Goal: Task Accomplishment & Management: Complete application form

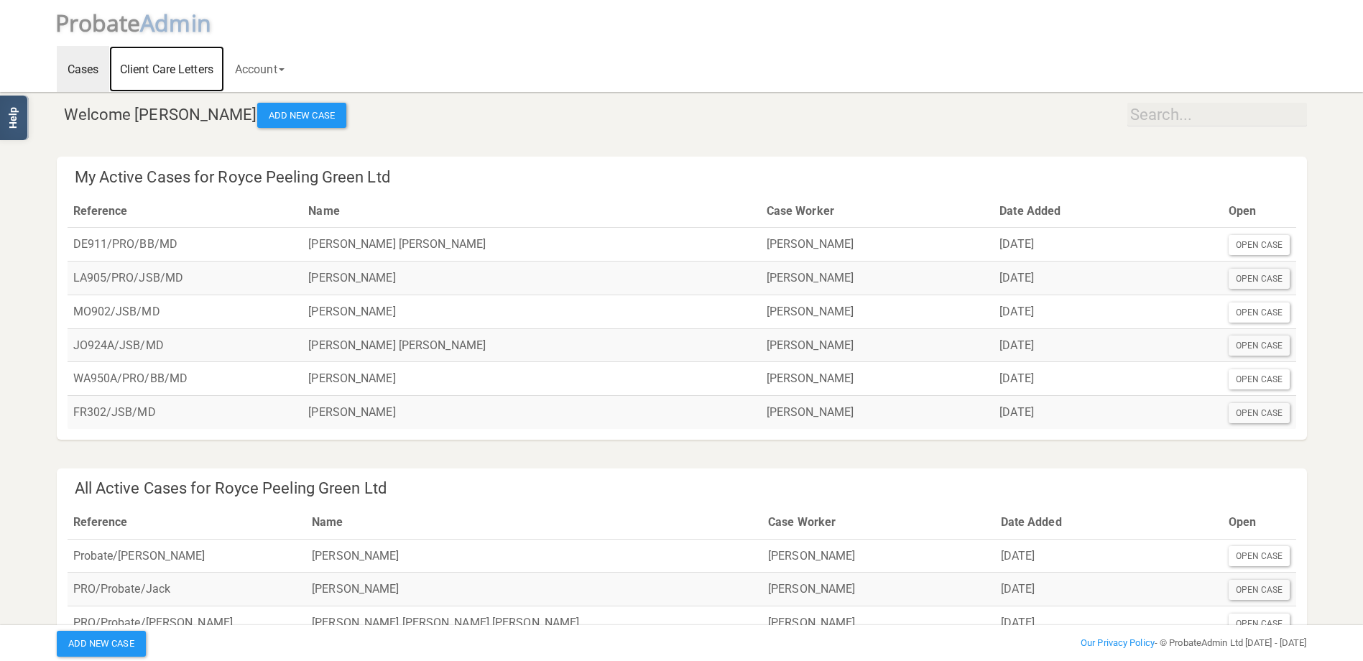
click at [185, 71] on link "Client Care Letters" at bounding box center [166, 69] width 115 height 46
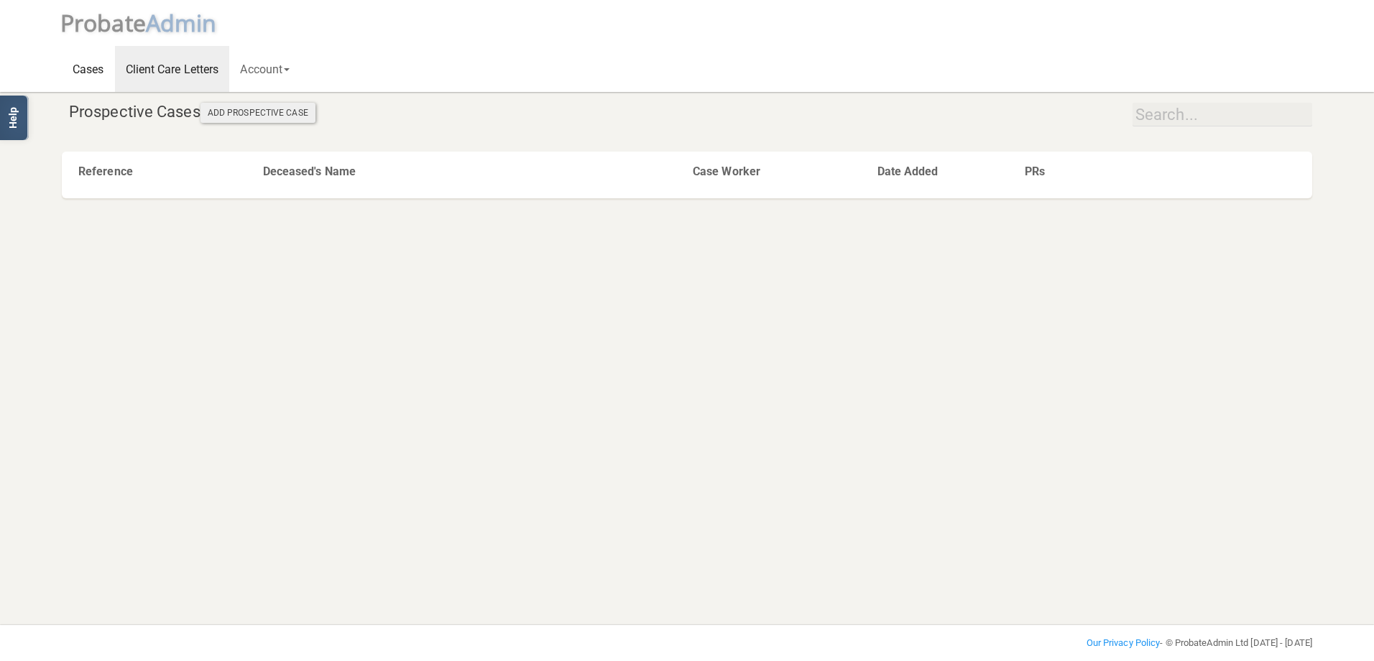
click at [91, 74] on link "Cases" at bounding box center [88, 69] width 53 height 46
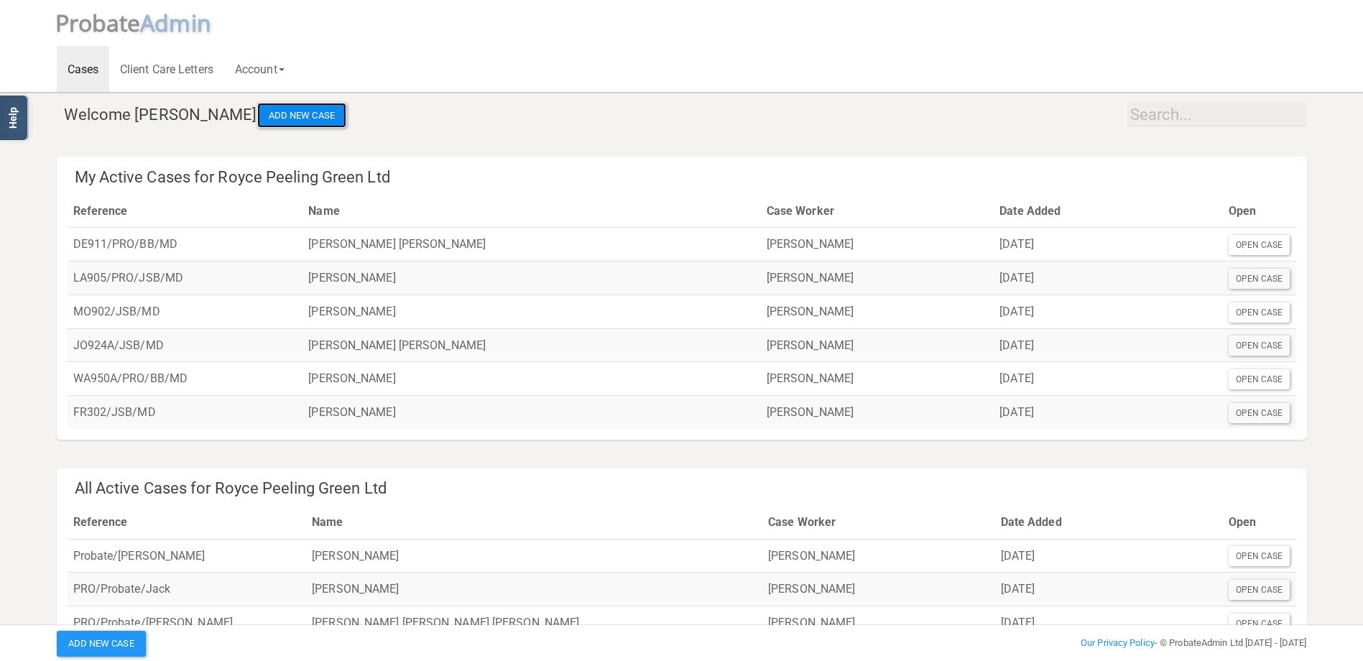
click at [301, 109] on button "Add New Case" at bounding box center [301, 116] width 89 height 26
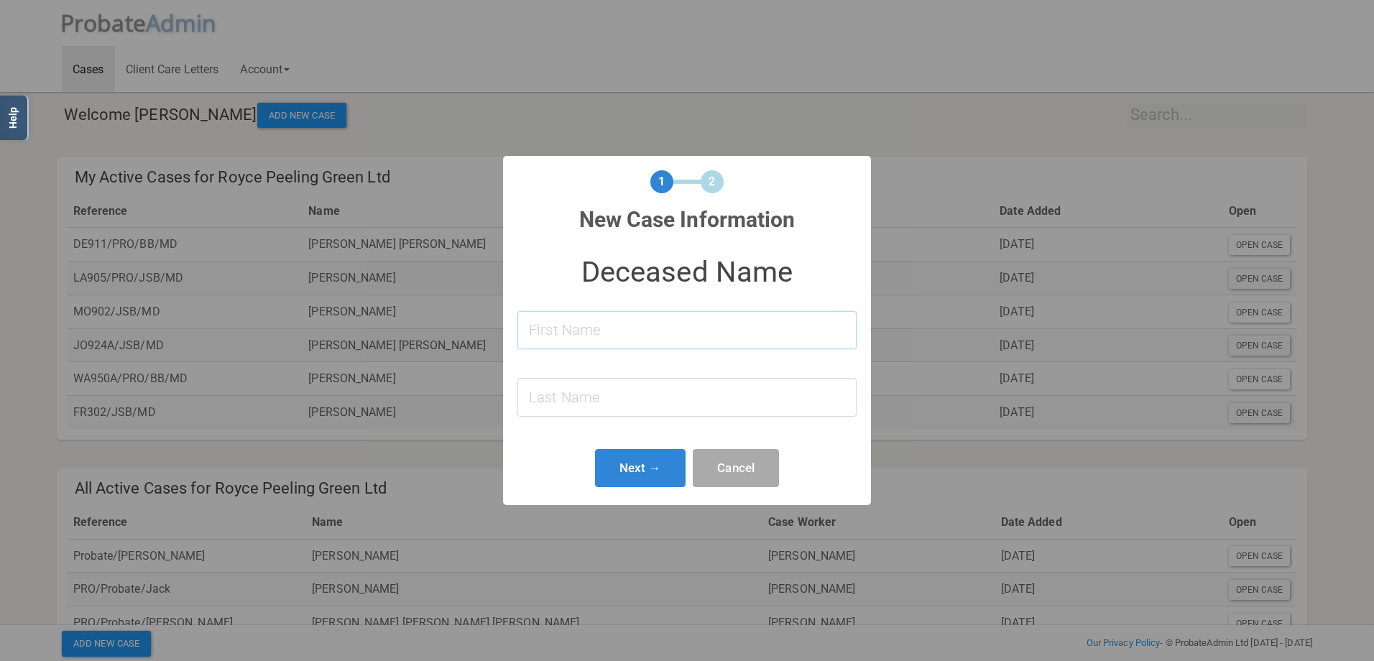
click at [556, 332] on input at bounding box center [686, 330] width 339 height 38
type input "[PERSON_NAME]"
click at [580, 391] on input at bounding box center [686, 397] width 339 height 38
type input "[PERSON_NAME]"
click at [639, 463] on button "Next →" at bounding box center [640, 468] width 91 height 38
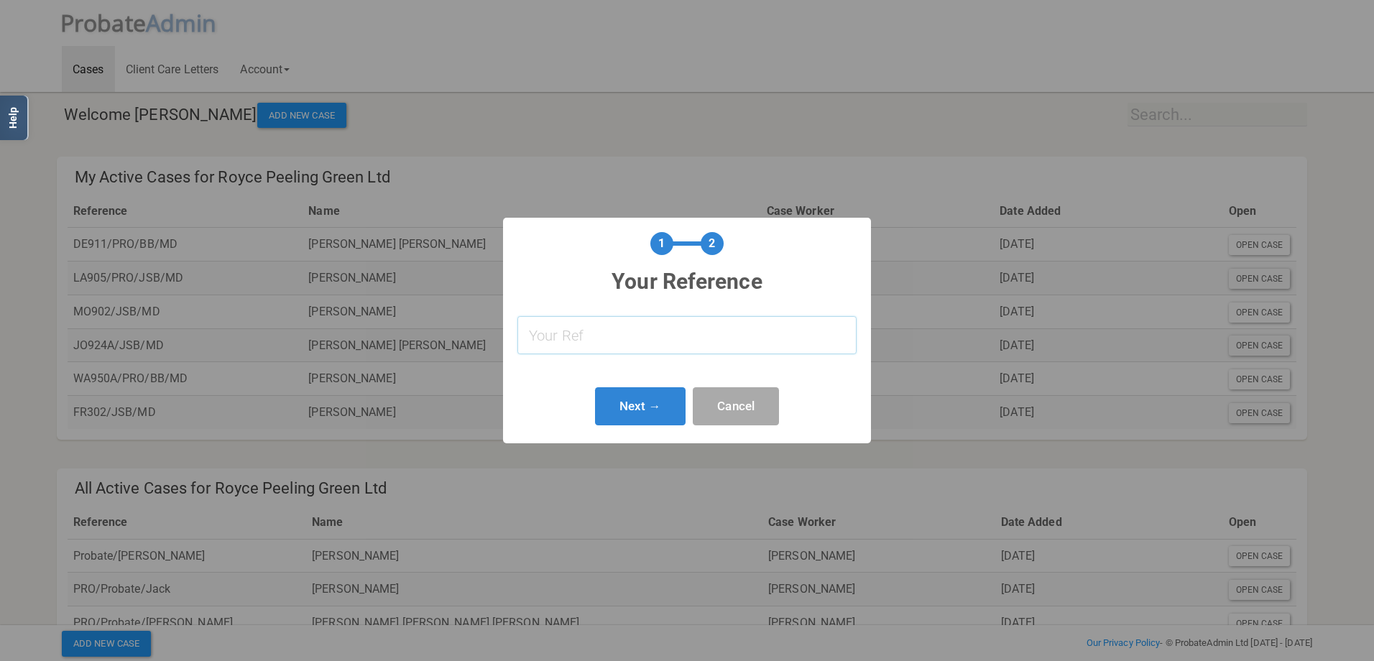
click at [572, 336] on input "text" at bounding box center [686, 335] width 339 height 38
type input "MB321/PRO/JSB/MD"
click at [633, 394] on button "Next →" at bounding box center [640, 406] width 91 height 38
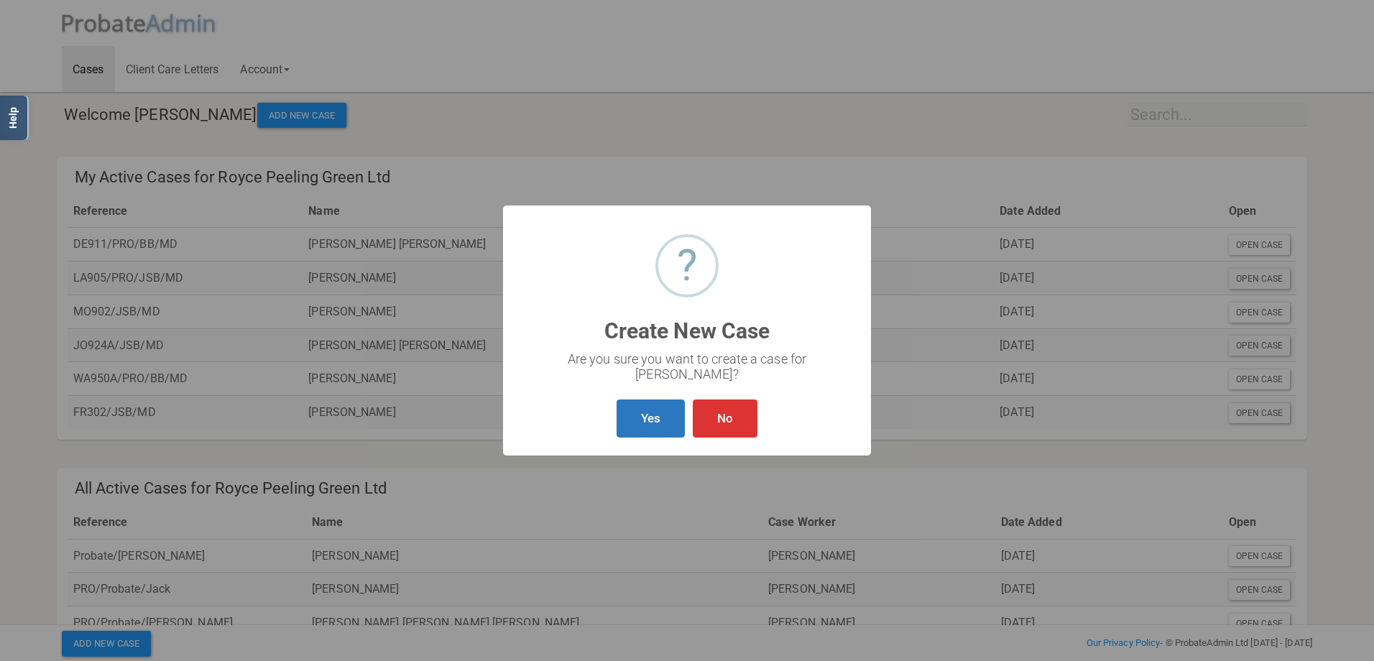
click at [653, 411] on button "Yes" at bounding box center [650, 418] width 68 height 38
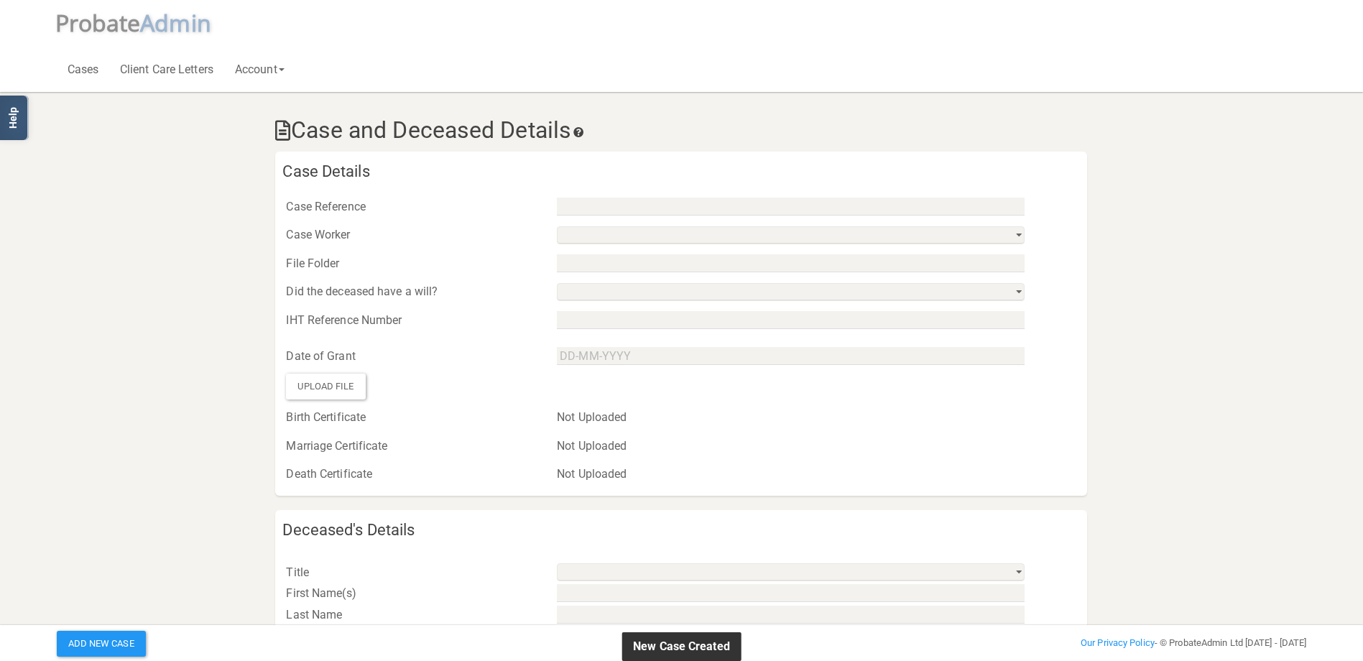
type input "MB321/PRO/JSB/MD"
select select "string:6dfa213ef6574b8eba2c5221"
select select "string:No"
select select "string:"
type input "[PERSON_NAME]"
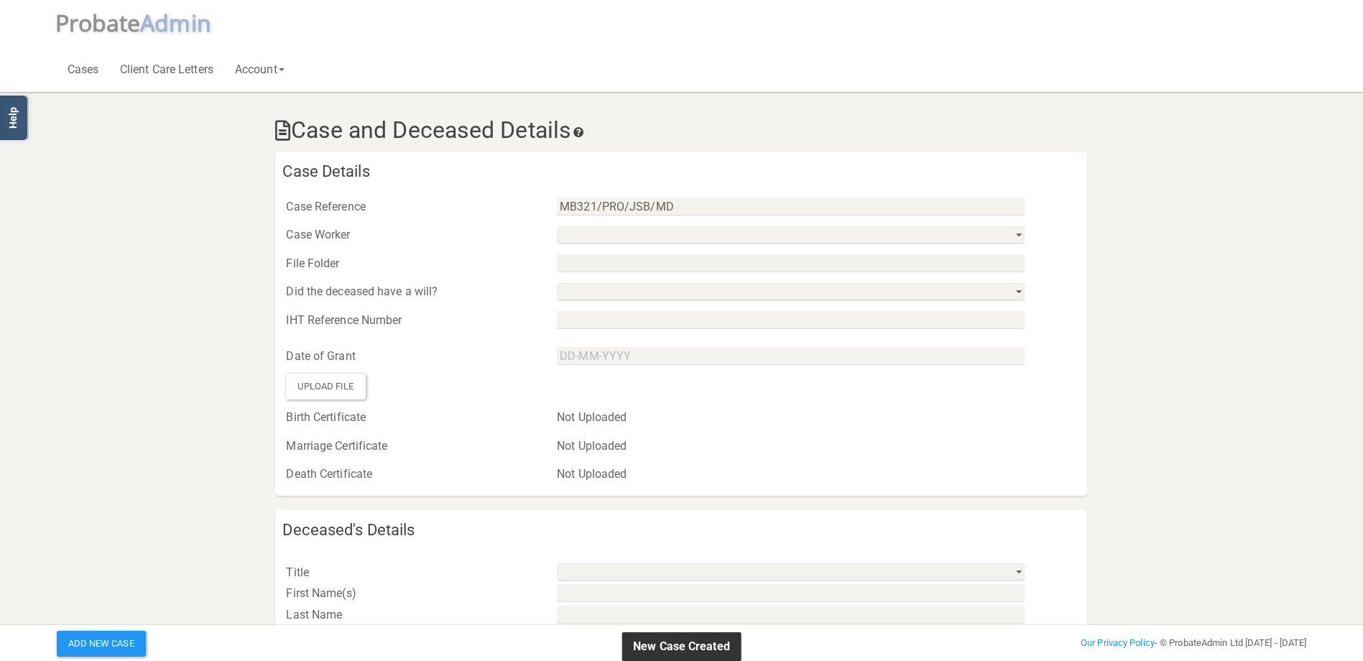
type input "[PERSON_NAME]"
select select
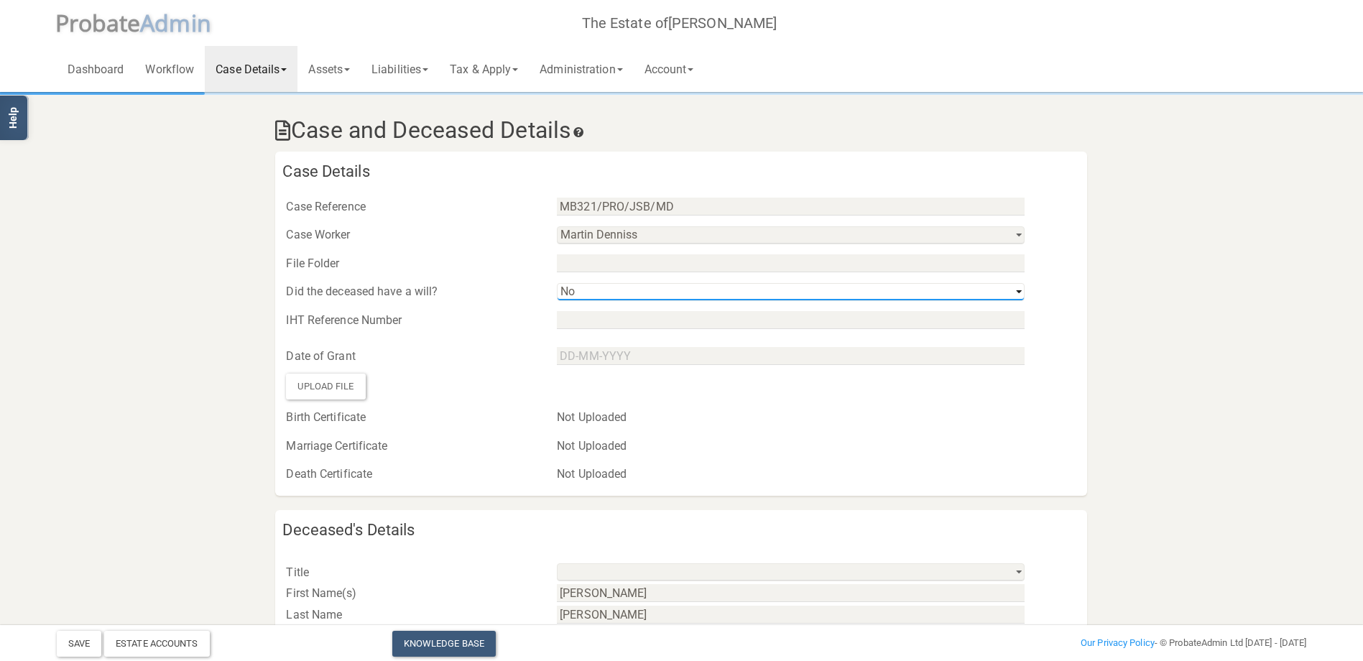
click at [1015, 291] on select "Yes No" at bounding box center [791, 292] width 468 height 18
click at [557, 283] on select "Yes No" at bounding box center [791, 292] width 468 height 18
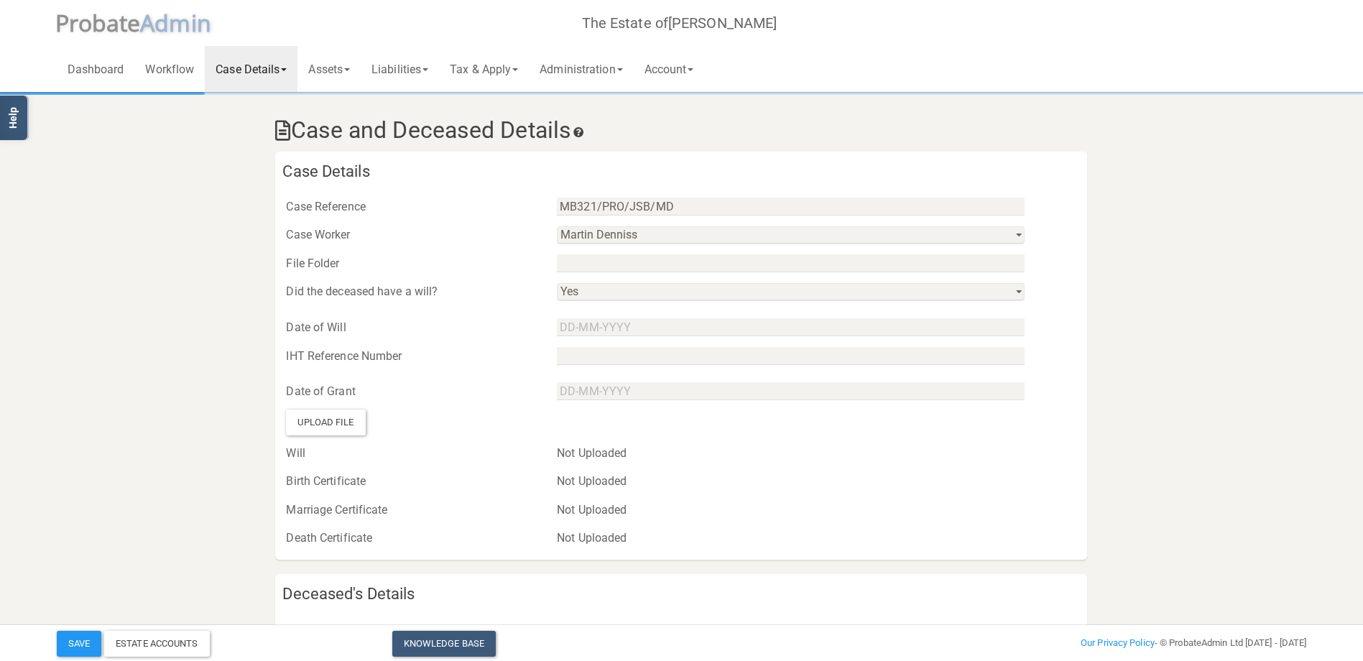
click at [326, 422] on div "Upload File" at bounding box center [325, 422] width 79 height 26
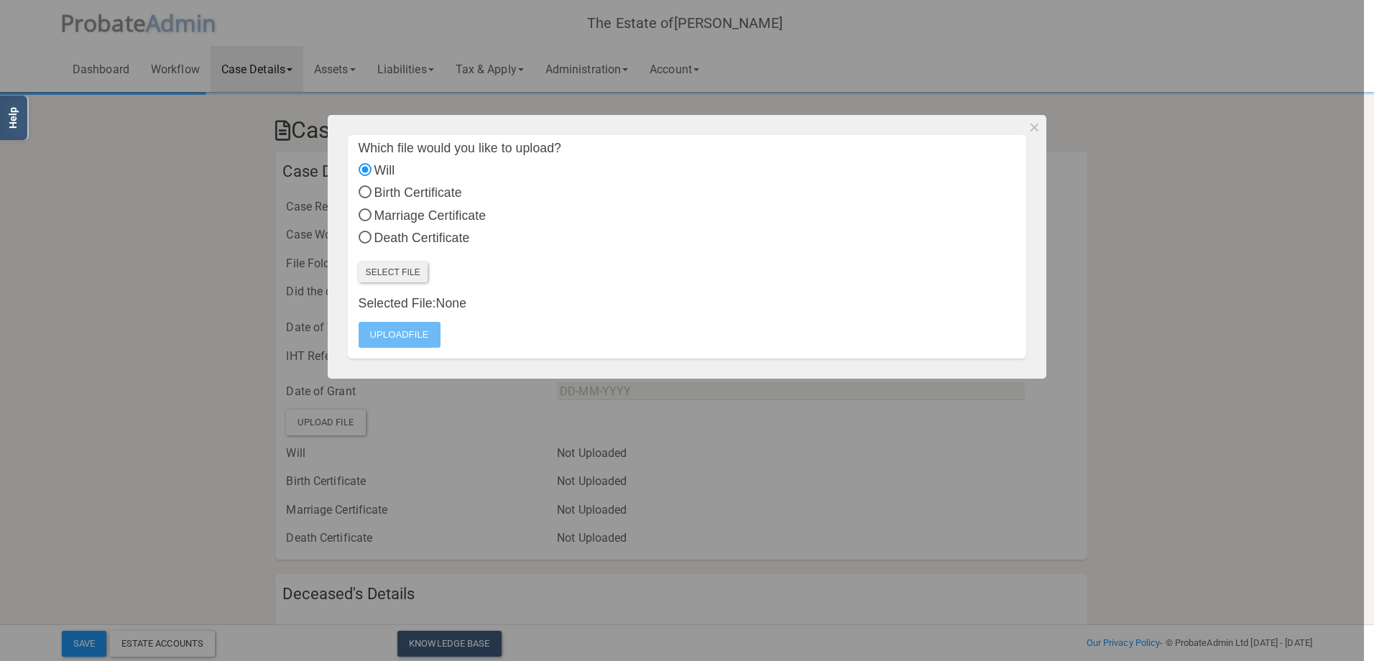
click at [391, 274] on label "Select File" at bounding box center [392, 272] width 69 height 20
click at [0, 0] on input "Select File" at bounding box center [0, 0] width 0 height 0
click at [402, 333] on label "Upload File" at bounding box center [399, 335] width 82 height 26
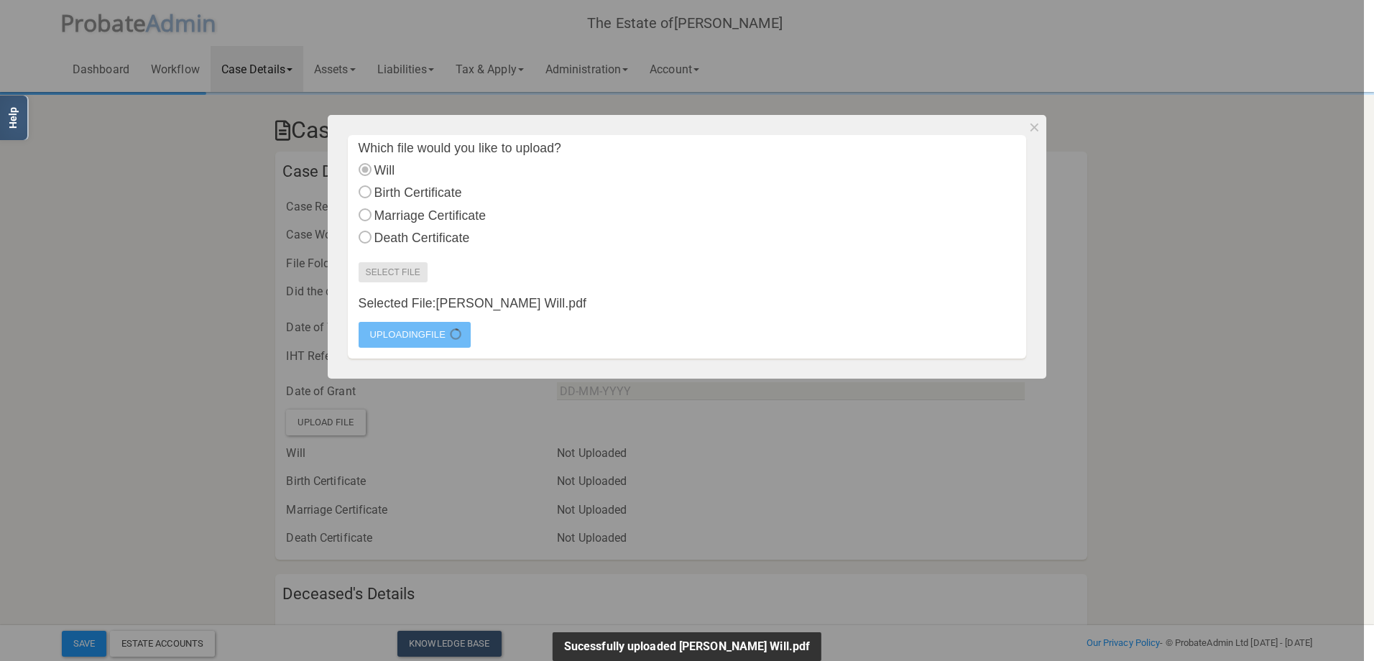
select select "string:No"
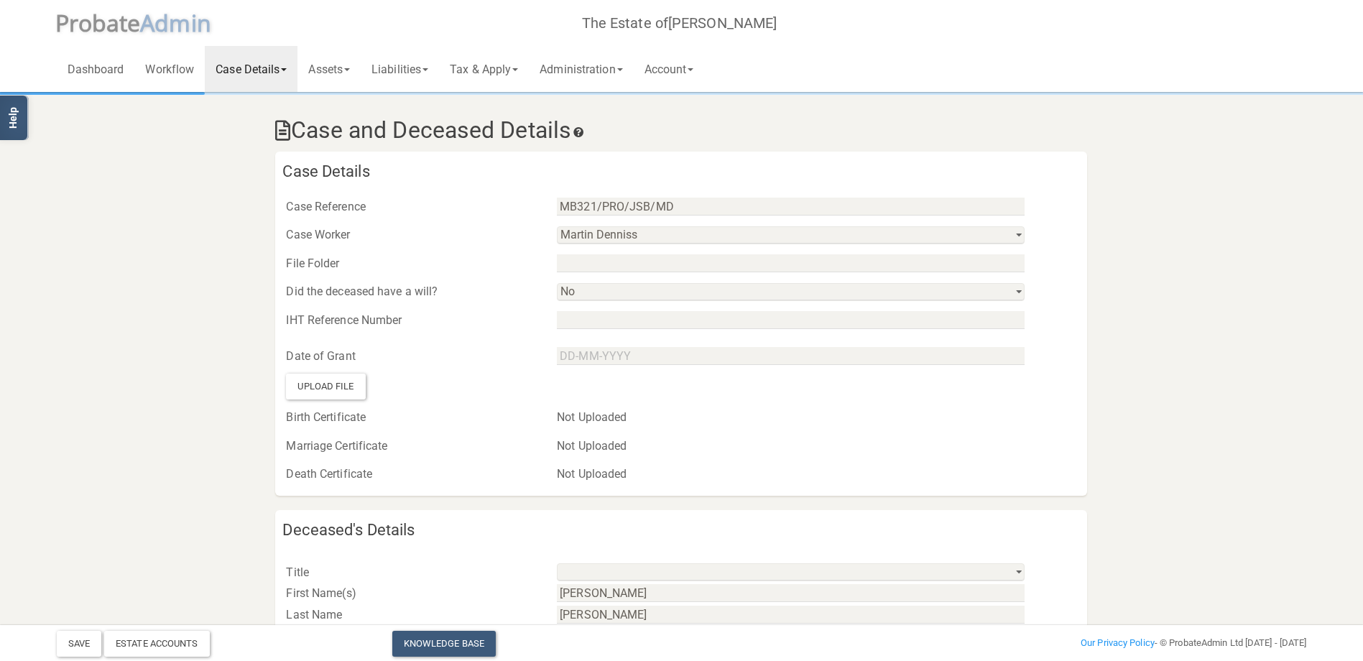
click at [317, 387] on div "Upload File" at bounding box center [325, 387] width 79 height 26
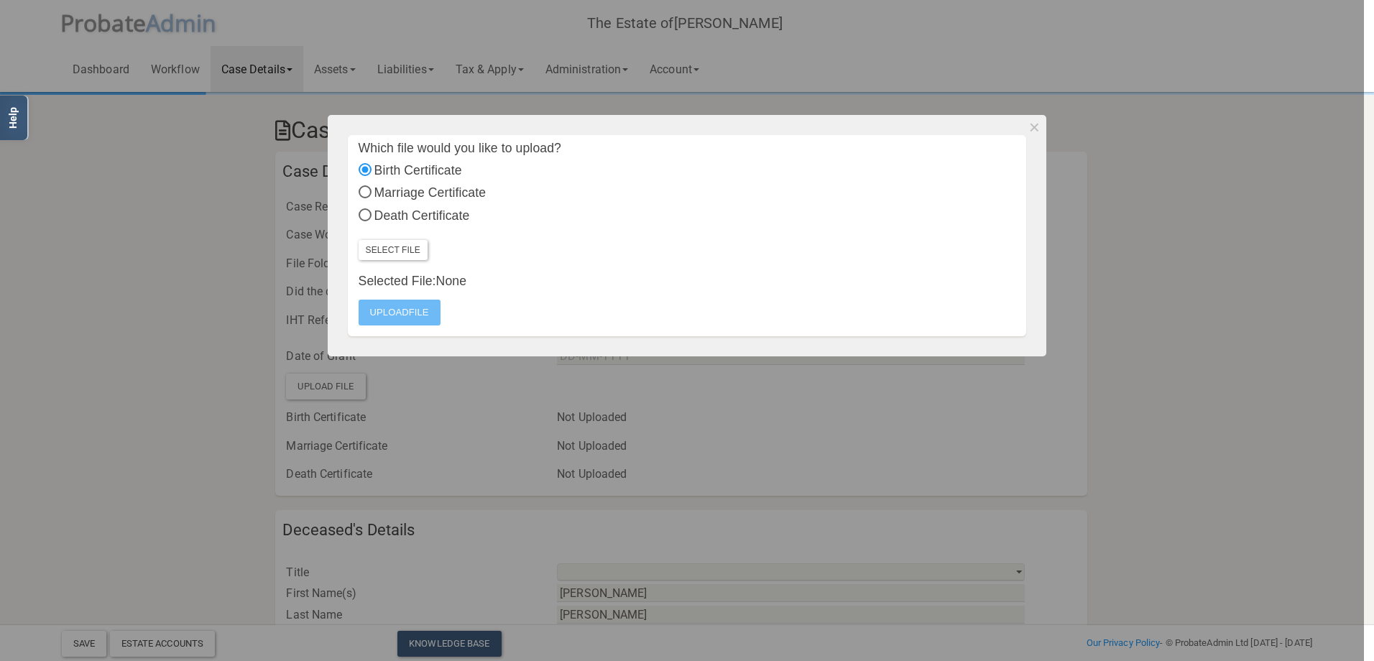
click at [363, 213] on input "Death Certificate" at bounding box center [364, 216] width 13 height 13
radio input "true"
radio input "false"
click at [394, 248] on label "Select File" at bounding box center [392, 250] width 69 height 20
click at [0, 0] on input "Select File" at bounding box center [0, 0] width 0 height 0
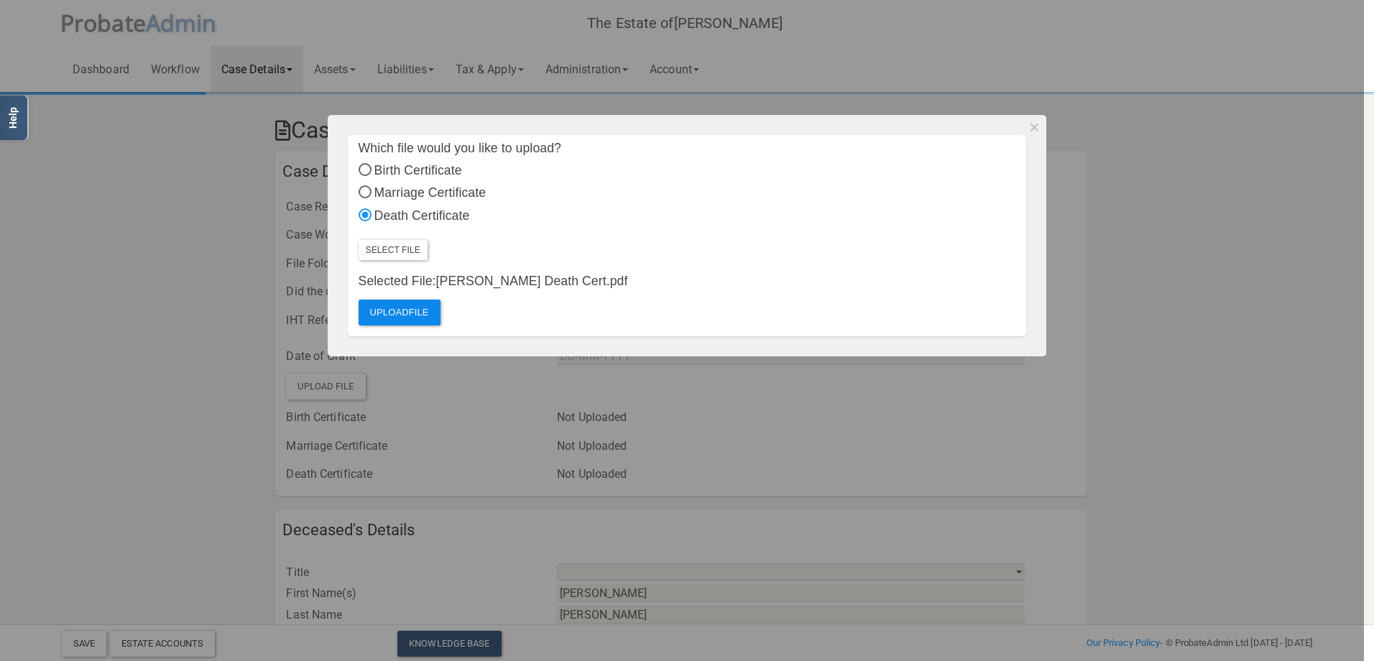
click at [412, 308] on label "Upload File" at bounding box center [399, 313] width 82 height 26
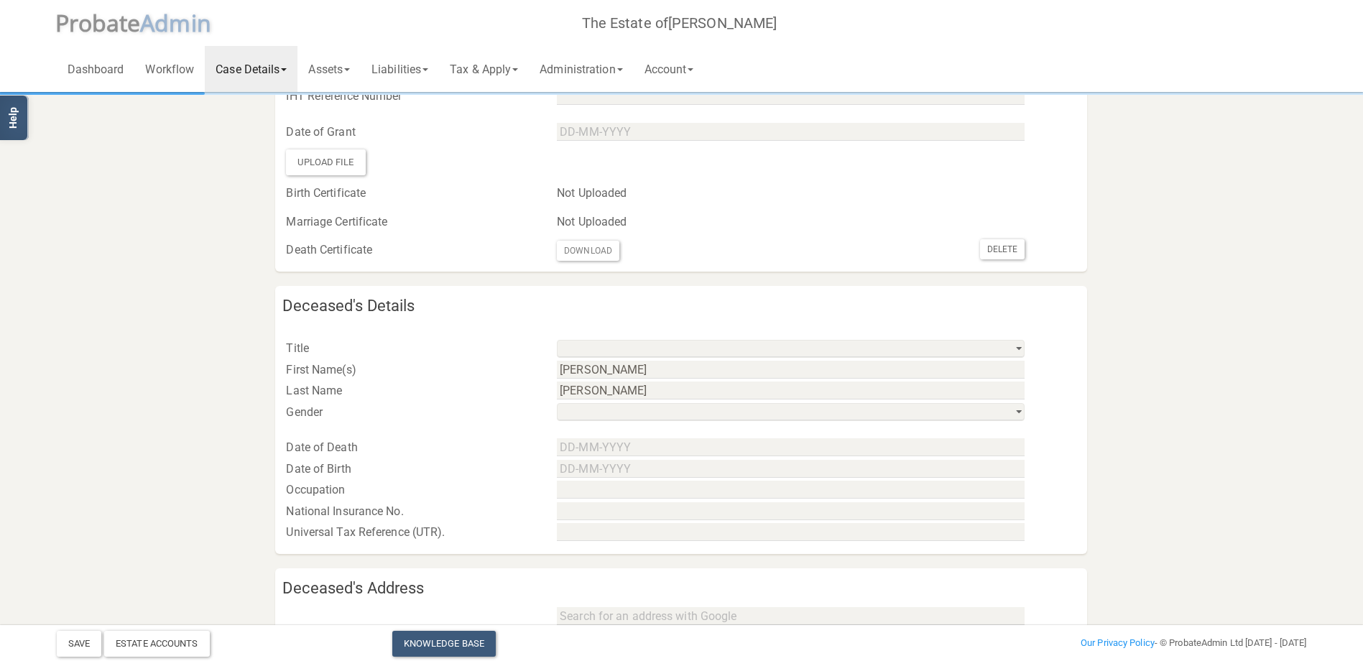
scroll to position [228, 0]
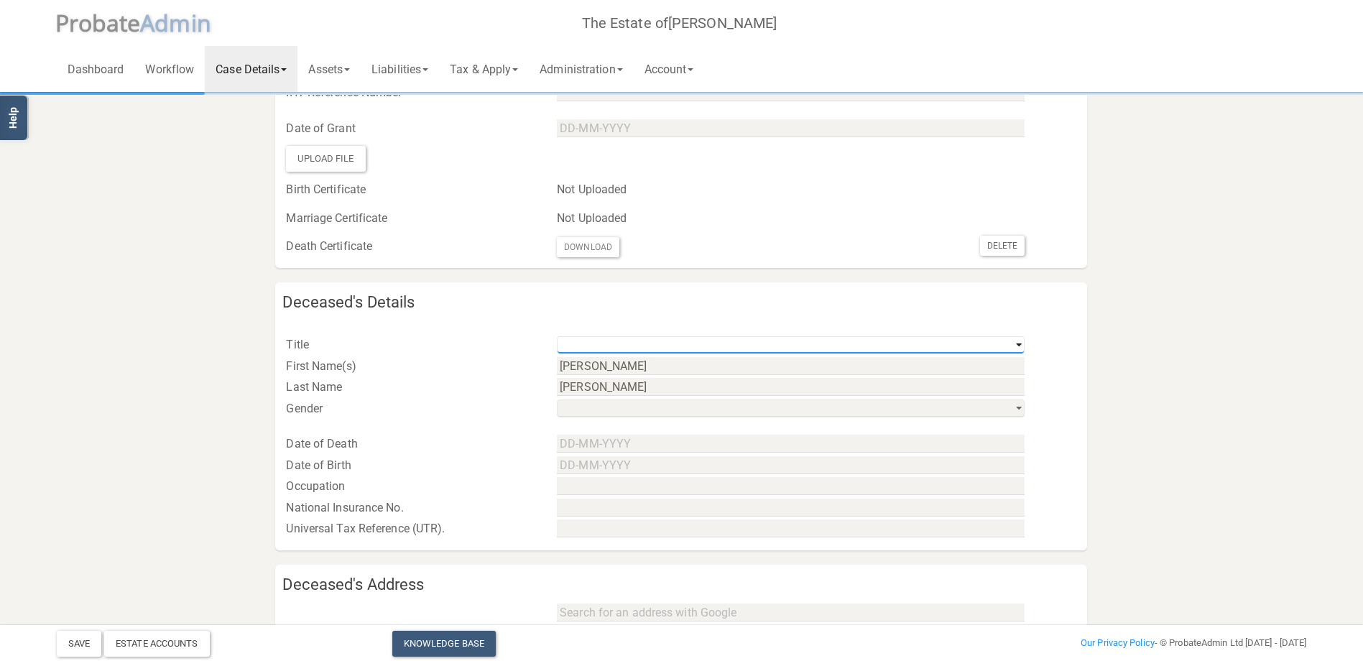
click at [1017, 343] on select "Mr Mrs Miss Ms Dr [PERSON_NAME] [PERSON_NAME]" at bounding box center [791, 345] width 468 height 18
select select "string:Mr"
click at [557, 336] on select "Mr Mrs Miss Ms Dr [PERSON_NAME] [PERSON_NAME]" at bounding box center [791, 345] width 468 height 18
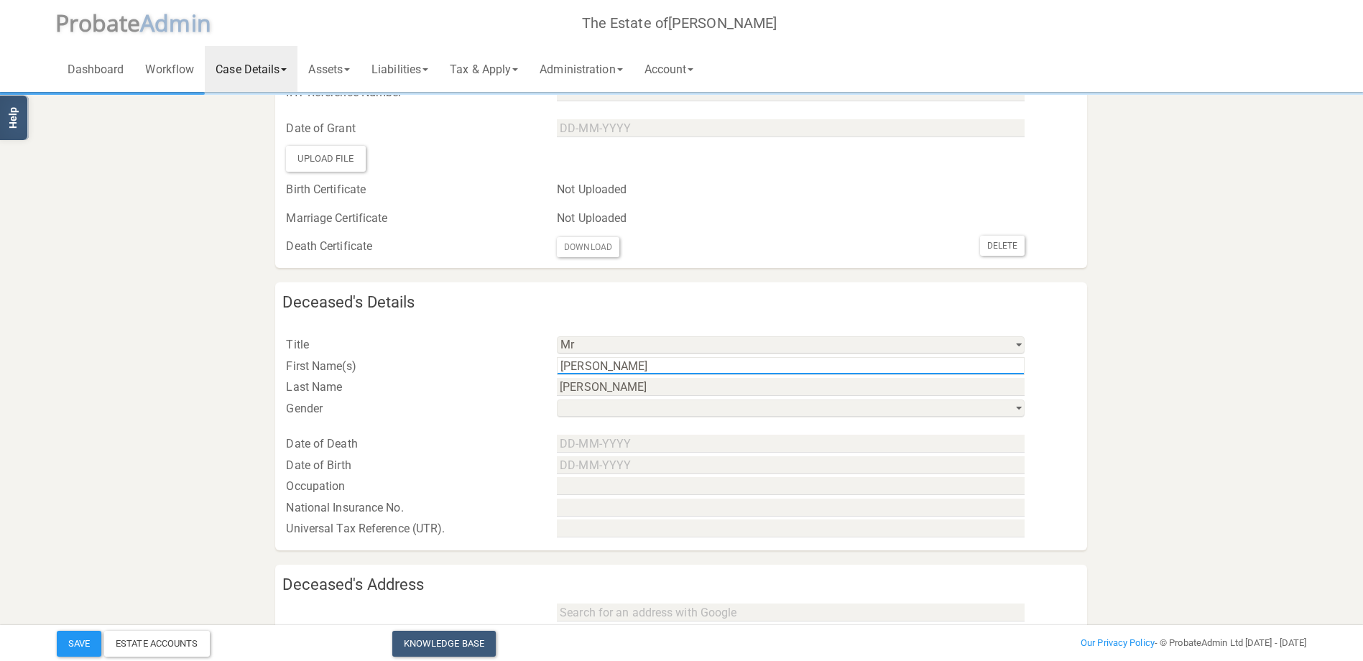
click at [639, 371] on input "[PERSON_NAME]" at bounding box center [791, 366] width 468 height 18
type input "[PERSON_NAME]"
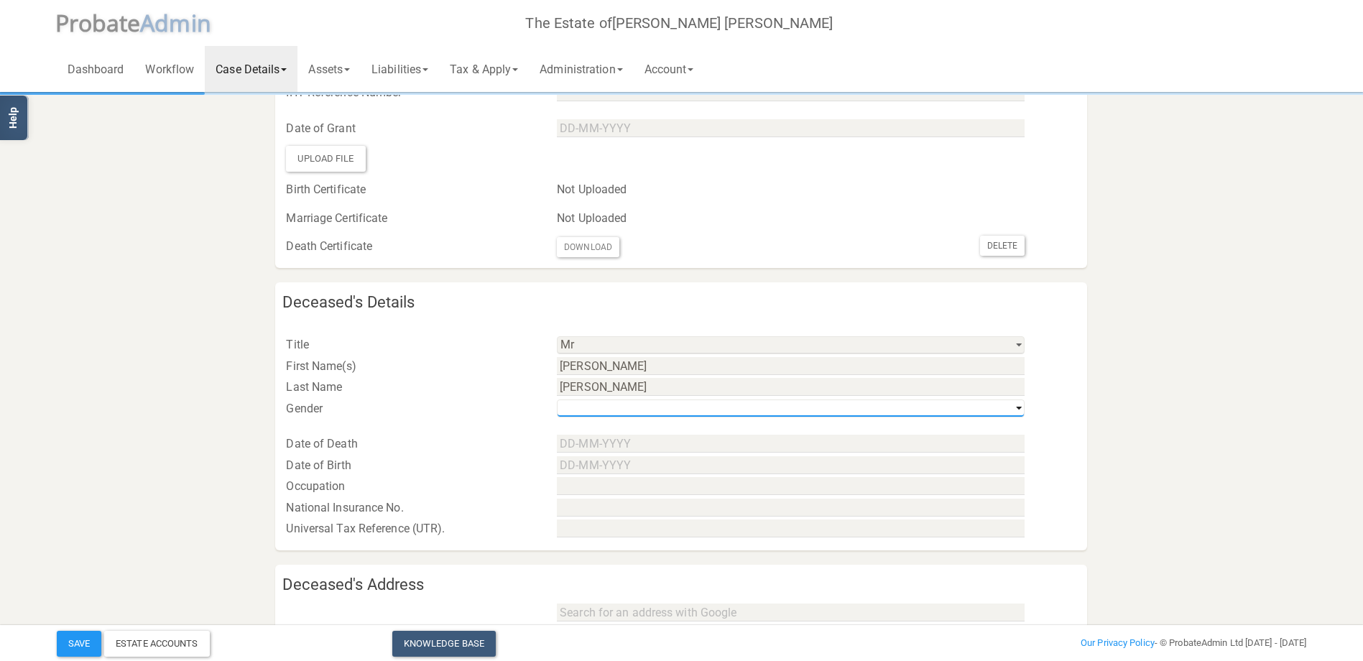
click at [1017, 409] on select "his / him / he hers / her / she their / they / them" at bounding box center [791, 408] width 468 height 18
select select "string:m"
click at [557, 399] on select "his / him / he hers / her / she their / they / them" at bounding box center [791, 408] width 468 height 18
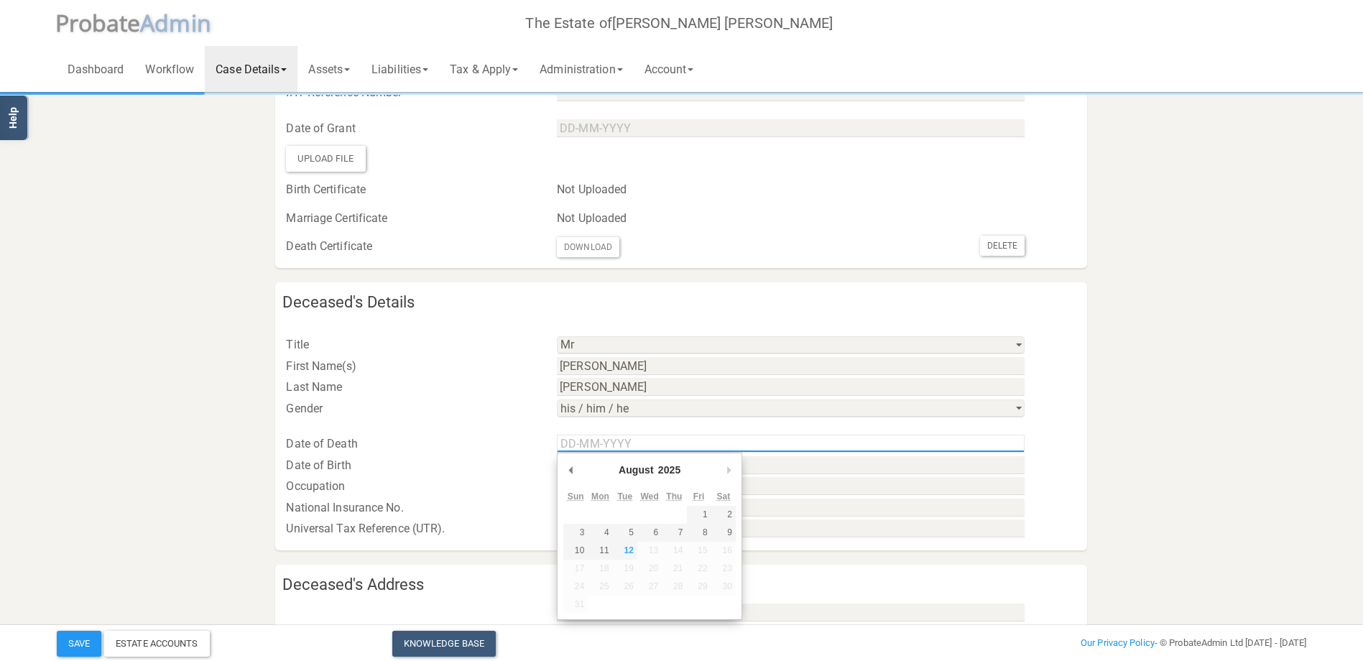
click at [585, 440] on input "Use the arrow keys to pick a date" at bounding box center [791, 444] width 468 height 18
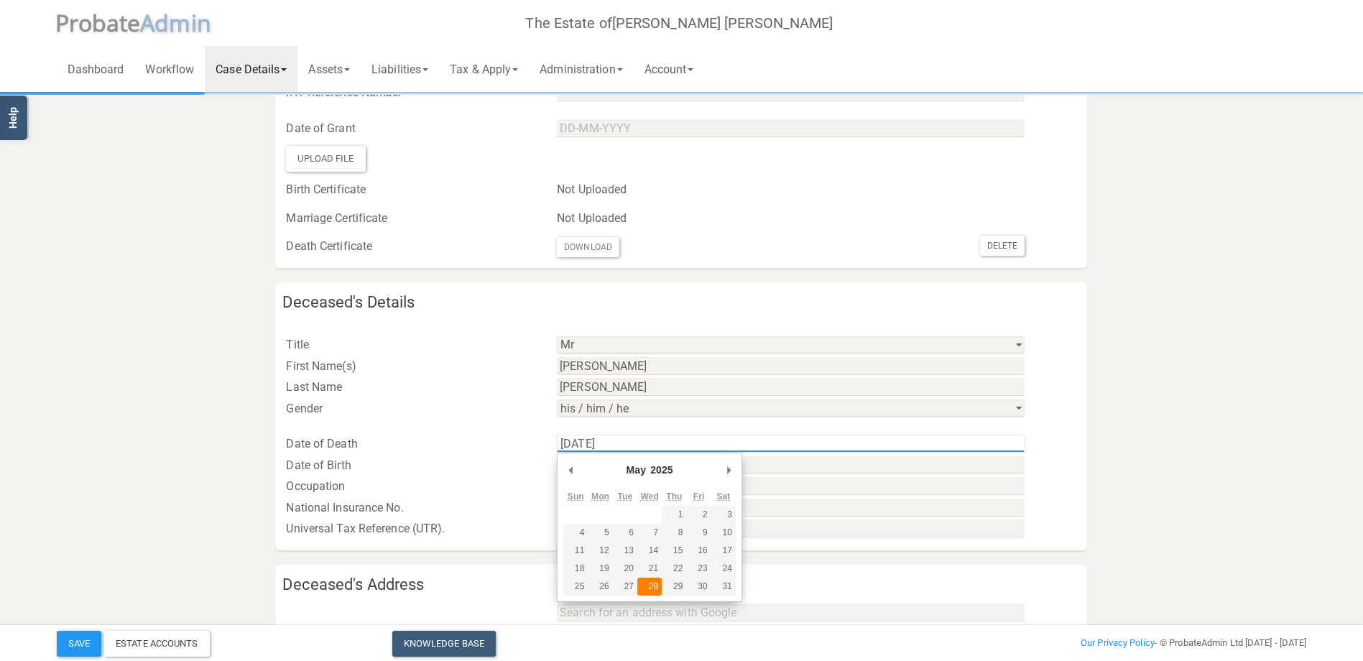
type input "[DATE]"
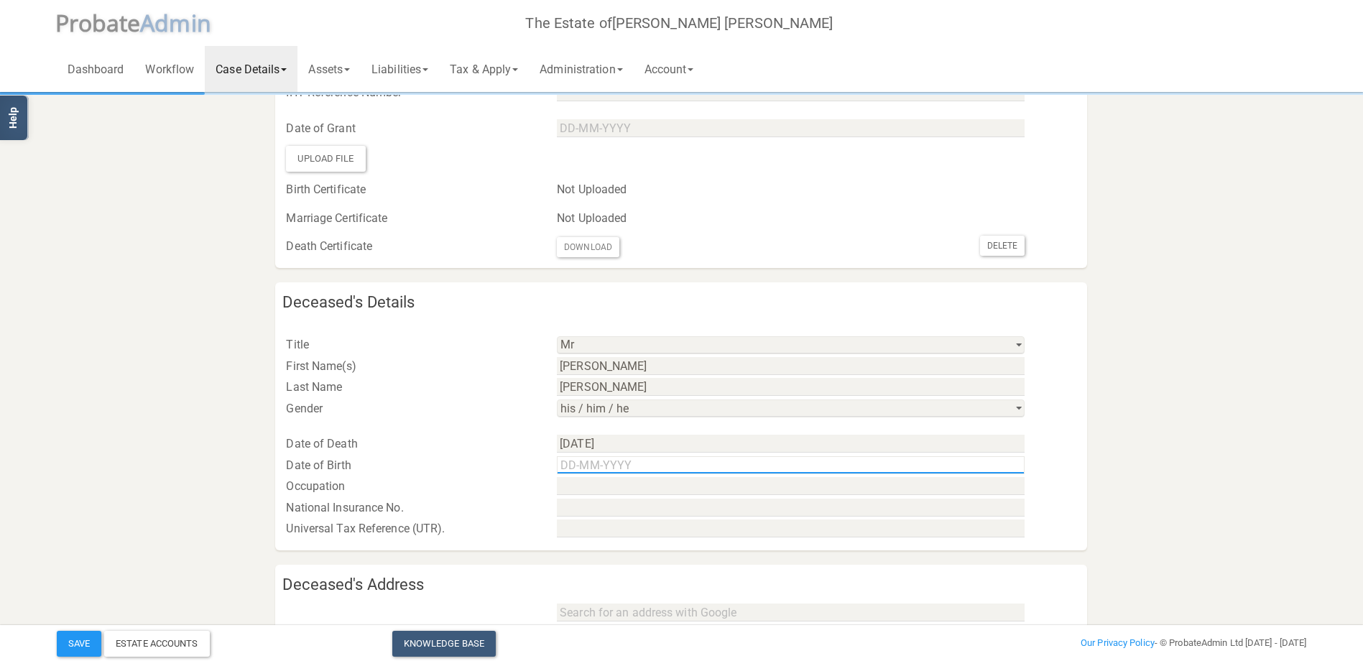
click at [575, 468] on input "text" at bounding box center [791, 465] width 468 height 18
type input "[DATE]"
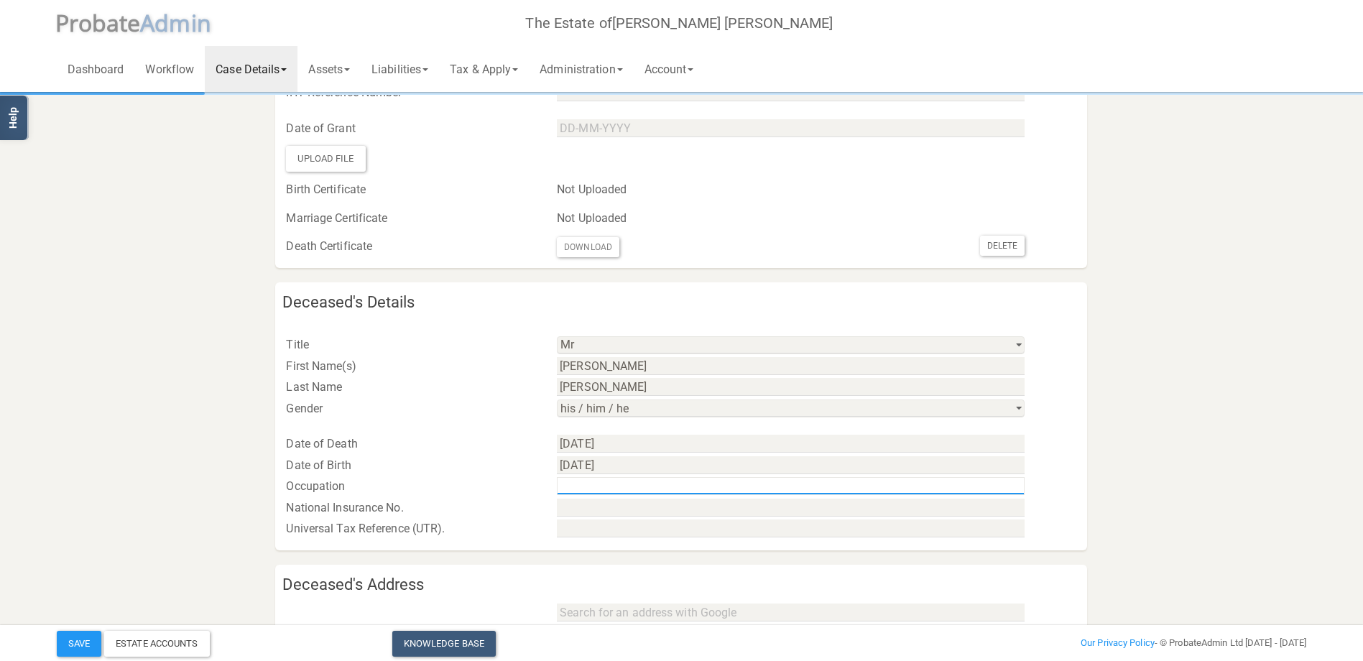
click at [574, 486] on input "text" at bounding box center [791, 486] width 468 height 18
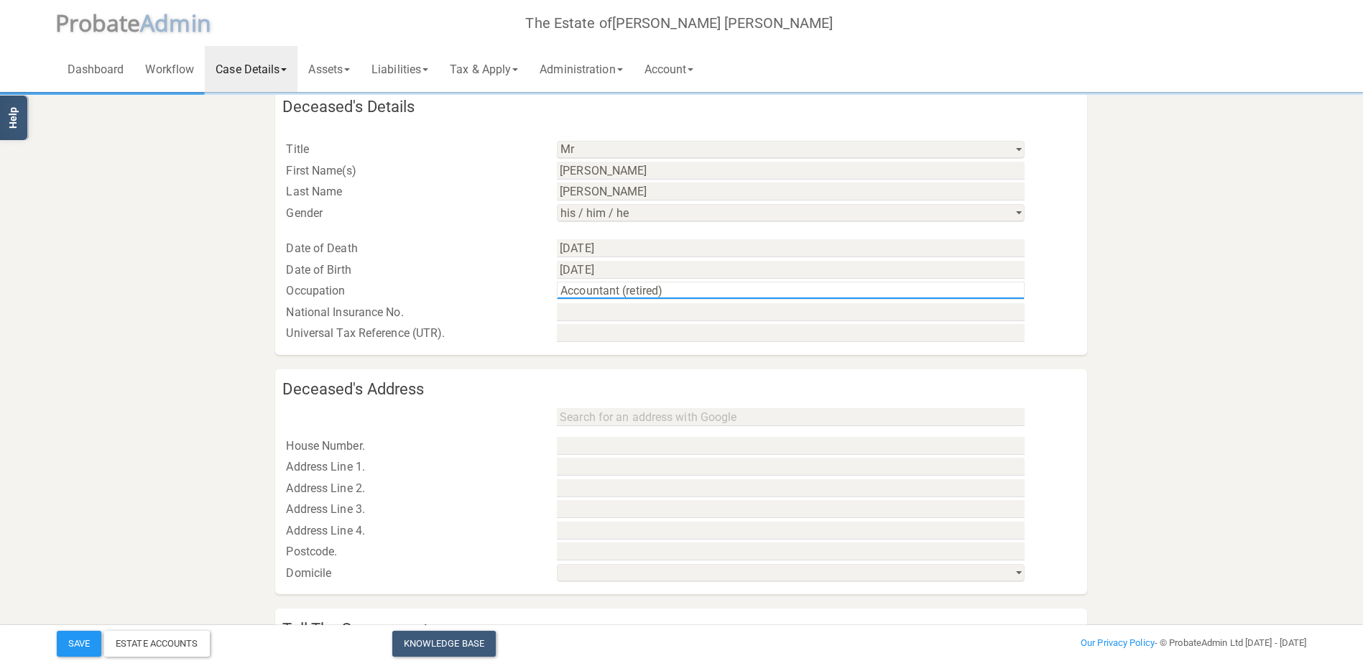
scroll to position [434, 0]
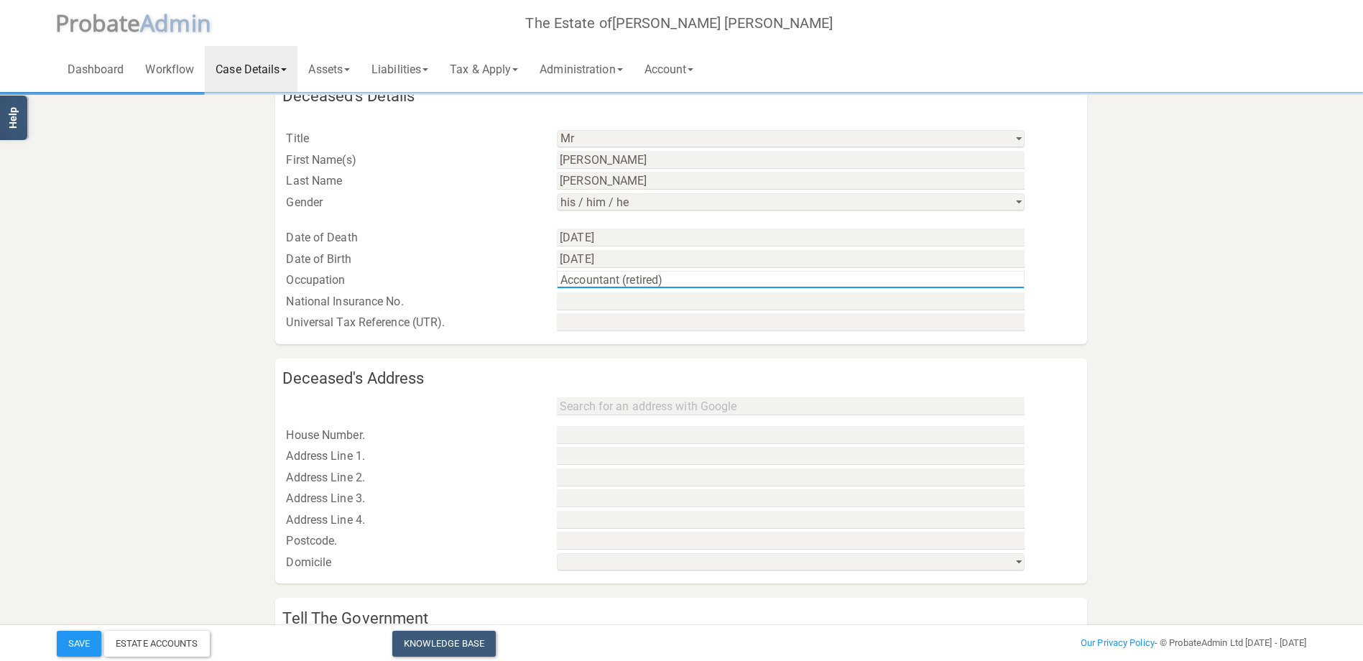
type input "Accountant (retired)"
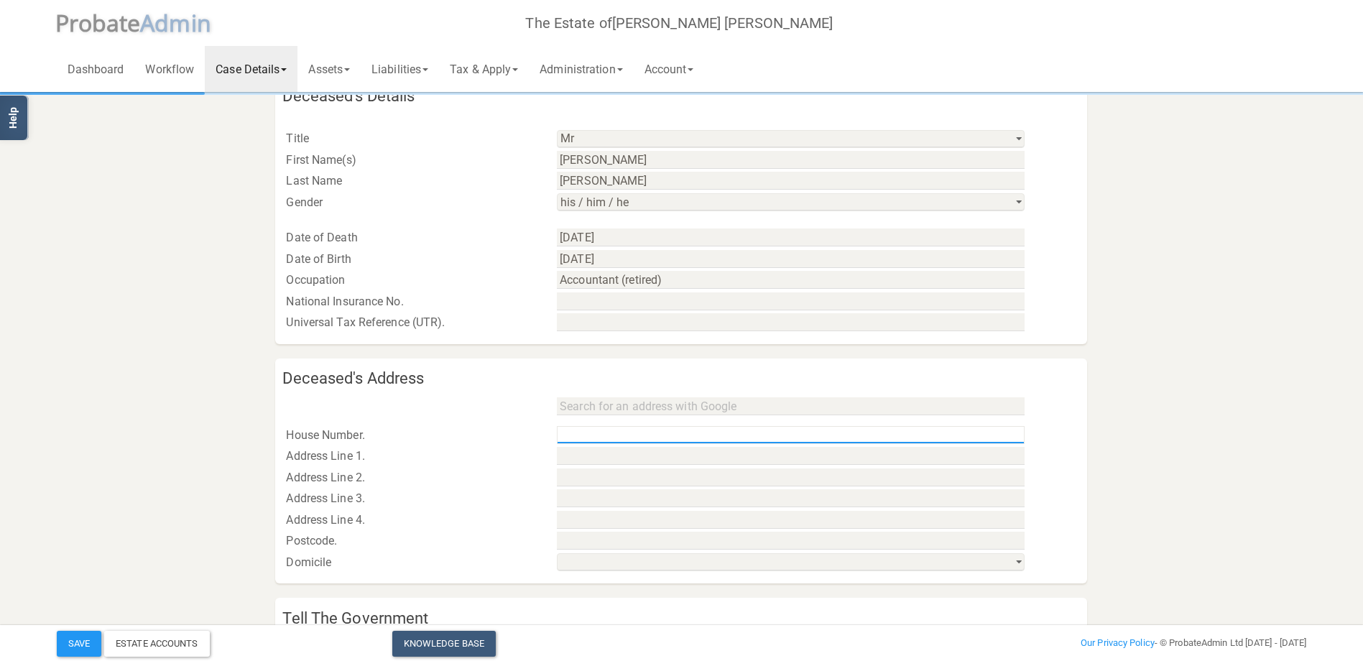
click at [587, 430] on input "text" at bounding box center [791, 435] width 468 height 18
type input "35"
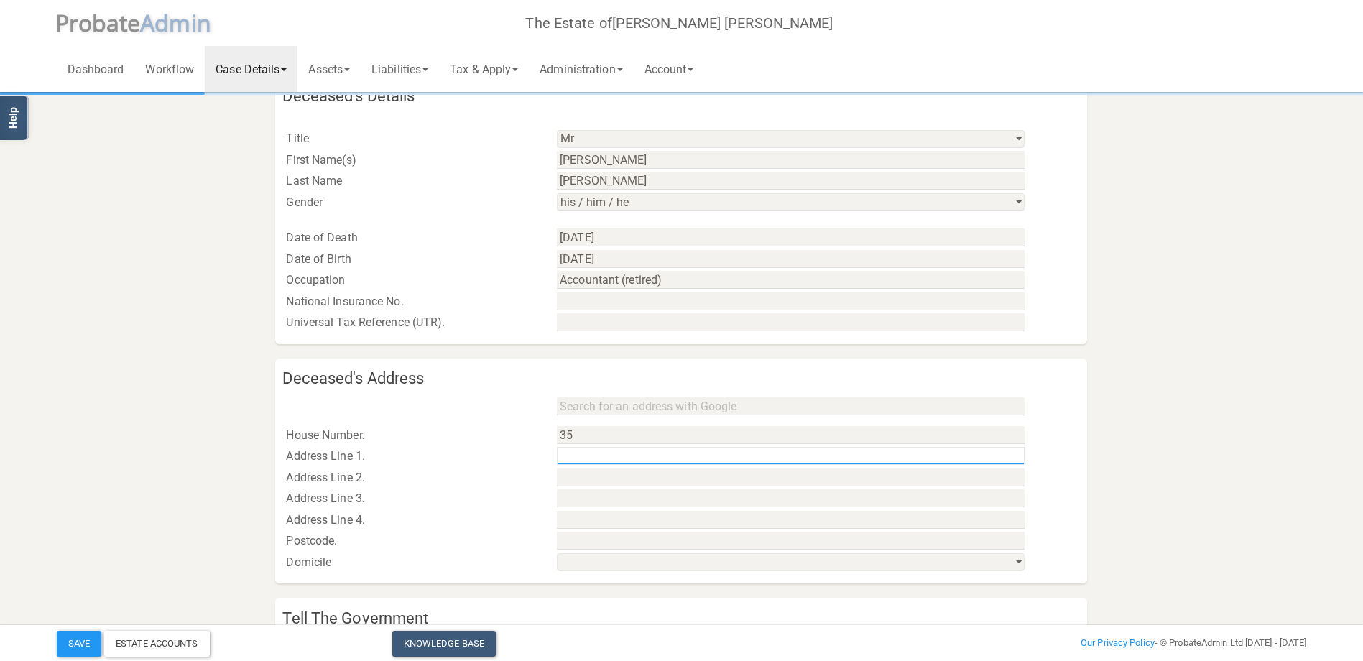
click at [586, 453] on input "text" at bounding box center [791, 456] width 468 height 18
type input "[PERSON_NAME][GEOGRAPHIC_DATA]"
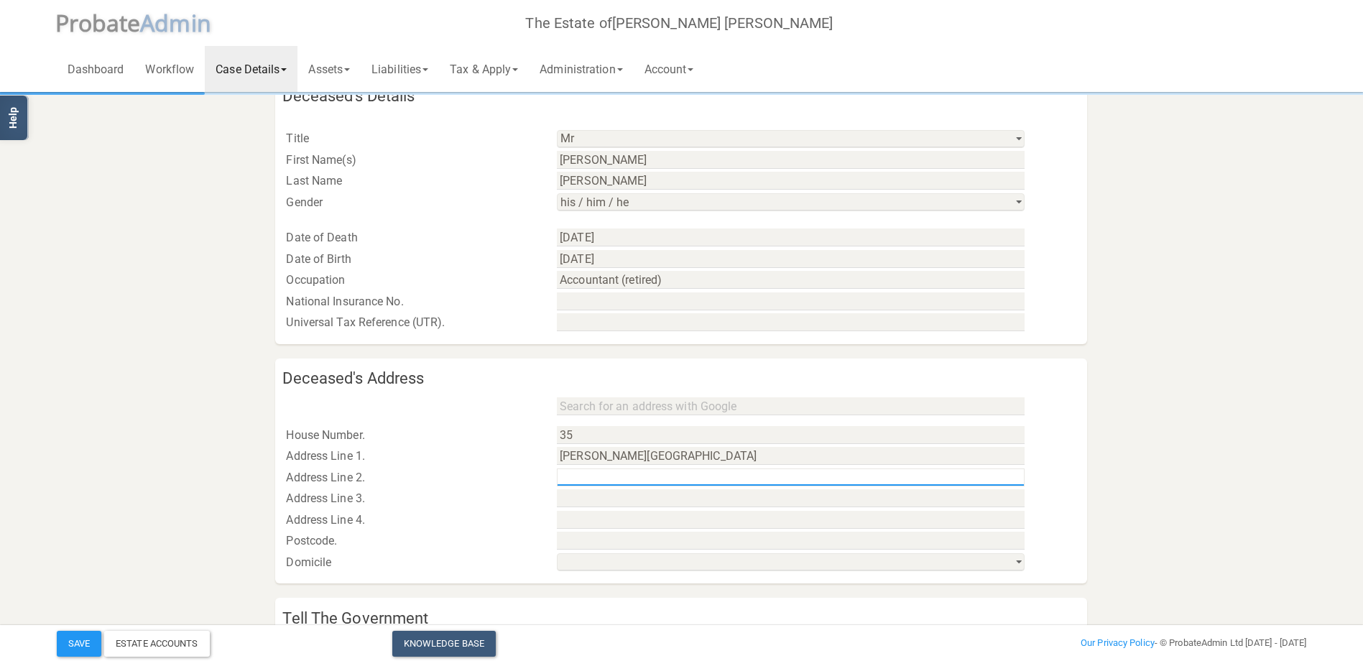
click at [591, 475] on input "text" at bounding box center [791, 477] width 468 height 18
click at [579, 477] on input "text" at bounding box center [791, 477] width 468 height 18
type input "[GEOGRAPHIC_DATA]"
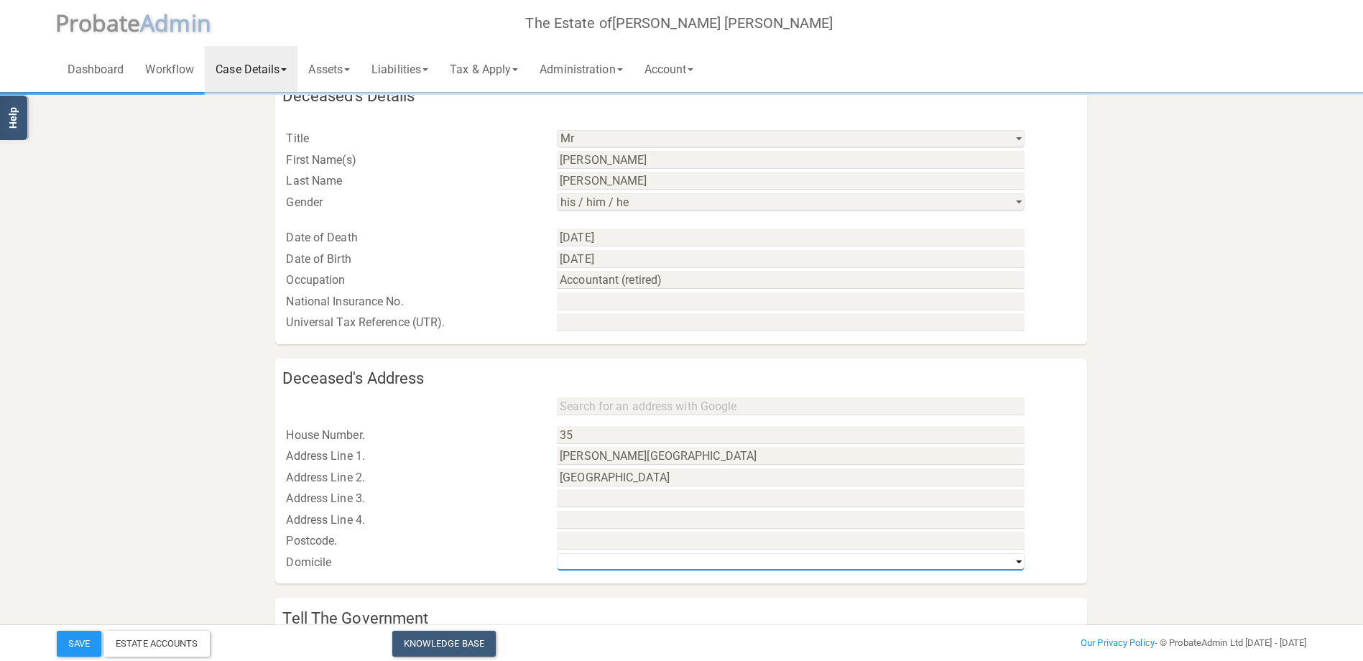
click at [573, 563] on select "[GEOGRAPHIC_DATA] & [GEOGRAPHIC_DATA] [GEOGRAPHIC_DATA] [GEOGRAPHIC_DATA] Non-UK" at bounding box center [791, 562] width 468 height 18
click at [499, 536] on div "Postcode." at bounding box center [410, 541] width 271 height 22
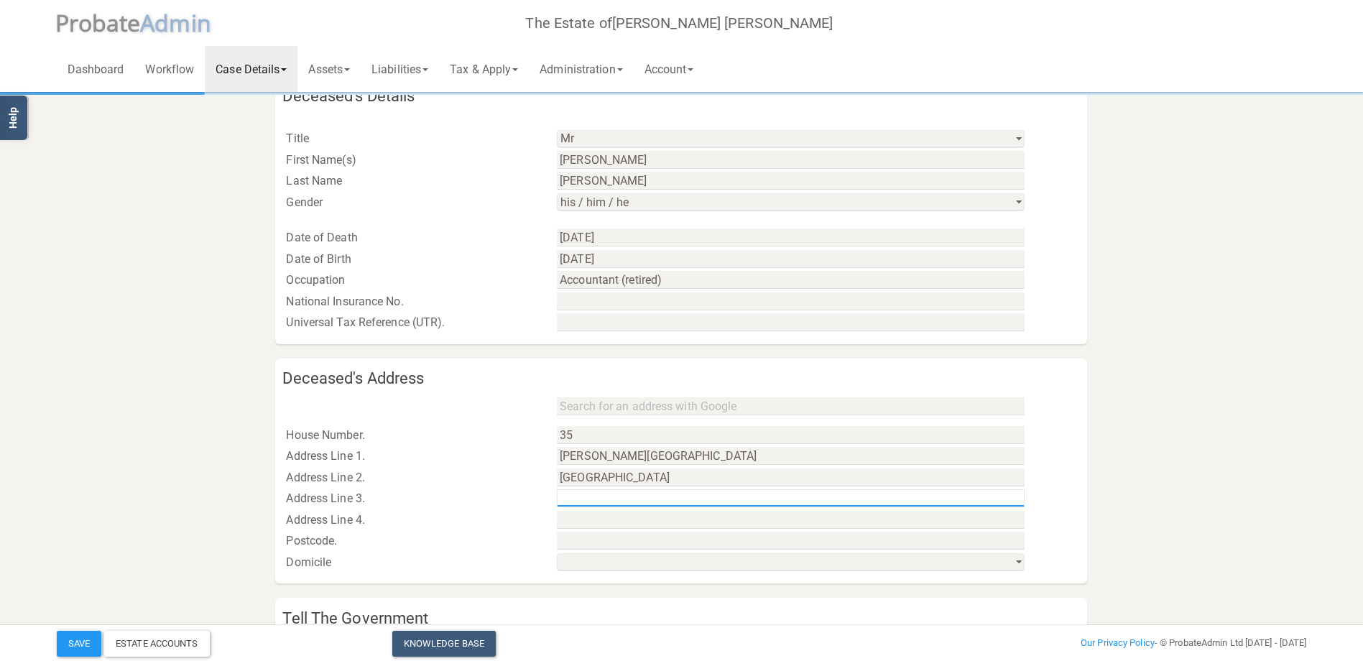
click at [584, 501] on input "text" at bounding box center [791, 498] width 468 height 18
type input "[GEOGRAPHIC_DATA]"
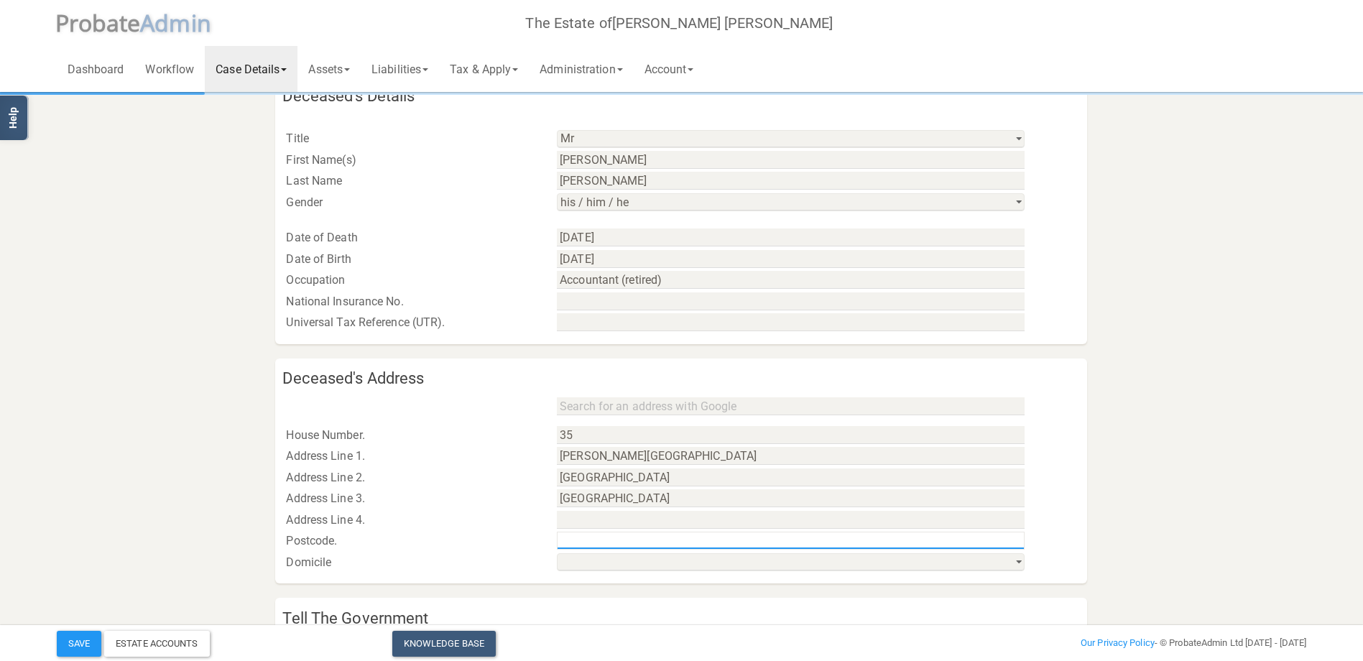
click at [585, 538] on input "text" at bounding box center [791, 541] width 468 height 18
type input "HA9 6BN"
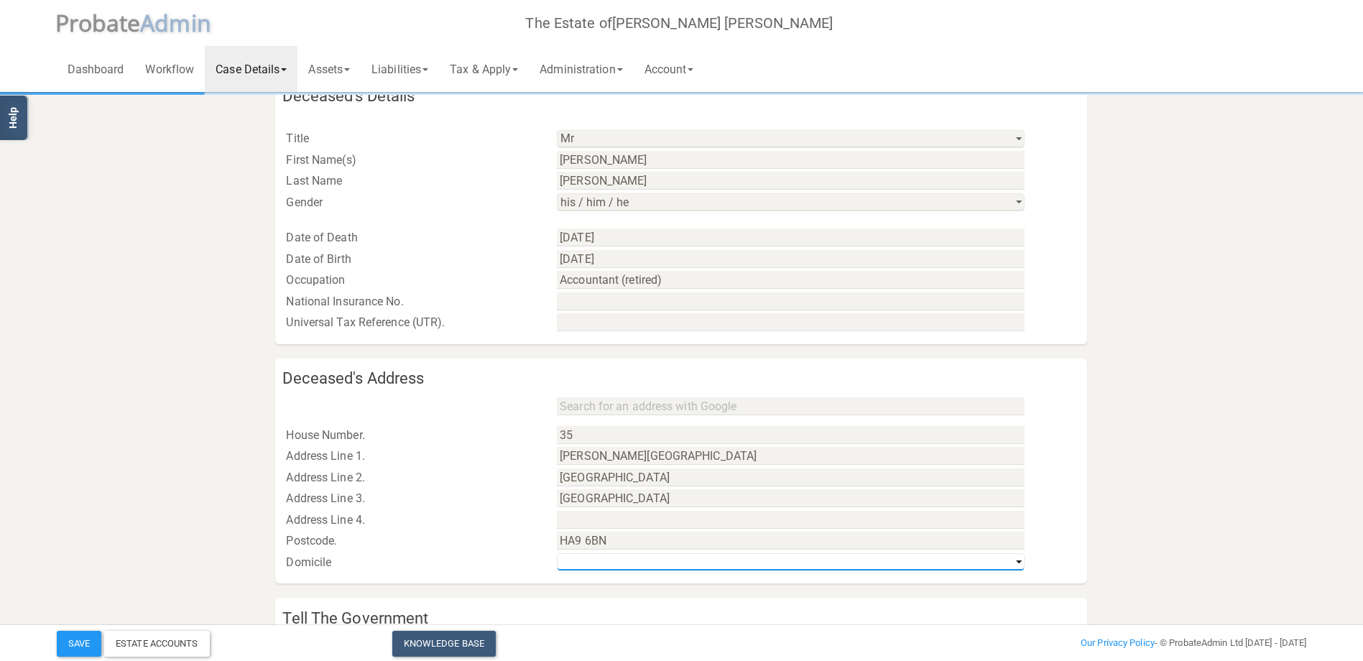
click at [1015, 562] on select "[GEOGRAPHIC_DATA] & [GEOGRAPHIC_DATA] [GEOGRAPHIC_DATA] [GEOGRAPHIC_DATA] Non-UK" at bounding box center [791, 562] width 468 height 18
select select "string:[GEOGRAPHIC_DATA] & [GEOGRAPHIC_DATA]"
click at [557, 553] on select "[GEOGRAPHIC_DATA] & [GEOGRAPHIC_DATA] [GEOGRAPHIC_DATA] [GEOGRAPHIC_DATA] Non-UK" at bounding box center [791, 562] width 468 height 18
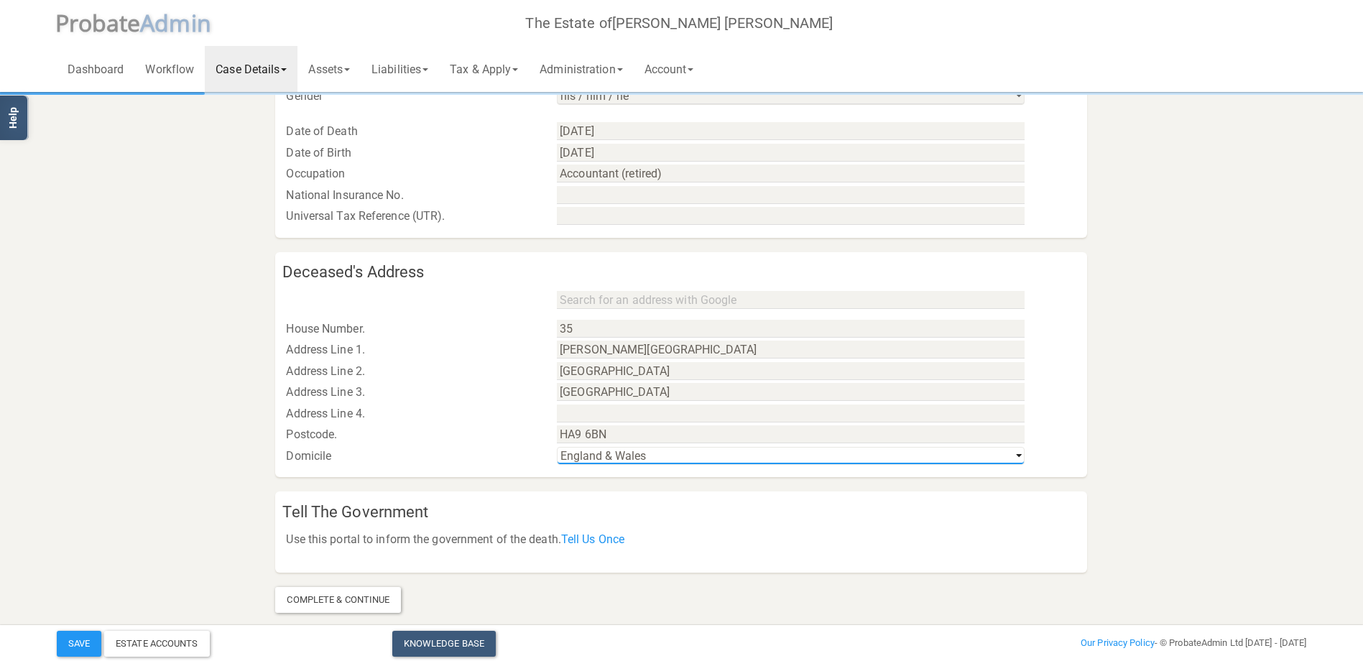
scroll to position [546, 0]
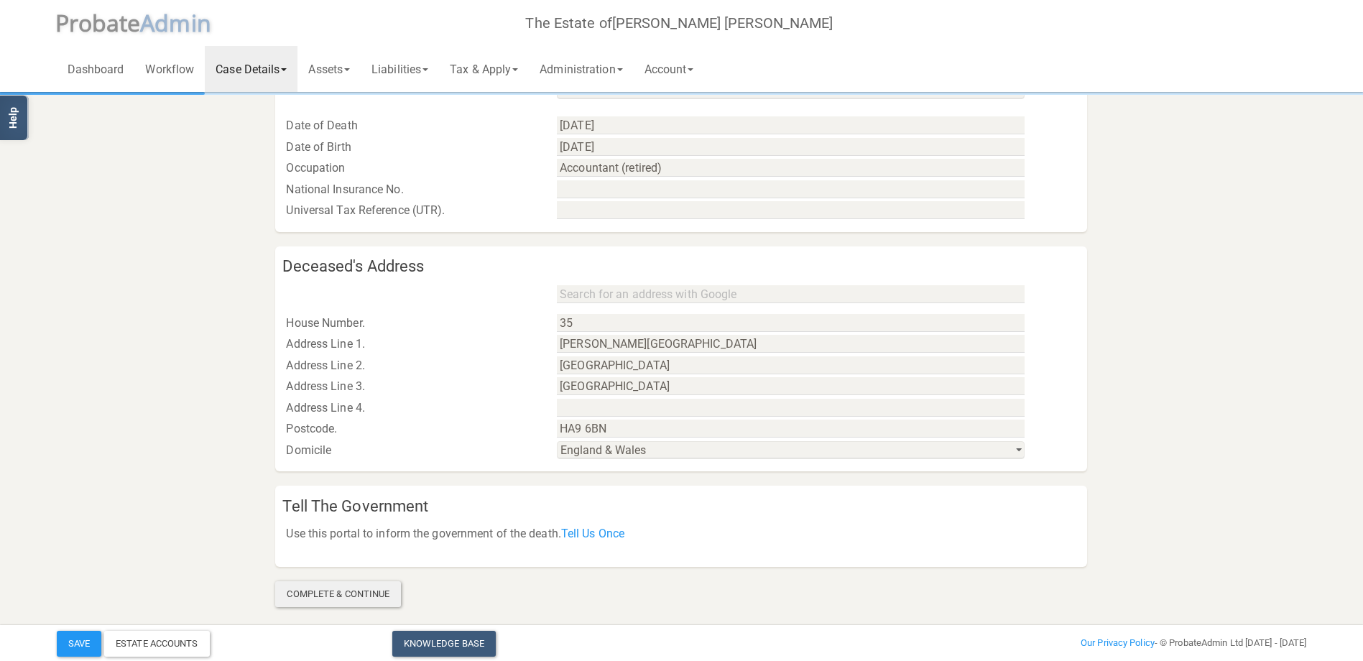
click at [350, 591] on div "Complete & Continue" at bounding box center [338, 594] width 126 height 26
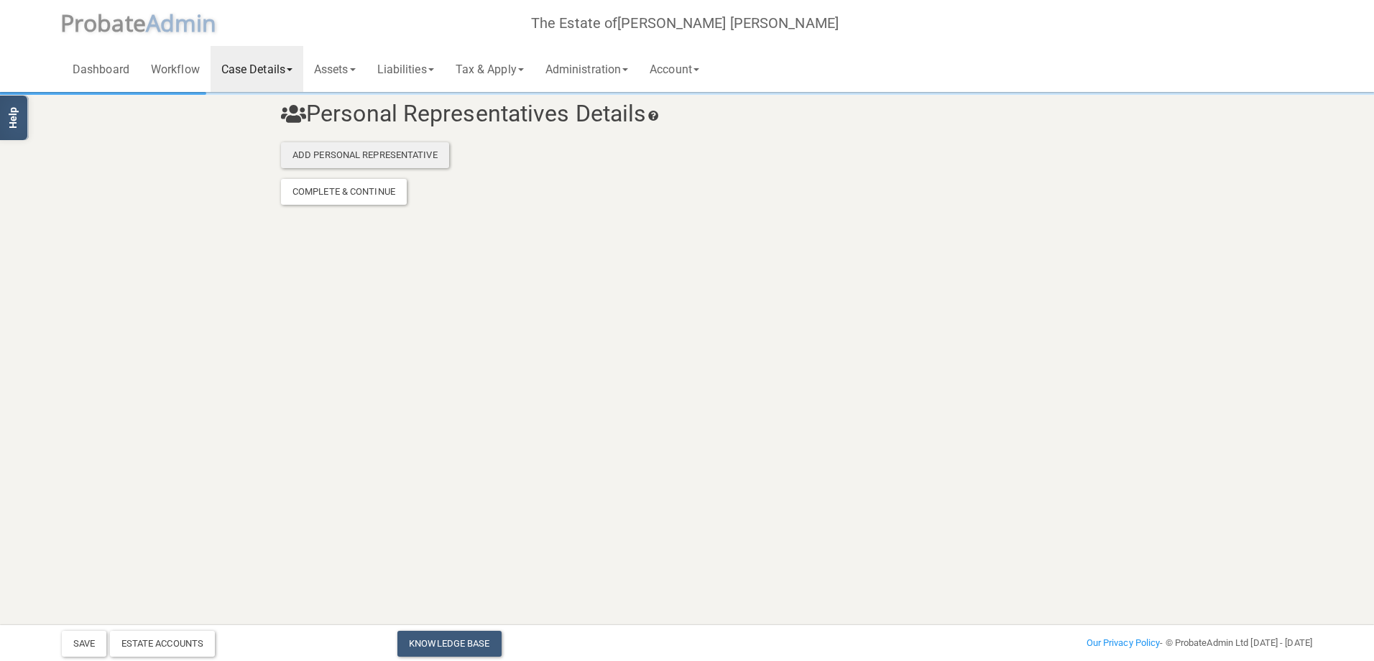
click at [364, 162] on div "Add Personal Representative" at bounding box center [365, 155] width 168 height 26
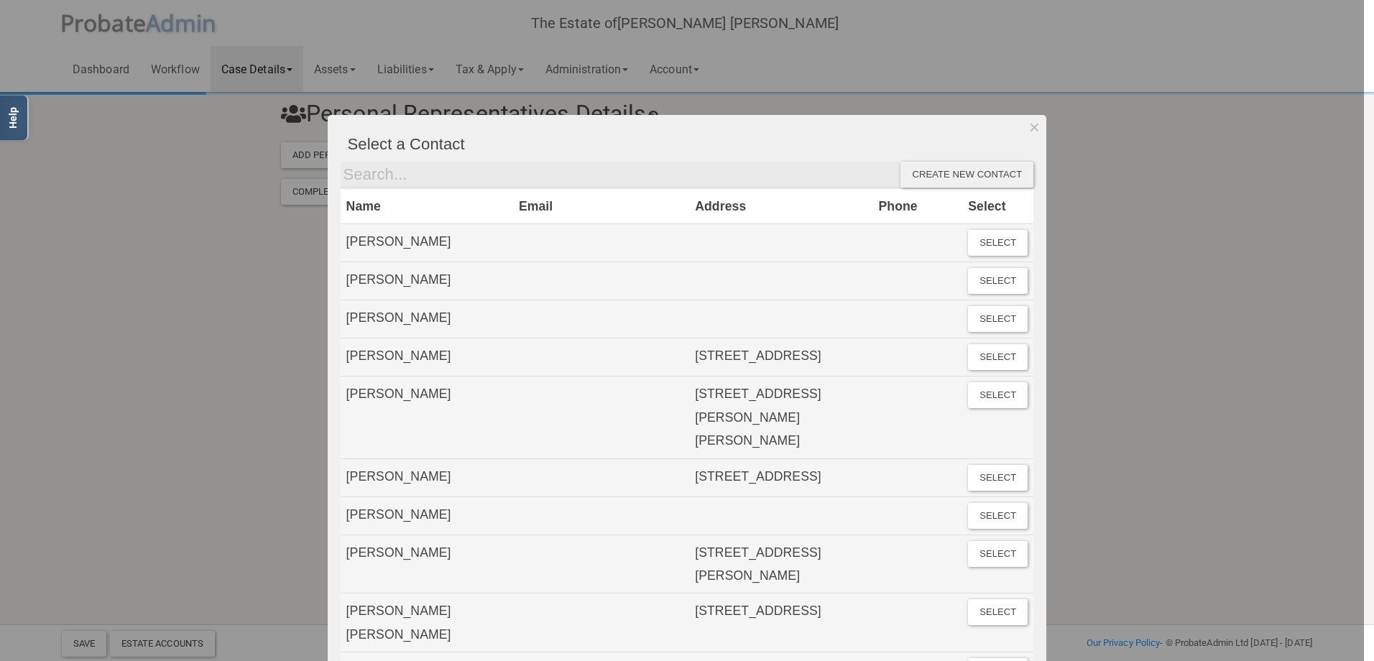
click at [952, 177] on div "Create new contact" at bounding box center [966, 175] width 133 height 26
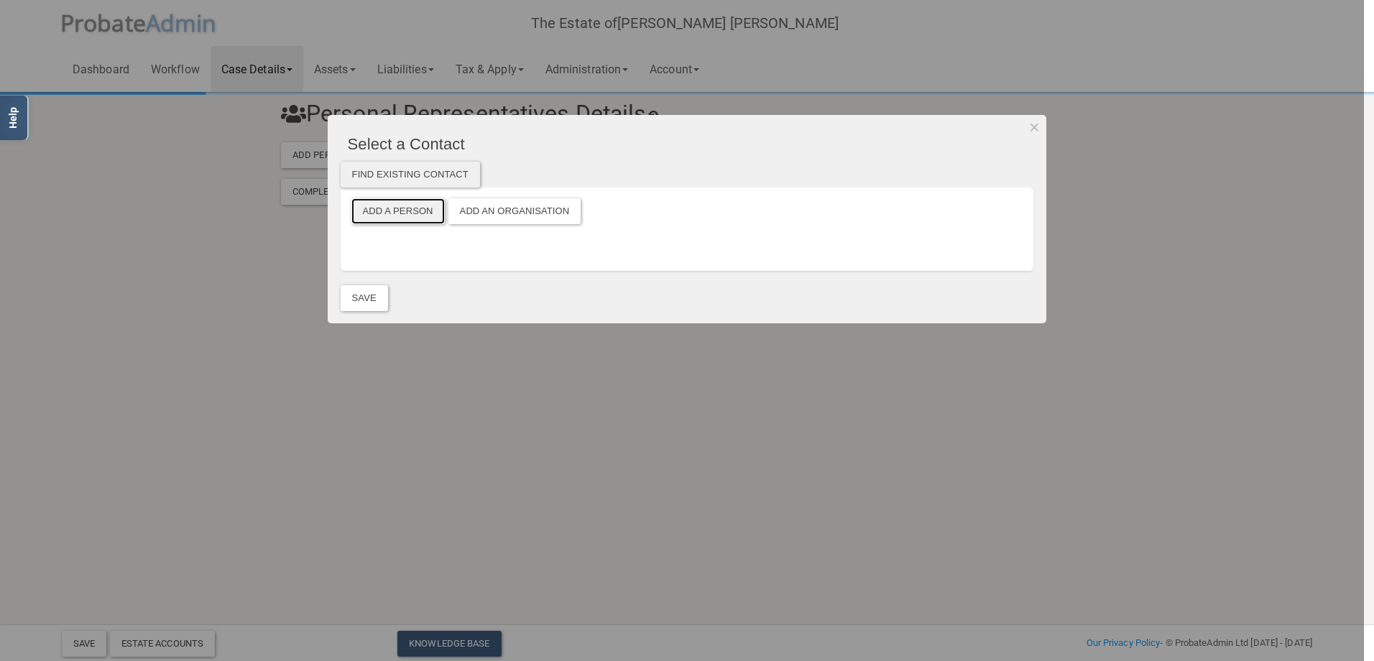
click at [394, 208] on button "Add a Person" at bounding box center [397, 211] width 93 height 26
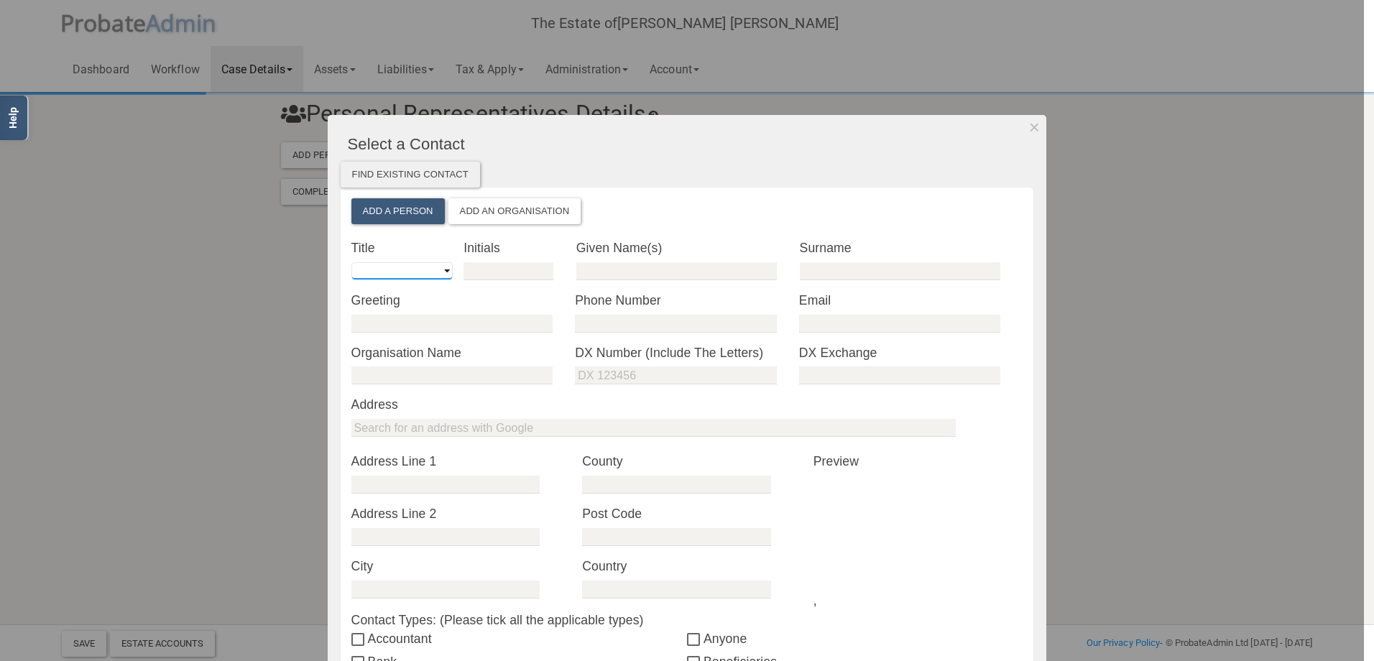
click at [440, 270] on select "Mr Mrs Miss Ms Dr [PERSON_NAME] [PERSON_NAME]" at bounding box center [401, 271] width 101 height 18
select select "string:Mrs"
click at [351, 262] on select "Mr Mrs Miss Ms Dr [PERSON_NAME] [PERSON_NAME]" at bounding box center [401, 271] width 101 height 18
click at [489, 267] on input "text" at bounding box center [508, 271] width 90 height 18
type input "S"
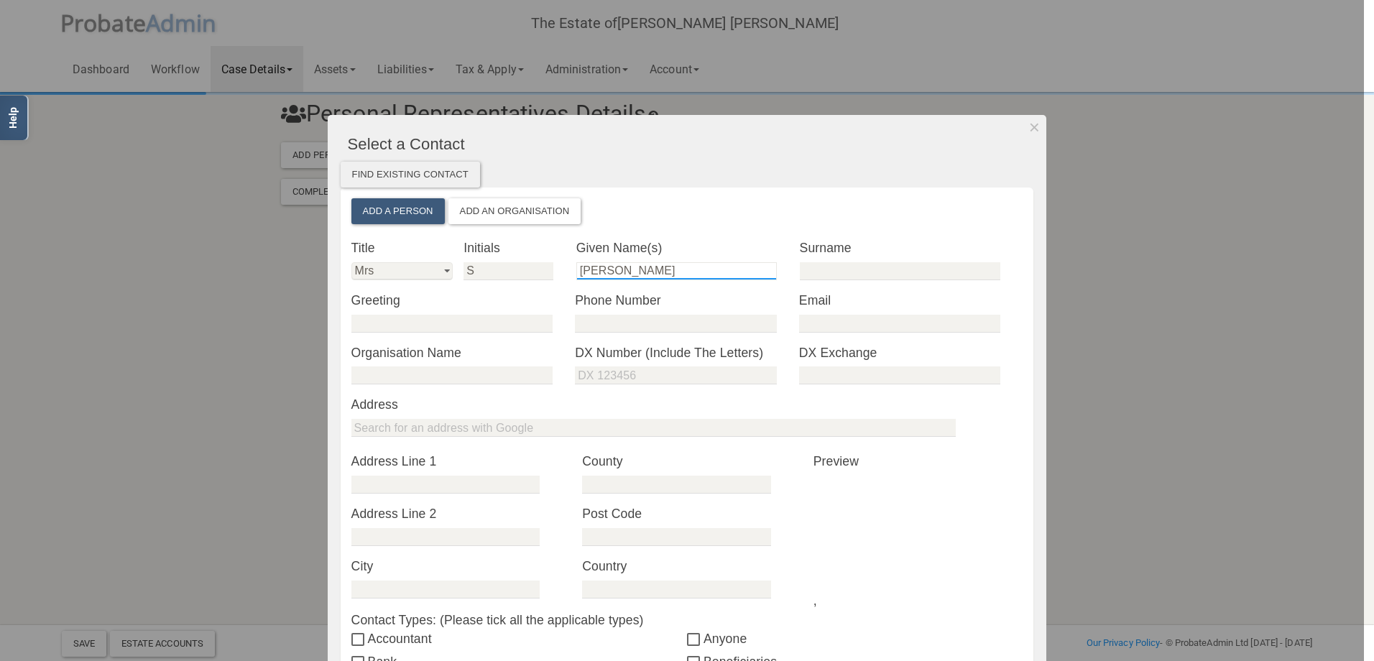
type input "[PERSON_NAME]"
type input "Winter"
click at [817, 325] on input "email" at bounding box center [899, 324] width 201 height 18
paste input "[EMAIL_ADDRESS][DOMAIN_NAME]"
type input "[EMAIL_ADDRESS][DOMAIN_NAME]"
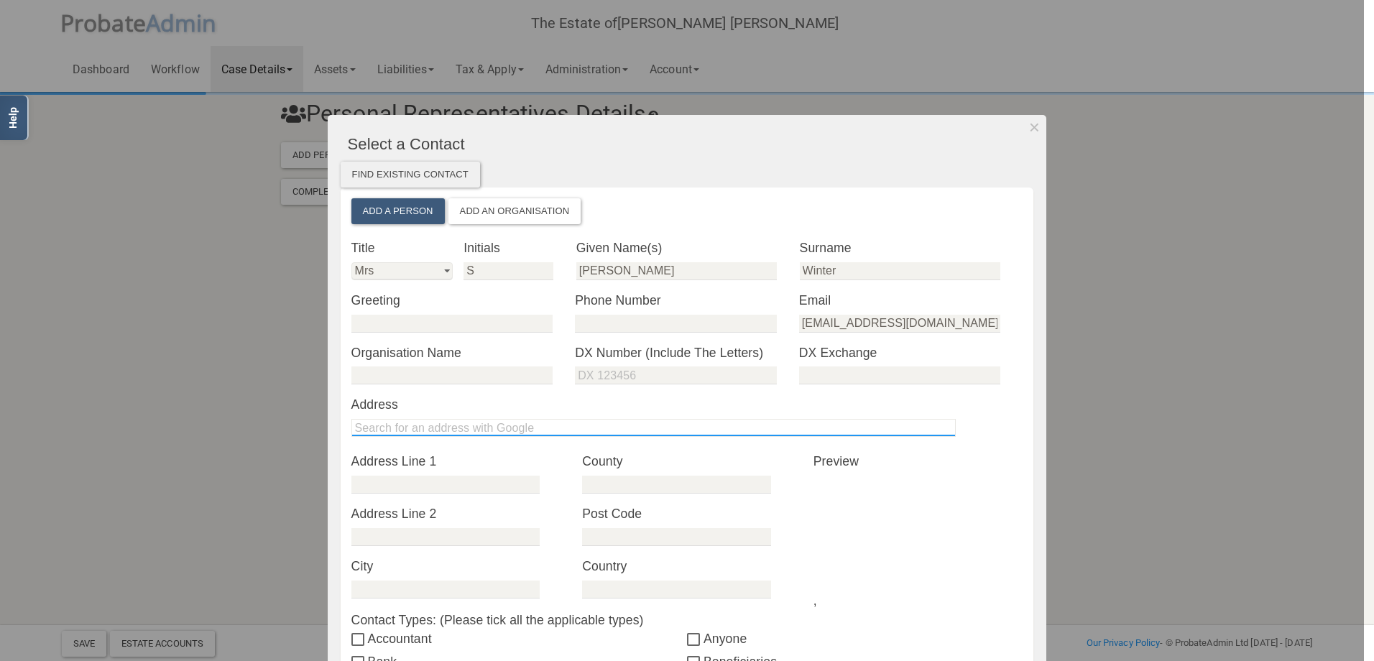
click at [375, 425] on input "text" at bounding box center [653, 428] width 604 height 18
click at [385, 430] on input "text" at bounding box center [653, 428] width 604 height 18
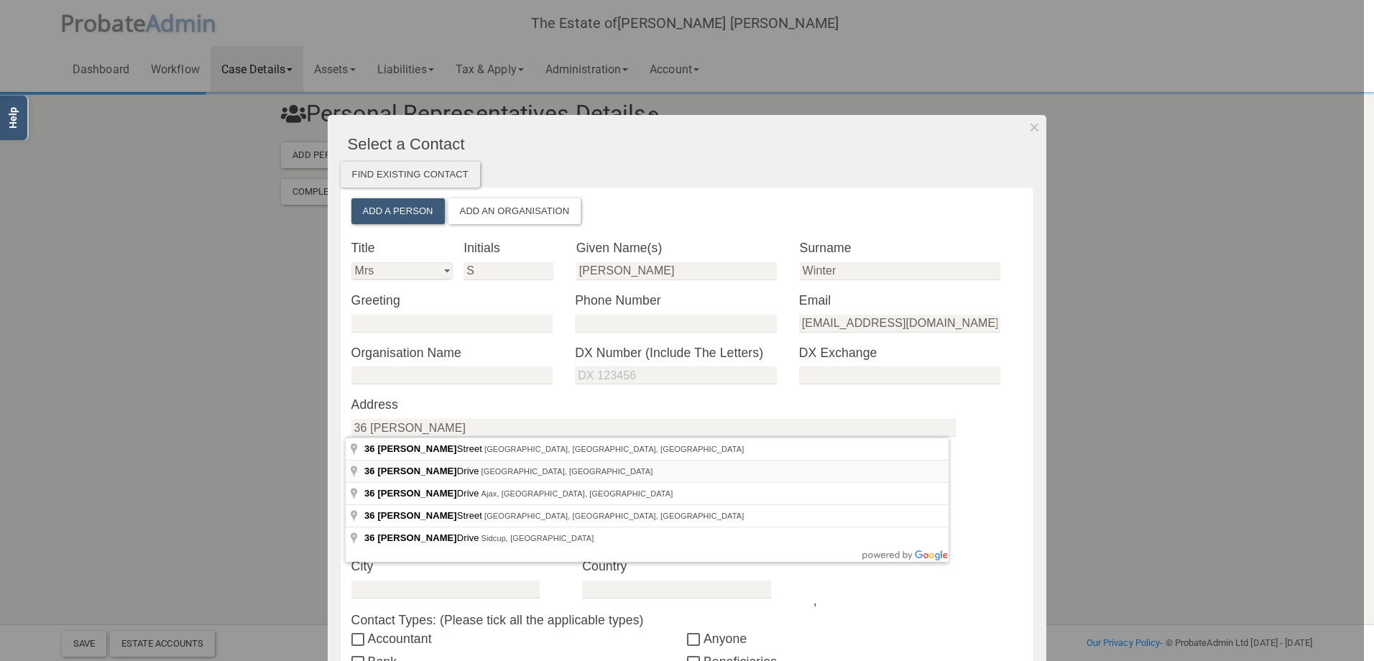
type input "[STREET_ADDRESS][PERSON_NAME]"
type input "36 [PERSON_NAME] Dr"
type input "[GEOGRAPHIC_DATA]"
type input "NW2 2ED"
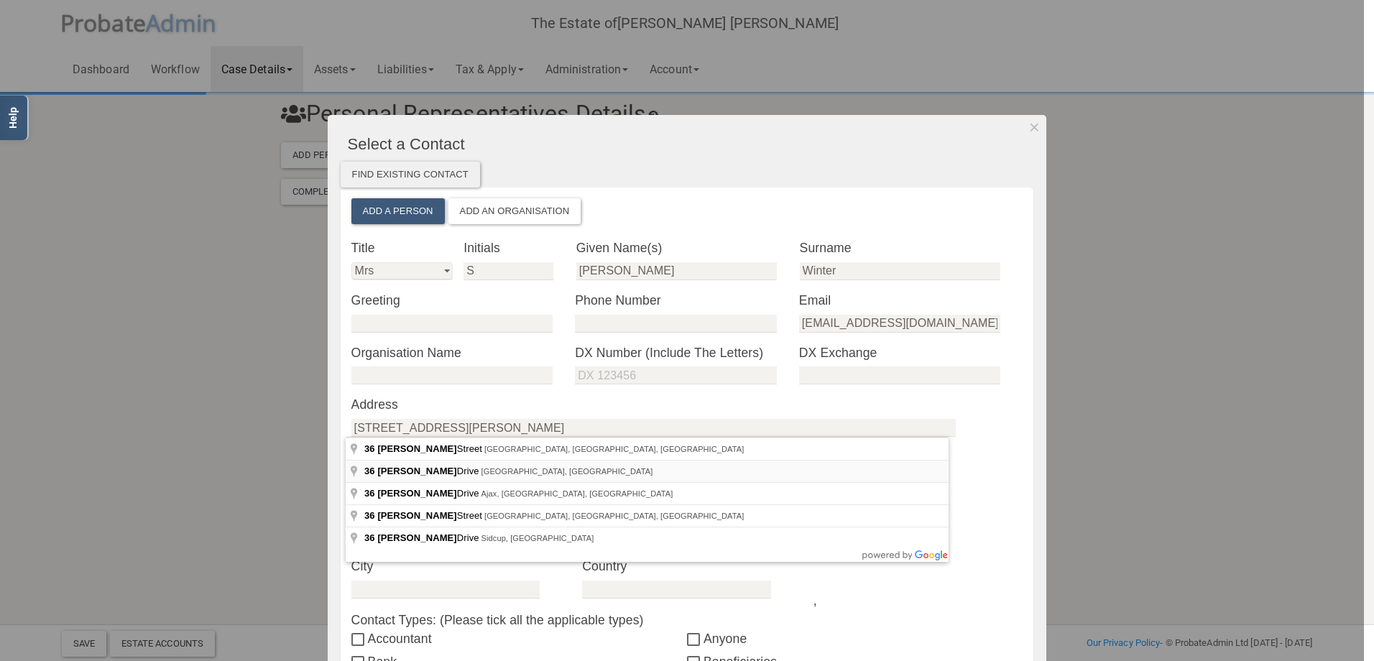
type input "[GEOGRAPHIC_DATA]"
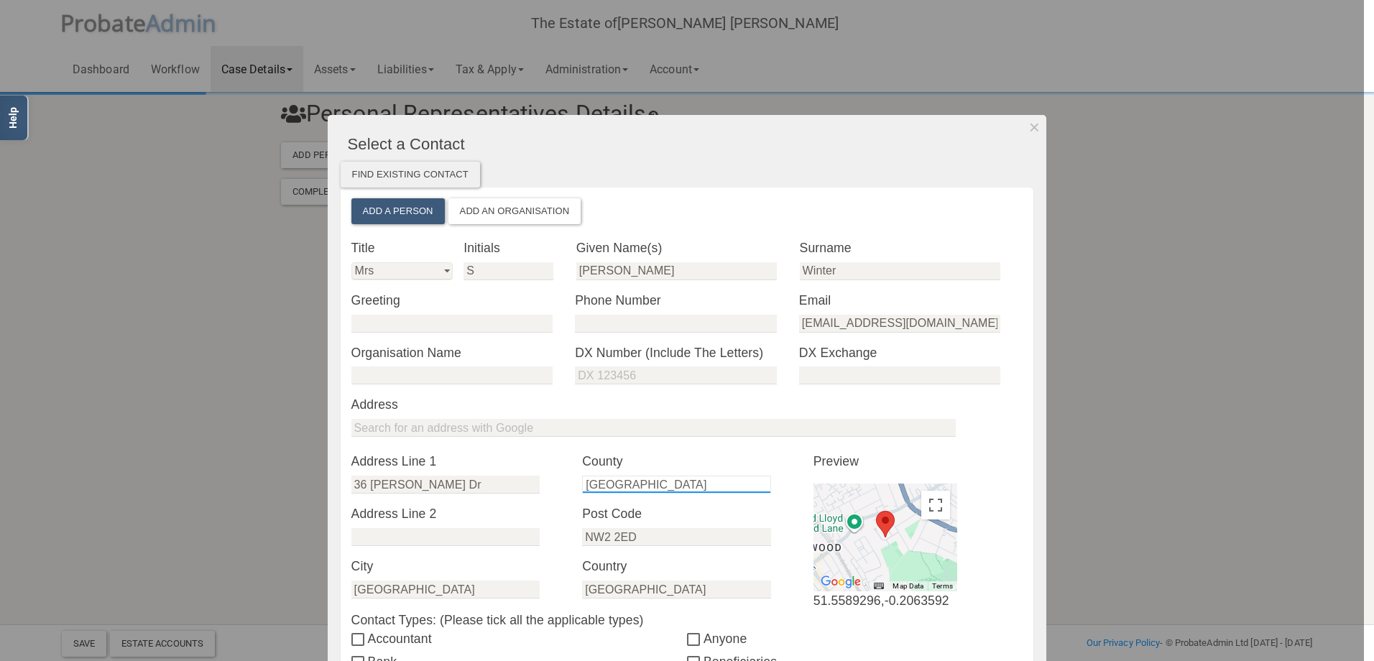
drag, startPoint x: 658, startPoint y: 486, endPoint x: 552, endPoint y: 488, distance: 106.3
click at [552, 488] on div "* Address Line 1 36 [PERSON_NAME] Dr * Address Line 2 * City [GEOGRAPHIC_DATA] …" at bounding box center [687, 531] width 693 height 158
click at [662, 539] on input "NW2 2ED" at bounding box center [676, 537] width 188 height 18
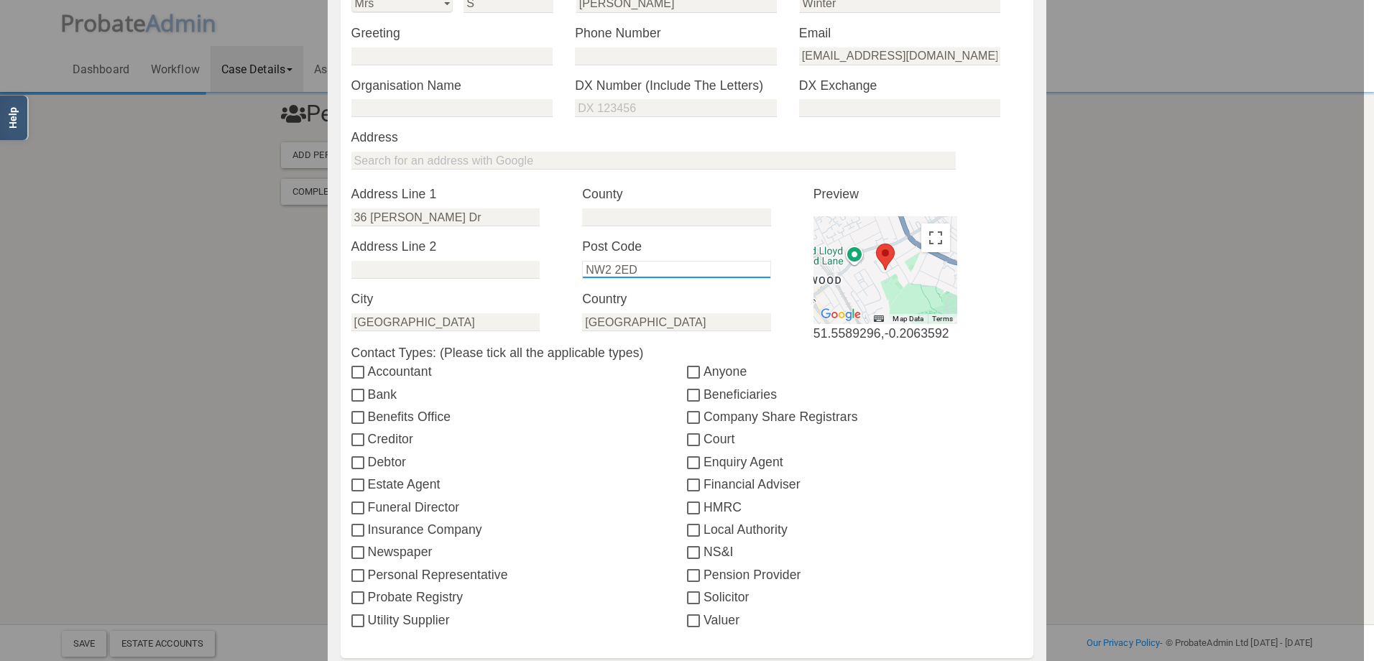
scroll to position [277, 0]
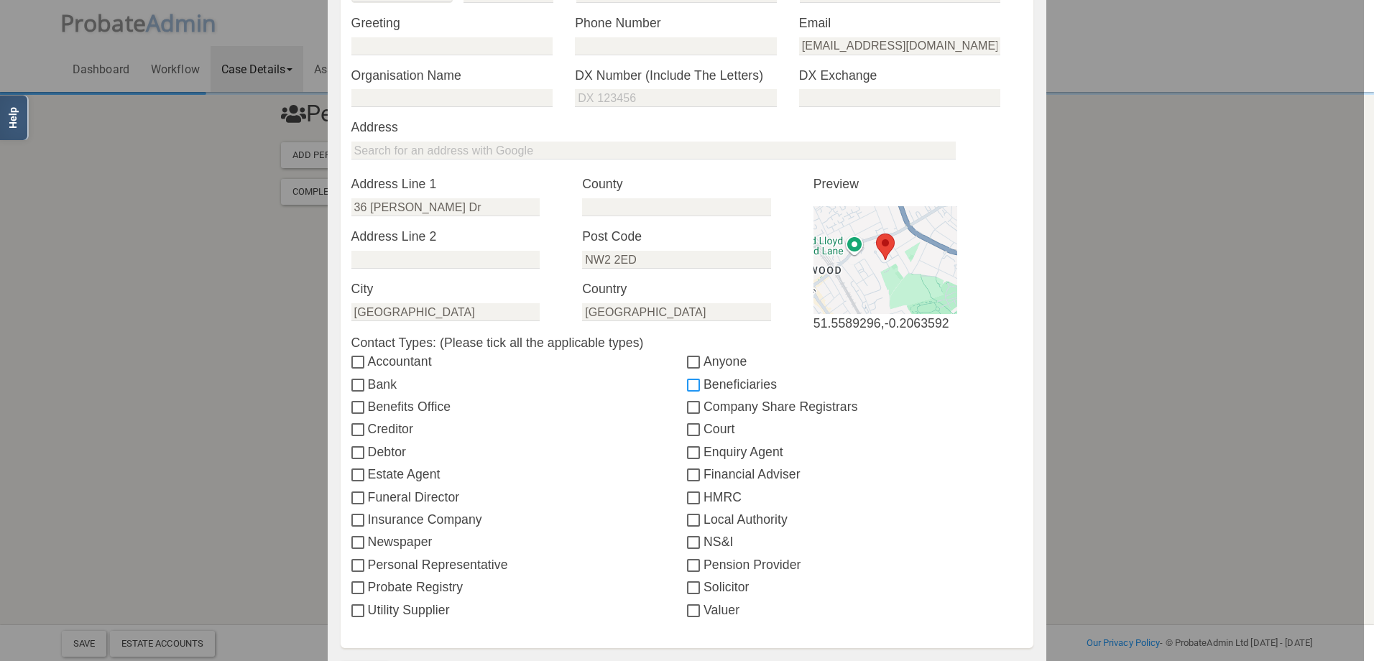
click at [691, 388] on input "Beneficiaries" at bounding box center [695, 385] width 17 height 11
checkbox input "true"
click at [353, 570] on input "Personal Representative" at bounding box center [359, 565] width 17 height 11
checkbox input "true"
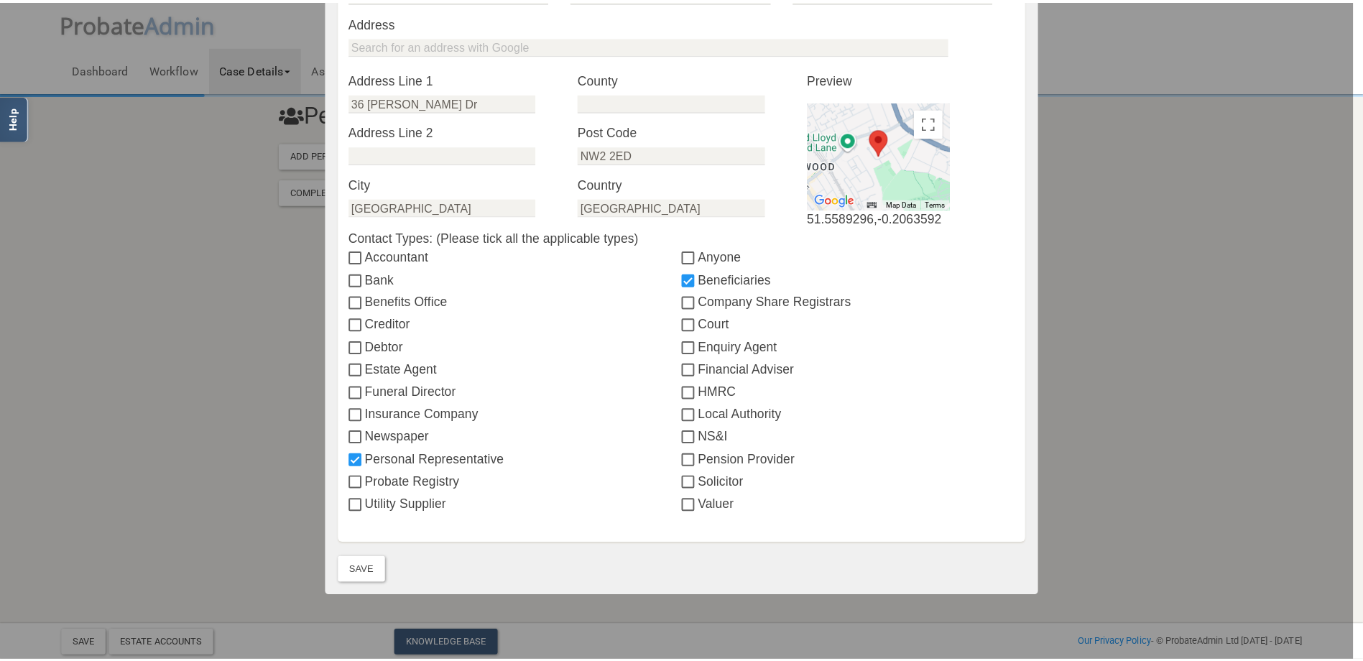
scroll to position [432, 0]
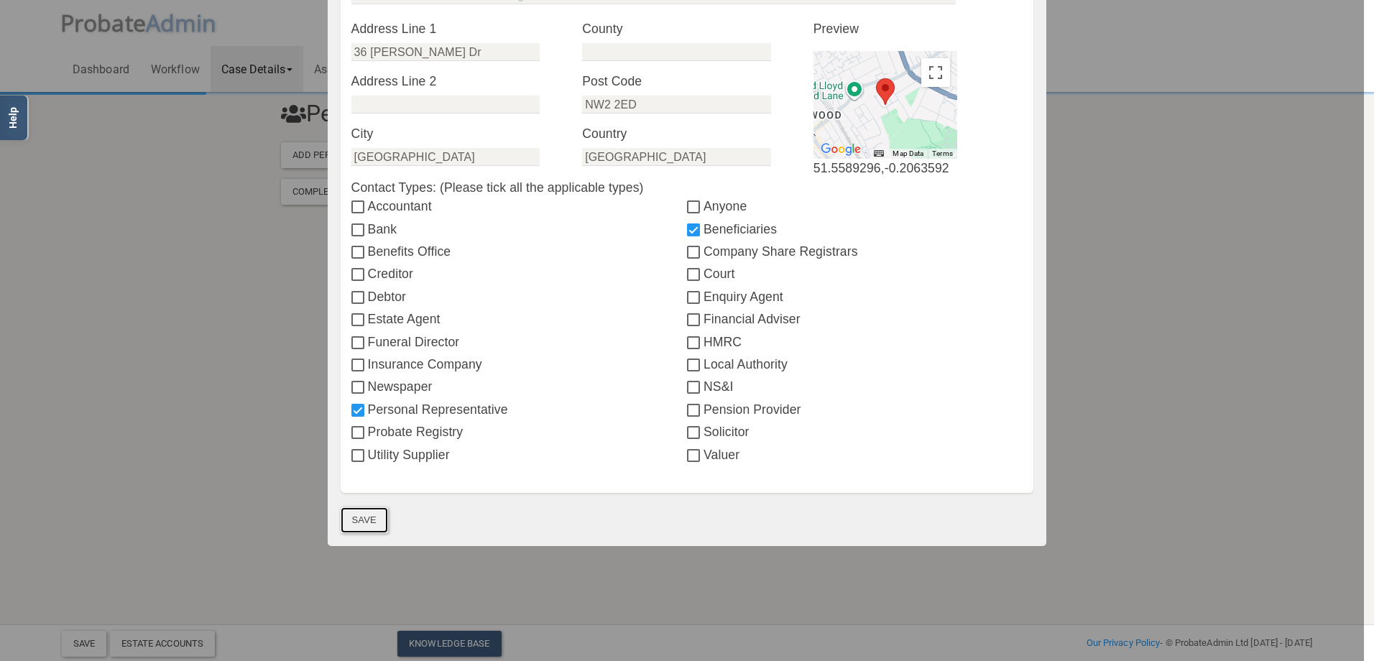
click at [356, 526] on button "Save" at bounding box center [364, 520] width 47 height 26
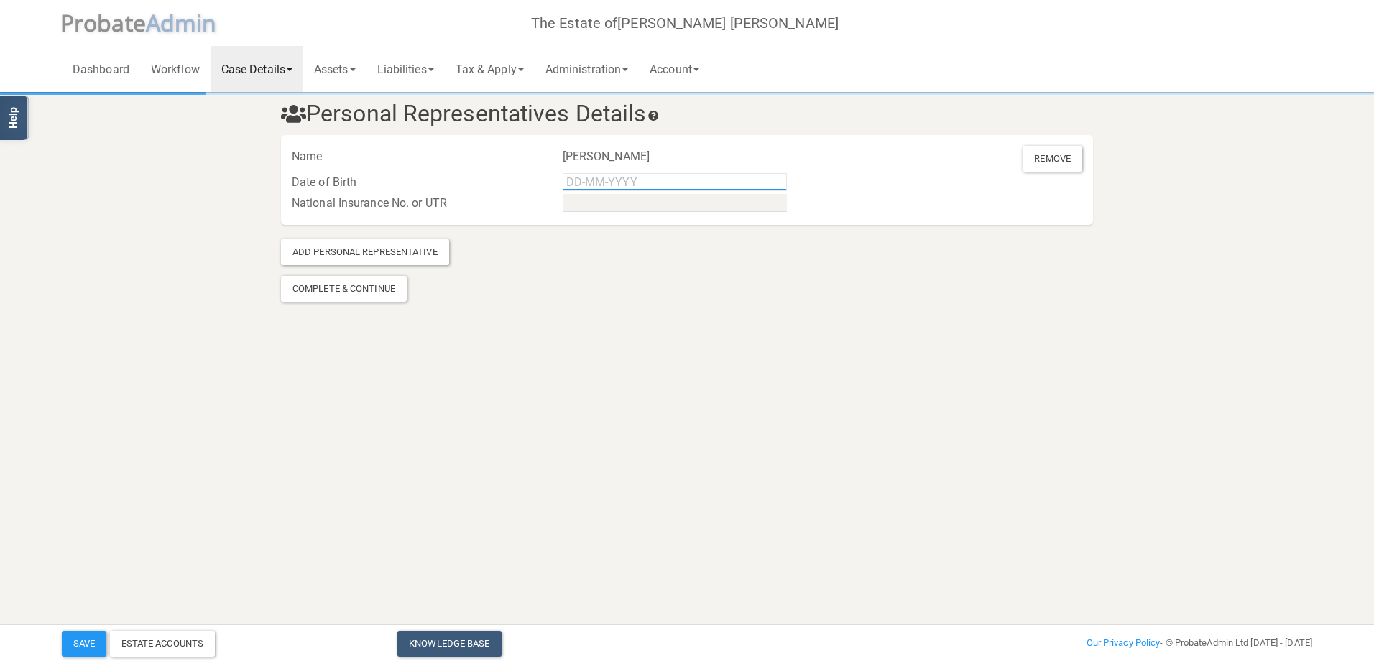
click at [590, 180] on input "text" at bounding box center [675, 182] width 224 height 18
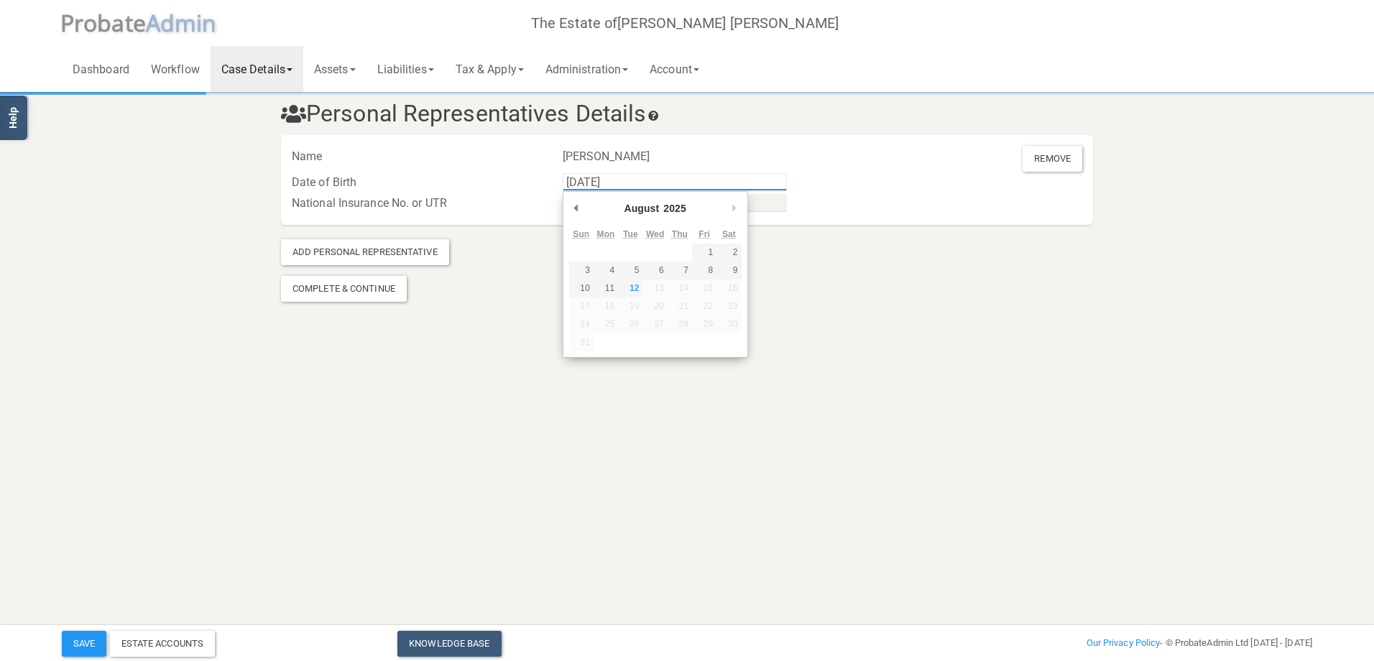
type input "[DATE]"
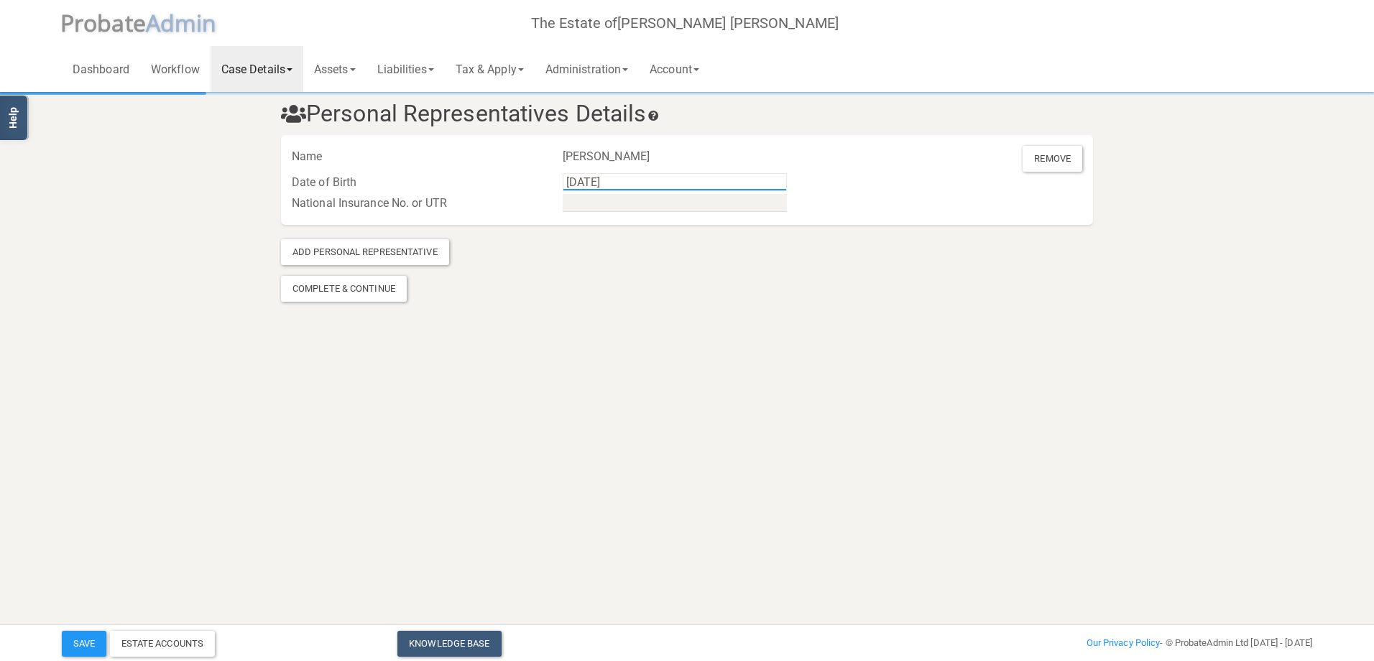
click at [821, 197] on div at bounding box center [687, 204] width 271 height 22
click at [356, 295] on div "Complete & Continue" at bounding box center [344, 289] width 126 height 26
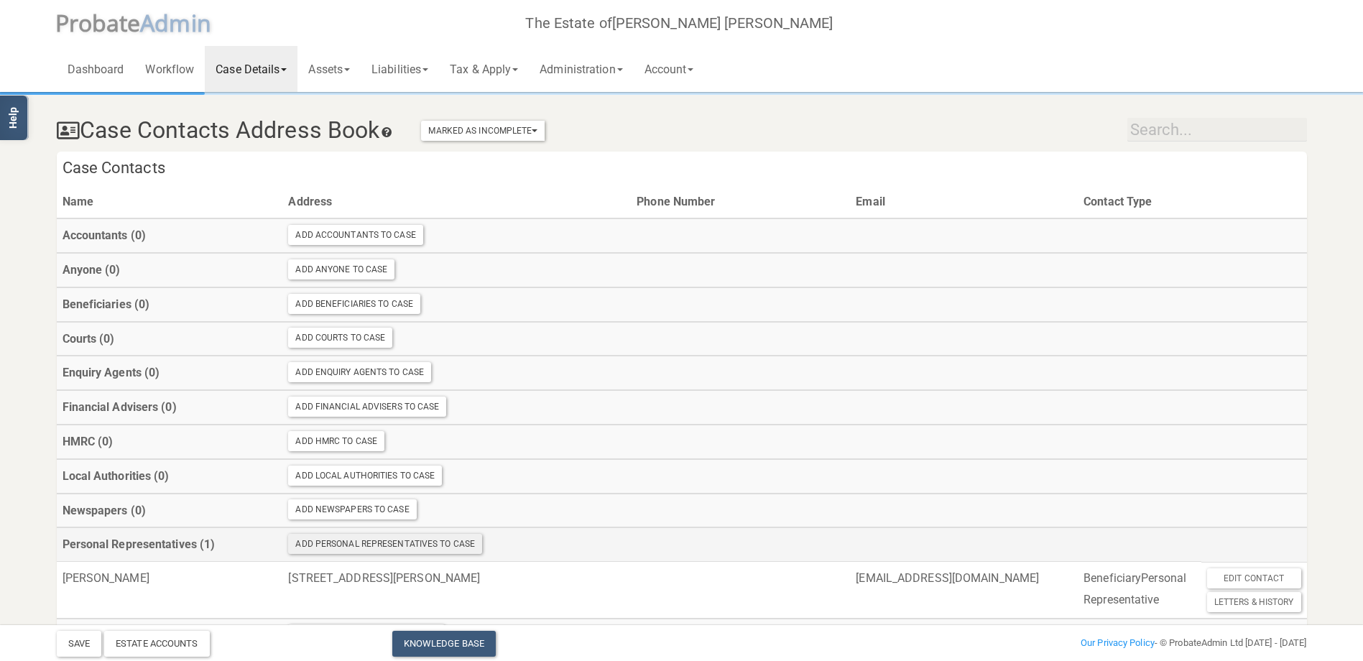
click at [347, 544] on div "Add Personal Representatives To Case" at bounding box center [385, 544] width 194 height 20
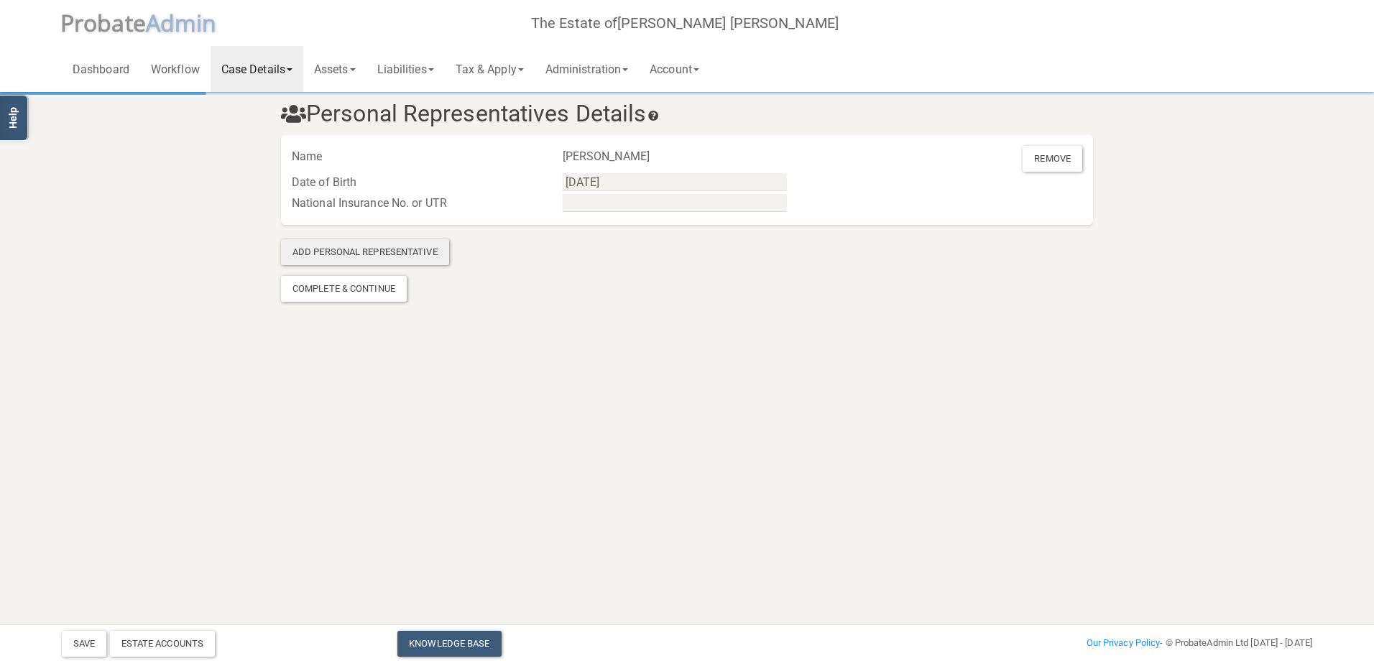
click at [356, 259] on div "Add Personal Representative" at bounding box center [365, 252] width 168 height 26
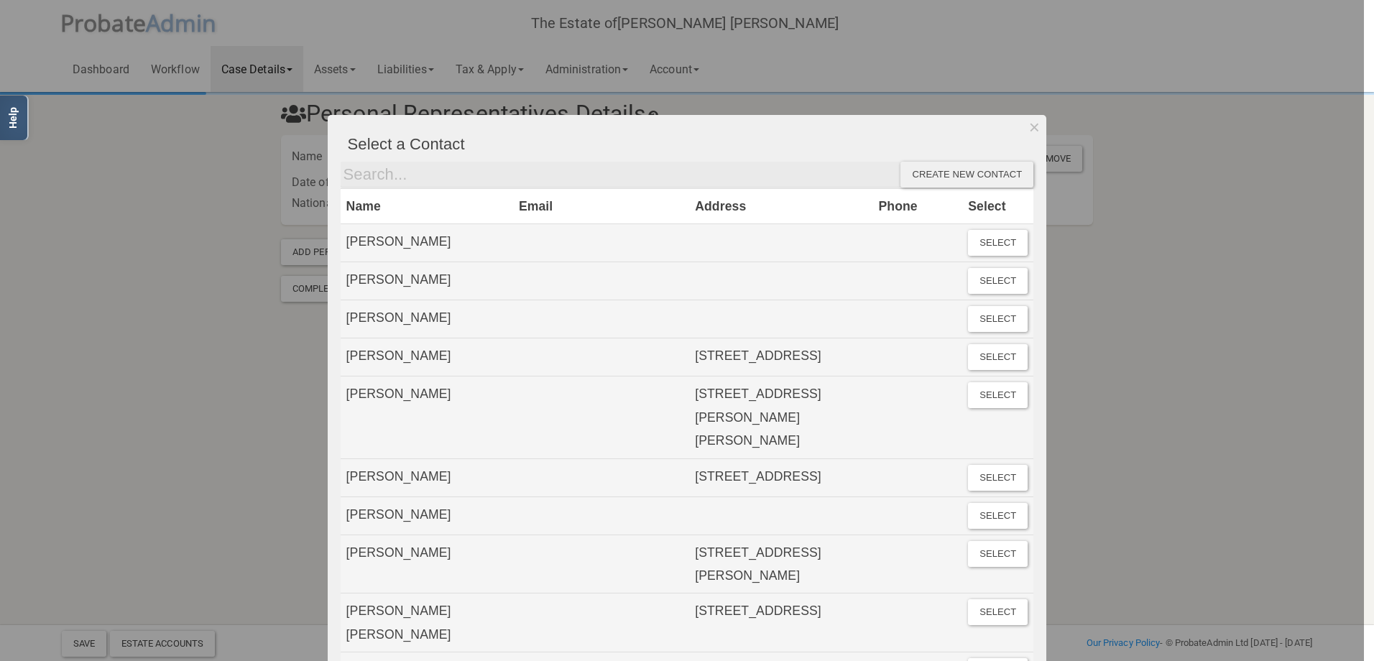
click at [943, 170] on div "Create new contact" at bounding box center [966, 175] width 133 height 26
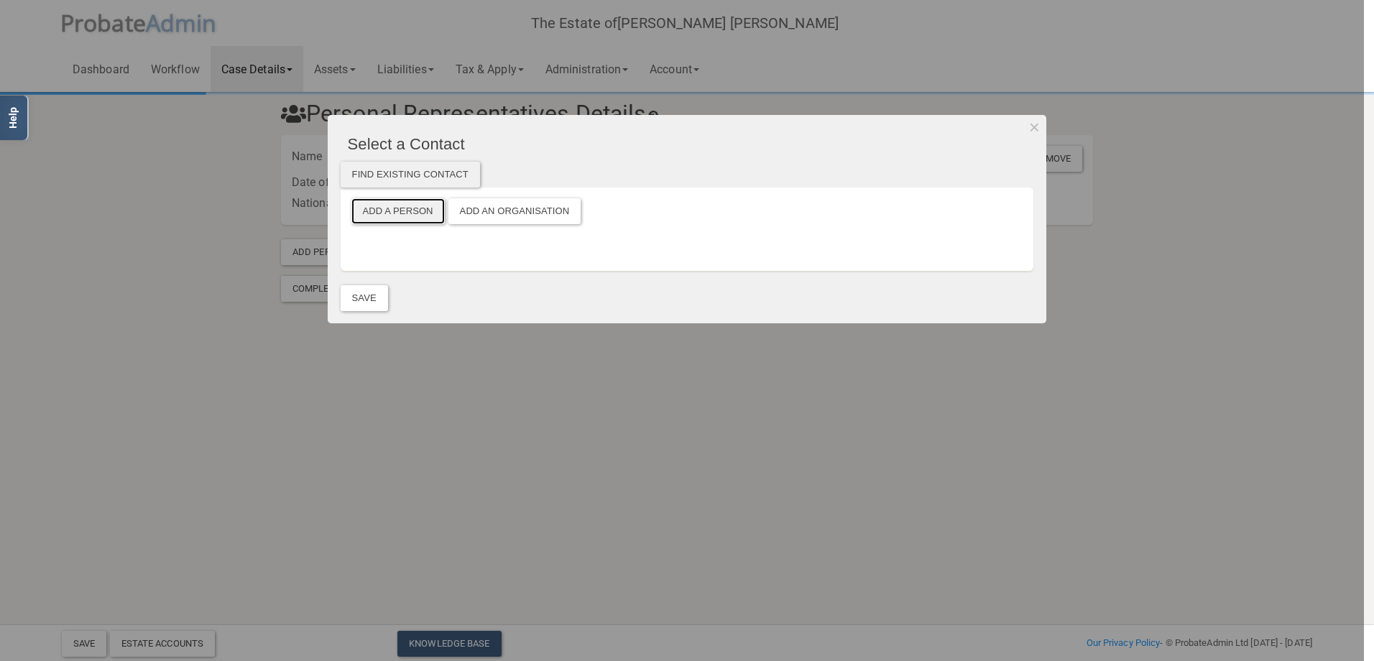
click at [398, 209] on button "Add a Person" at bounding box center [397, 211] width 93 height 26
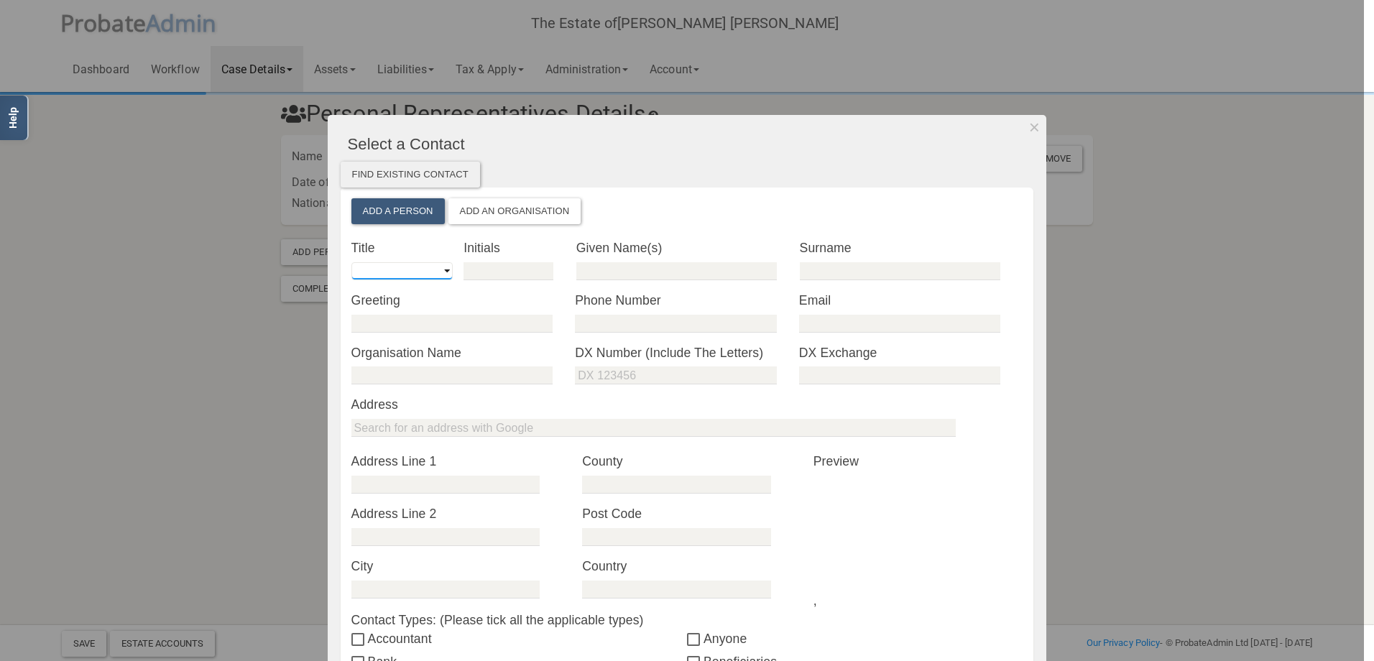
click at [439, 272] on select "Mr Mrs Miss Ms Dr [PERSON_NAME] [PERSON_NAME]" at bounding box center [401, 271] width 101 height 18
select select "string:Mrs"
click at [351, 262] on select "Mr Mrs Miss Ms Dr [PERSON_NAME] [PERSON_NAME]" at bounding box center [401, 271] width 101 height 18
click at [473, 267] on input "text" at bounding box center [508, 271] width 90 height 18
type input "P"
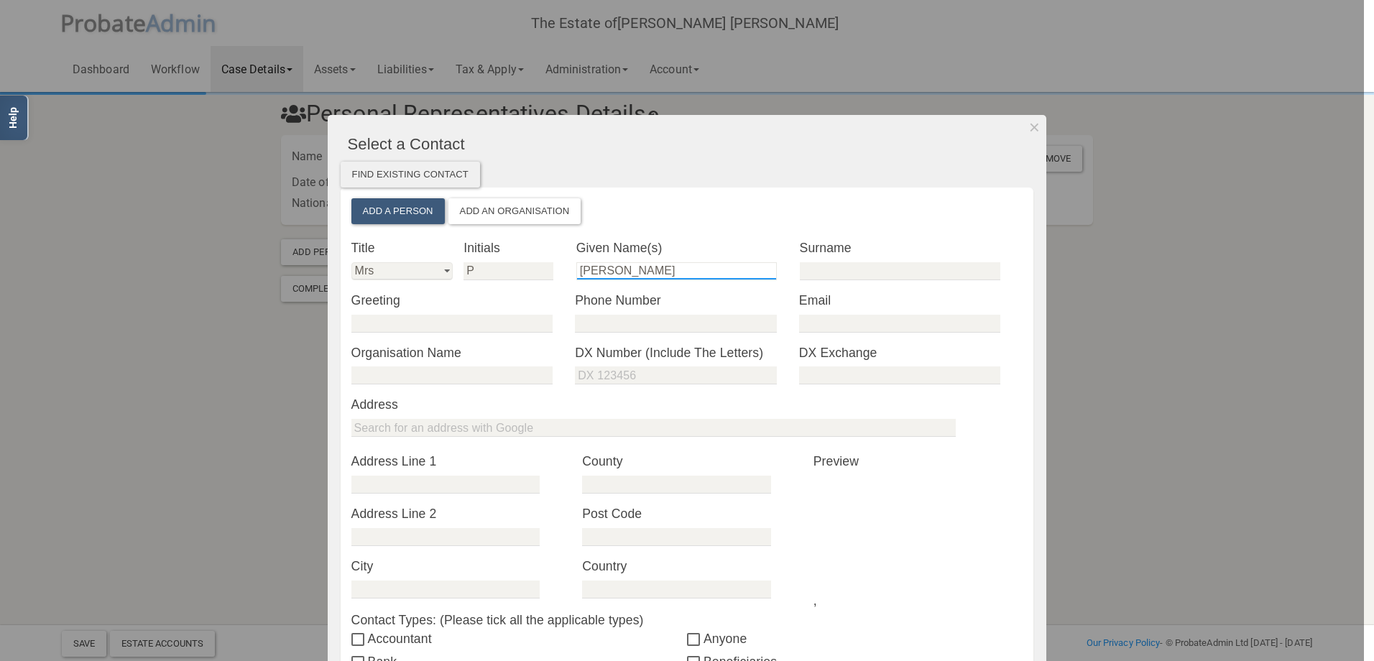
type input "[PERSON_NAME]"
click at [814, 320] on input "email" at bounding box center [899, 324] width 201 height 18
paste input "[EMAIL_ADDRESS][DOMAIN_NAME]"
type input "[EMAIL_ADDRESS][DOMAIN_NAME]"
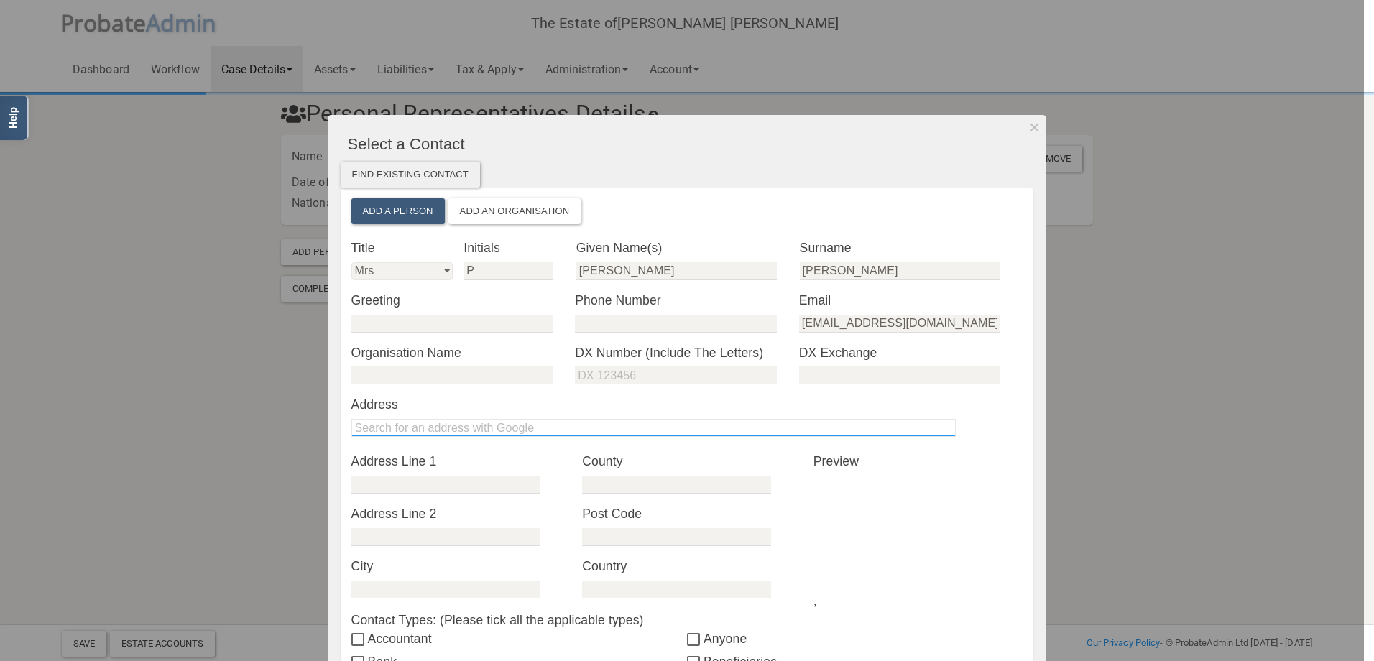
click at [409, 425] on input "text" at bounding box center [653, 428] width 604 height 18
click at [375, 425] on input "text" at bounding box center [653, 428] width 604 height 18
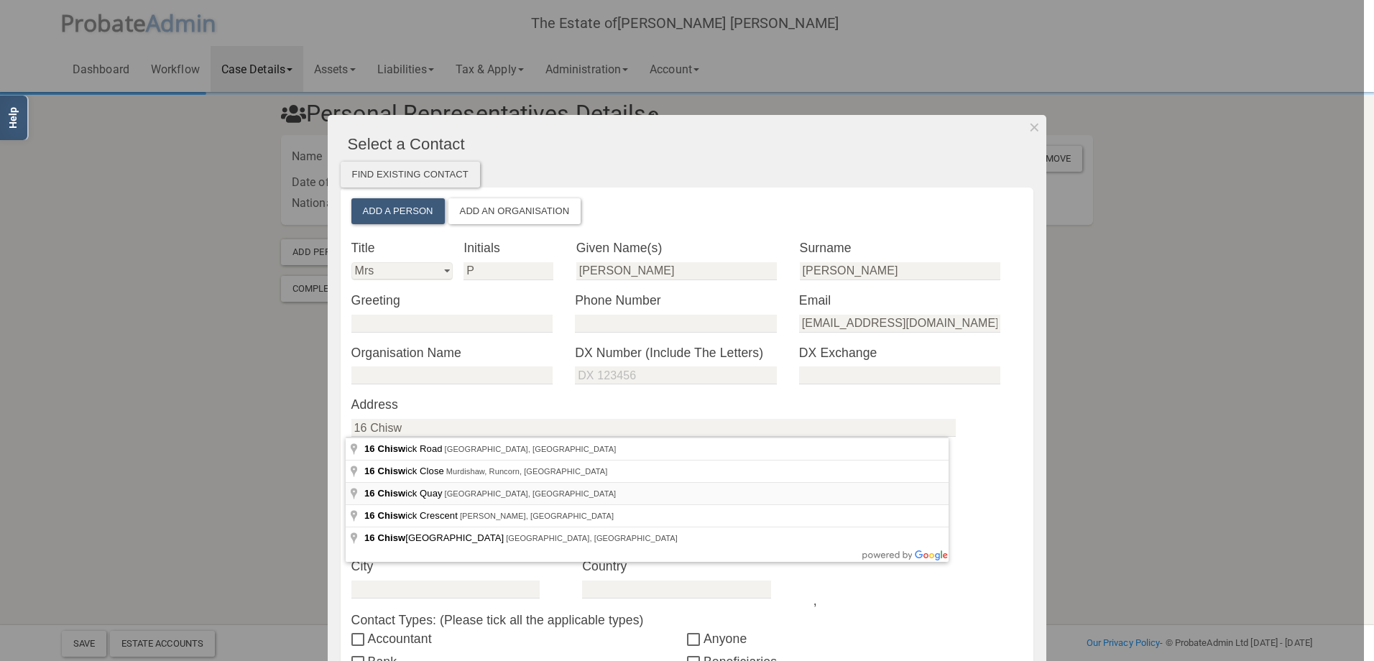
type input "[STREET_ADDRESS]"
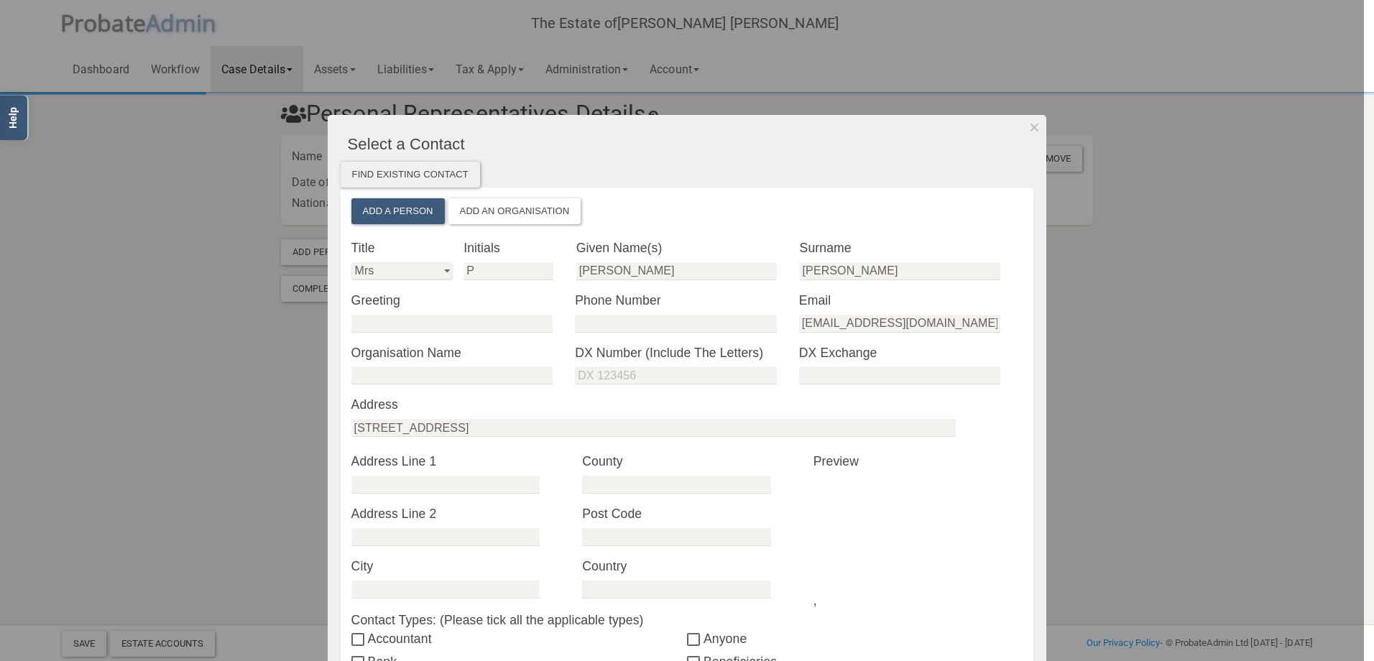
type input "[STREET_ADDRESS]"
type input "[GEOGRAPHIC_DATA]"
type input "W4 3UR"
type input "[GEOGRAPHIC_DATA]"
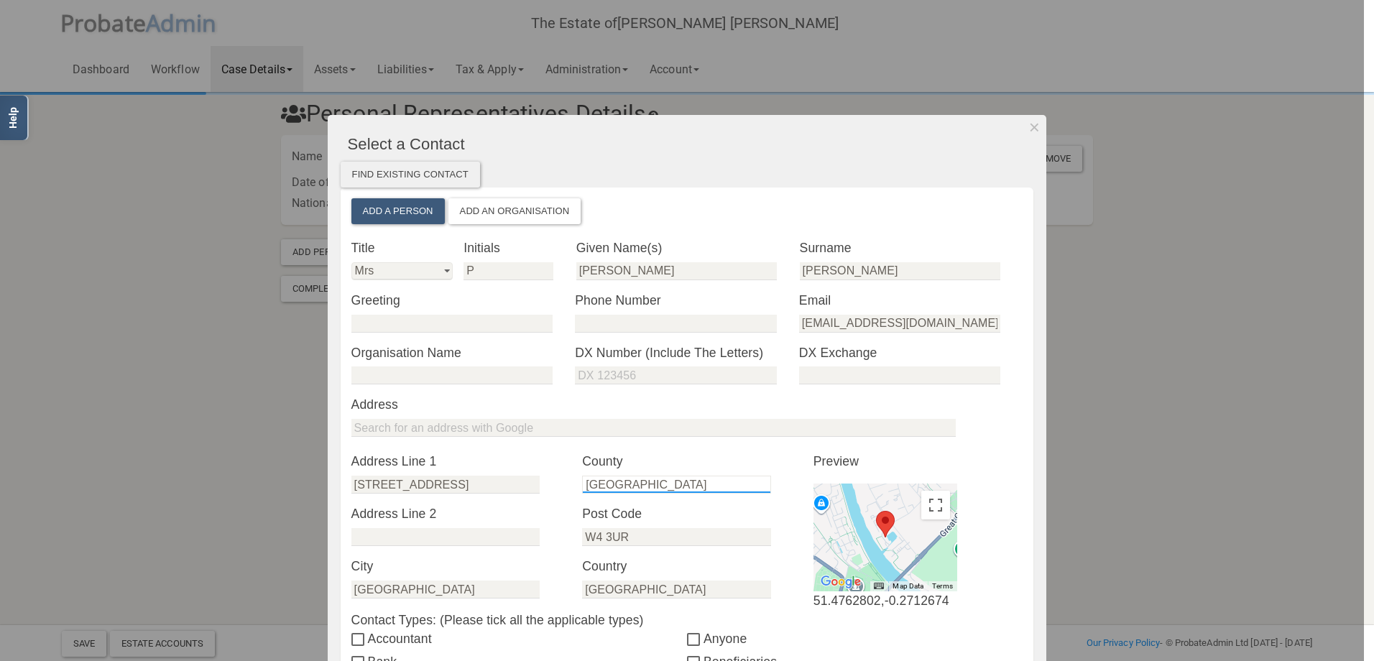
drag, startPoint x: 670, startPoint y: 486, endPoint x: 542, endPoint y: 495, distance: 127.4
click at [542, 495] on div "* Address Line 1 [GEOGRAPHIC_DATA] * Address Line 2 * City [GEOGRAPHIC_DATA] * …" at bounding box center [687, 531] width 693 height 158
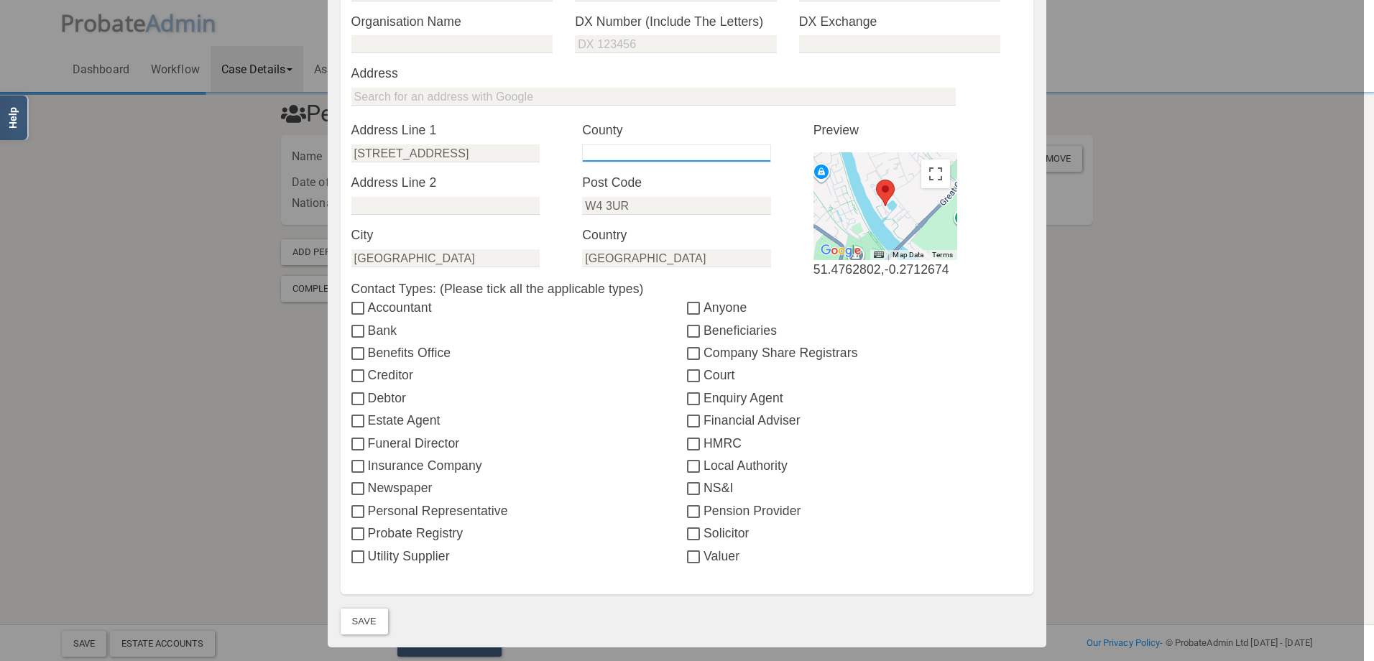
scroll to position [351, 0]
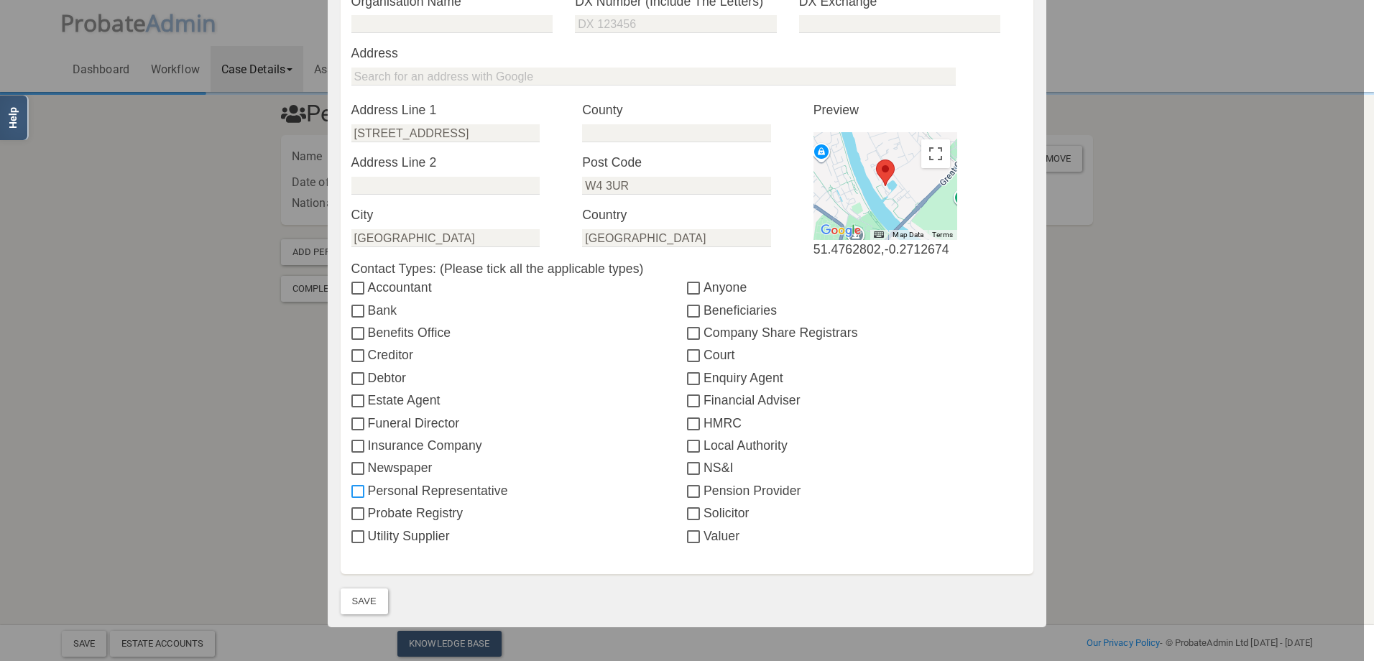
click at [351, 489] on input "Personal Representative" at bounding box center [359, 491] width 17 height 11
checkbox input "true"
click at [687, 315] on input "Beneficiaries" at bounding box center [695, 311] width 17 height 11
checkbox input "true"
click at [359, 597] on button "Save" at bounding box center [364, 601] width 47 height 26
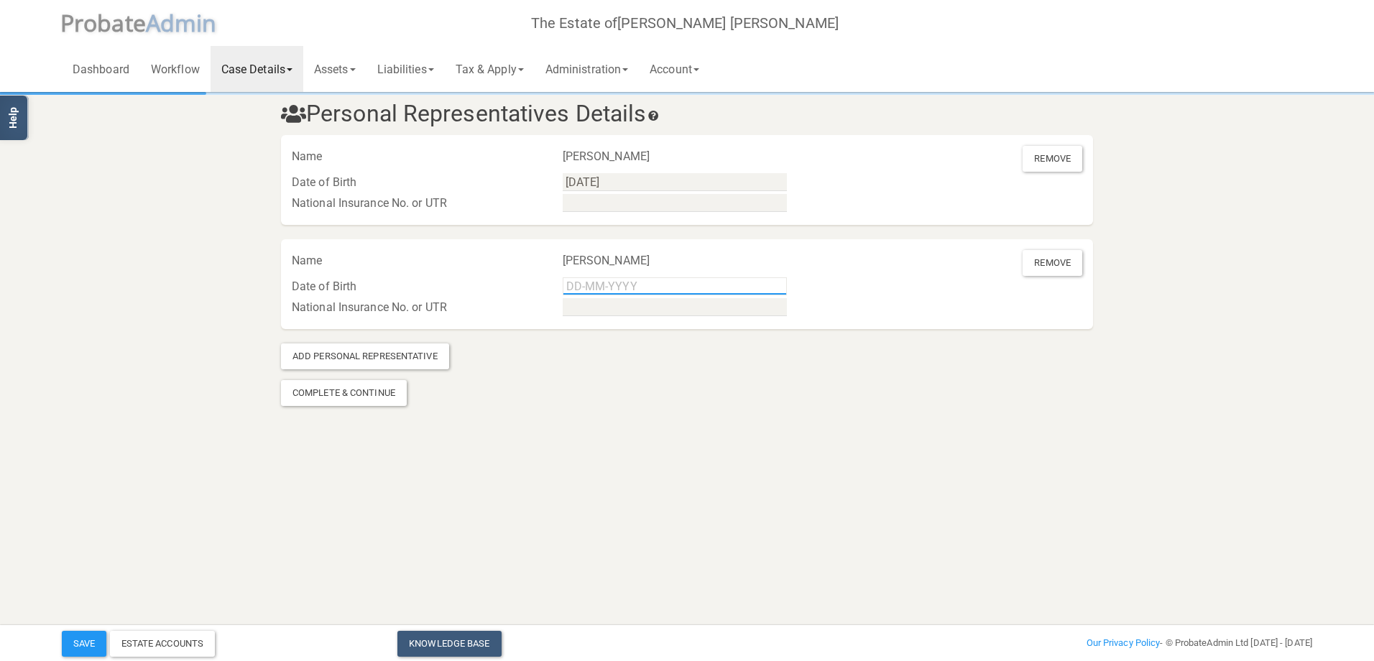
click at [582, 287] on input "text" at bounding box center [675, 286] width 224 height 18
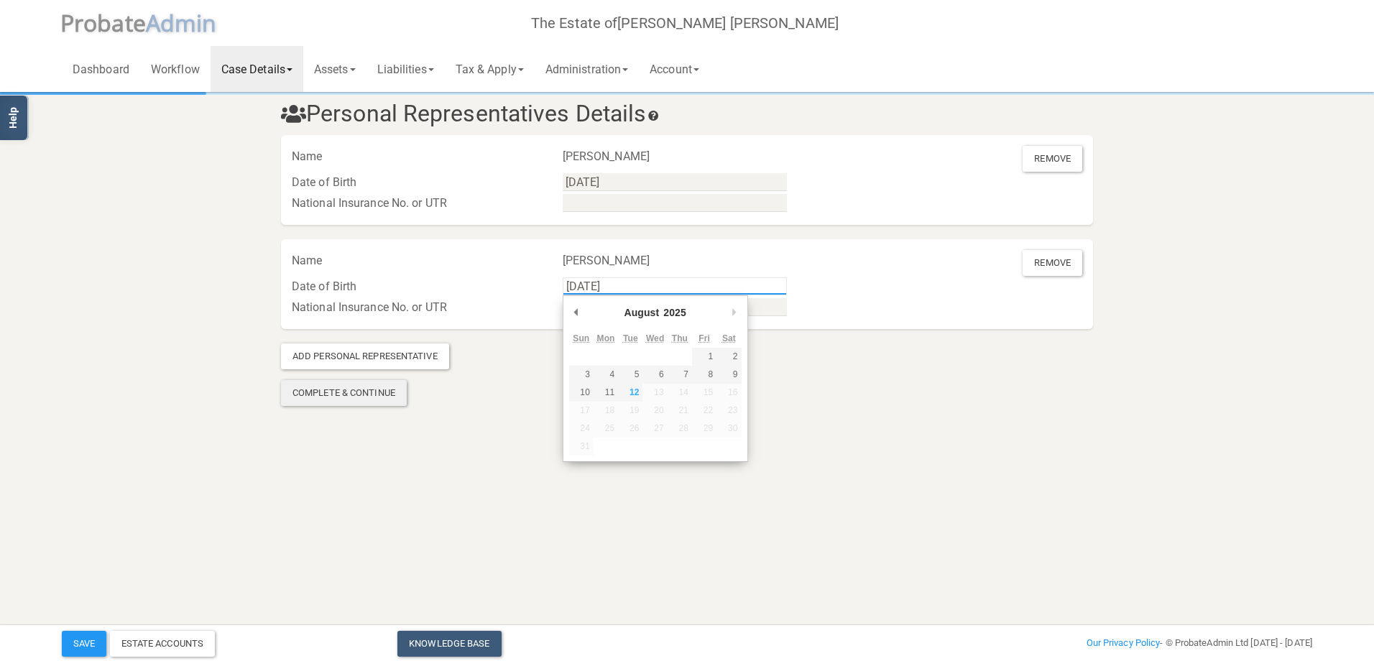
type input "[DATE]"
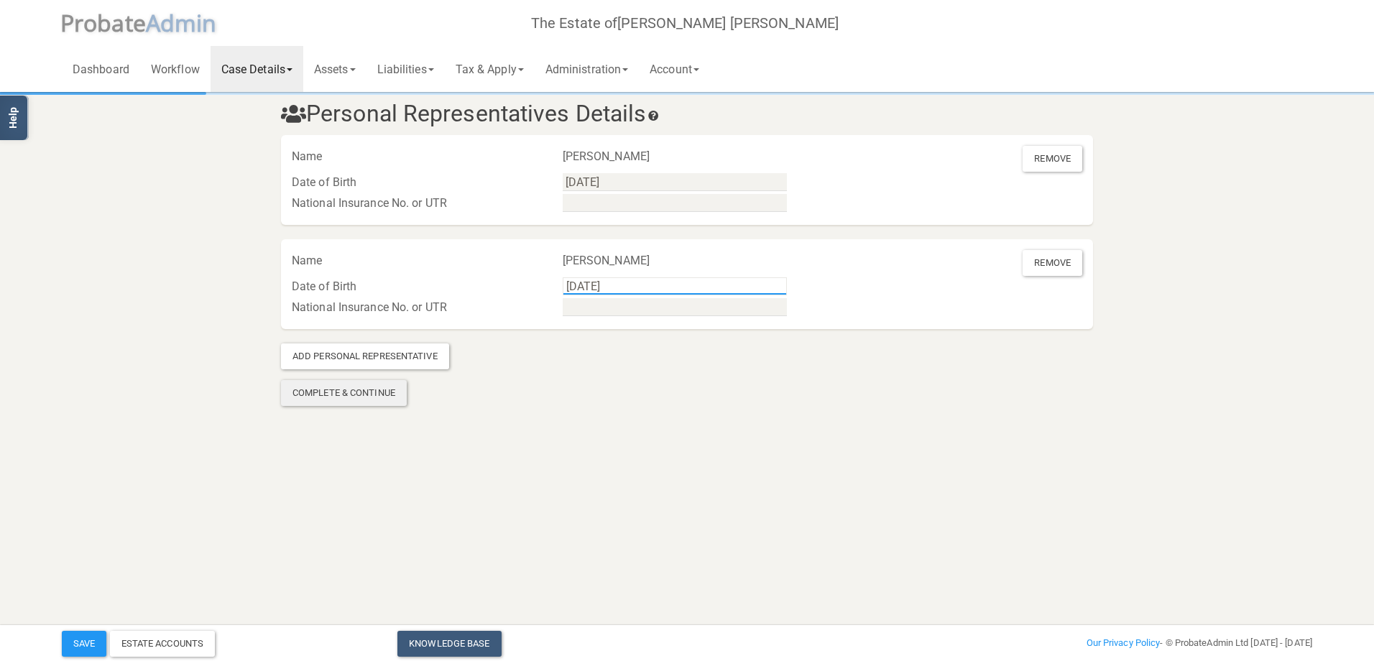
click at [374, 396] on div "Complete & Continue" at bounding box center [344, 393] width 126 height 26
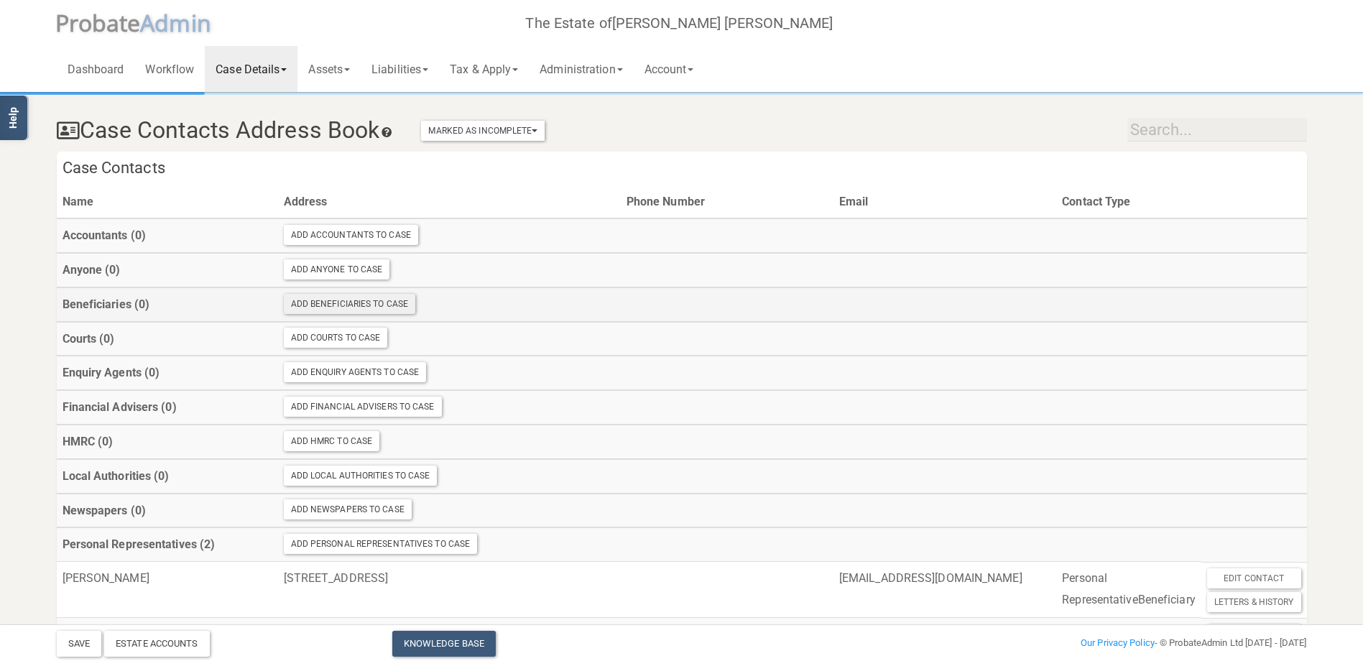
click at [349, 300] on div "Add Beneficiaries To Case" at bounding box center [350, 304] width 132 height 20
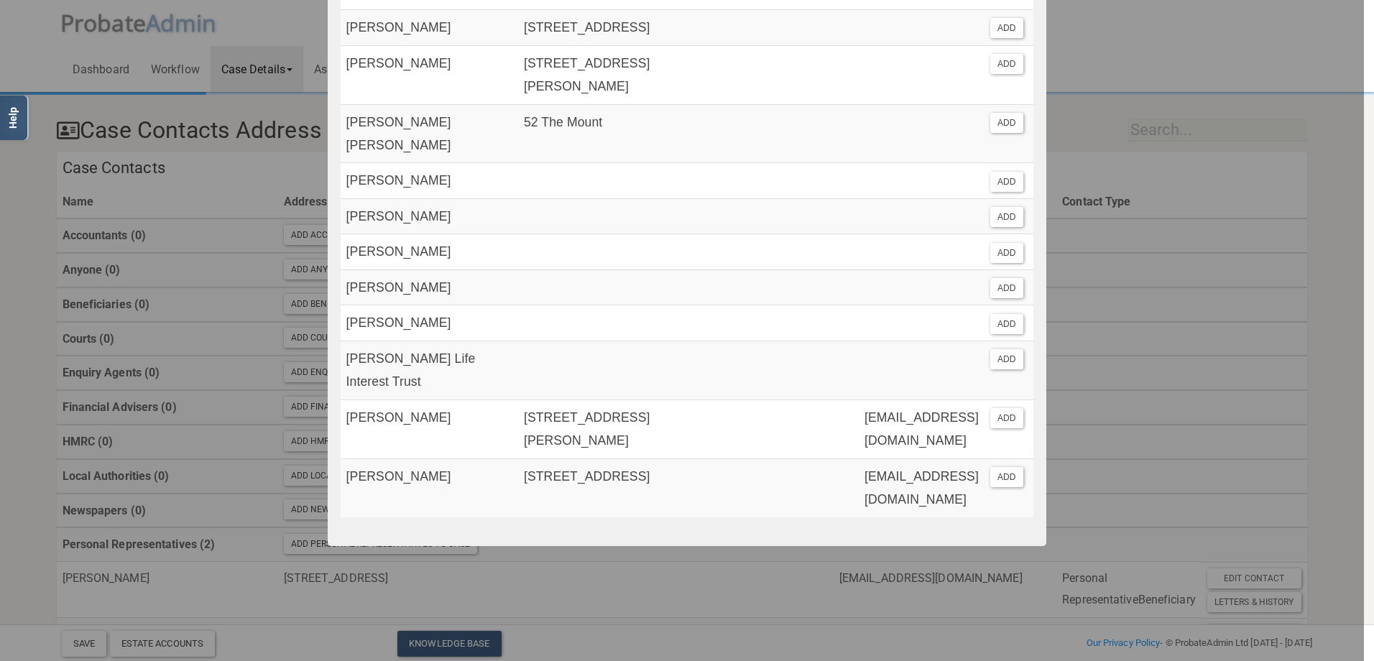
scroll to position [1055, 0]
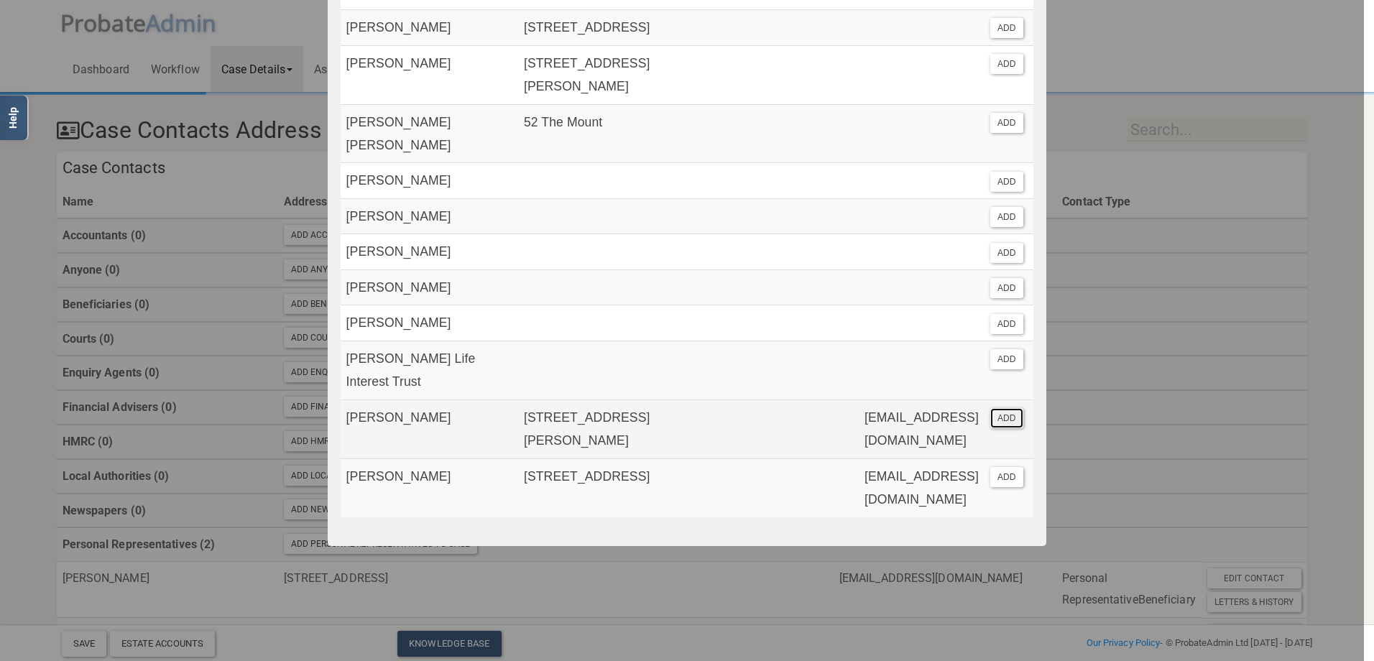
click at [1007, 428] on button "ADD" at bounding box center [1006, 418] width 33 height 20
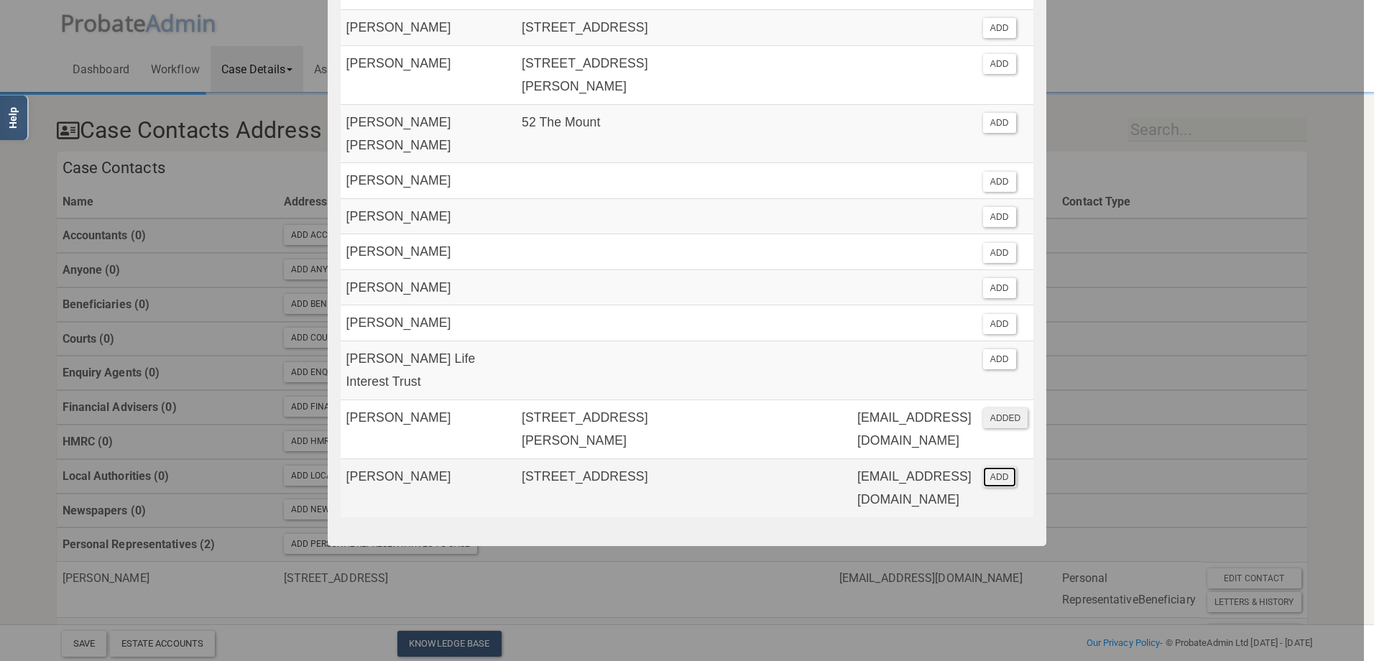
click at [996, 487] on button "ADD" at bounding box center [999, 477] width 33 height 20
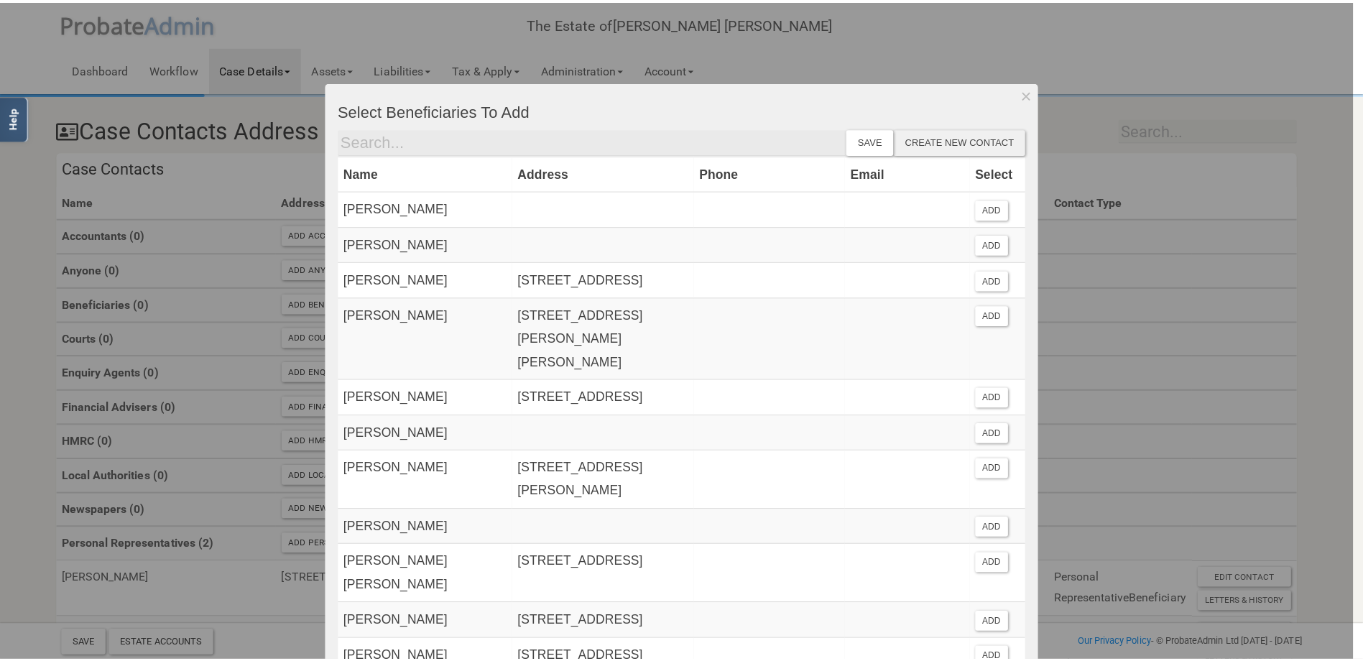
scroll to position [0, 0]
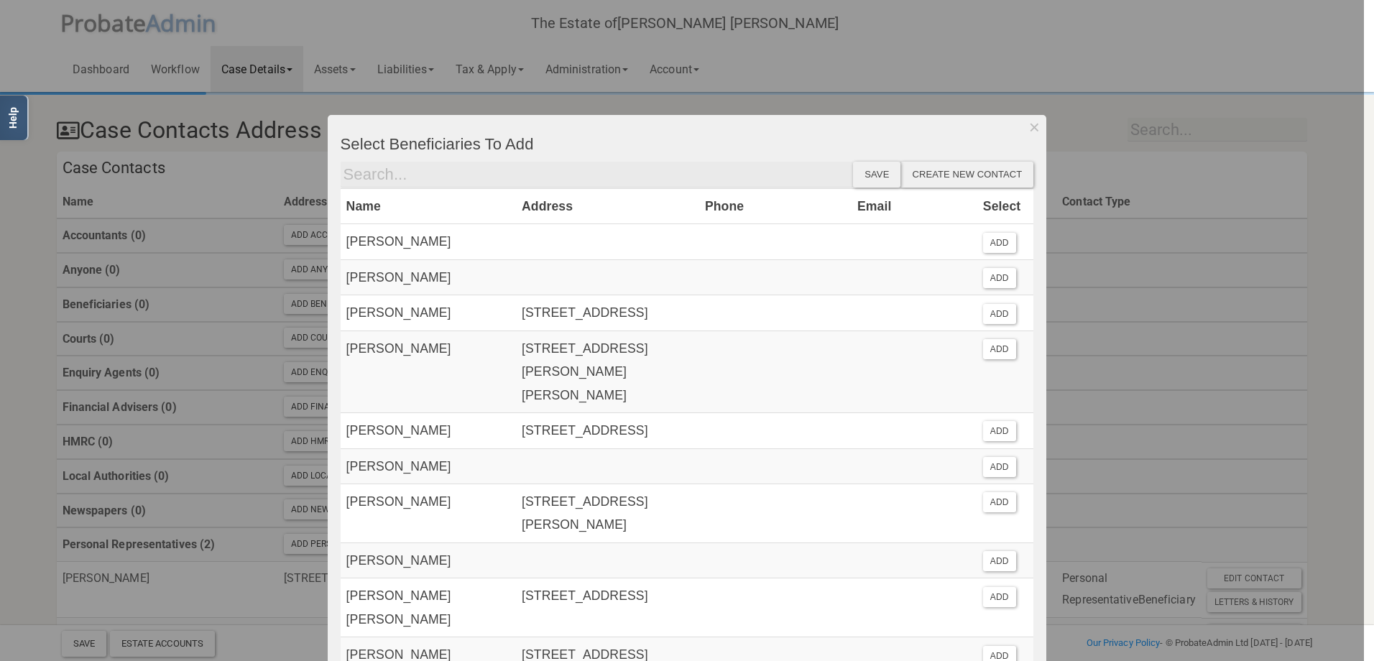
click at [868, 175] on div "Save" at bounding box center [876, 175] width 47 height 26
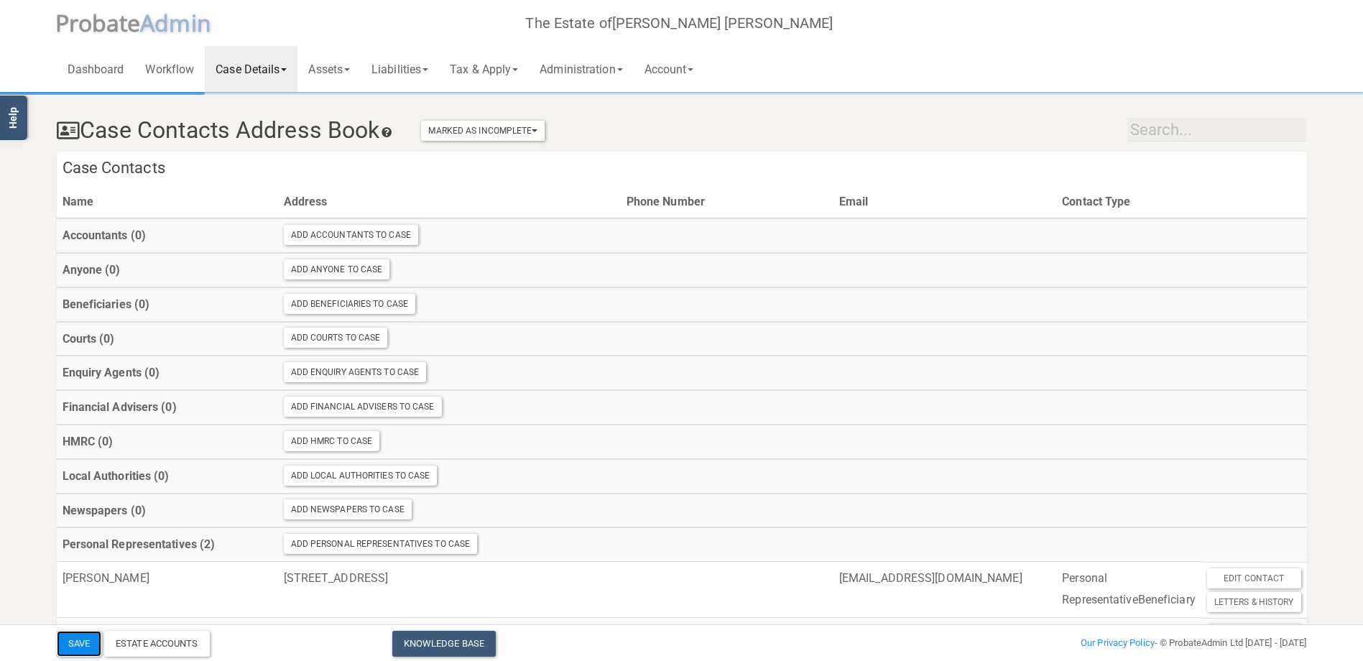
click at [75, 645] on button "Save" at bounding box center [79, 644] width 45 height 26
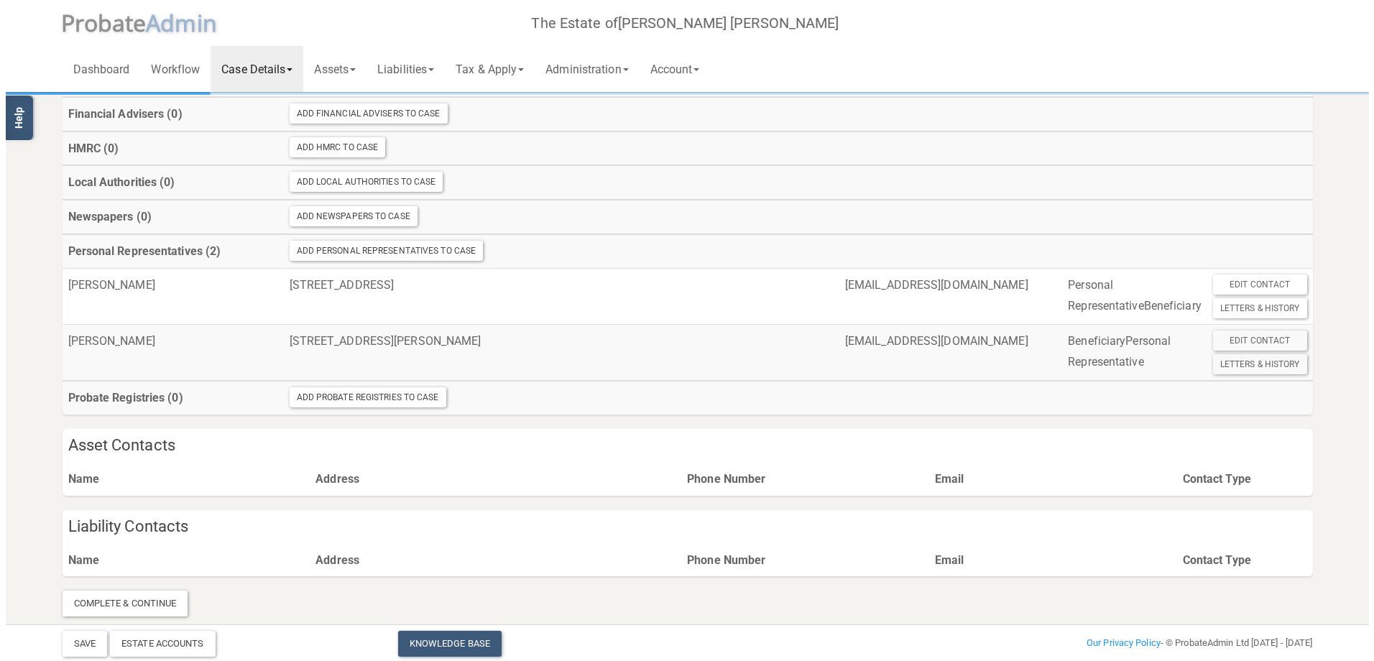
scroll to position [455, 0]
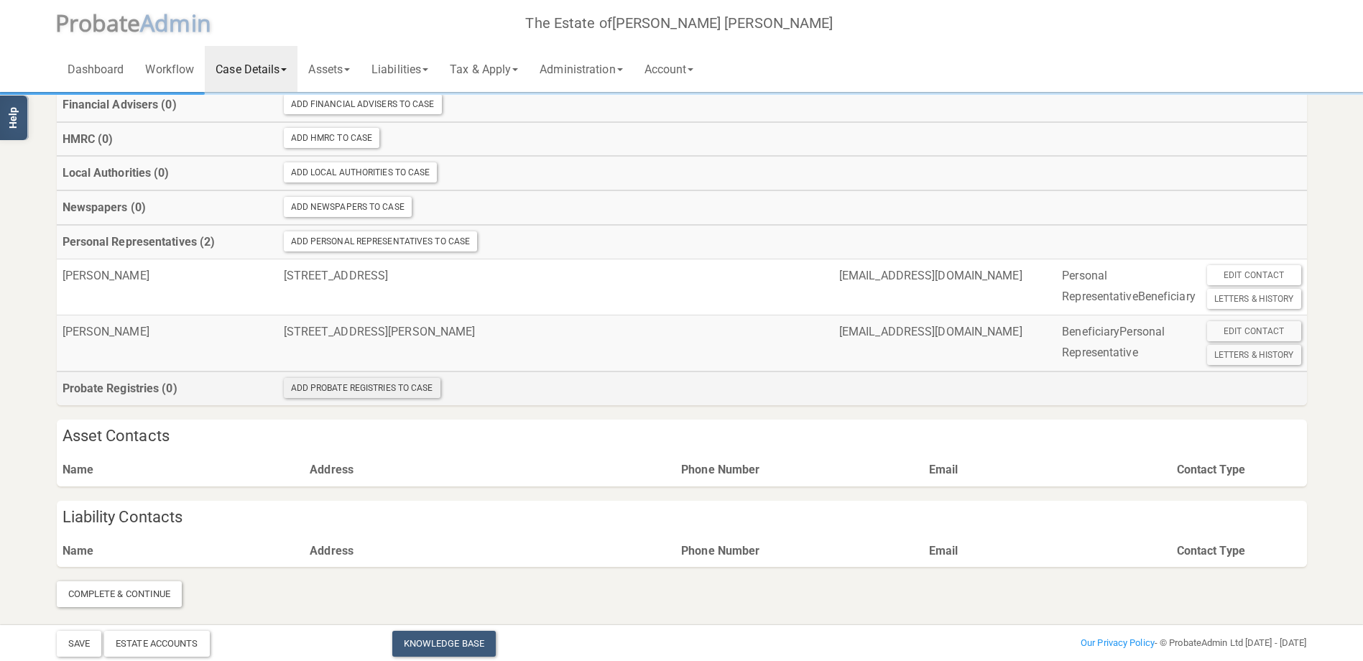
click at [321, 391] on div "Add Probate Registries To Case" at bounding box center [362, 388] width 157 height 20
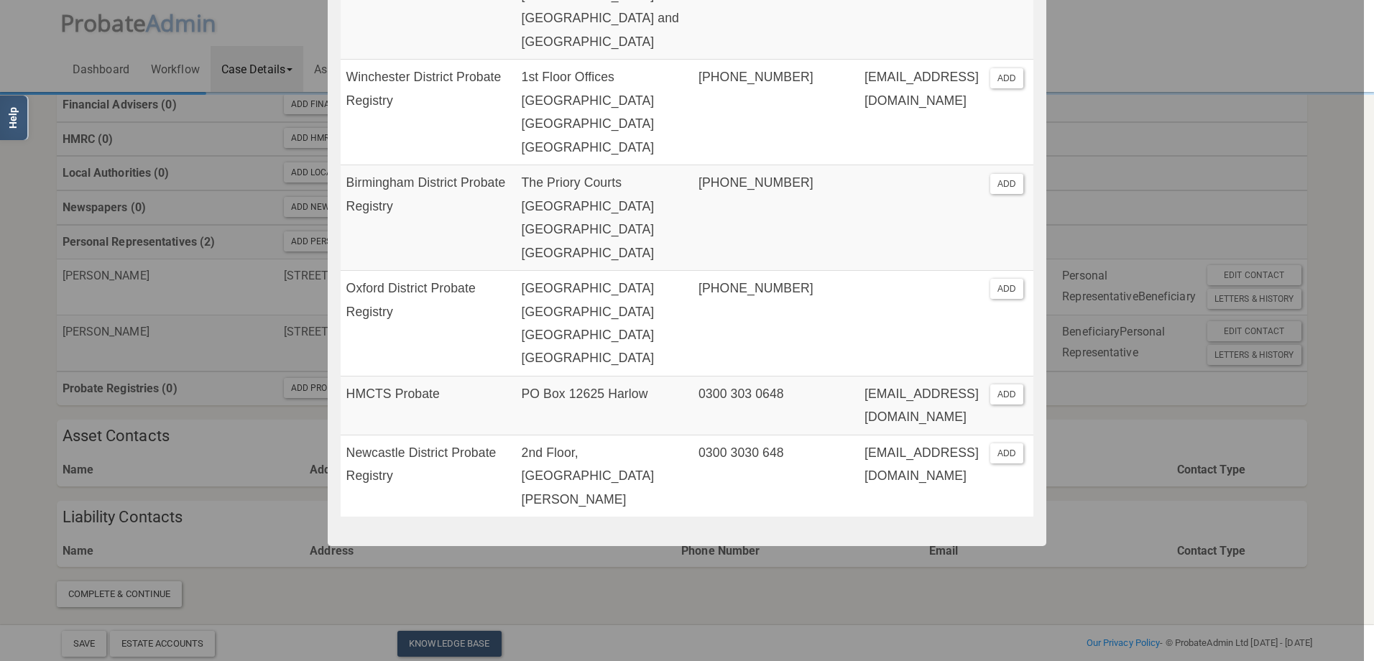
scroll to position [989, 0]
click at [1009, 404] on button "ADD" at bounding box center [1006, 394] width 33 height 20
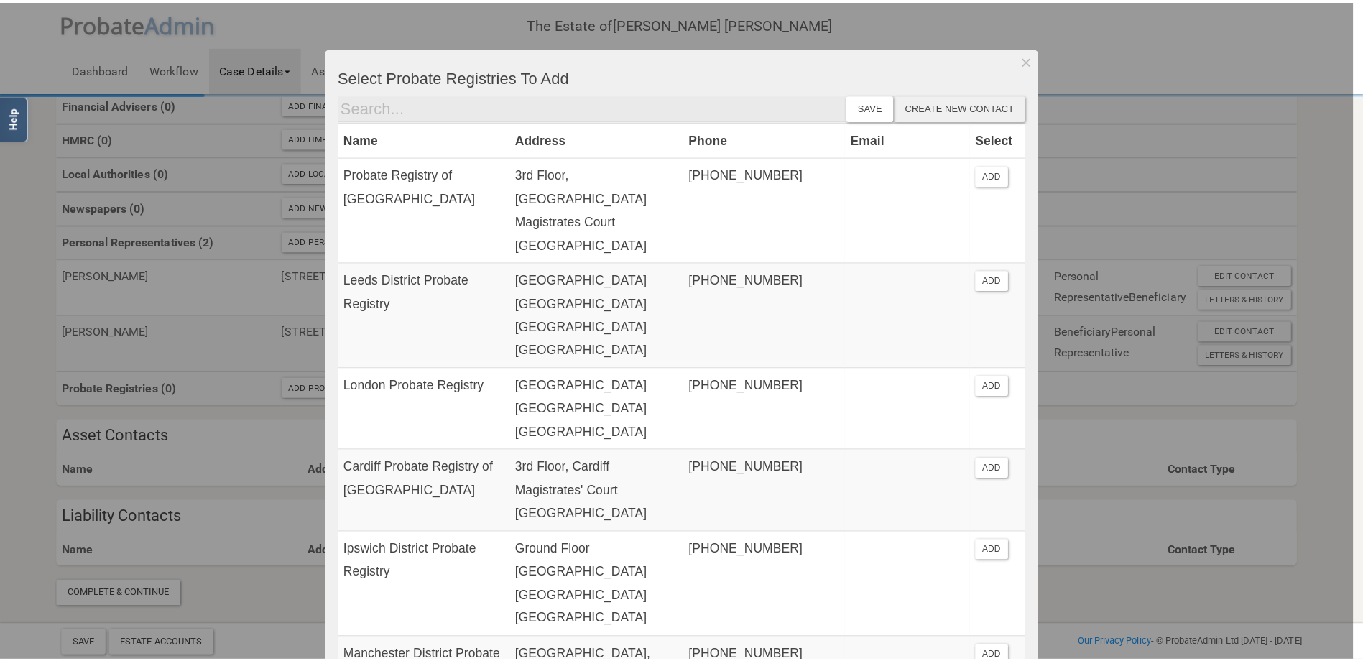
scroll to position [0, 0]
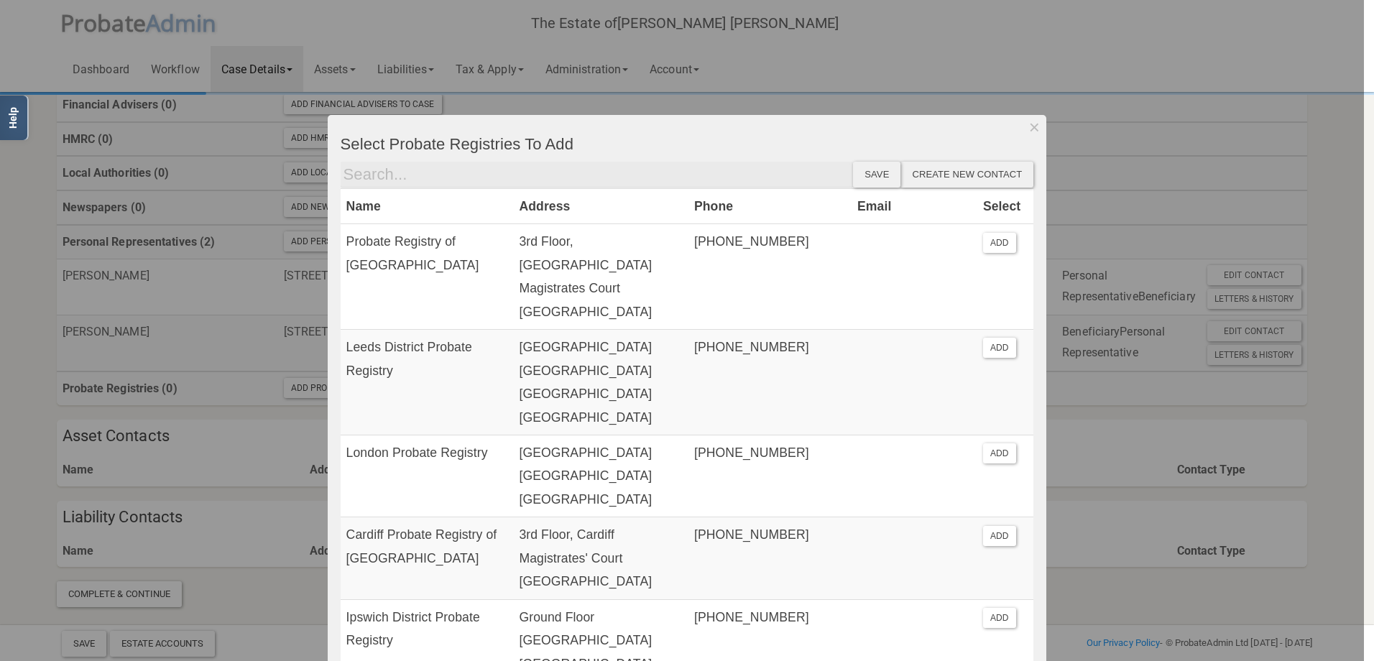
click at [872, 177] on div "Save" at bounding box center [876, 175] width 47 height 26
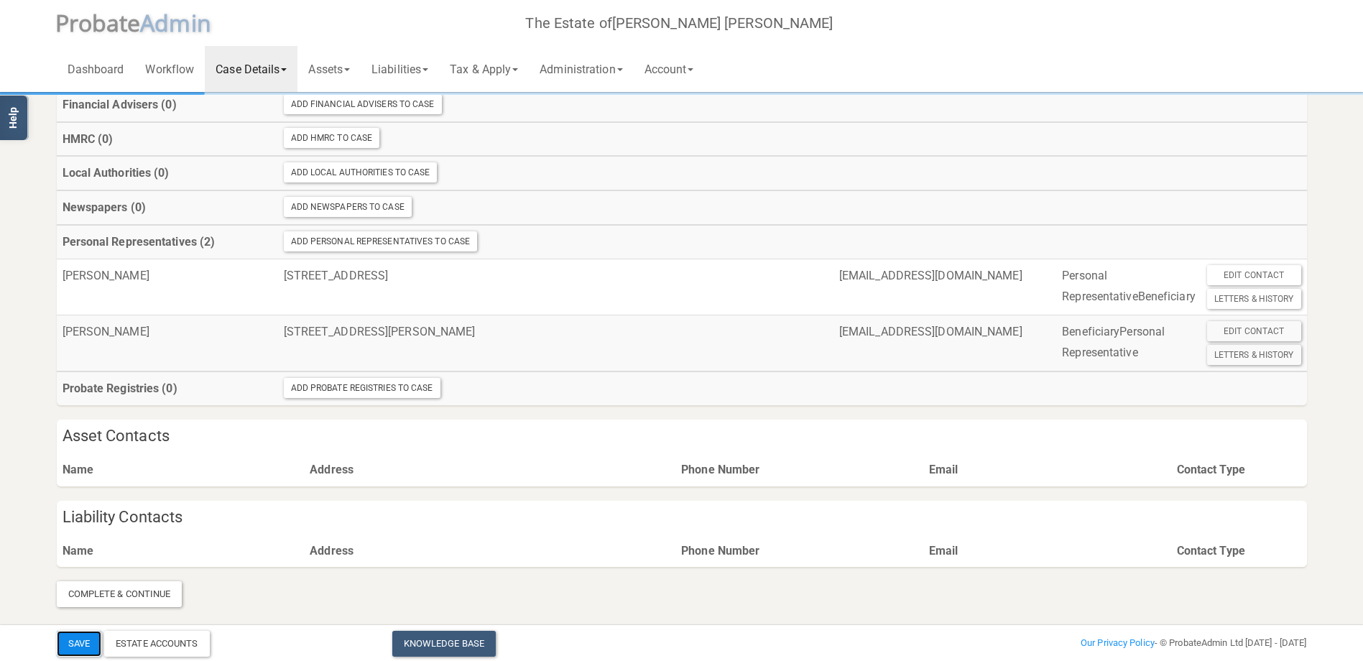
click at [73, 644] on button "Save" at bounding box center [79, 644] width 45 height 26
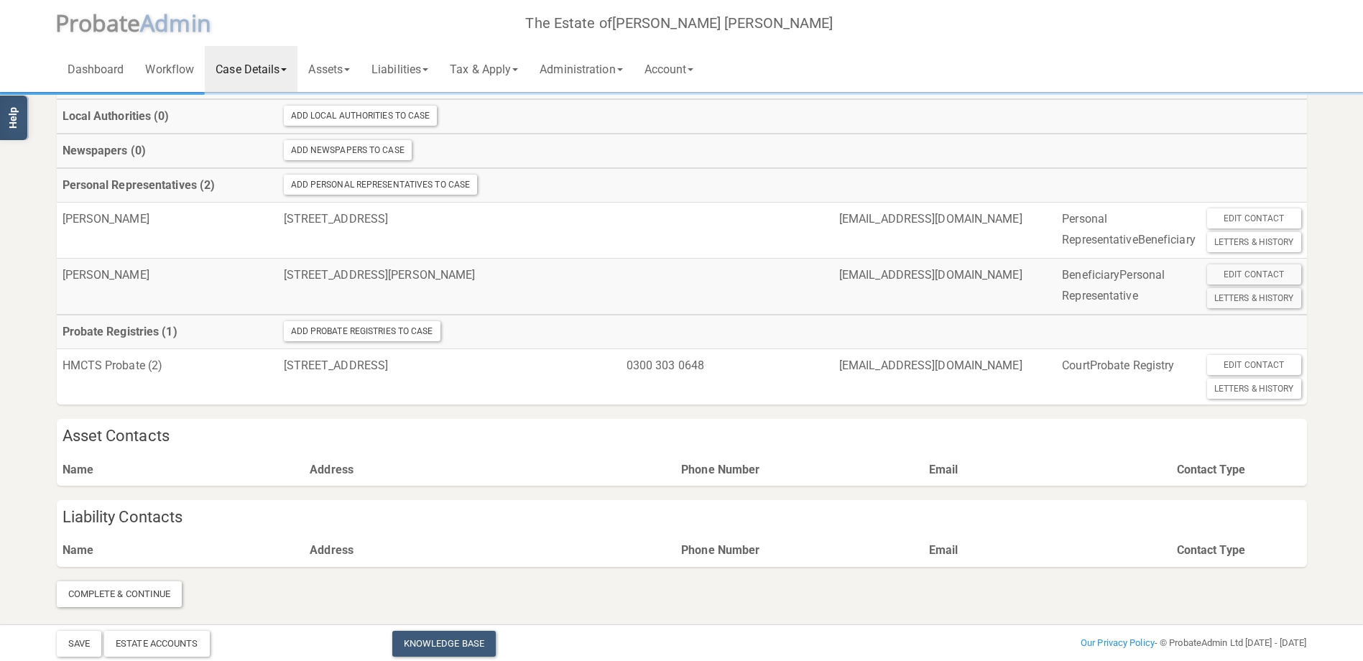
scroll to position [512, 0]
click at [337, 73] on link "Assets" at bounding box center [328, 69] width 63 height 46
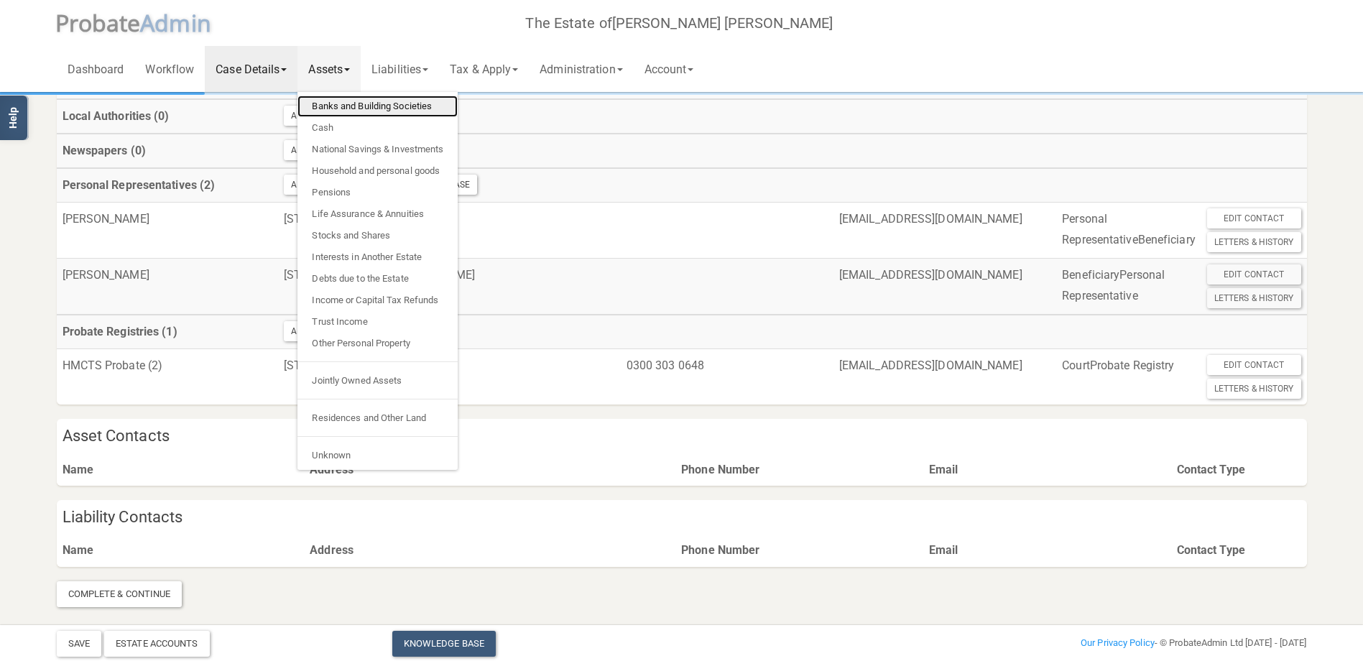
click at [336, 108] on link "Banks and Building Societies" at bounding box center [377, 107] width 160 height 22
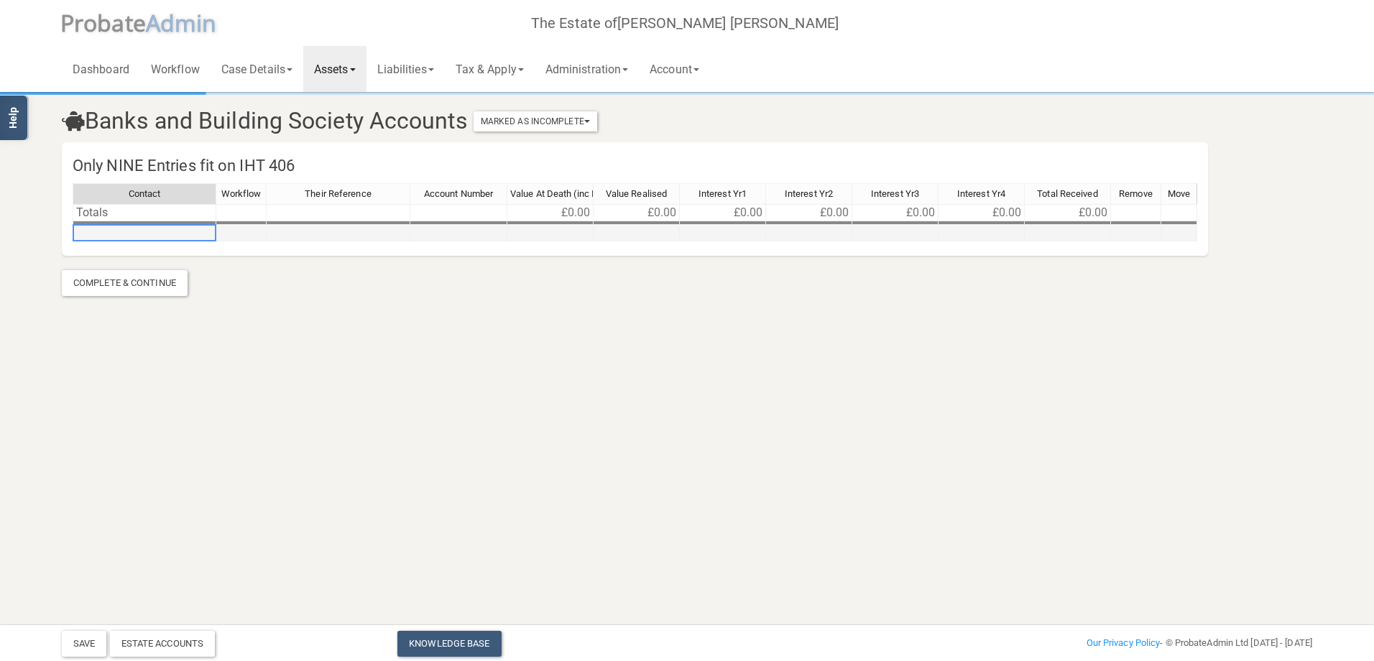
click at [119, 236] on td at bounding box center [145, 233] width 144 height 17
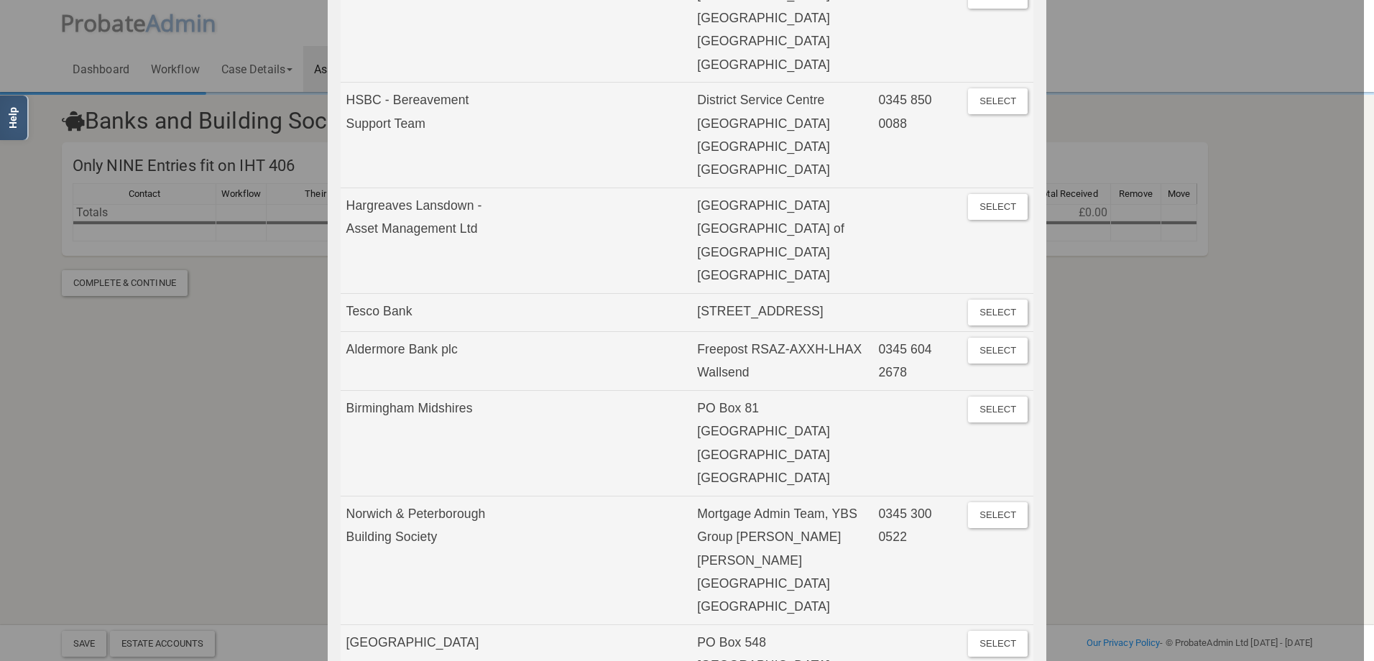
scroll to position [302, 0]
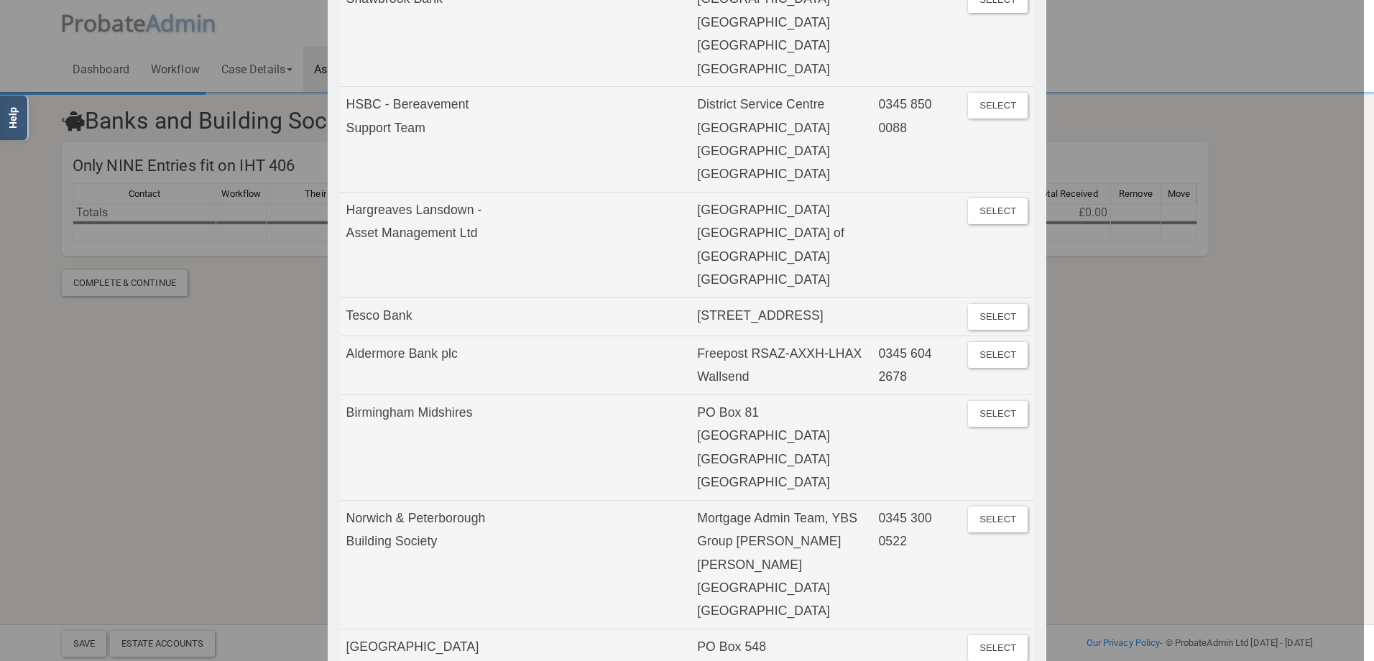
drag, startPoint x: 1339, startPoint y: 116, endPoint x: 217, endPoint y: 324, distance: 1141.3
click at [218, 324] on div at bounding box center [682, 330] width 1364 height 661
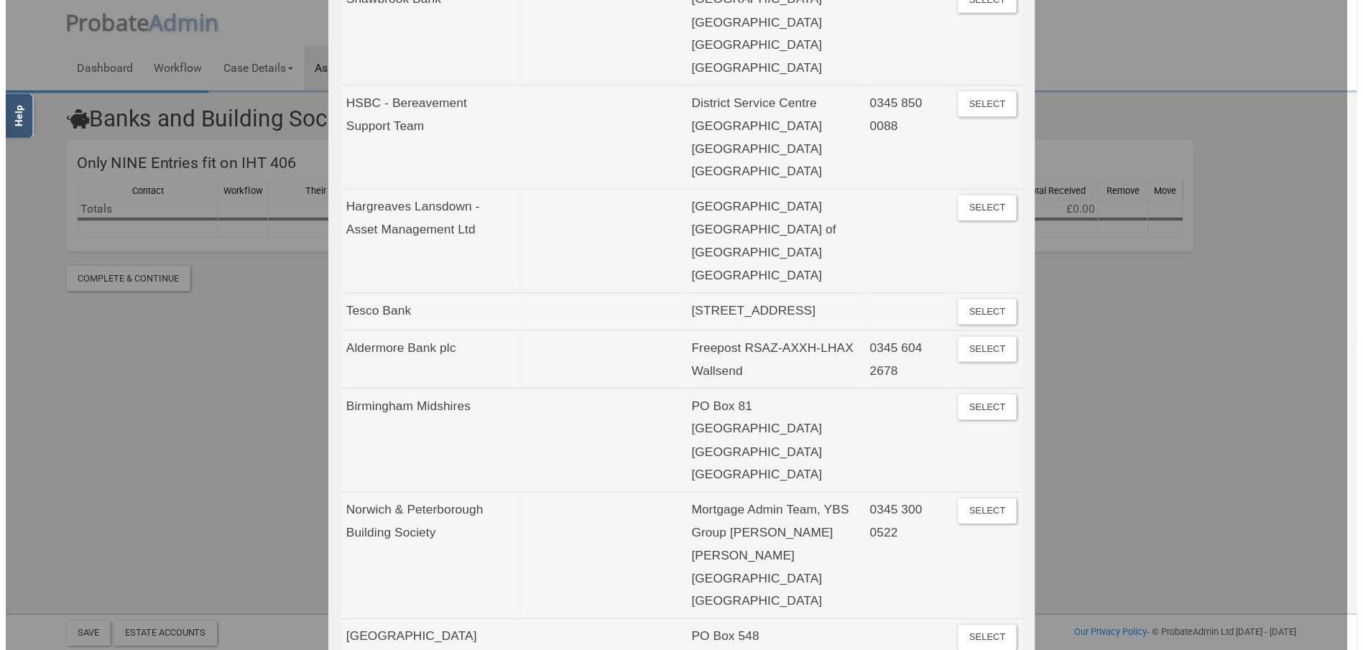
scroll to position [0, 0]
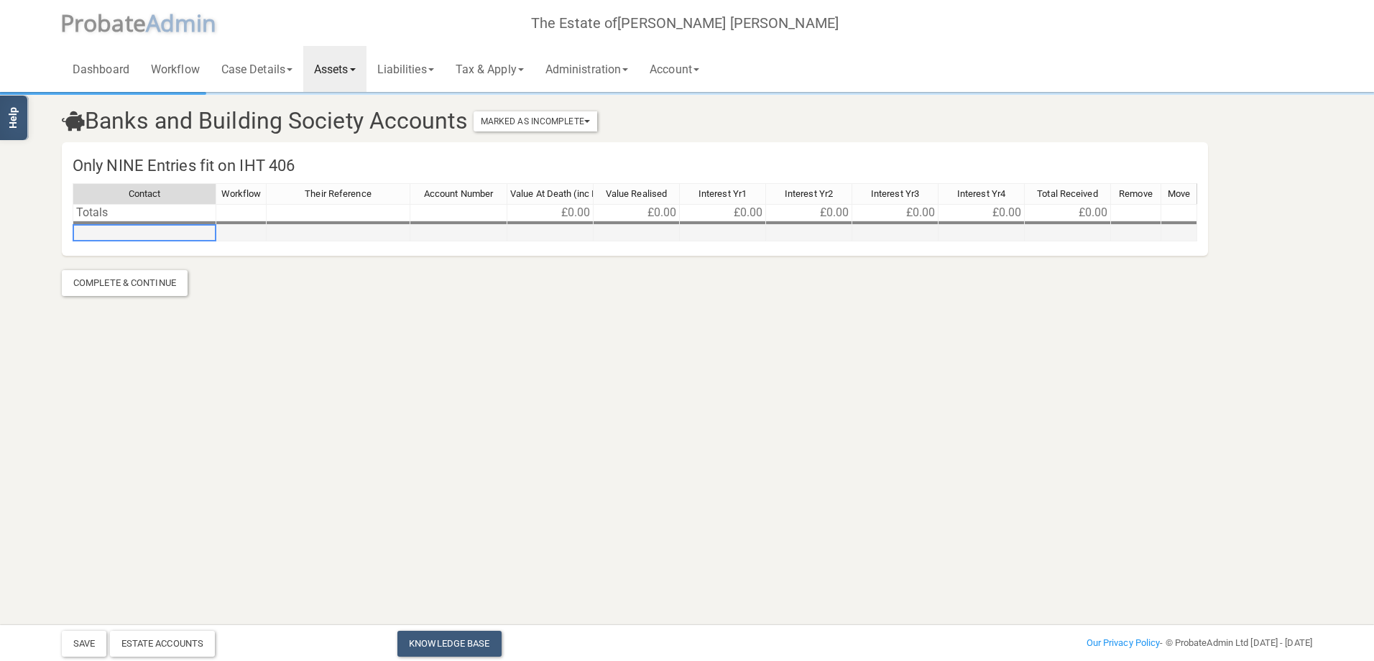
click at [109, 231] on td at bounding box center [145, 233] width 144 height 17
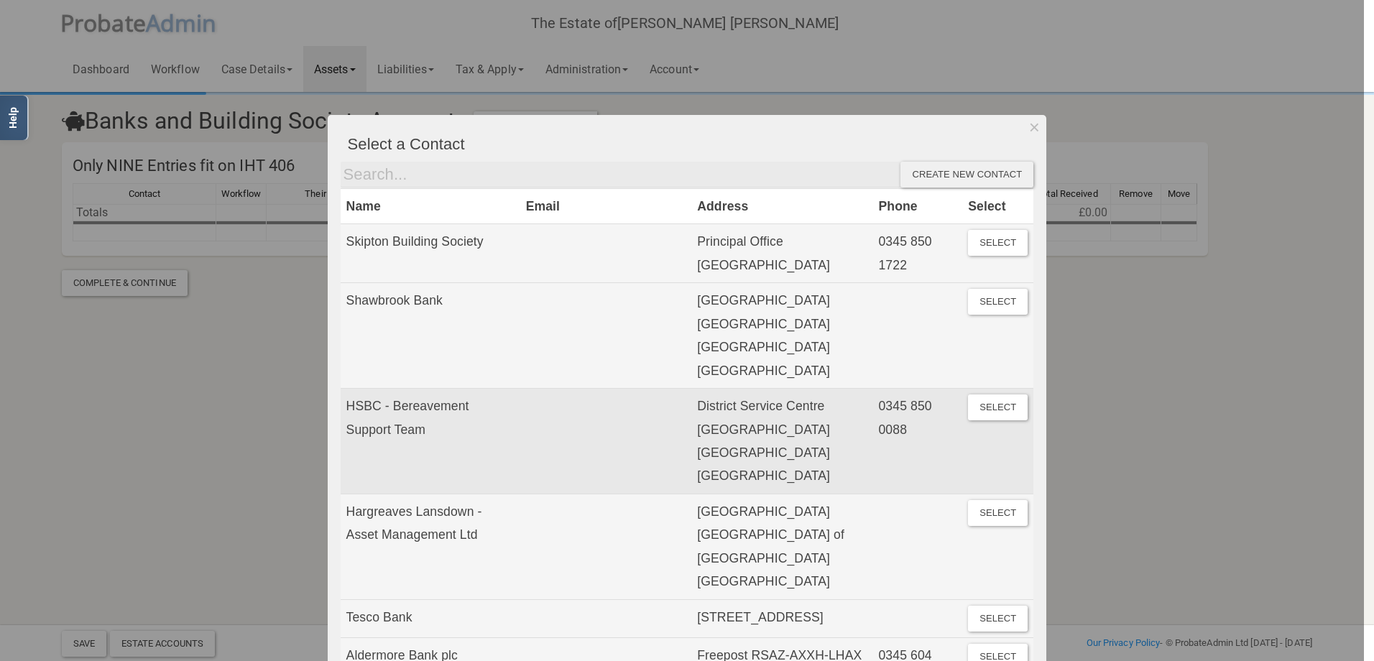
click at [359, 407] on td "HSBC - Bereavement Support Team" at bounding box center [431, 442] width 180 height 106
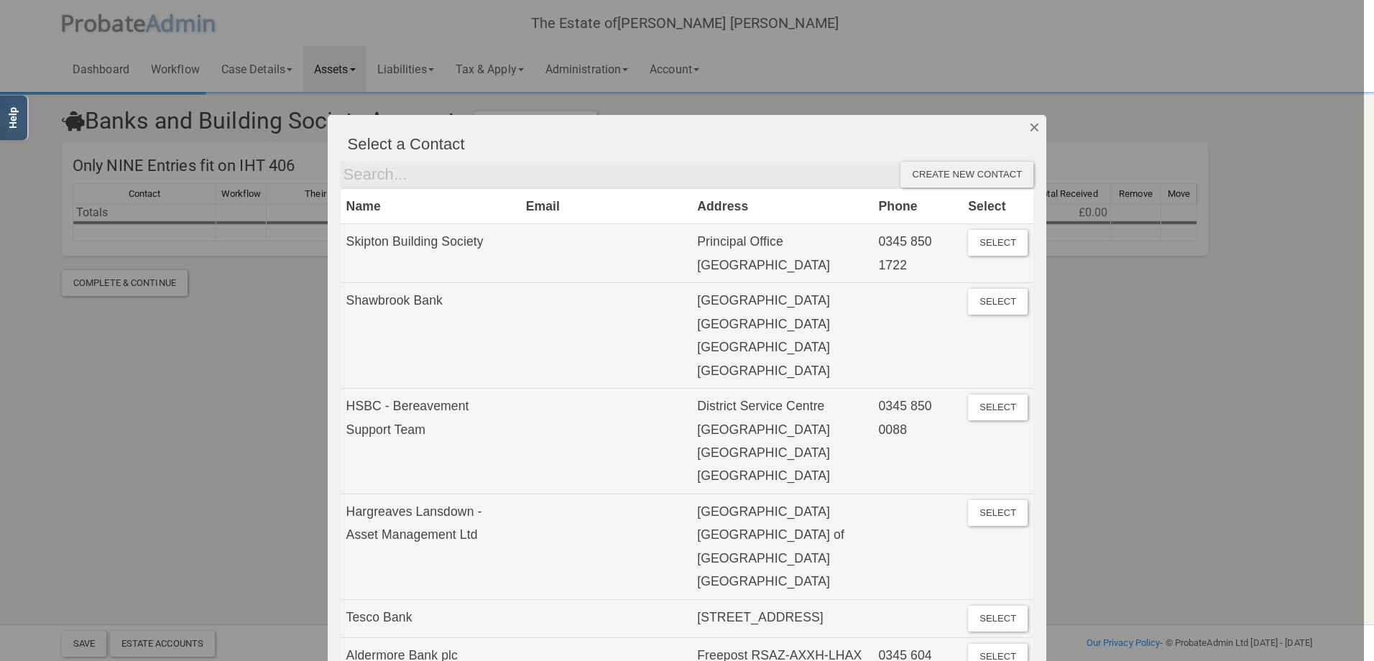
click at [1025, 132] on button "Dismiss" at bounding box center [1034, 127] width 24 height 24
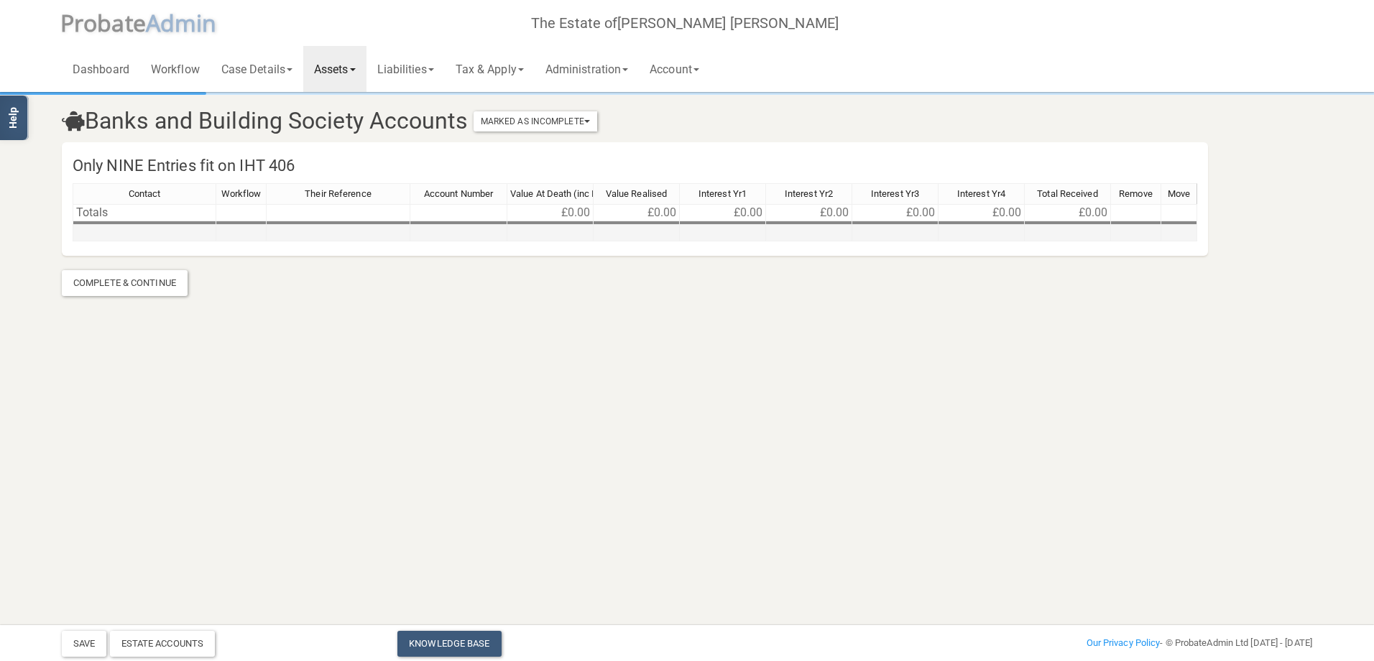
click at [102, 227] on td at bounding box center [145, 233] width 144 height 17
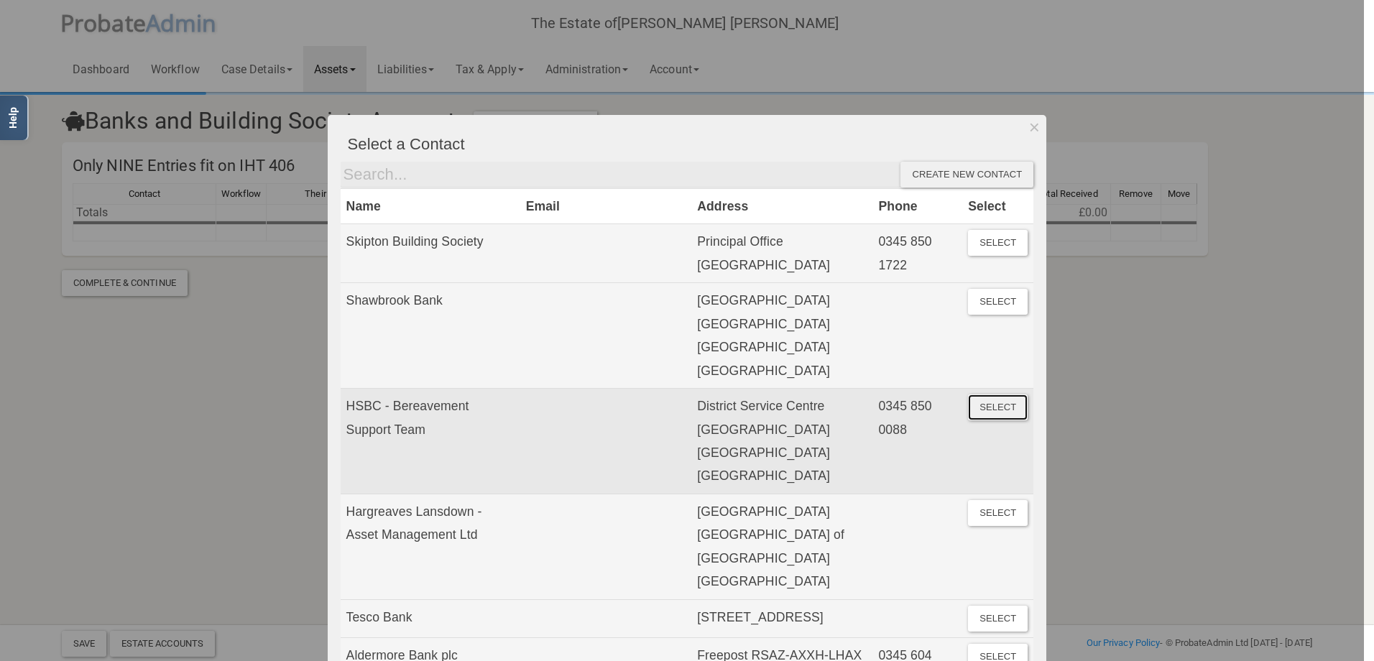
click at [984, 406] on button "Select" at bounding box center [998, 407] width 60 height 26
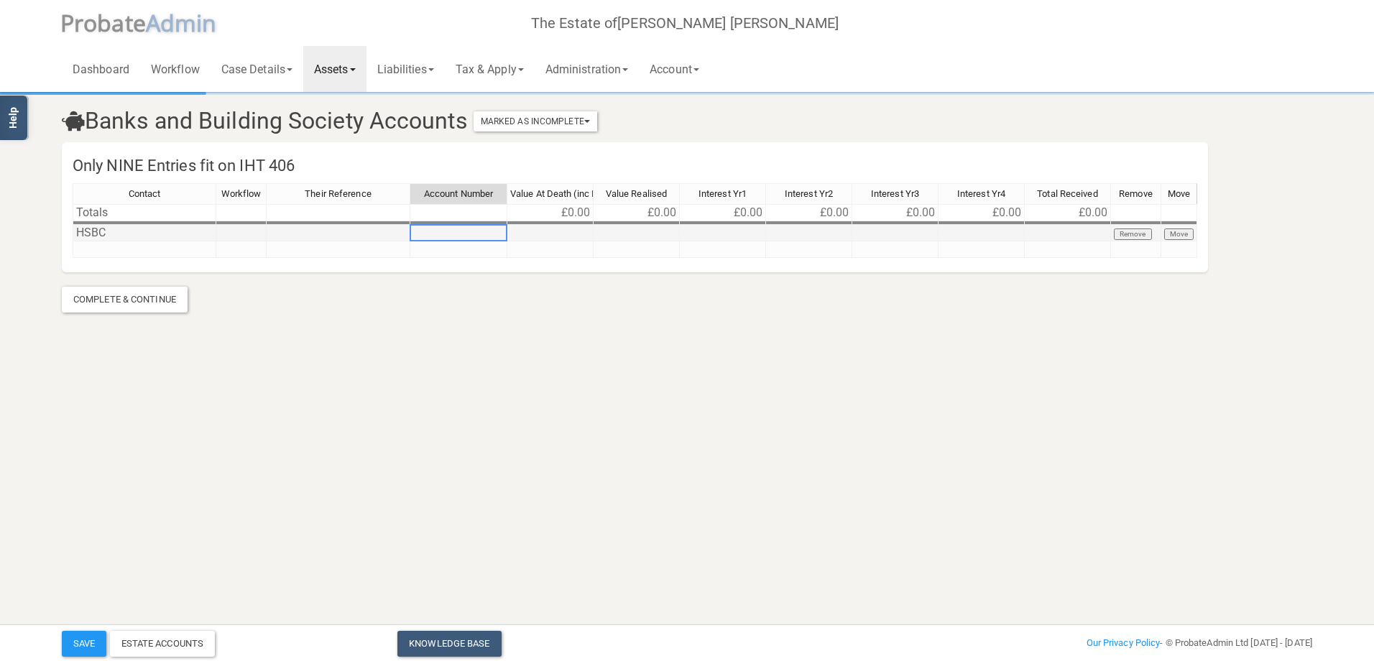
click at [446, 231] on td at bounding box center [458, 233] width 97 height 17
type textarea "0"
type textarea "60649627"
type textarea "20345"
click at [73, 257] on div "Contact Workflow Their Reference Account Number Value At Death (inc Interest) V…" at bounding box center [73, 220] width 0 height 75
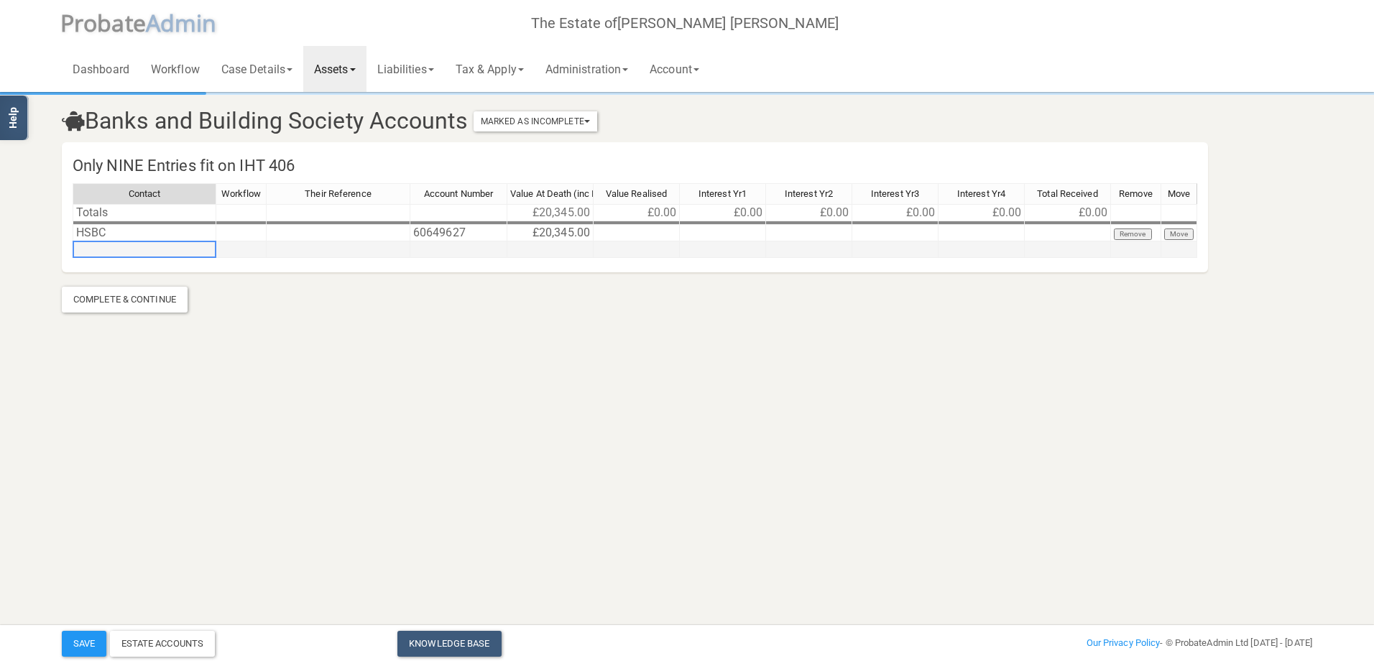
click at [130, 250] on td at bounding box center [145, 249] width 144 height 17
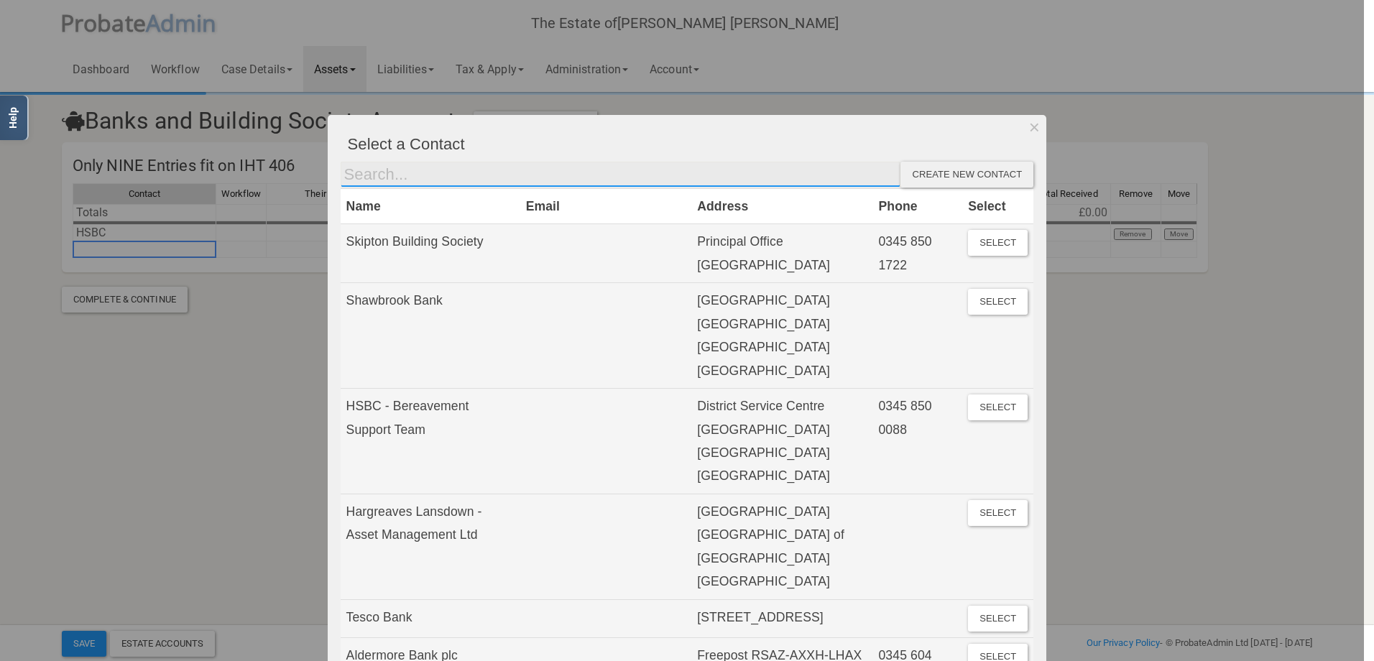
click at [371, 170] on input "text" at bounding box center [621, 175] width 560 height 26
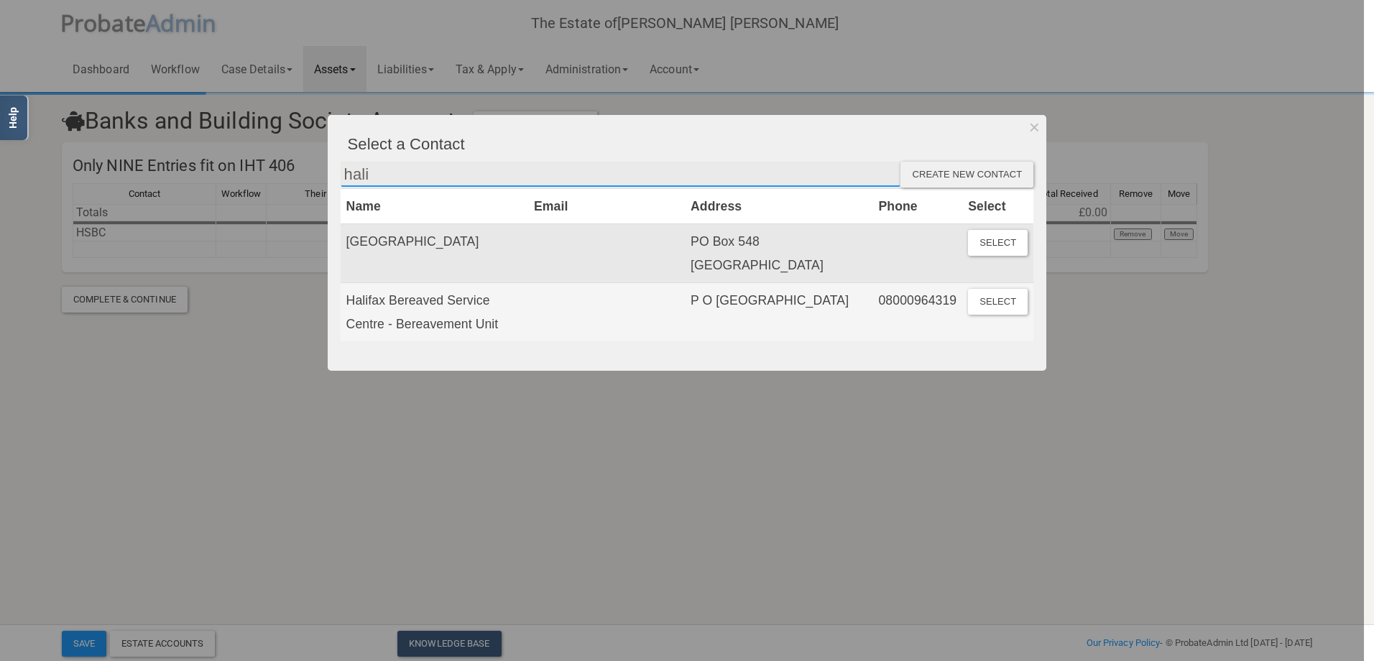
type input "hali"
click at [374, 244] on td "[GEOGRAPHIC_DATA]" at bounding box center [435, 253] width 188 height 59
click at [996, 240] on button "Select" at bounding box center [998, 243] width 60 height 26
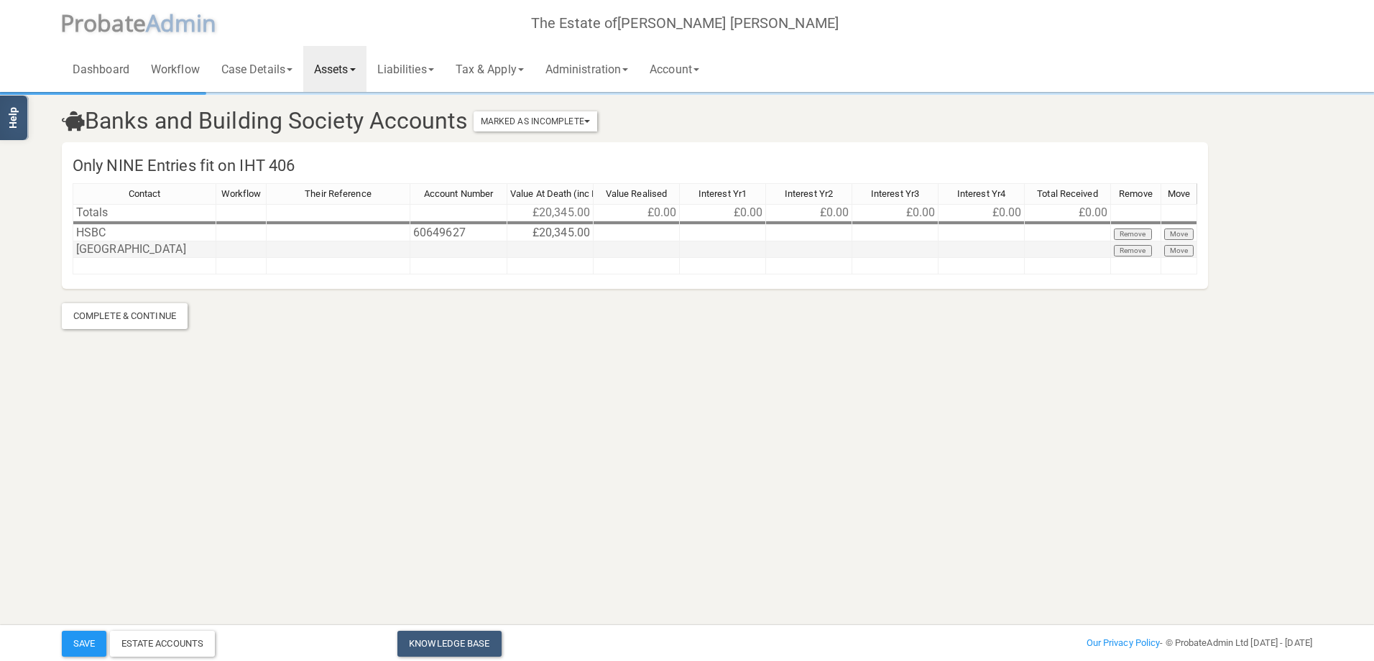
click at [427, 254] on td at bounding box center [458, 249] width 97 height 17
type textarea "00458517"
click at [558, 250] on td at bounding box center [550, 249] width 86 height 17
click at [552, 249] on td at bounding box center [550, 249] width 86 height 17
type textarea "150.80"
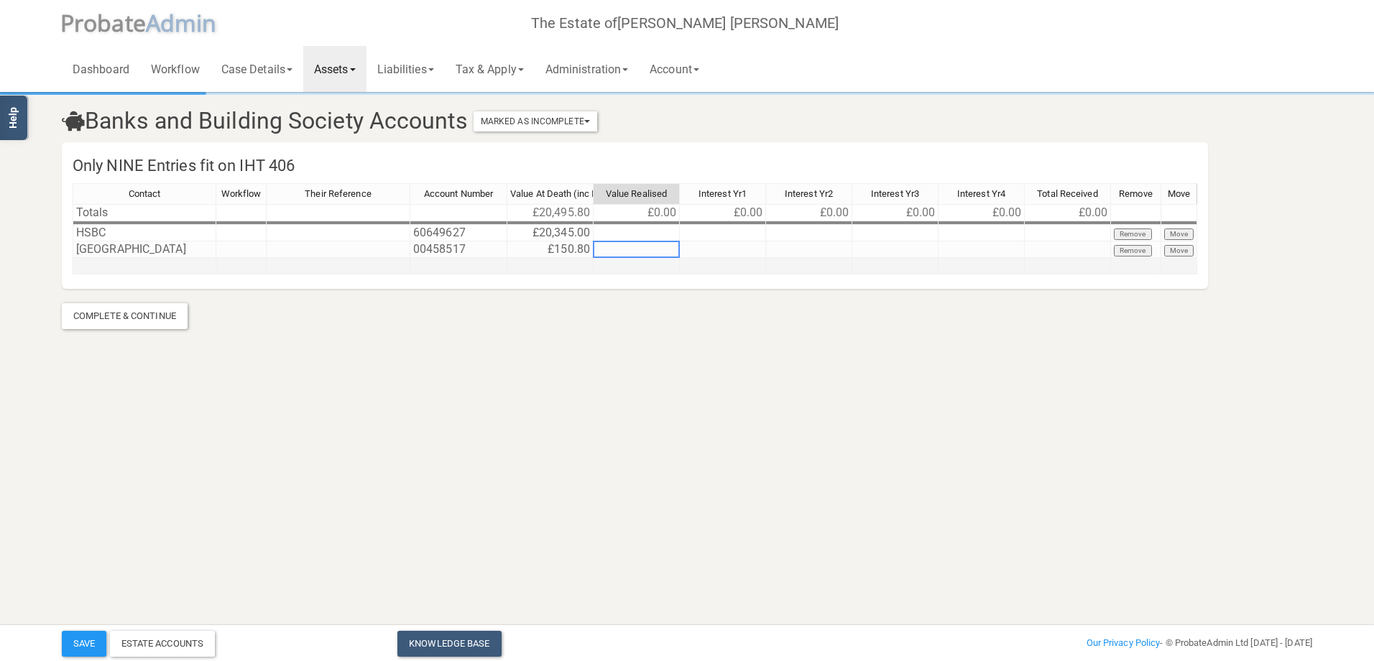
click at [98, 270] on td at bounding box center [145, 266] width 144 height 17
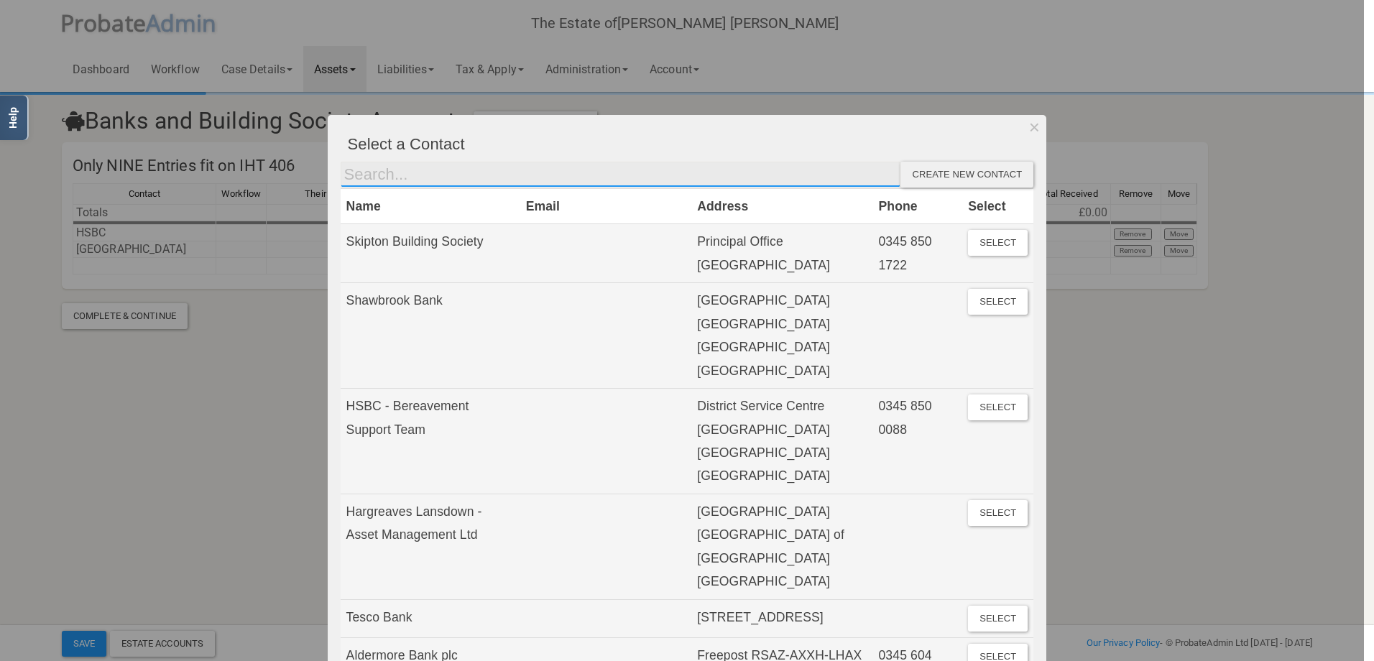
click at [361, 181] on input "text" at bounding box center [621, 175] width 560 height 26
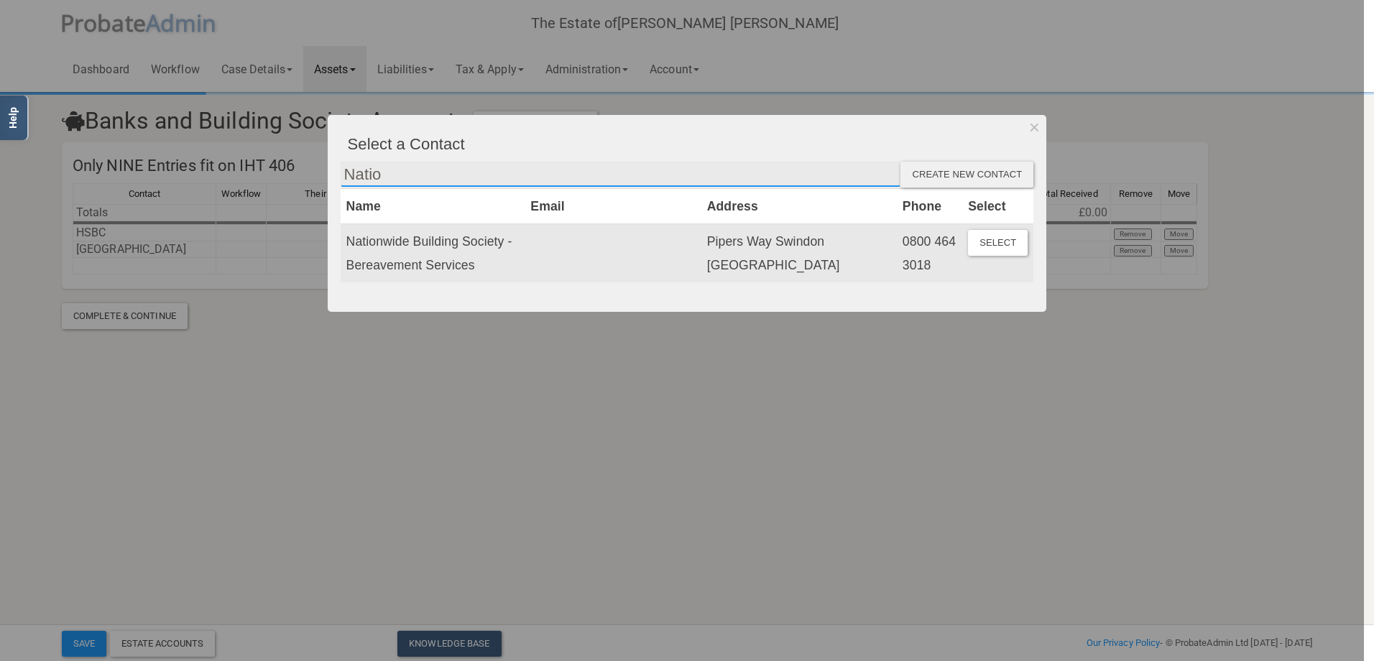
type input "Natio"
click at [397, 245] on td "Nationwide Building Society - Bereavement Services" at bounding box center [433, 253] width 185 height 58
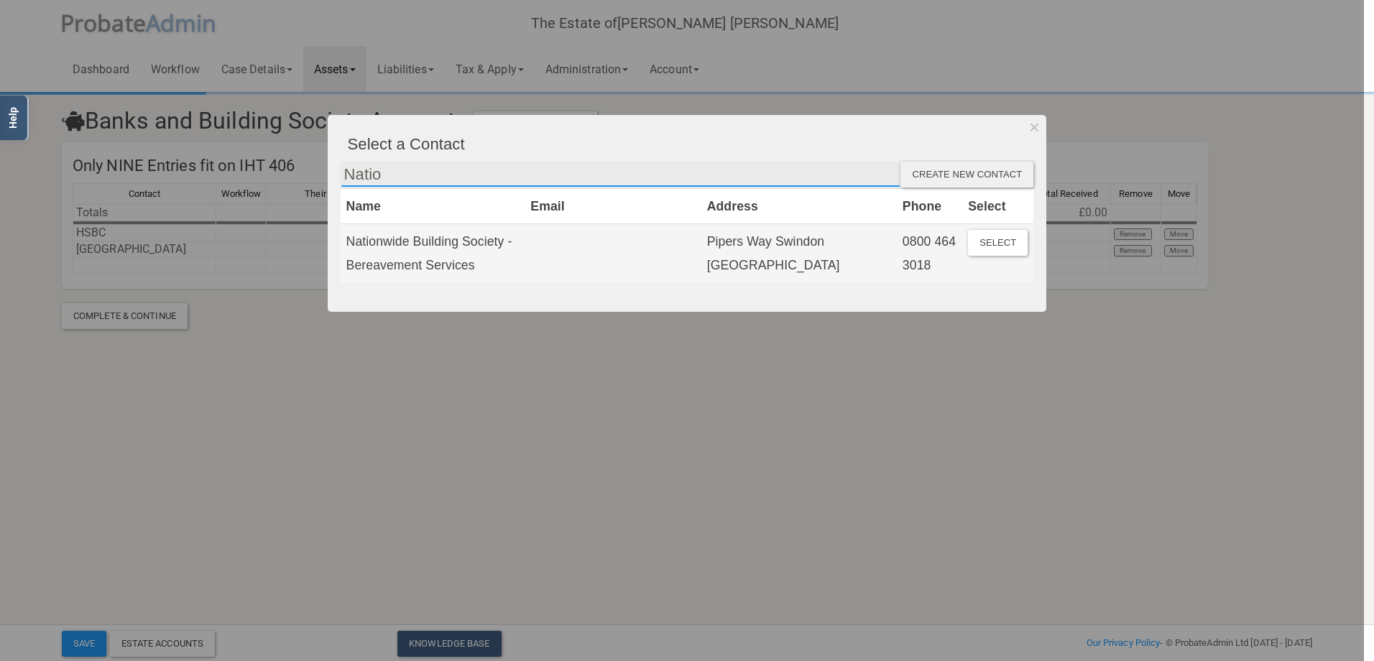
click at [385, 176] on input "Natio" at bounding box center [621, 175] width 560 height 26
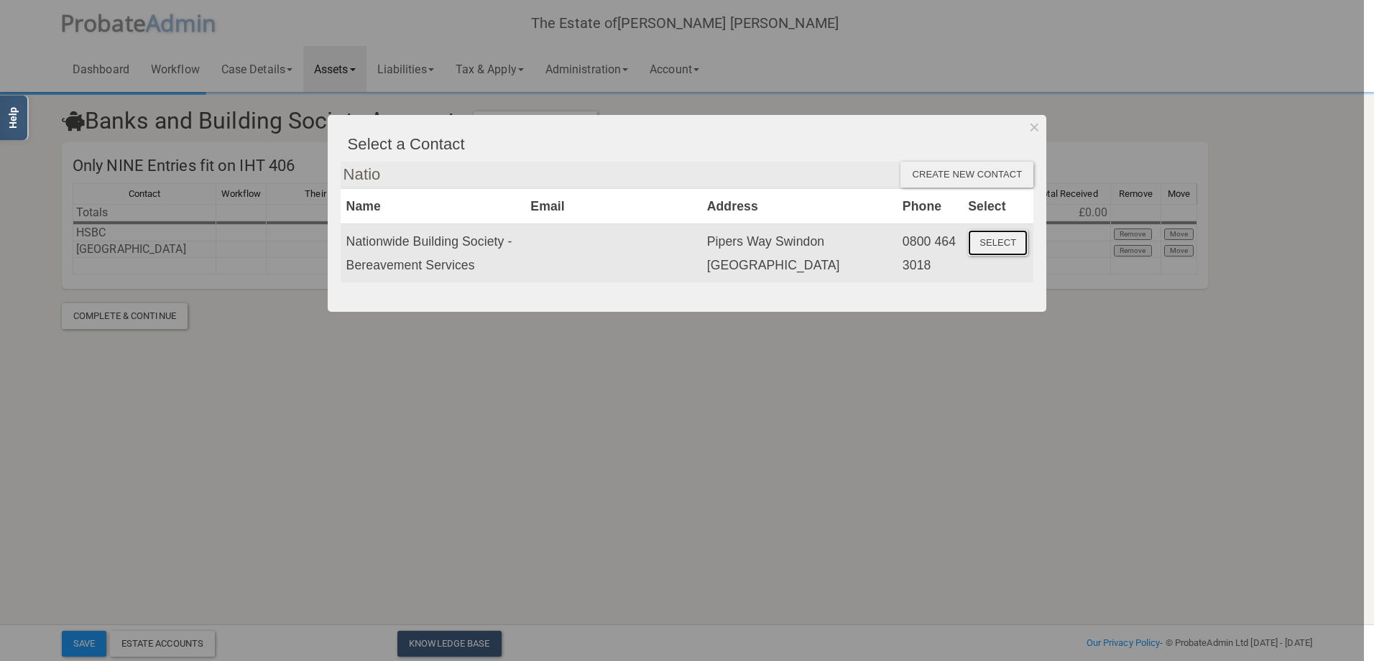
click at [992, 247] on button "Select" at bounding box center [998, 243] width 60 height 26
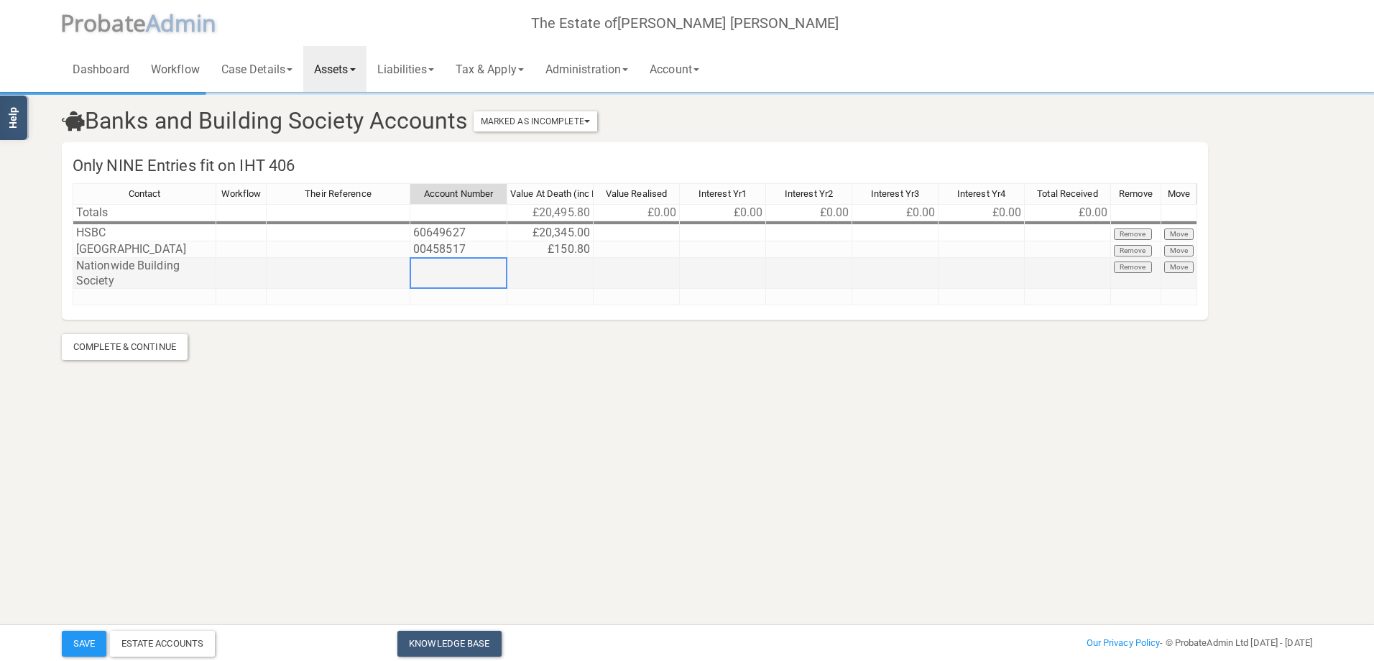
click at [447, 270] on td at bounding box center [458, 273] width 97 height 31
type textarea "81480122"
type textarea "258.84"
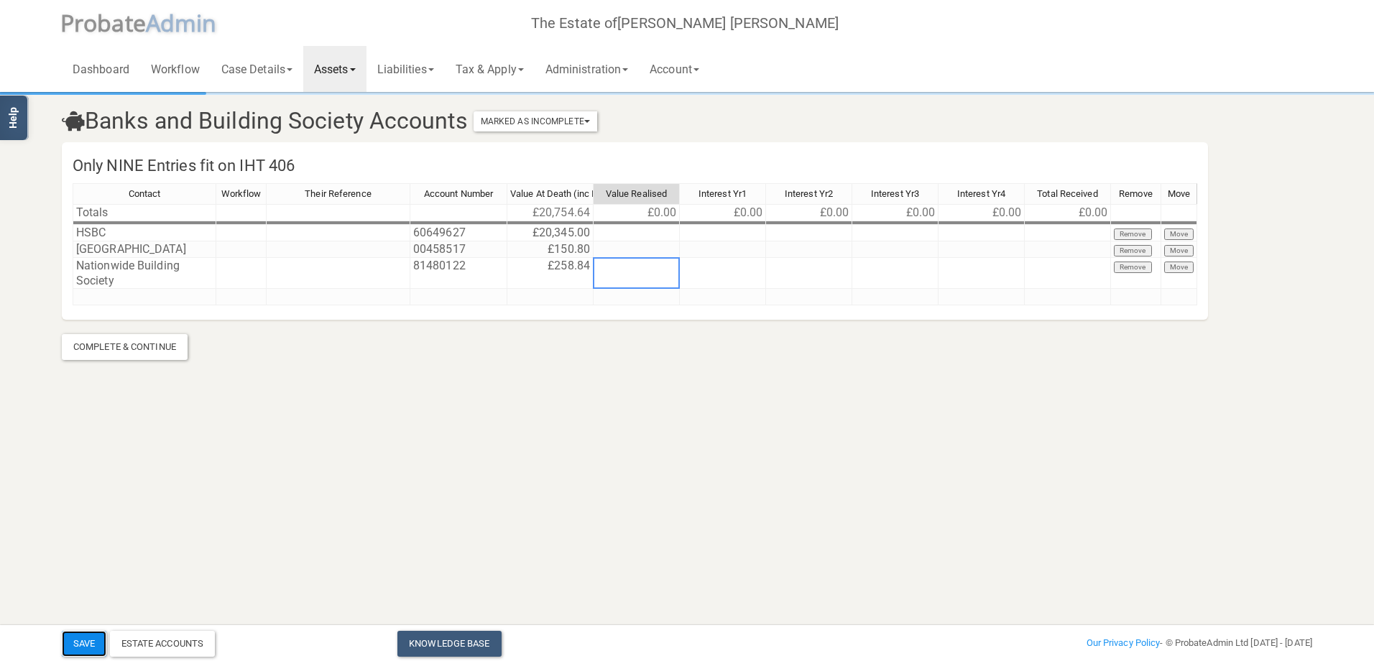
click at [86, 641] on button "Save" at bounding box center [84, 644] width 45 height 26
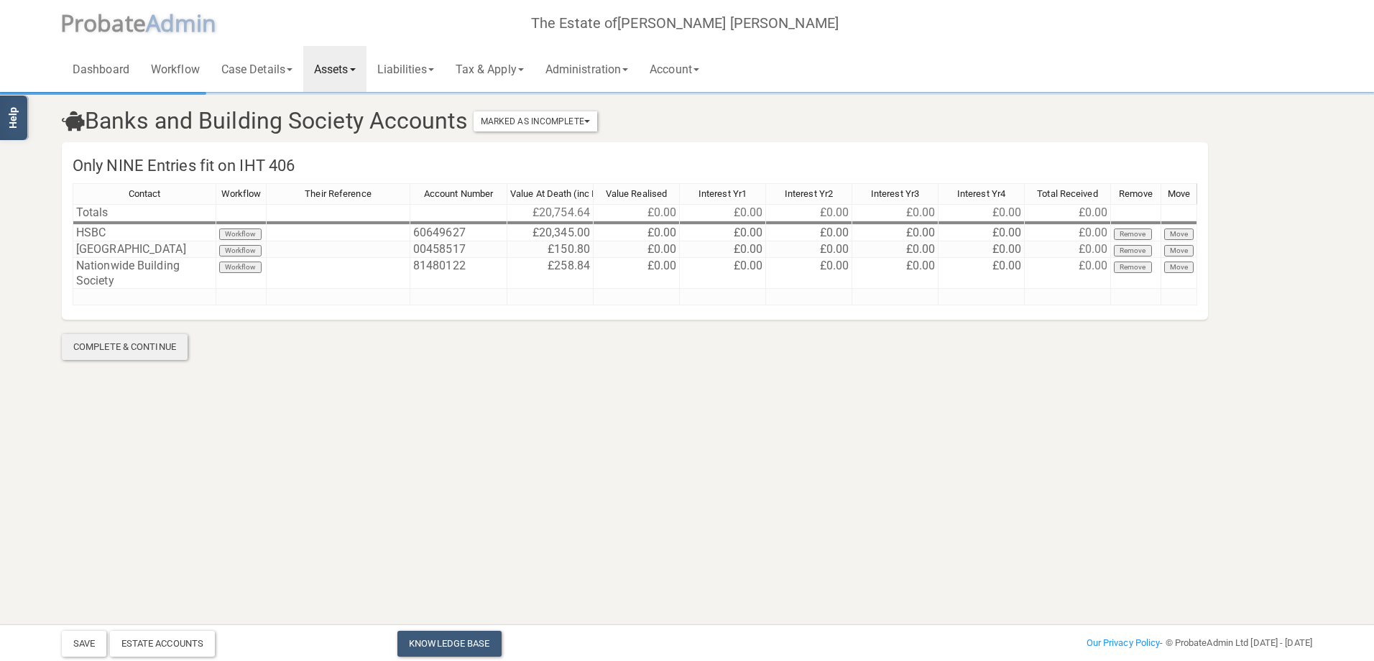
click at [107, 350] on div "Complete & Continue" at bounding box center [125, 347] width 126 height 26
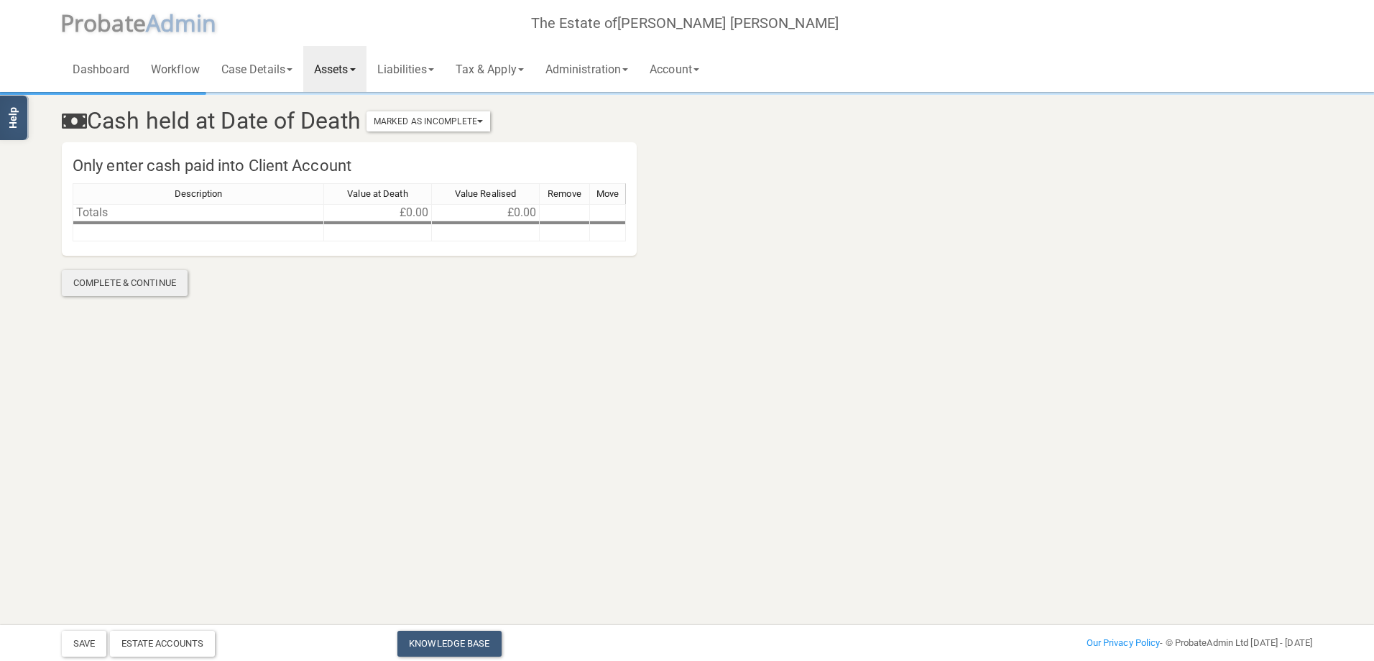
click at [115, 287] on div "Complete & Continue" at bounding box center [125, 283] width 126 height 26
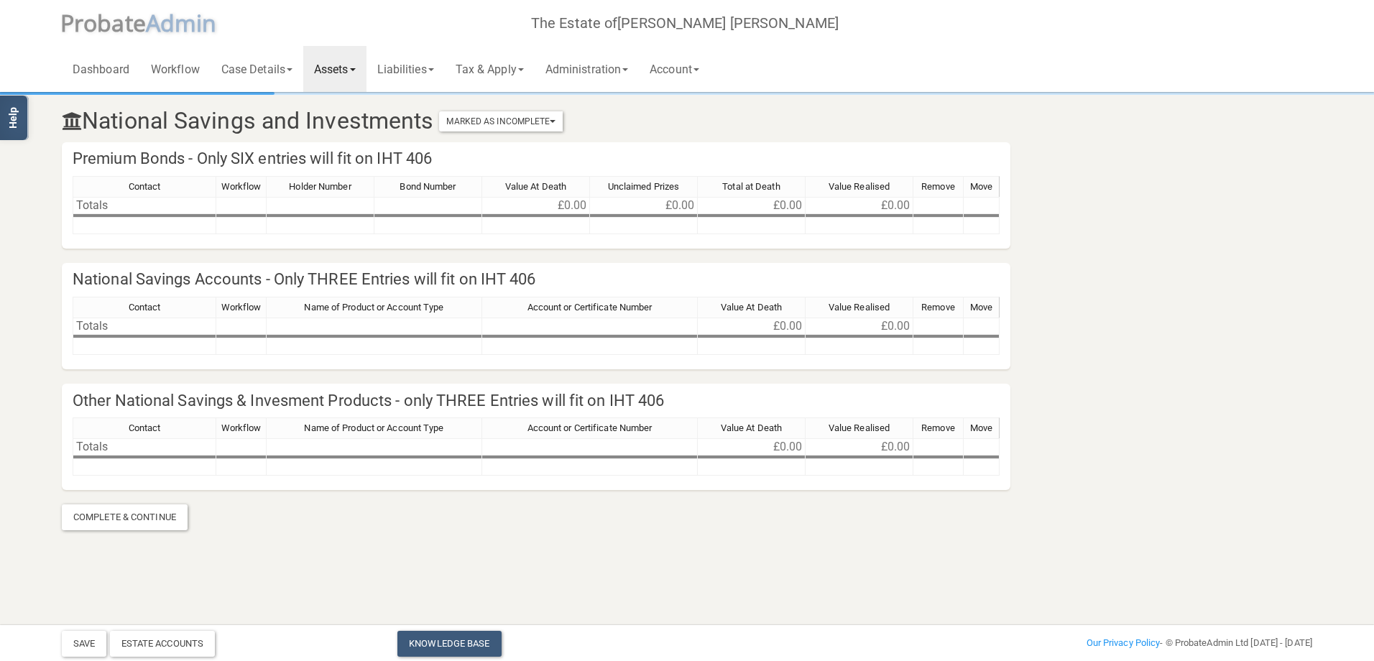
click at [360, 73] on link "Assets" at bounding box center [334, 69] width 63 height 46
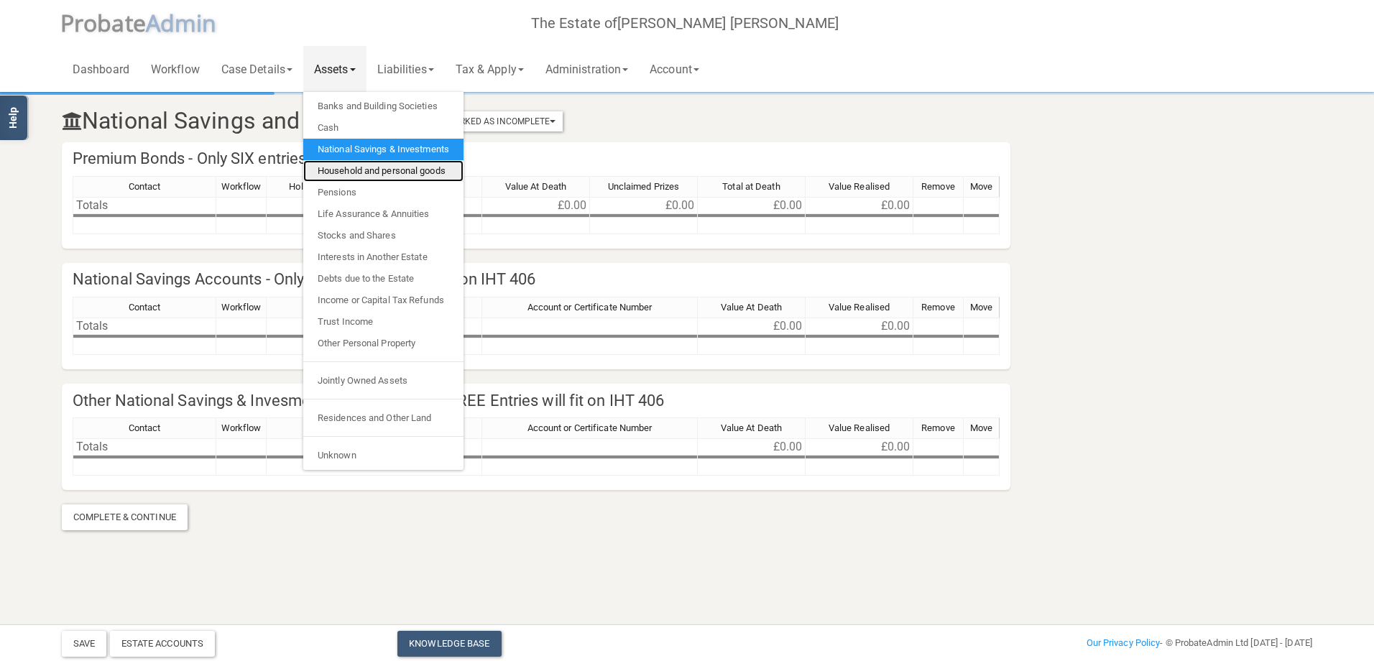
click at [347, 173] on link "Household and personal goods" at bounding box center [383, 171] width 160 height 22
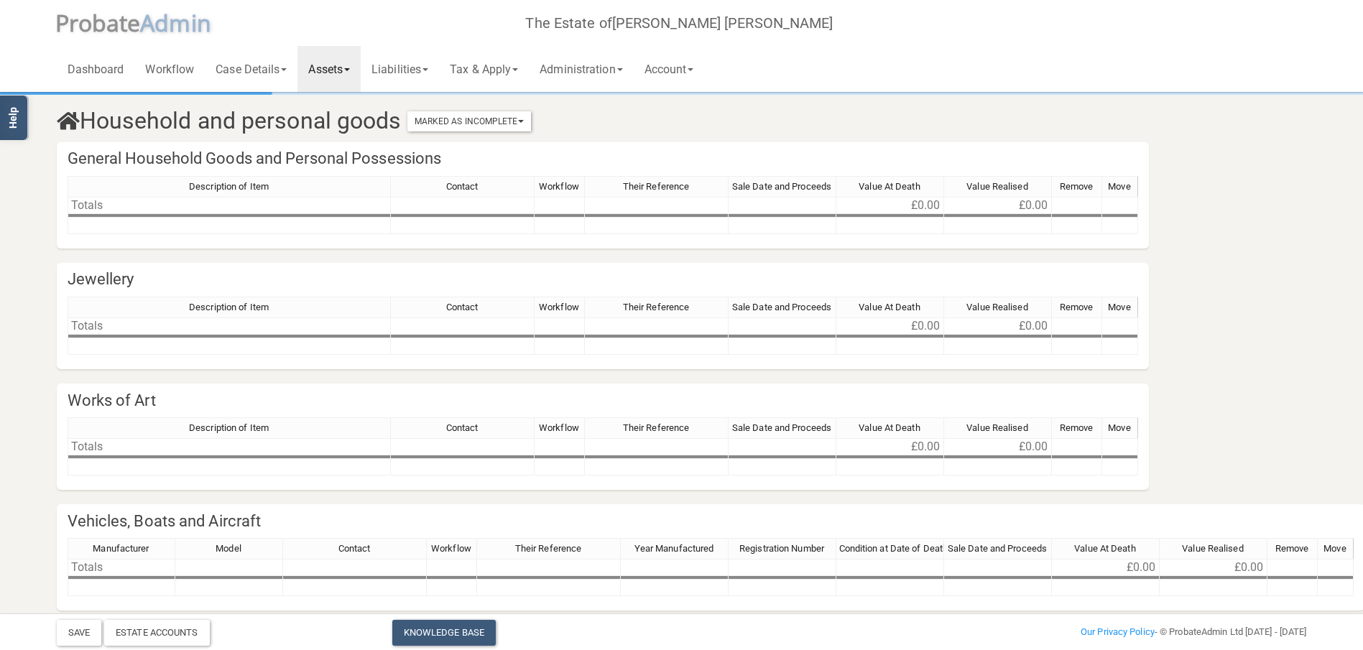
click at [141, 244] on div "Description of Item Contact Workflow Their Reference Sale Date and Proceeds Val…" at bounding box center [603, 211] width 1070 height 71
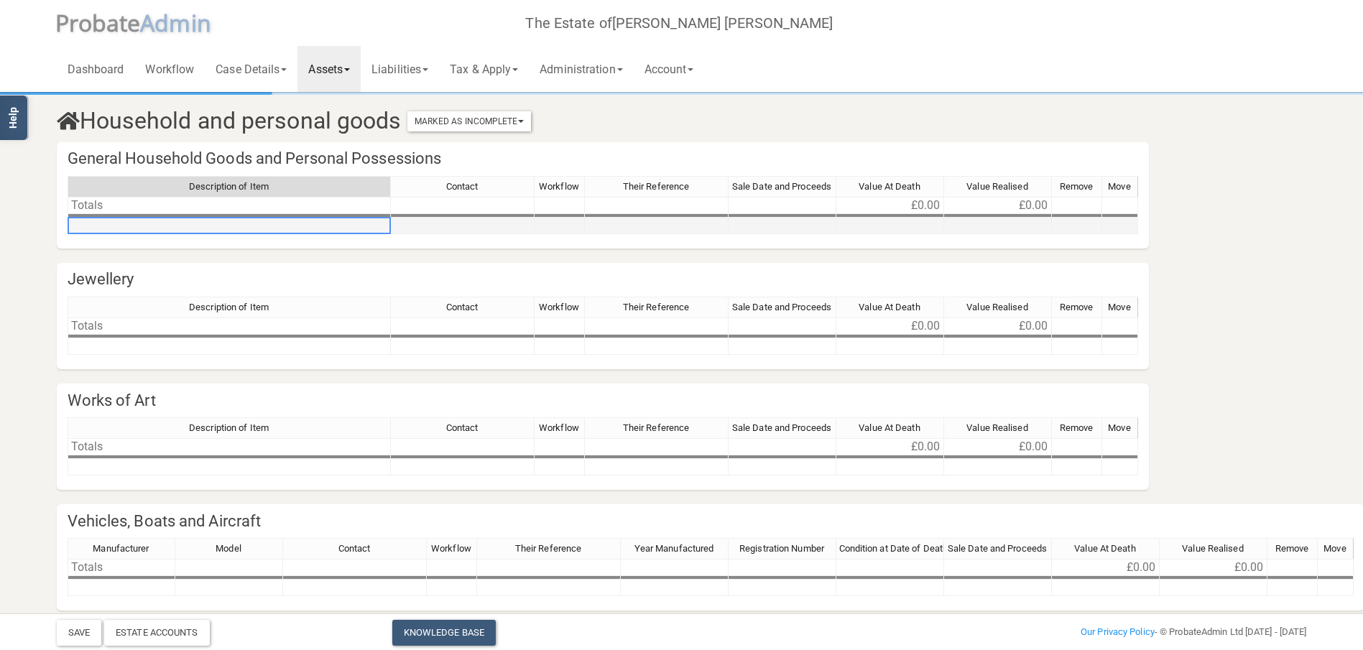
click at [128, 227] on td at bounding box center [229, 226] width 323 height 17
type textarea "Car"
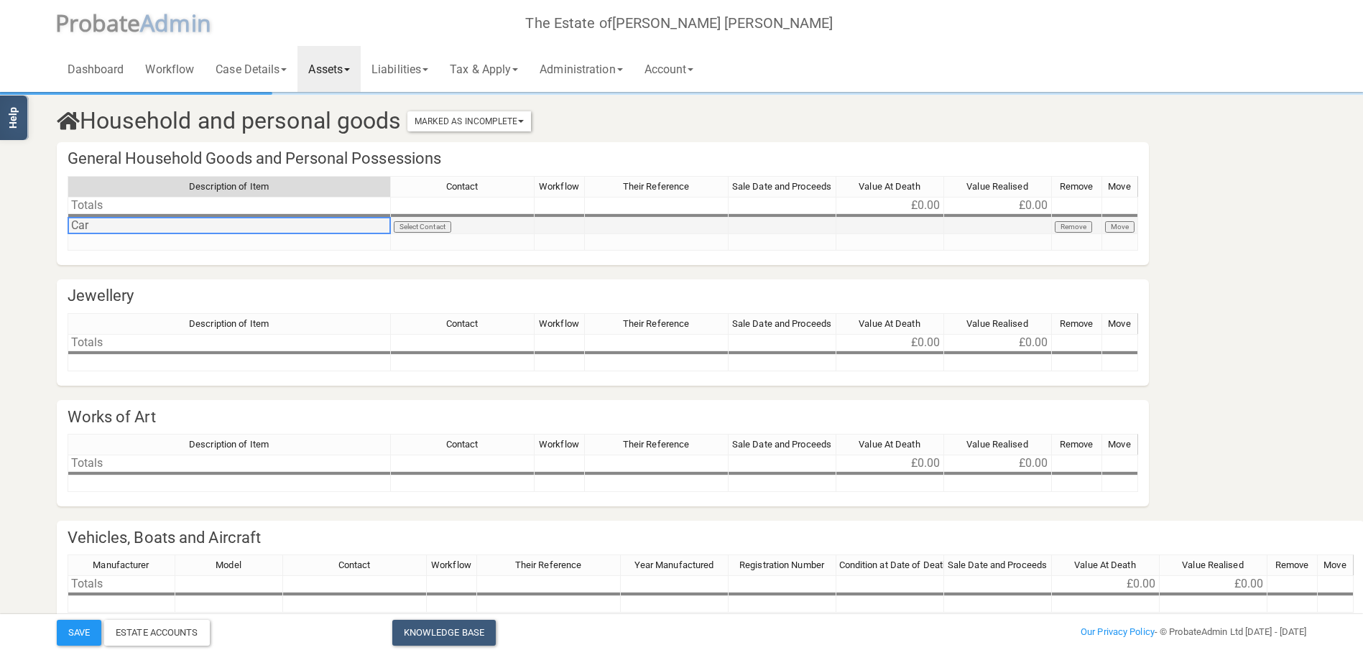
click at [118, 229] on td "Car" at bounding box center [229, 226] width 323 height 17
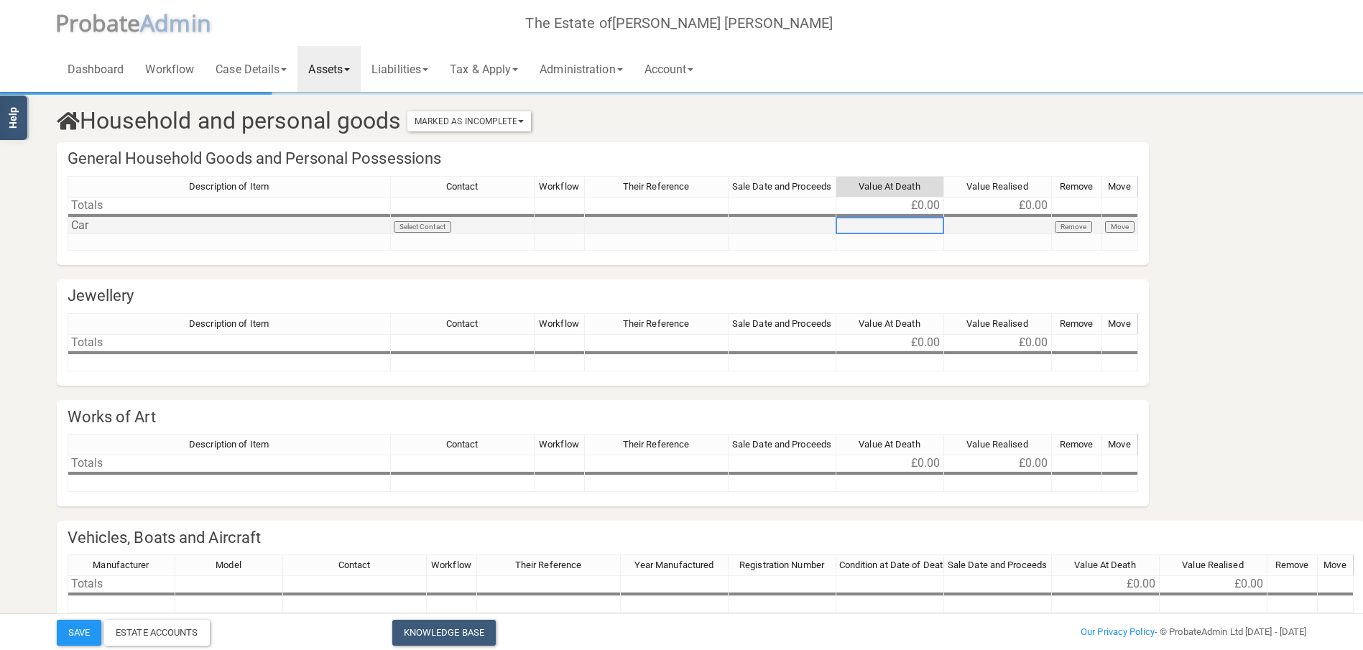
click at [900, 228] on td at bounding box center [890, 226] width 108 height 17
type textarea "100"
click at [1082, 228] on button "Remove" at bounding box center [1074, 226] width 38 height 11
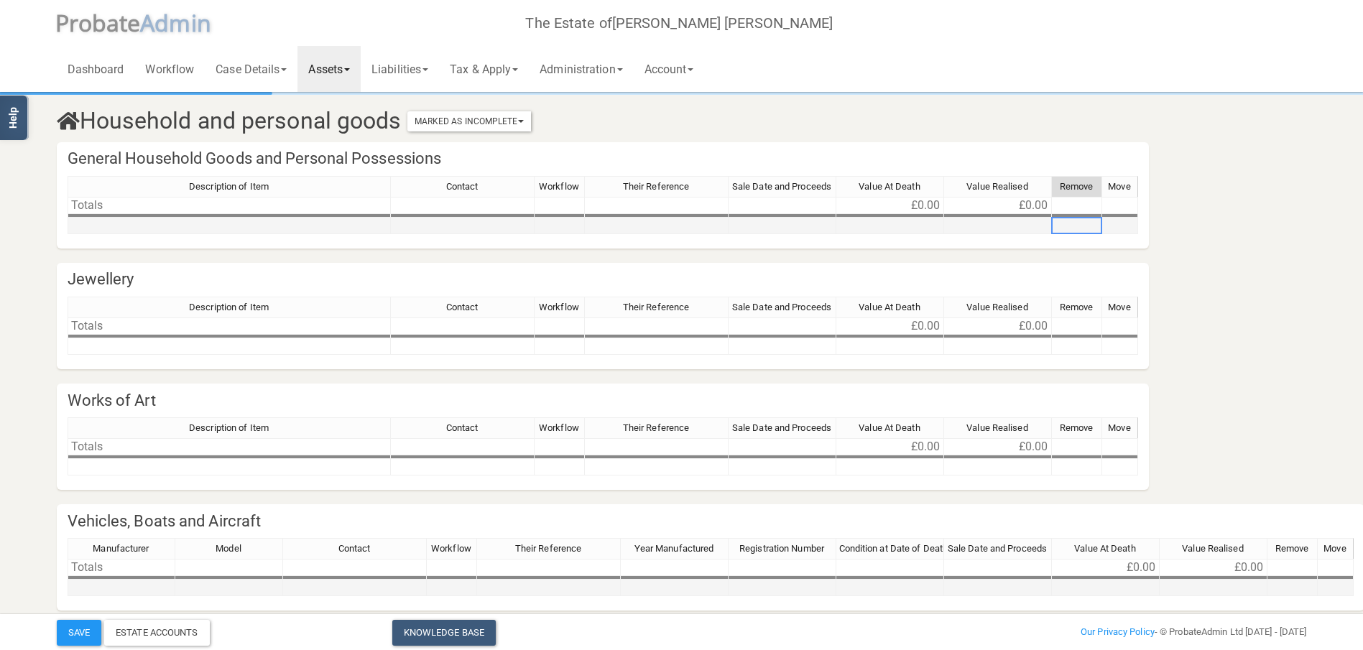
click at [68, 596] on div "Manufacturer Model Contact Workflow Their Reference Year Manufactured Registrat…" at bounding box center [68, 567] width 0 height 58
type textarea "Car"
click at [1121, 592] on td at bounding box center [1106, 588] width 108 height 17
type textarea "100"
click at [85, 634] on button "Save" at bounding box center [79, 633] width 45 height 26
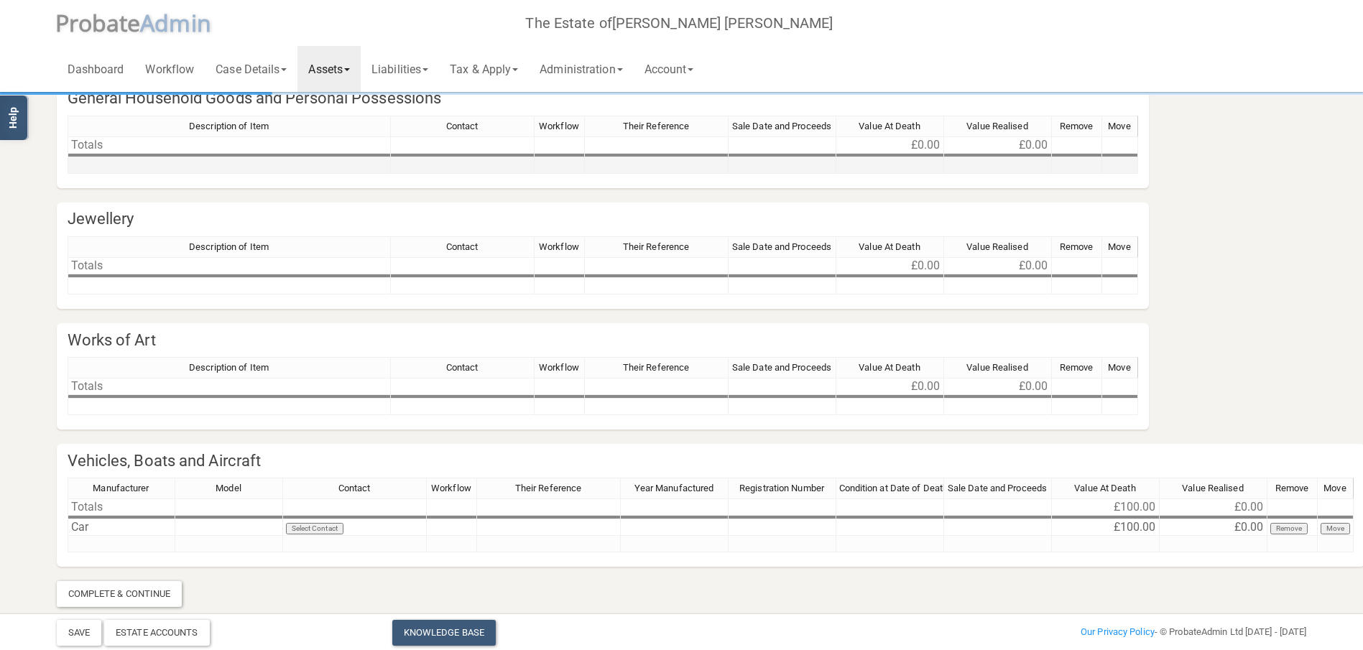
scroll to position [71, 0]
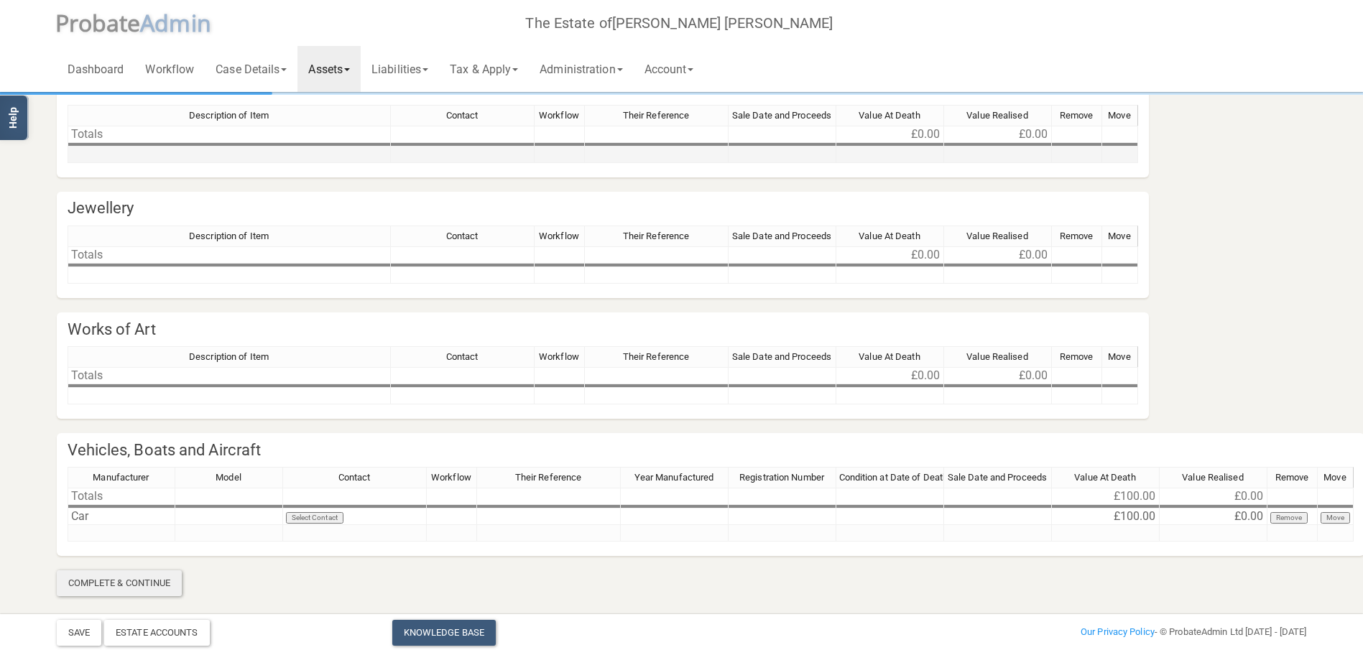
click at [102, 584] on div "Complete & Continue" at bounding box center [120, 583] width 126 height 26
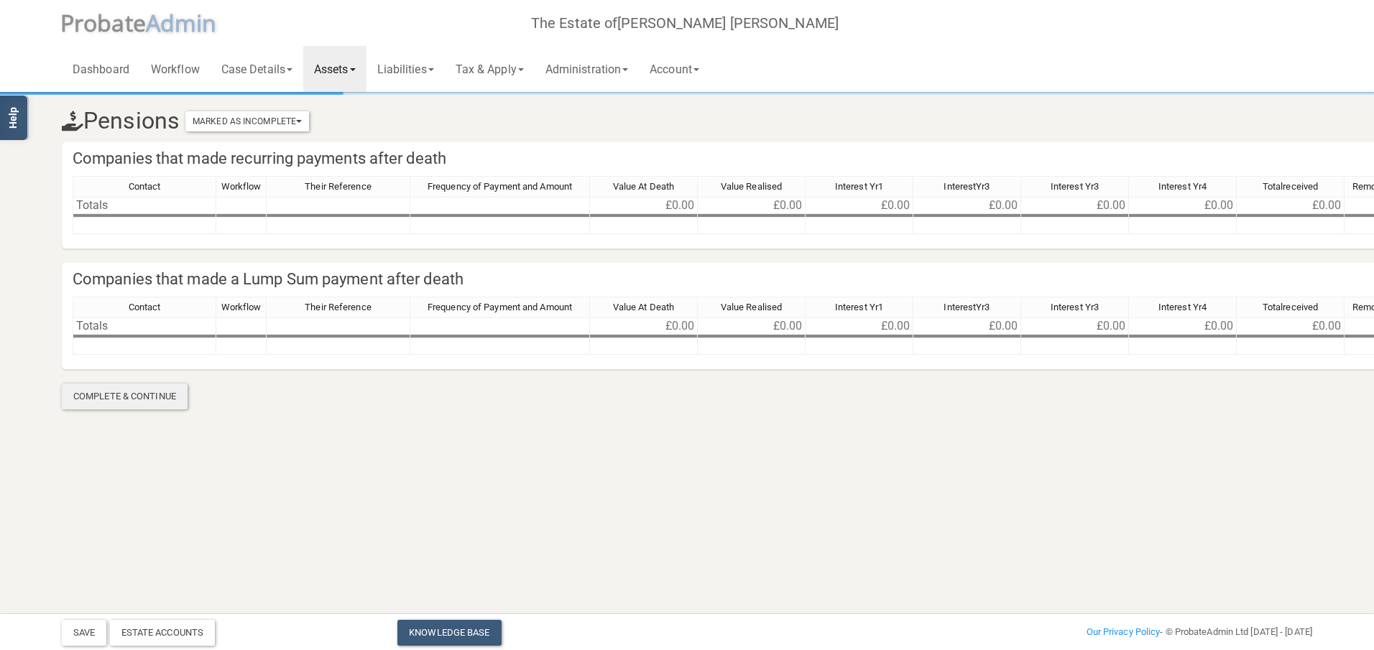
click at [136, 399] on div "Complete & Continue" at bounding box center [125, 397] width 126 height 26
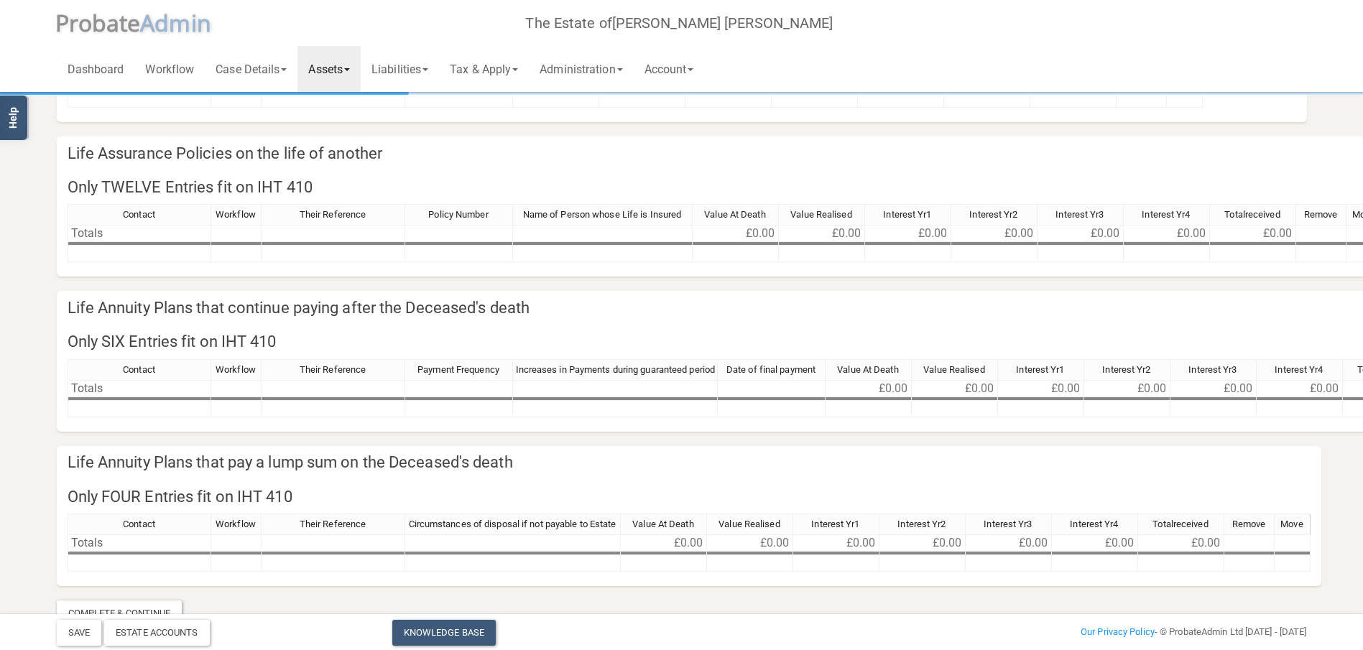
scroll to position [190, 0]
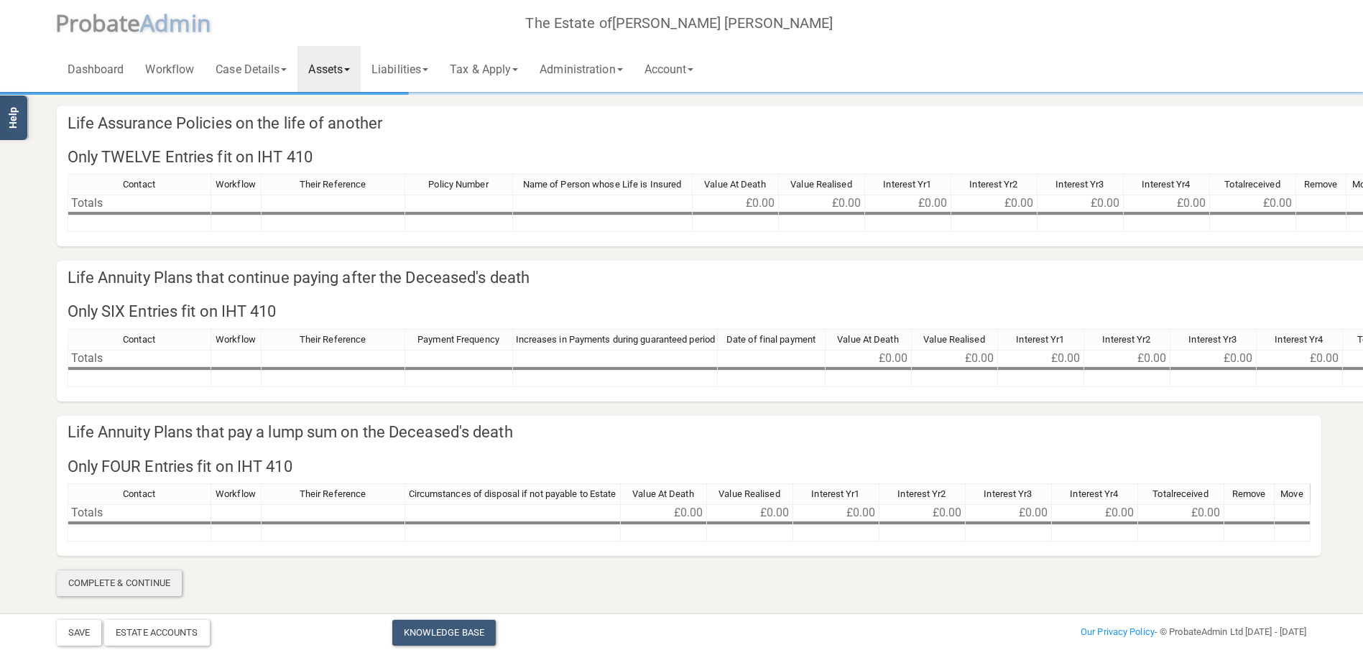
click at [97, 580] on div "Complete & Continue" at bounding box center [120, 583] width 126 height 26
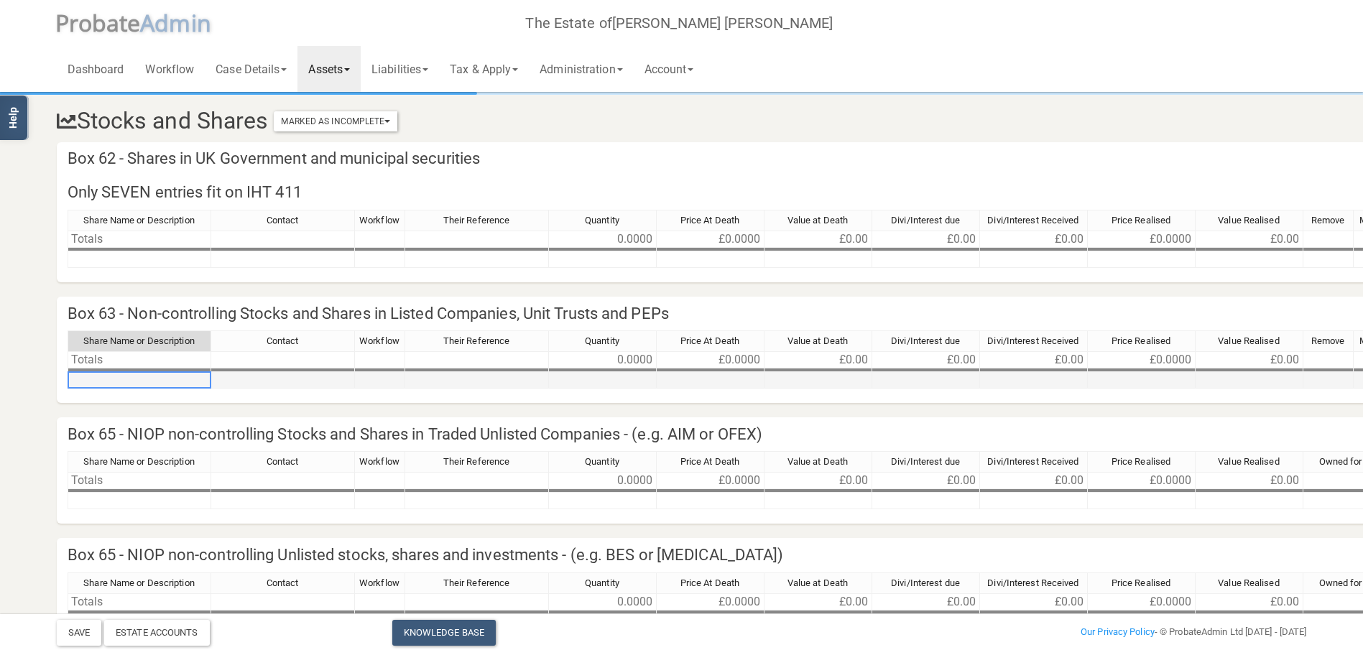
click at [118, 387] on td at bounding box center [140, 380] width 144 height 17
type textarea "Unilever"
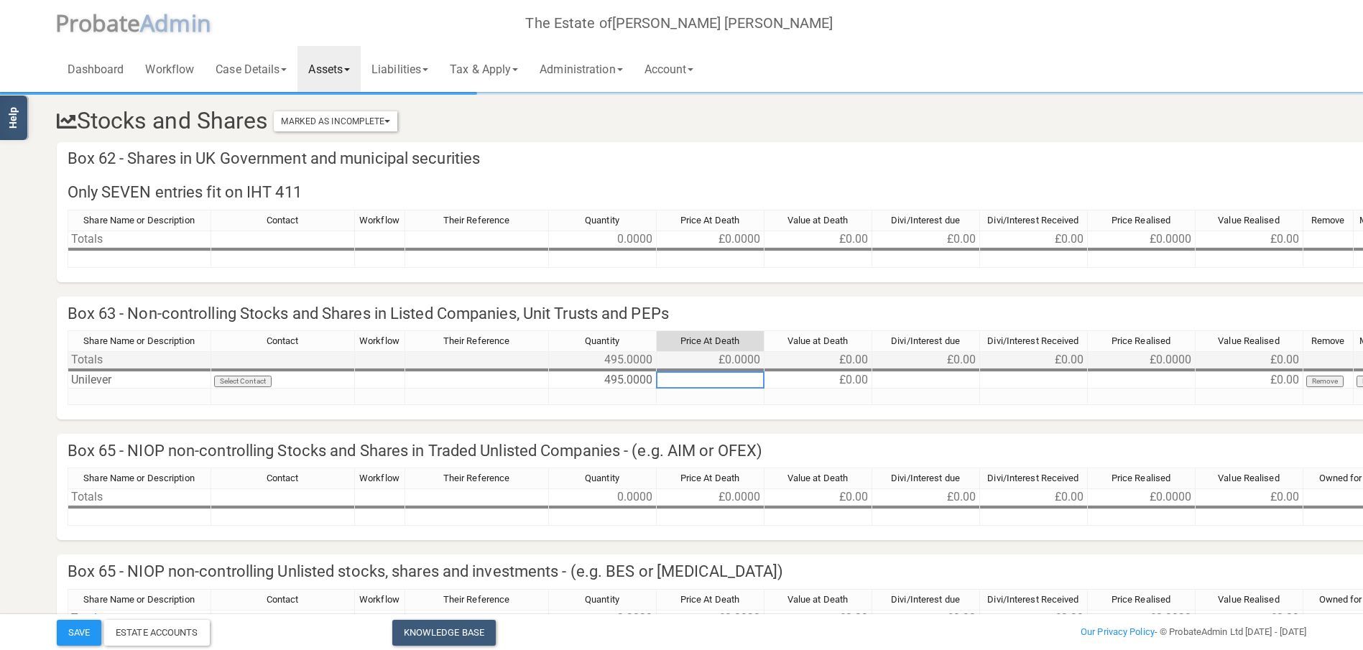
type textarea "5"
type textarea "46.81"
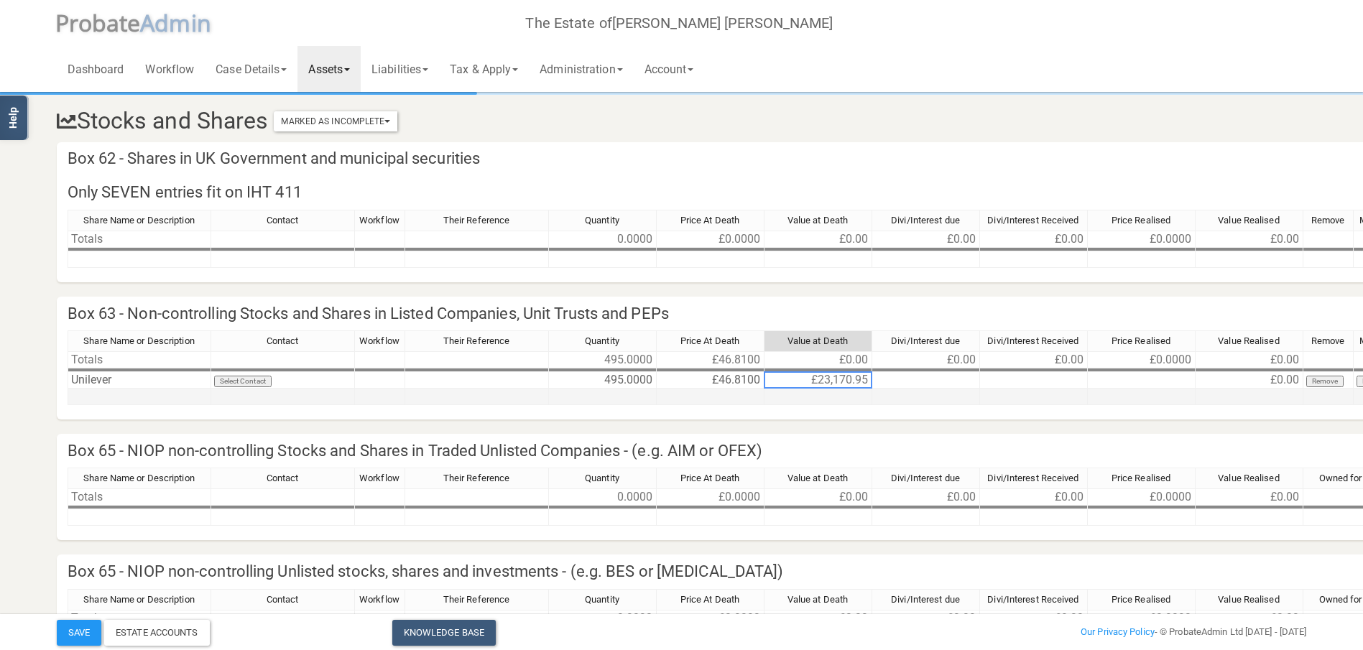
click at [82, 401] on td at bounding box center [140, 397] width 144 height 17
type textarea "Aviva"
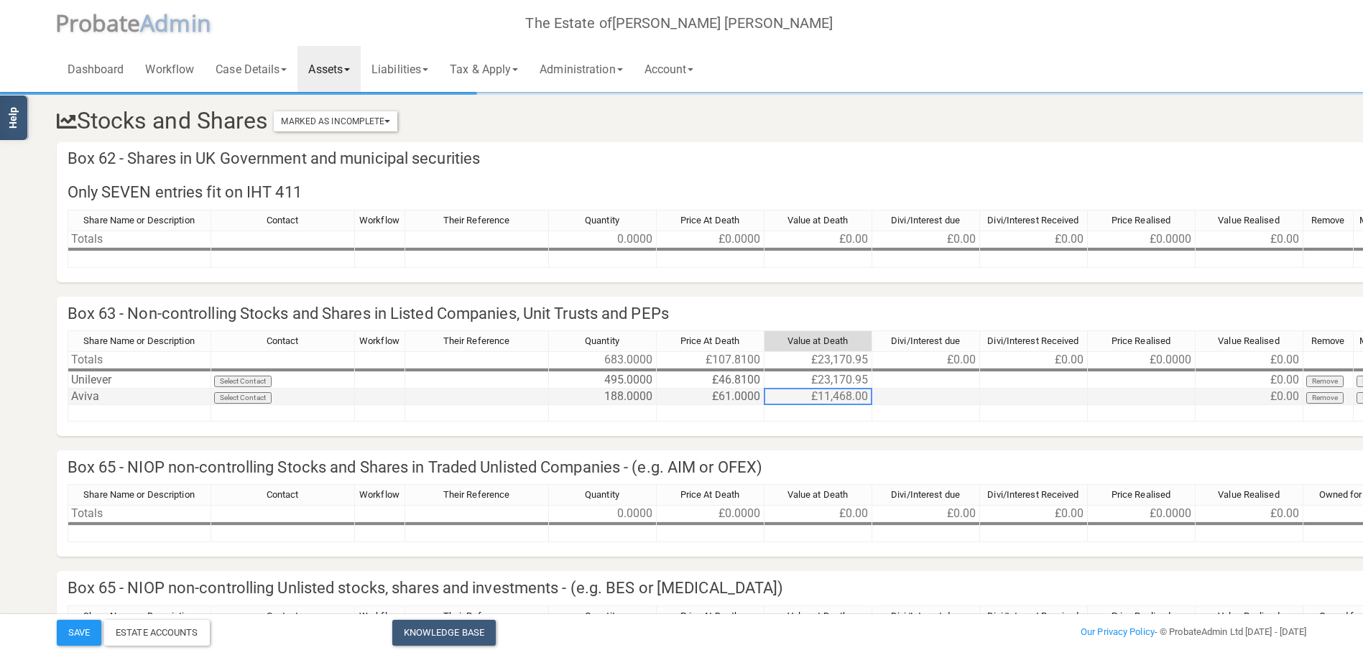
click at [718, 394] on td "£61.0000" at bounding box center [711, 397] width 108 height 17
type textarea "6.10"
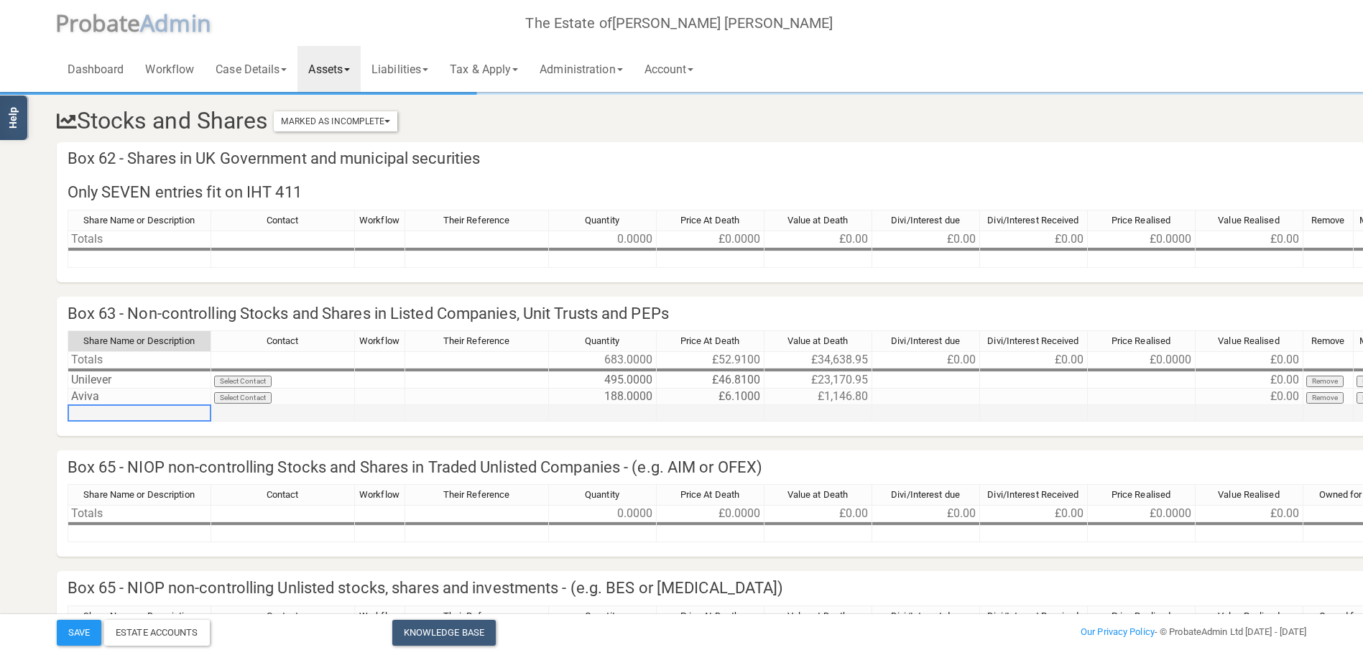
click at [93, 411] on td at bounding box center [140, 413] width 144 height 17
type textarea "Lloyds Banking Group"
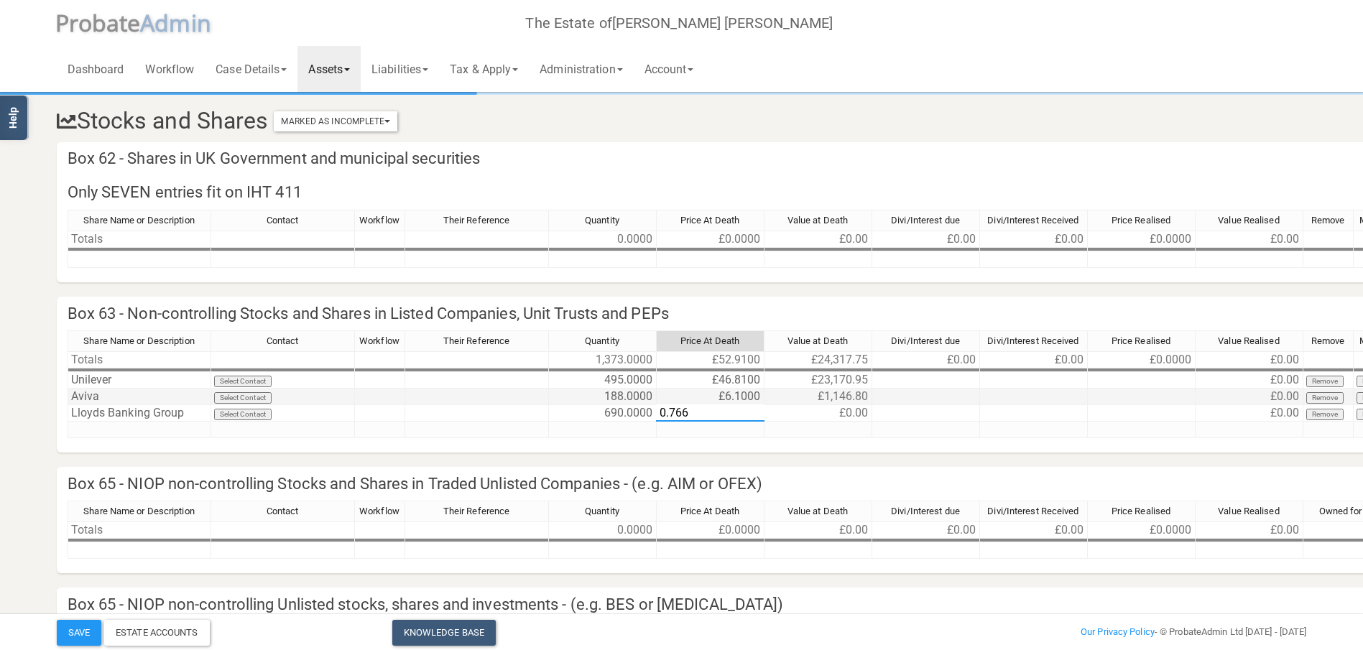
type textarea "0.7662"
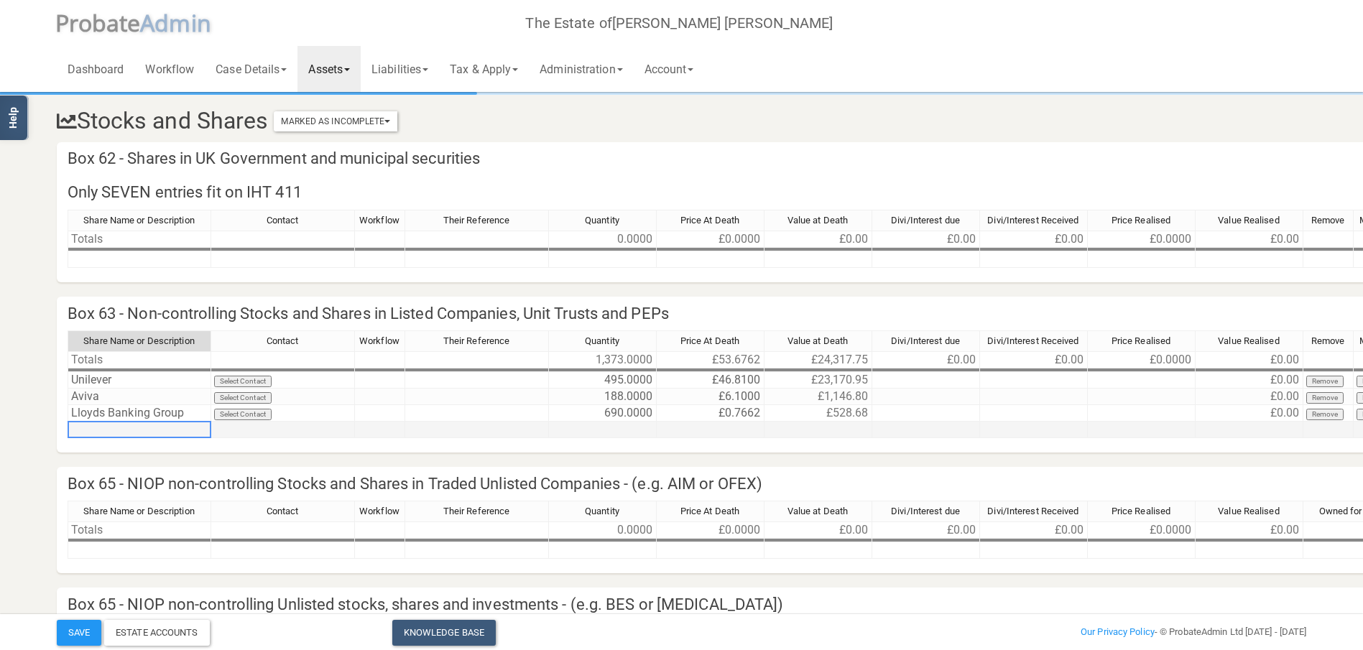
click at [97, 431] on td at bounding box center [140, 430] width 144 height 17
type textarea "SSE"
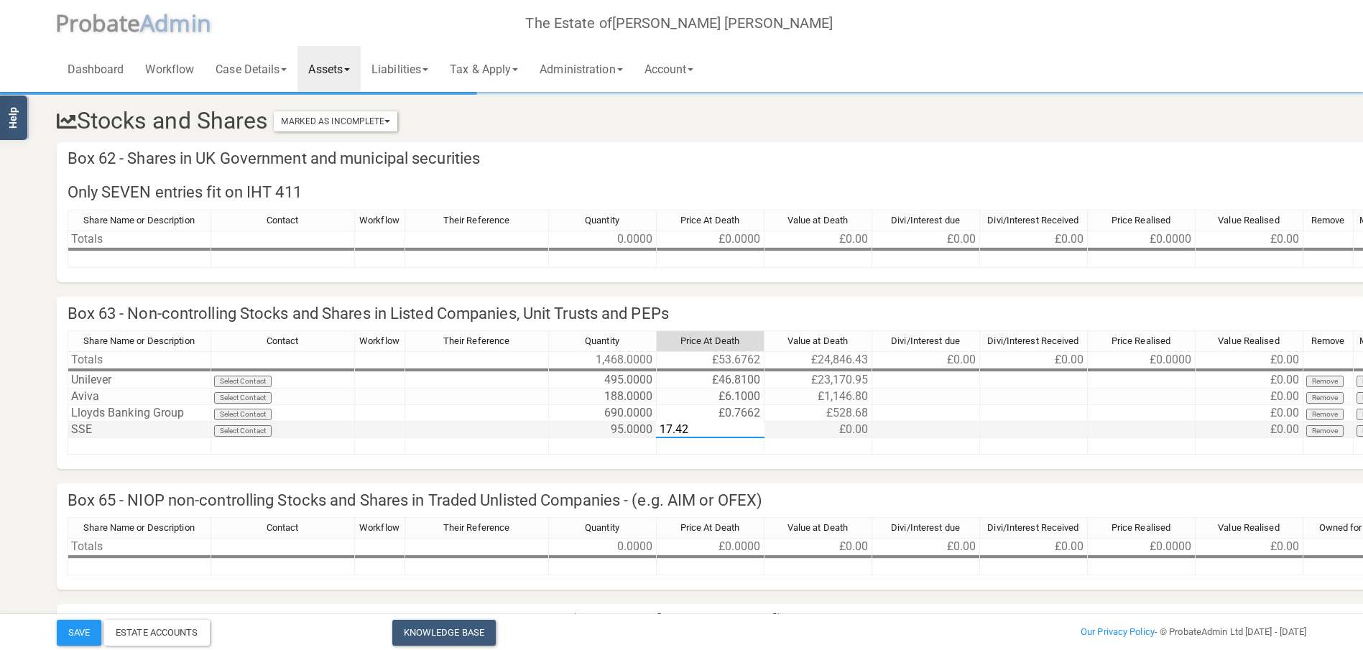
type textarea "17.425"
click at [80, 639] on button "Save" at bounding box center [79, 633] width 45 height 26
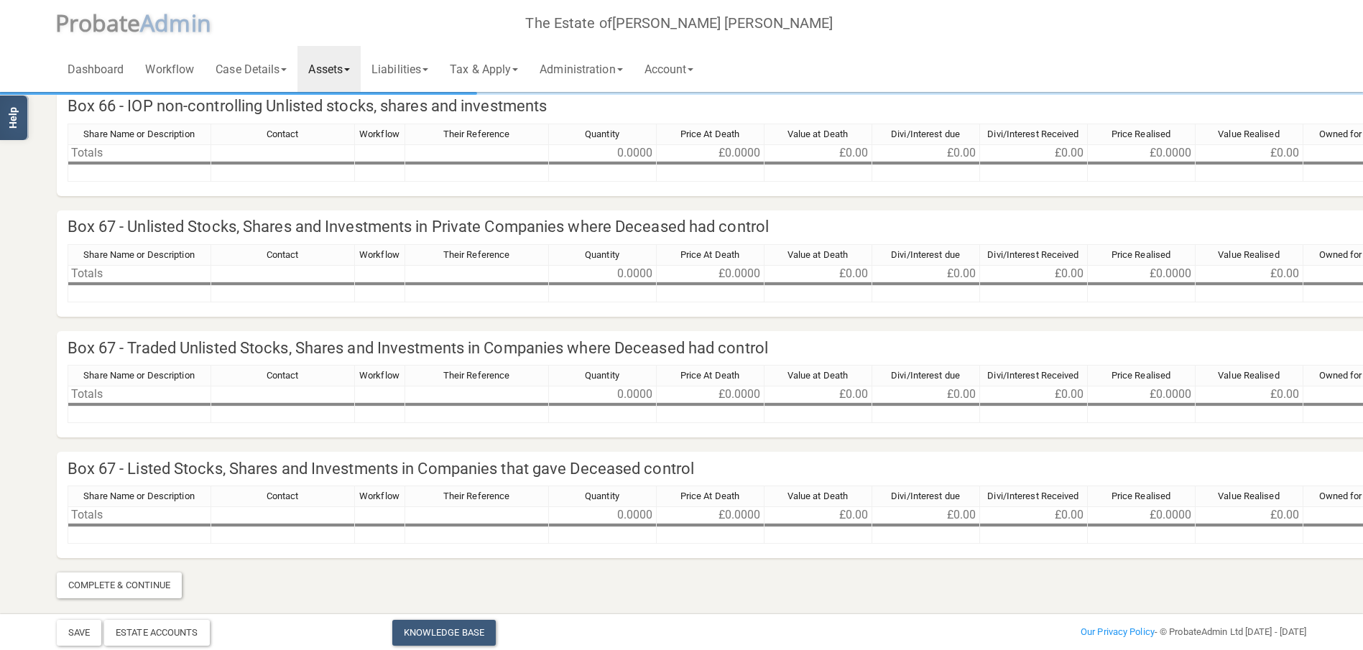
scroll to position [638, 0]
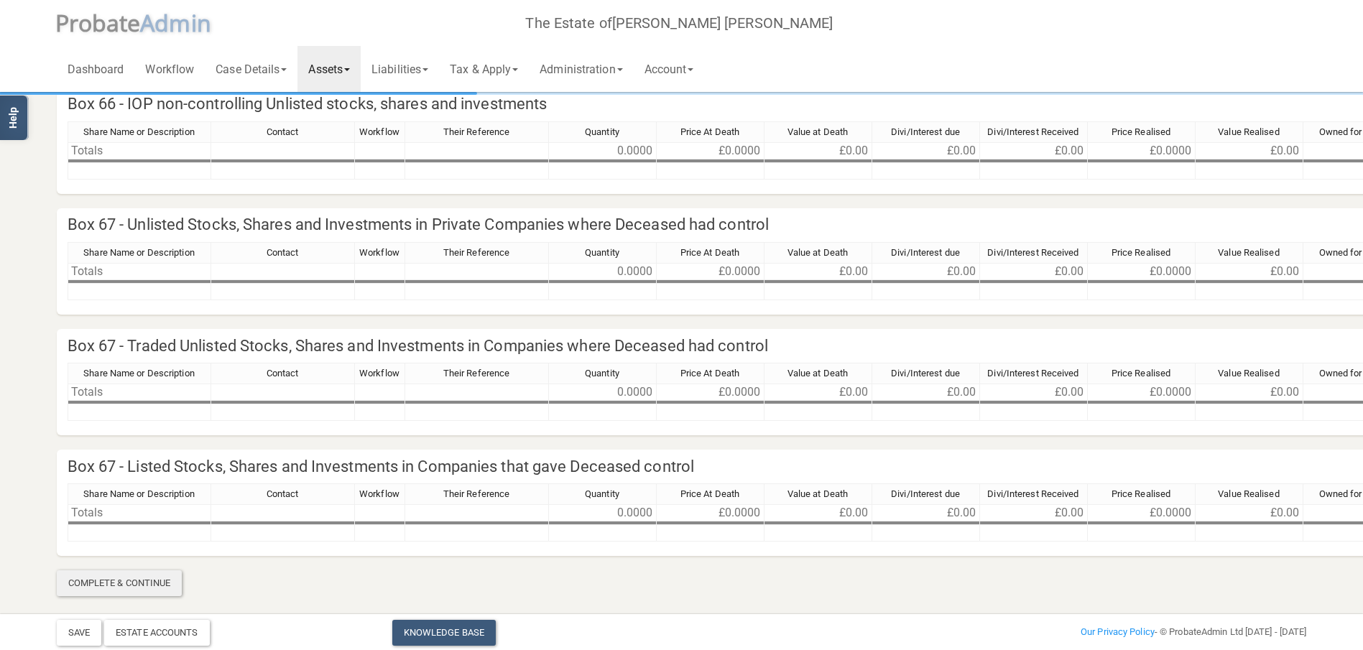
click at [107, 580] on div "Complete & Continue" at bounding box center [120, 583] width 126 height 26
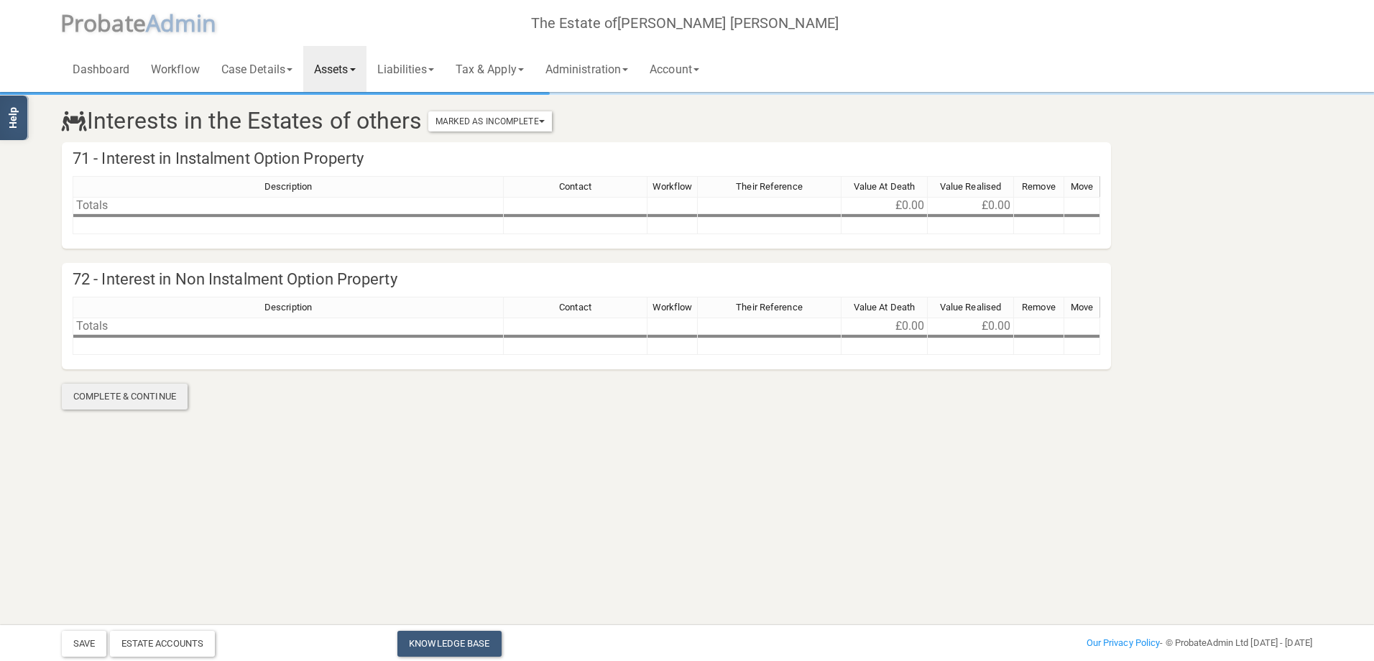
click at [124, 394] on div "Complete & Continue" at bounding box center [125, 397] width 126 height 26
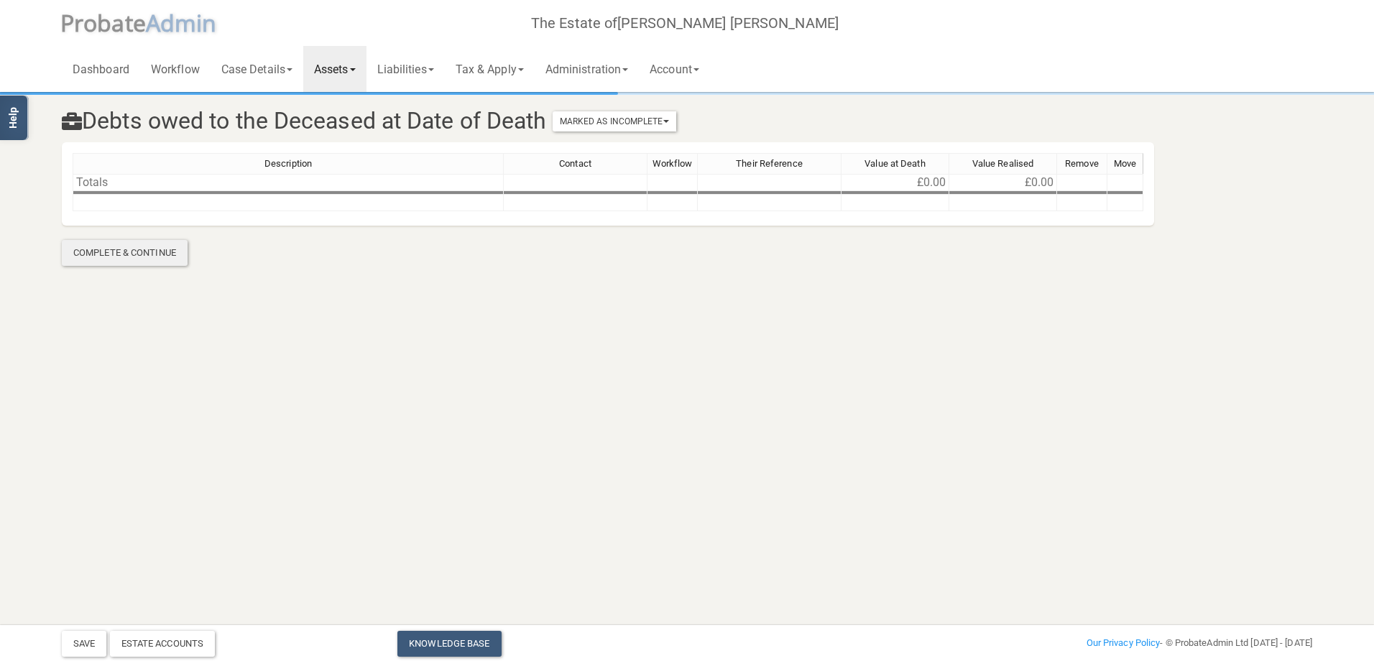
click at [125, 254] on div "Complete & Continue" at bounding box center [125, 253] width 126 height 26
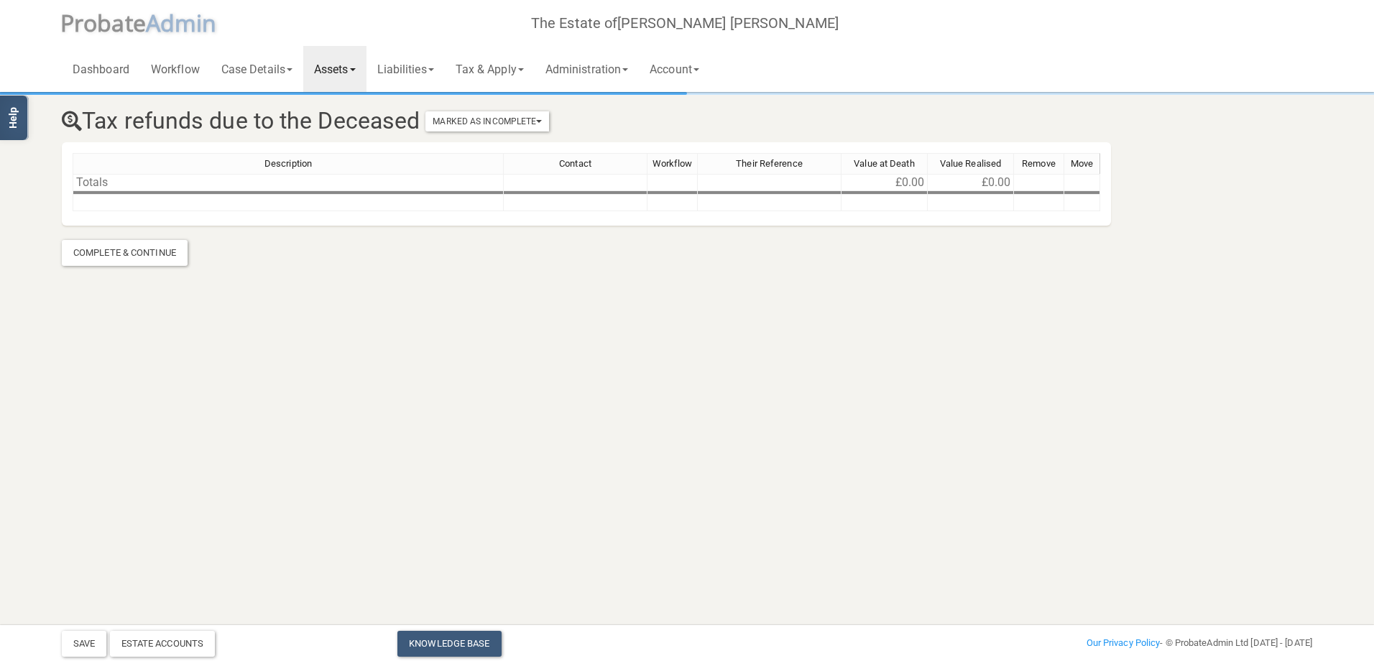
click at [124, 256] on div "Complete & Continue" at bounding box center [125, 253] width 126 height 26
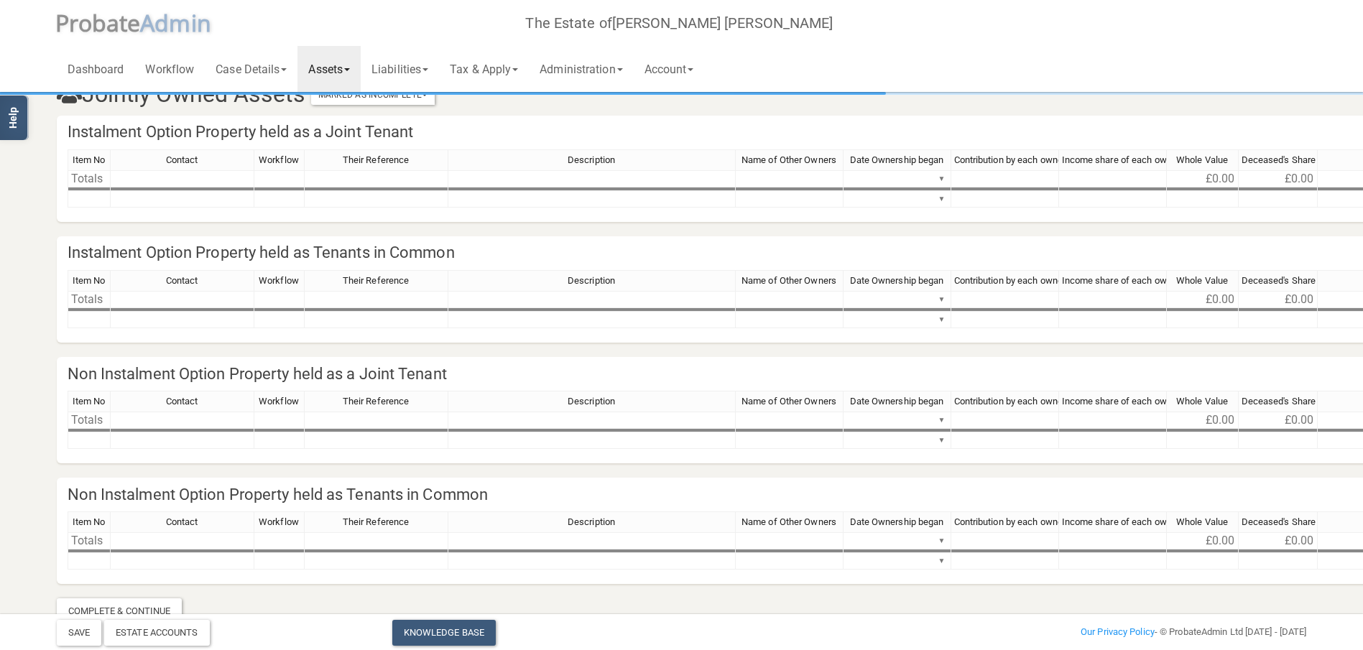
scroll to position [25, 0]
click at [359, 70] on link "Assets" at bounding box center [328, 69] width 63 height 46
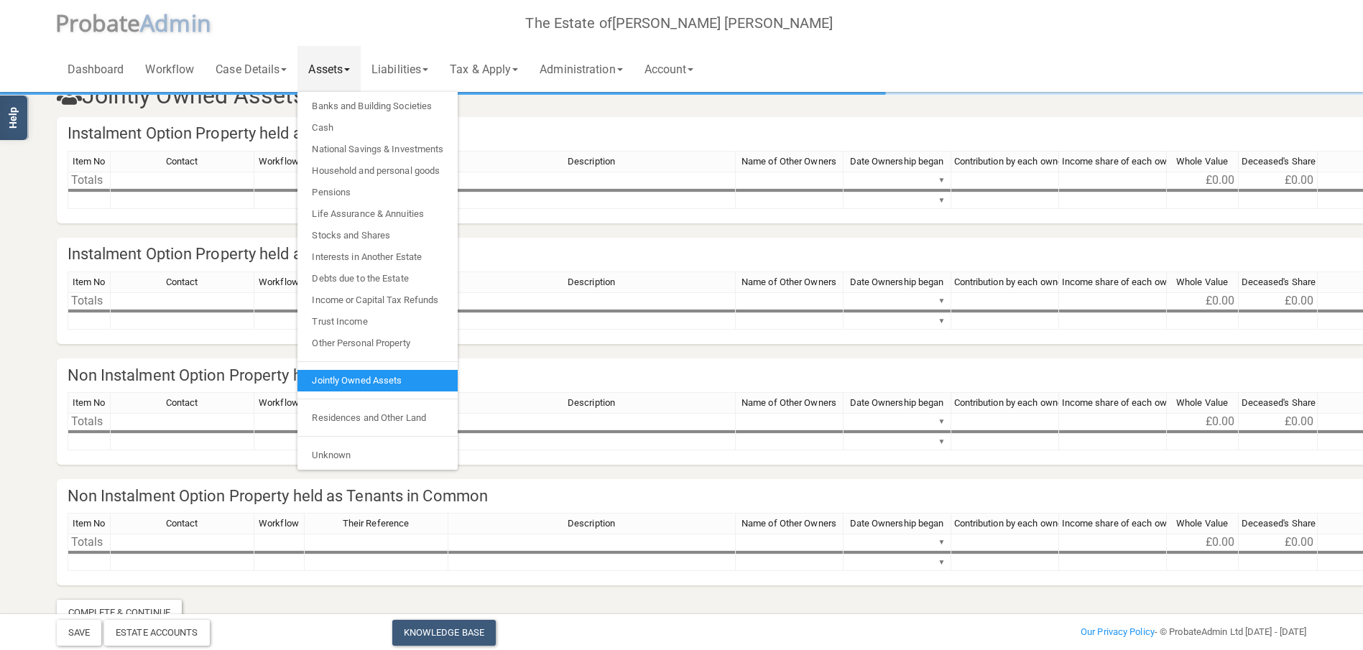
click at [358, 71] on link "Assets" at bounding box center [328, 69] width 63 height 46
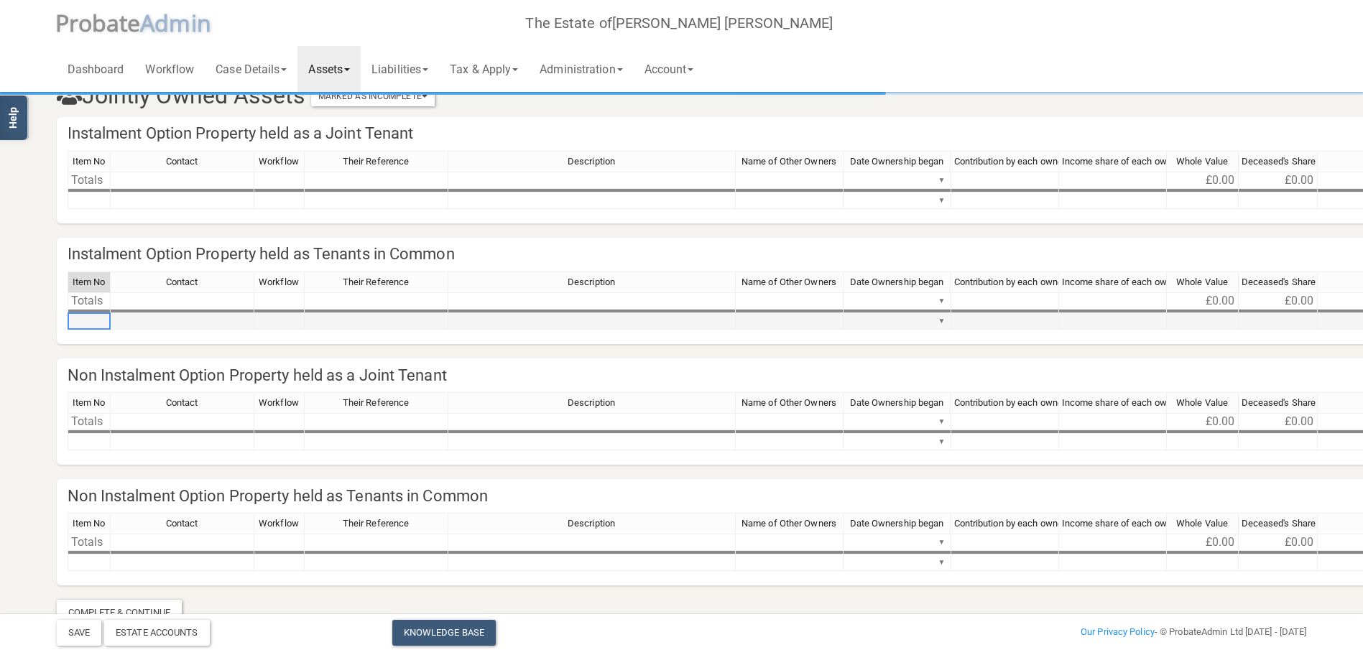
click at [97, 323] on td at bounding box center [89, 321] width 43 height 17
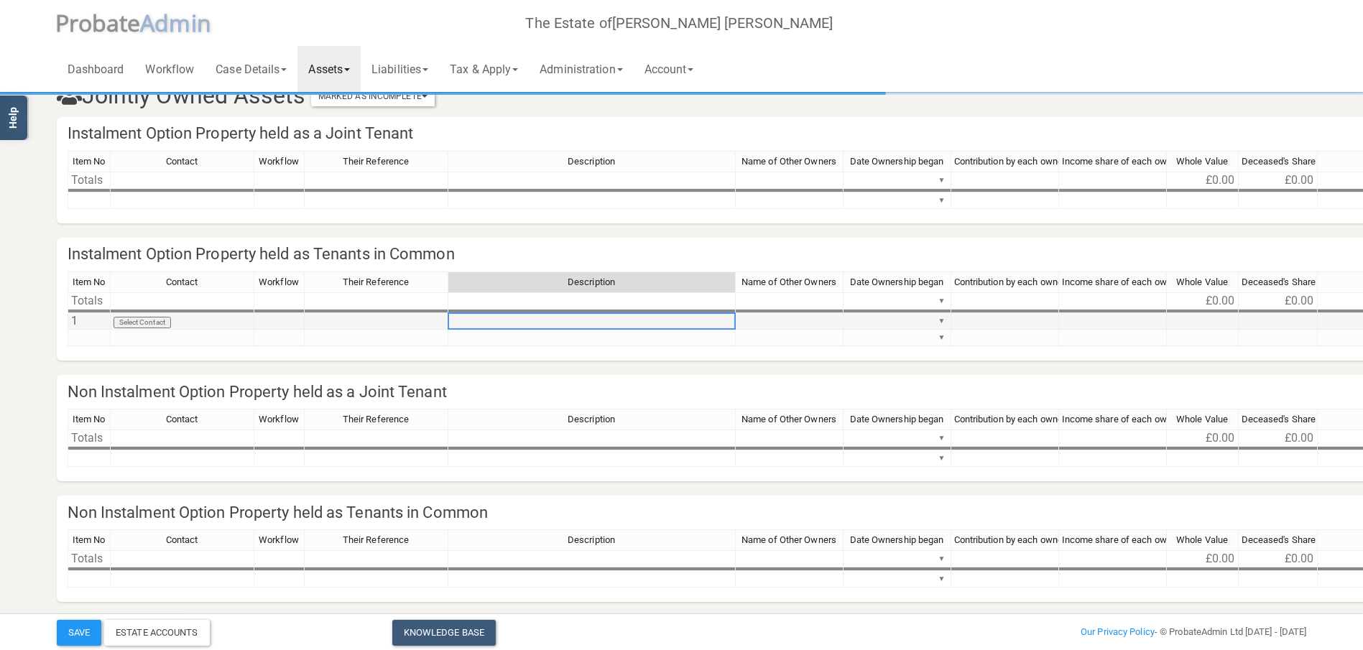
click at [570, 319] on td at bounding box center [591, 321] width 287 height 17
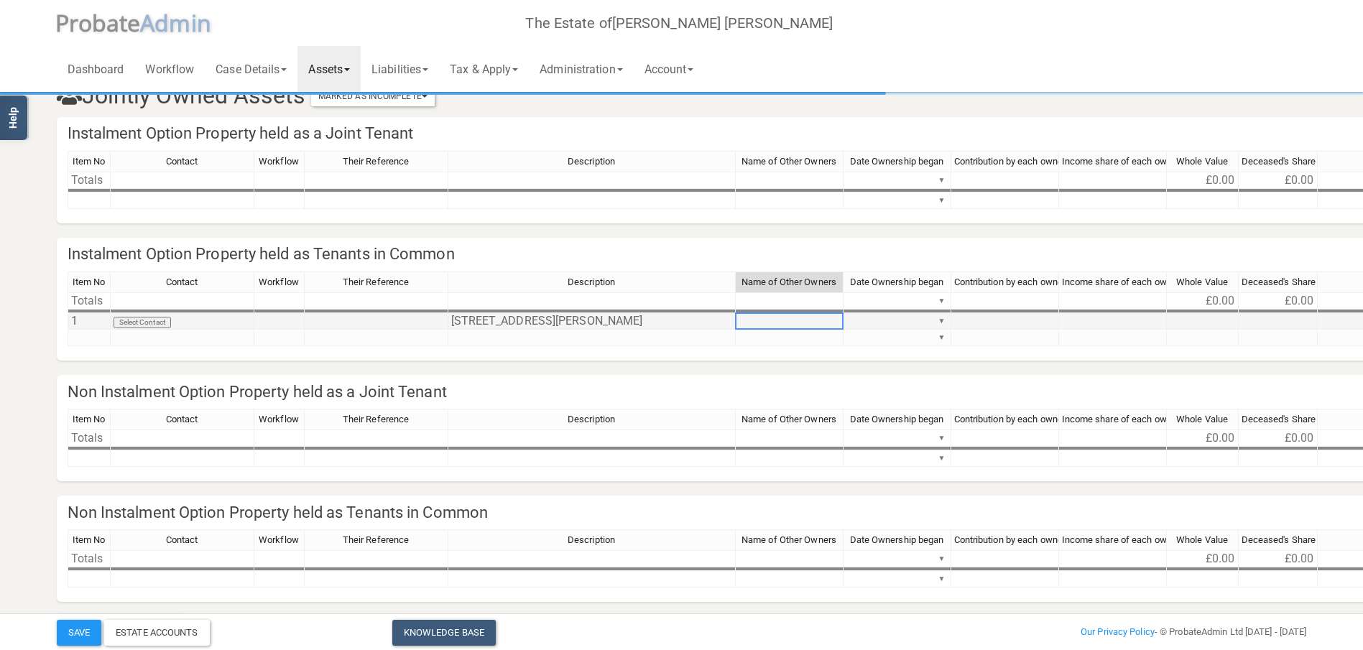
click at [769, 319] on td at bounding box center [790, 321] width 108 height 17
type textarea "Mrs [PERSON_NAME] and Mrs [PERSON_NAME]"
click at [1213, 321] on td at bounding box center [1203, 321] width 72 height 17
type textarea "300000"
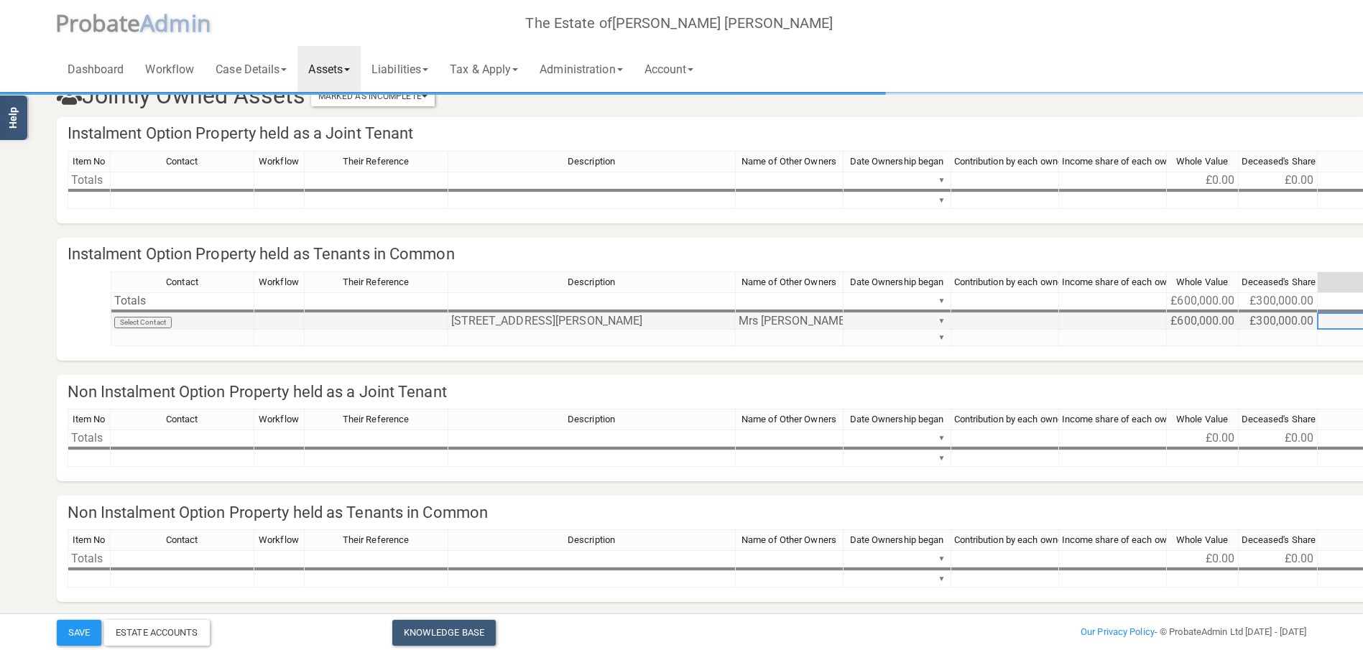
scroll to position [25, 170]
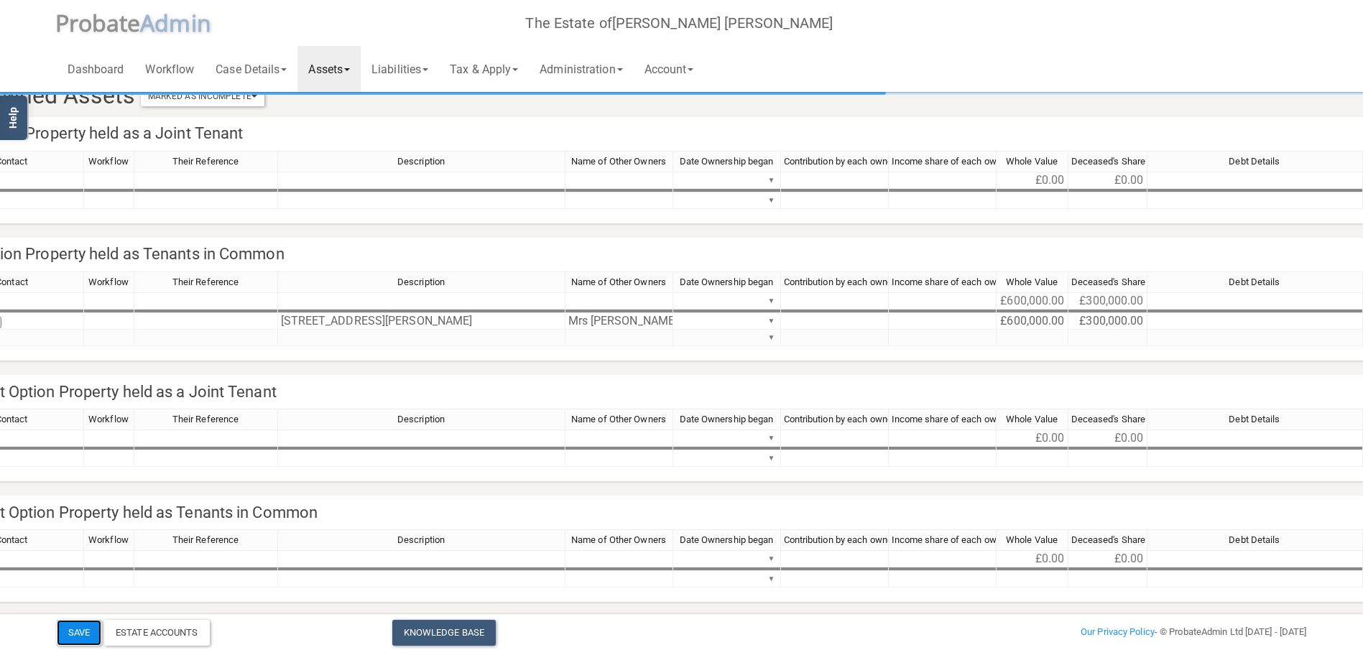
click at [77, 629] on button "Save" at bounding box center [79, 633] width 45 height 26
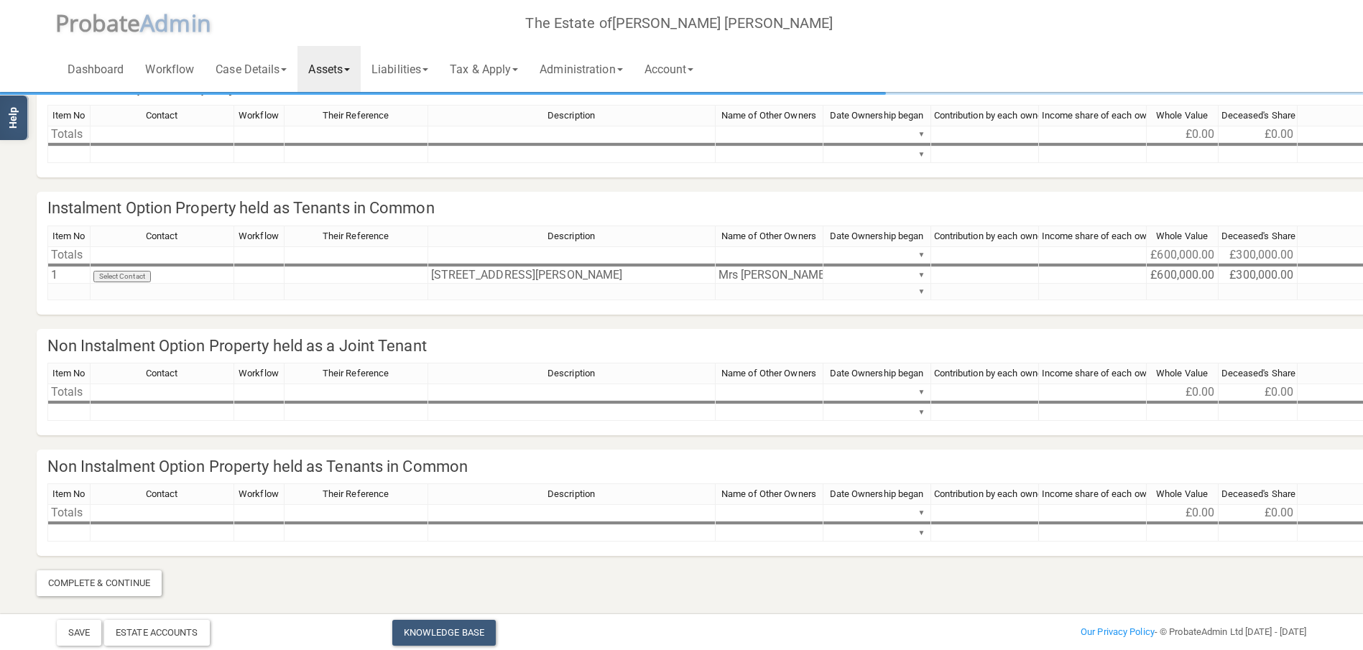
scroll to position [71, 0]
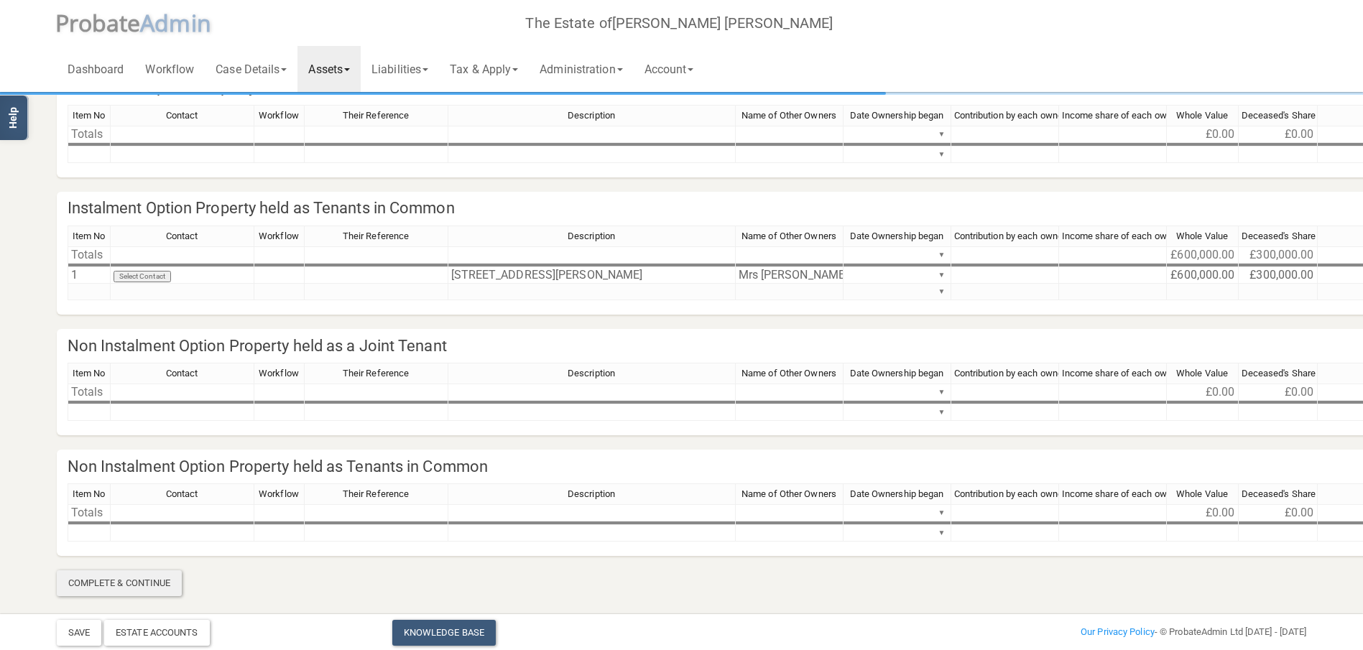
click at [108, 588] on div "Complete & Continue" at bounding box center [120, 583] width 126 height 26
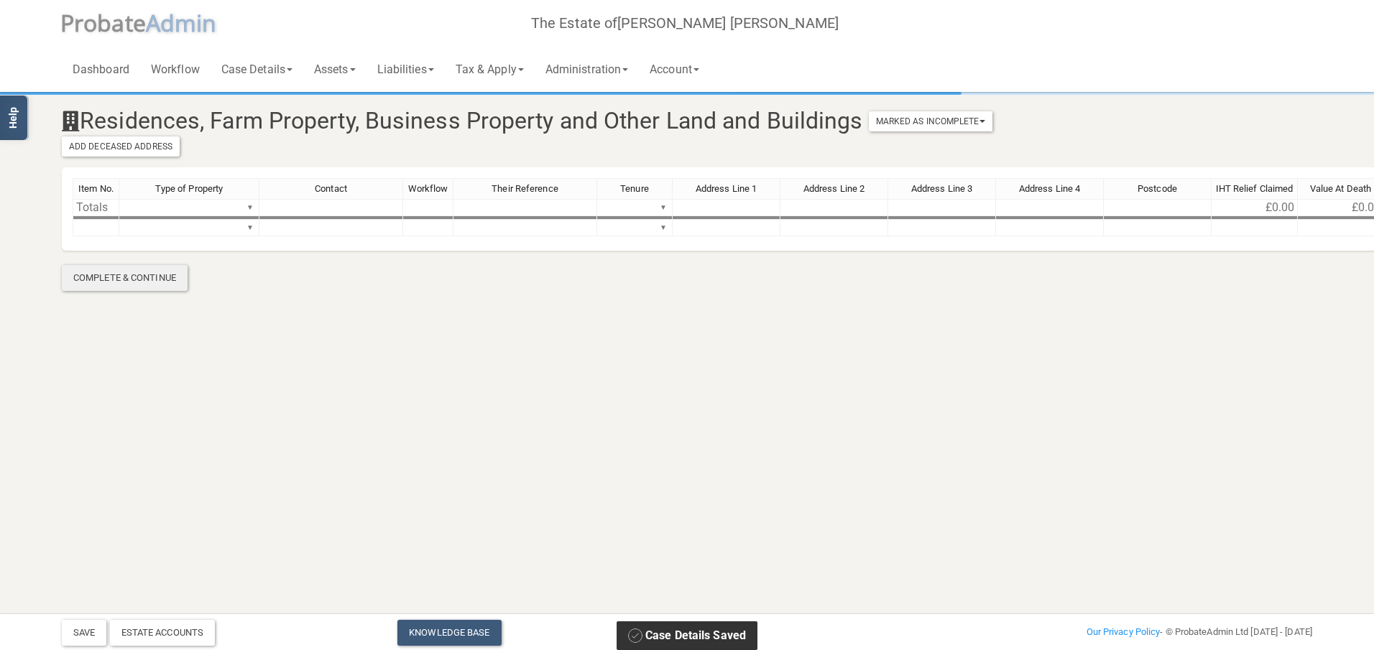
click at [116, 281] on div "Complete & Continue" at bounding box center [125, 278] width 126 height 26
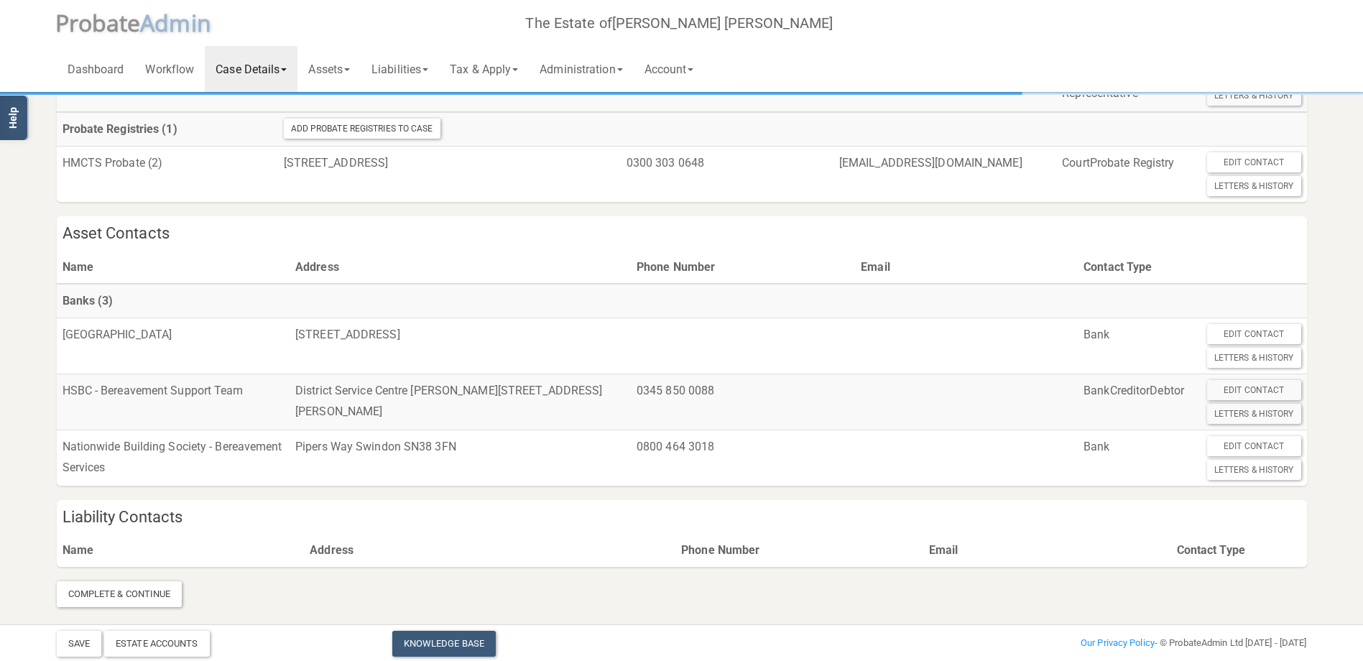
scroll to position [714, 0]
click at [118, 585] on div "Complete & Continue" at bounding box center [120, 594] width 126 height 26
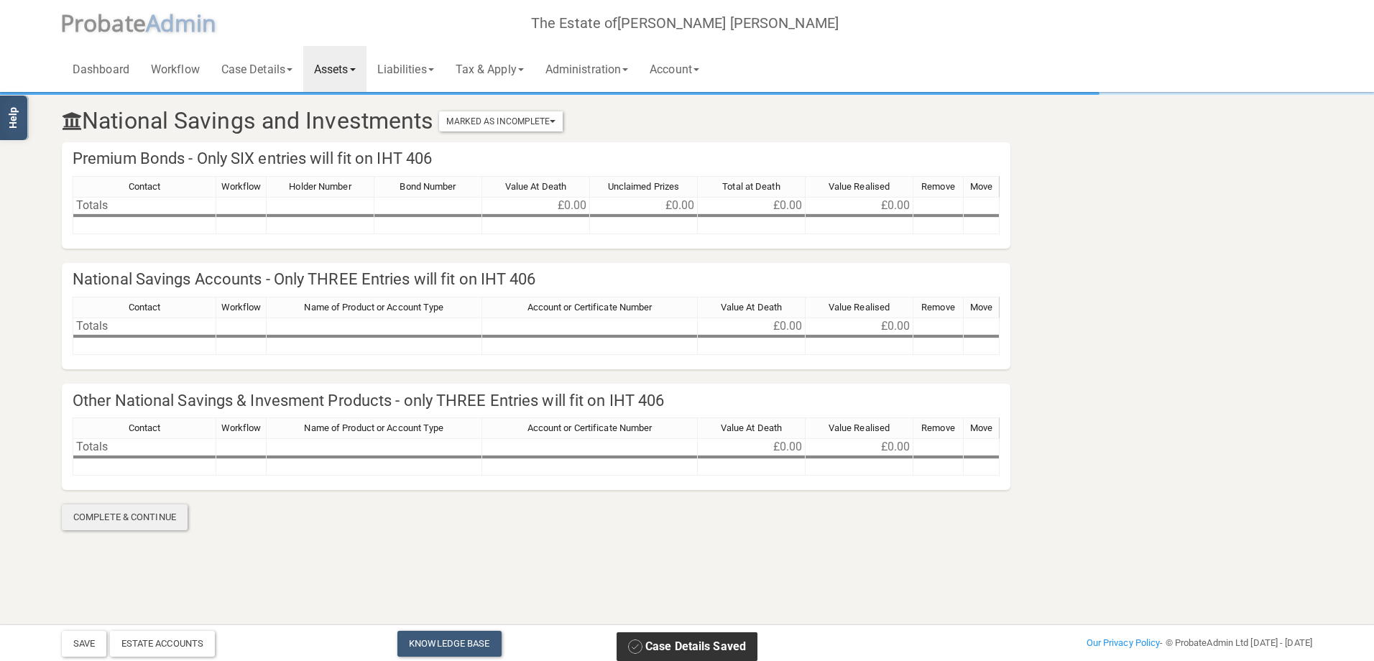
click at [118, 513] on div "Complete & Continue" at bounding box center [125, 517] width 126 height 26
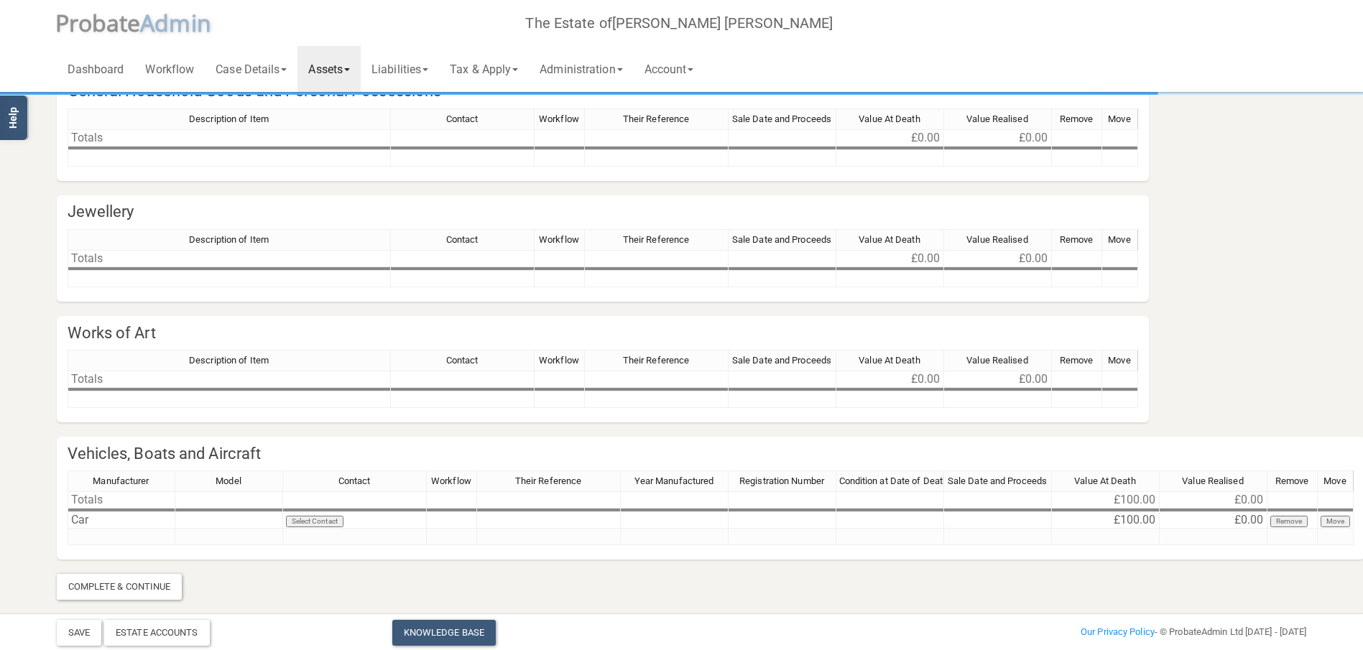
scroll to position [71, 0]
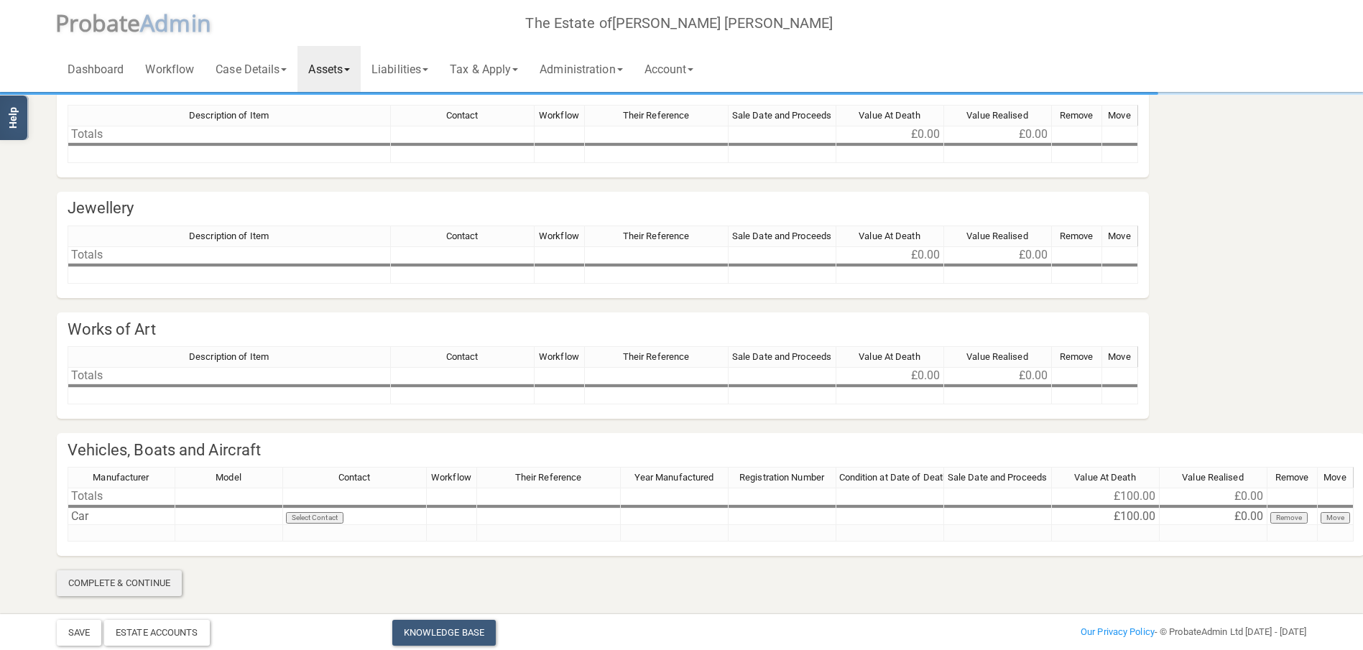
click at [125, 583] on div "Complete & Continue" at bounding box center [120, 583] width 126 height 26
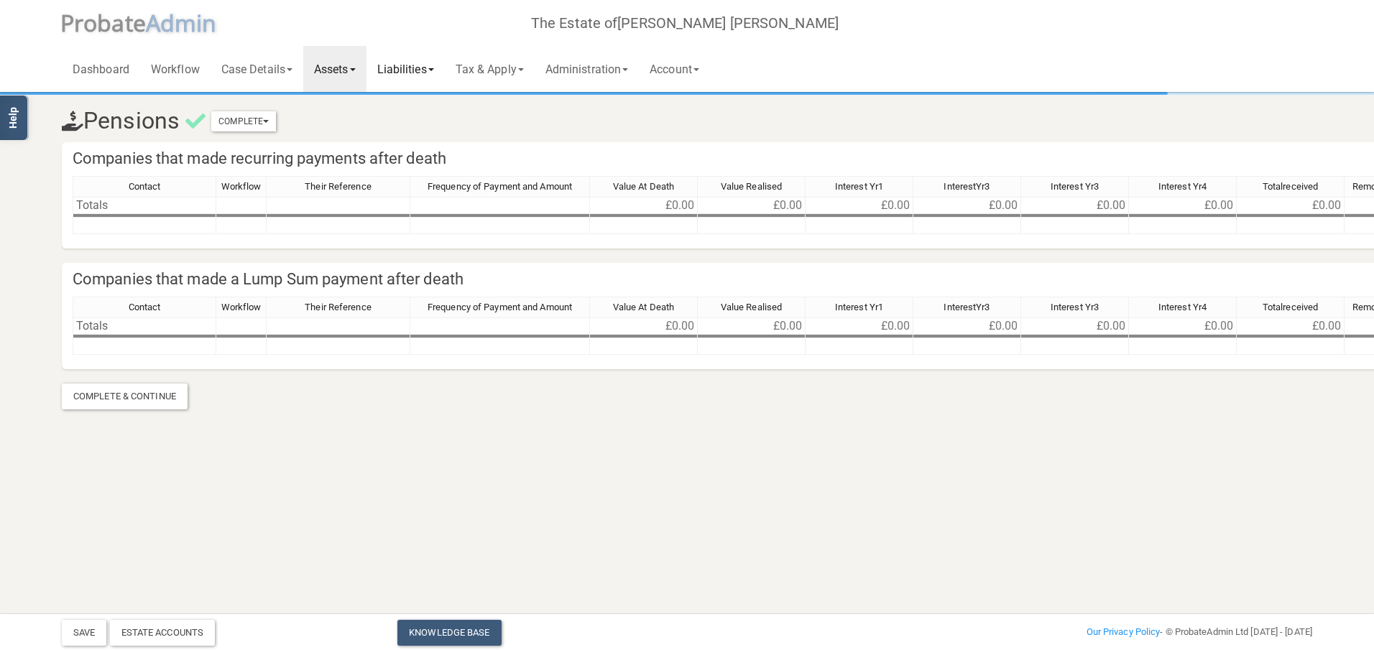
click at [434, 70] on span at bounding box center [431, 69] width 6 height 3
click at [422, 103] on link "Funeral Expenses" at bounding box center [423, 107] width 115 height 22
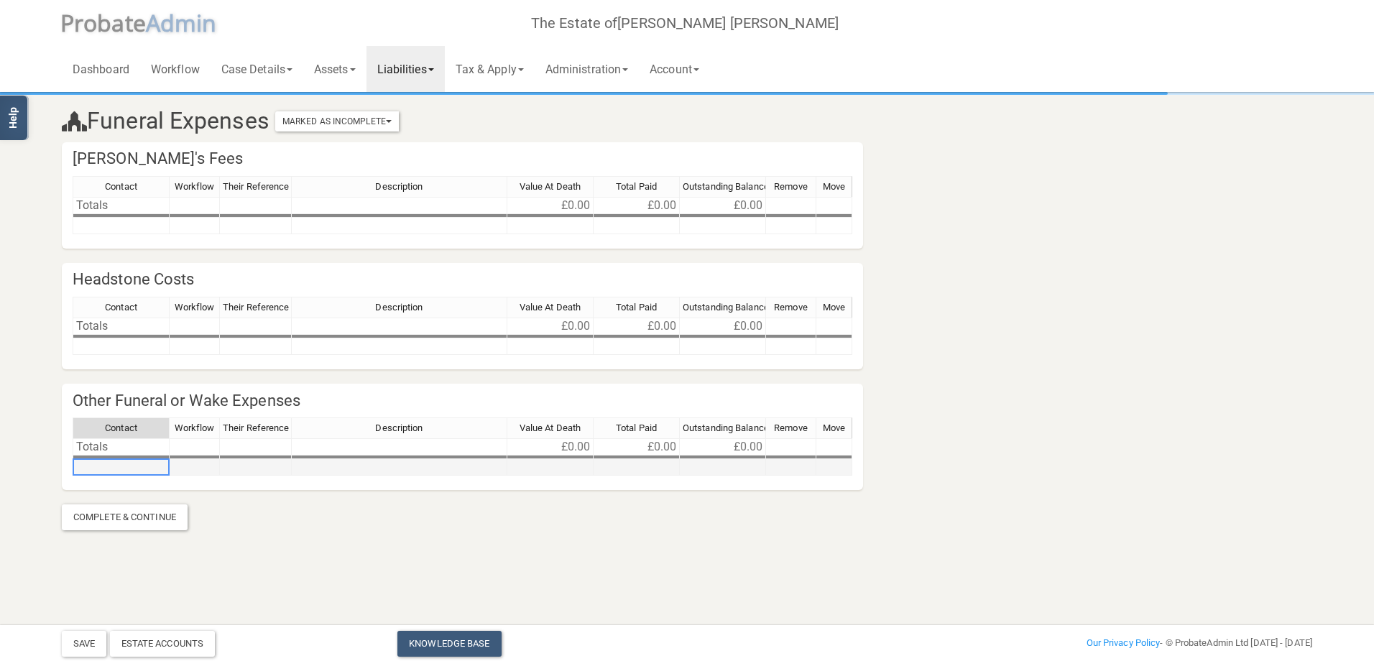
click at [115, 466] on td at bounding box center [121, 467] width 97 height 17
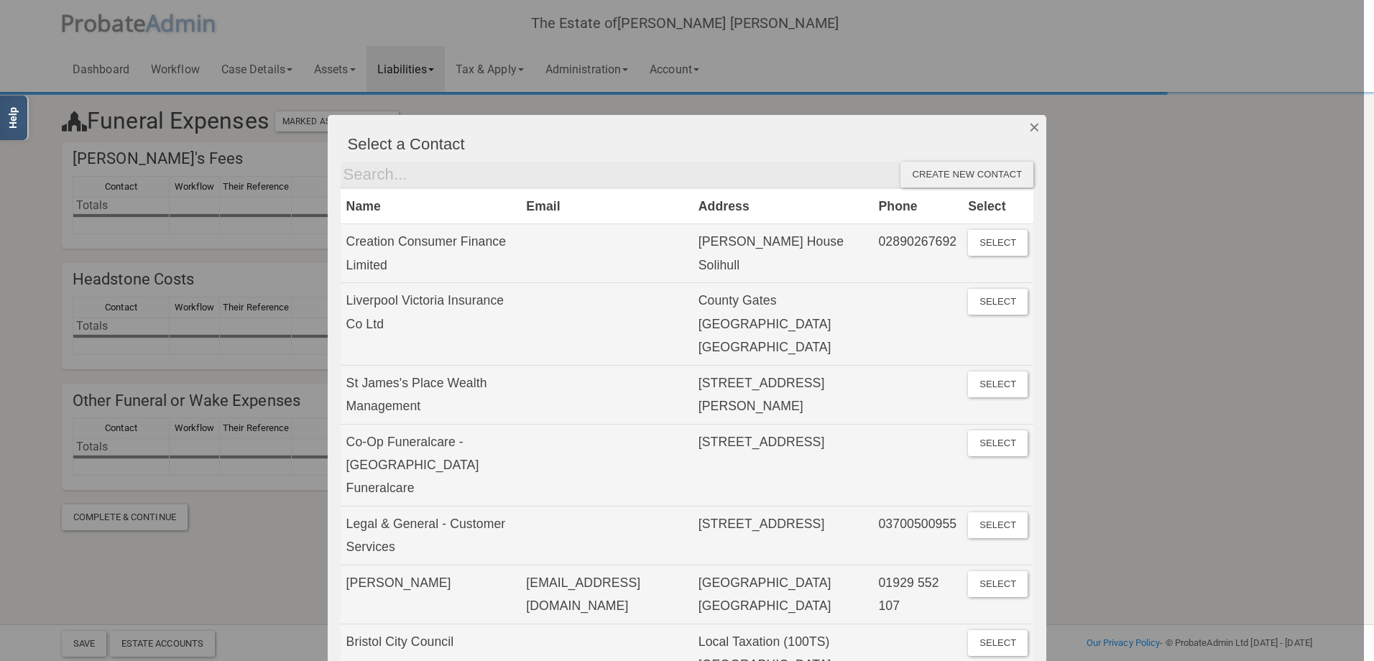
click at [1032, 128] on button "Dismiss" at bounding box center [1034, 127] width 24 height 24
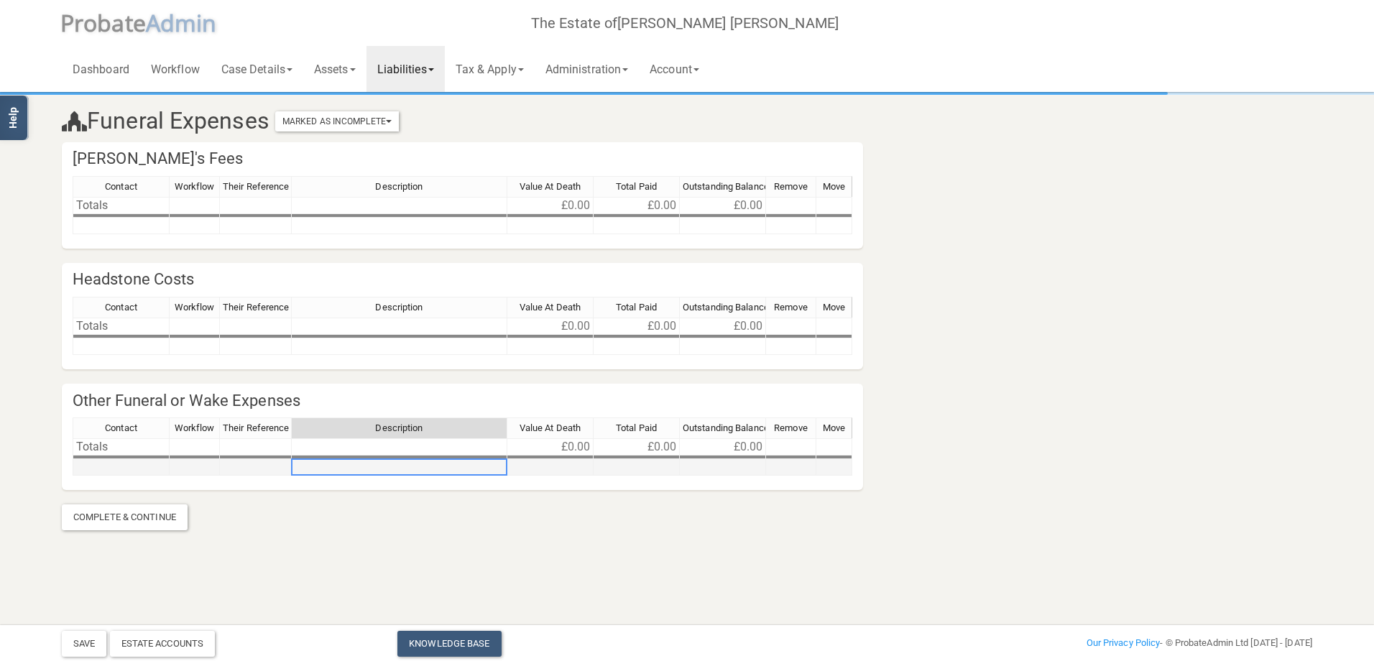
click at [396, 468] on td at bounding box center [400, 467] width 216 height 17
type textarea "Funeral Expenses"
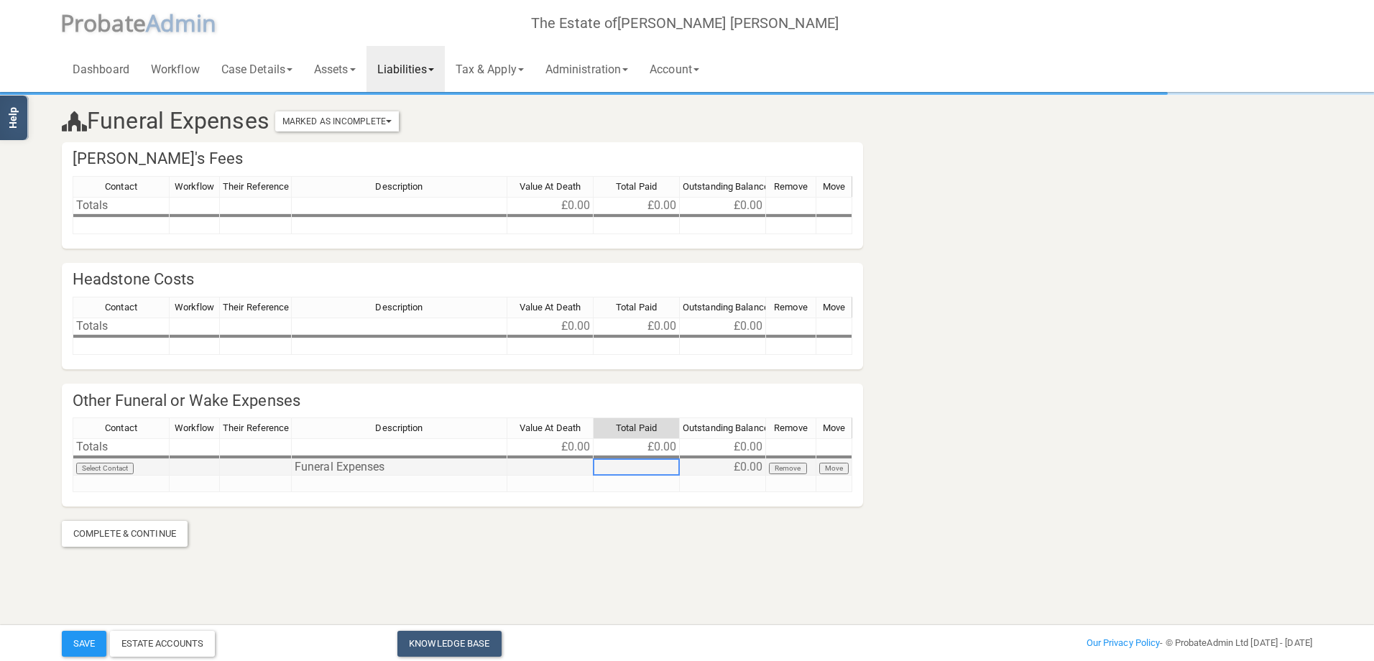
click at [652, 468] on td at bounding box center [636, 467] width 86 height 17
type textarea "5468"
click at [91, 637] on button "Save" at bounding box center [84, 644] width 45 height 26
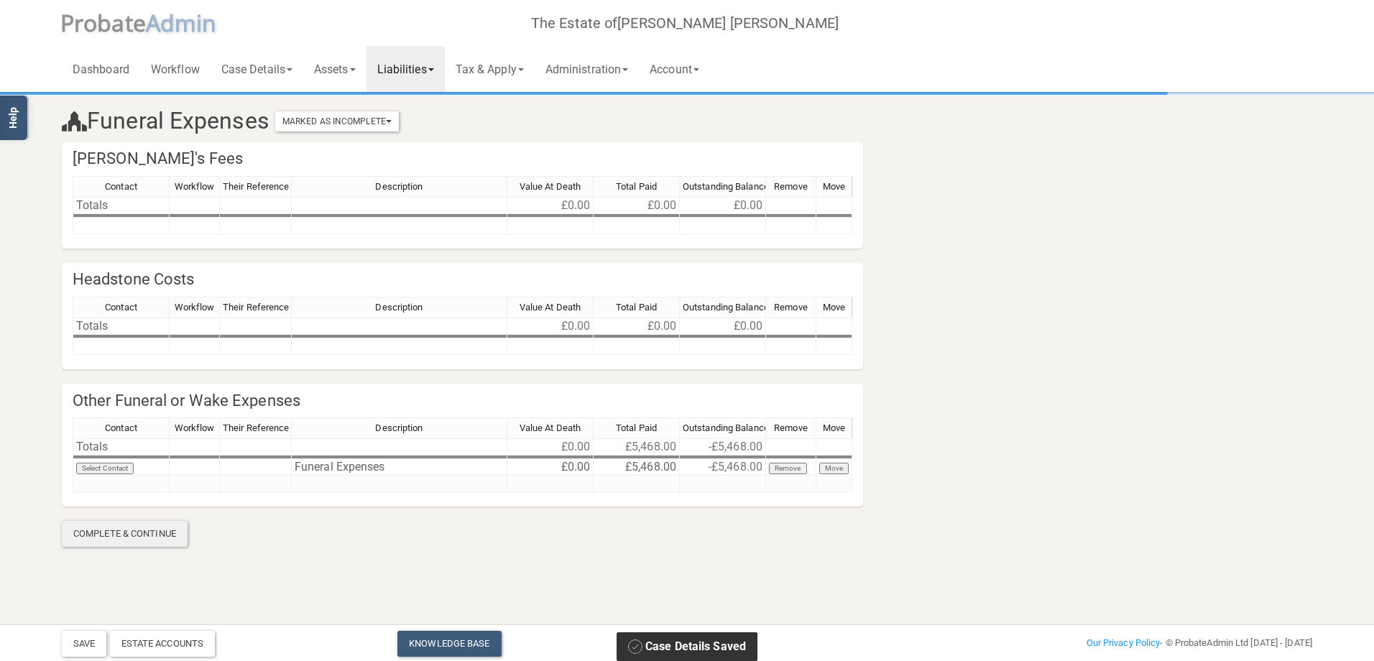
click at [119, 530] on div "Complete & Continue" at bounding box center [125, 534] width 126 height 26
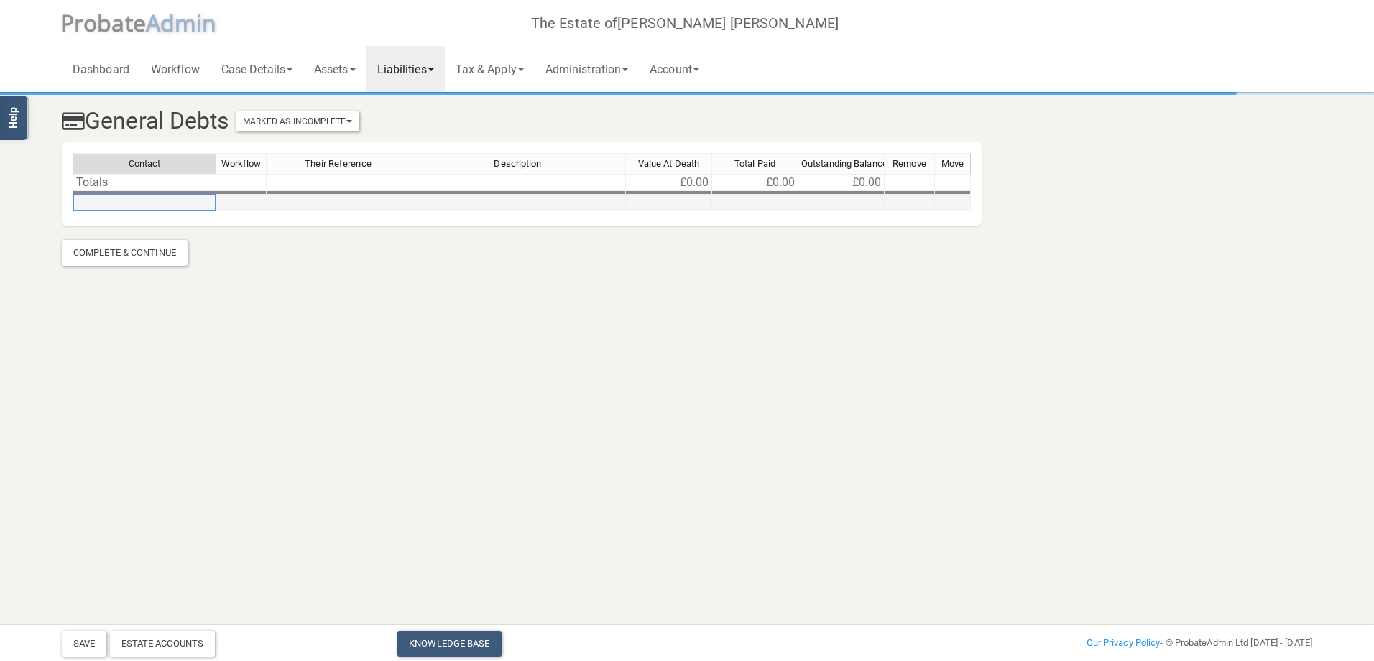
click at [136, 207] on td at bounding box center [145, 203] width 144 height 17
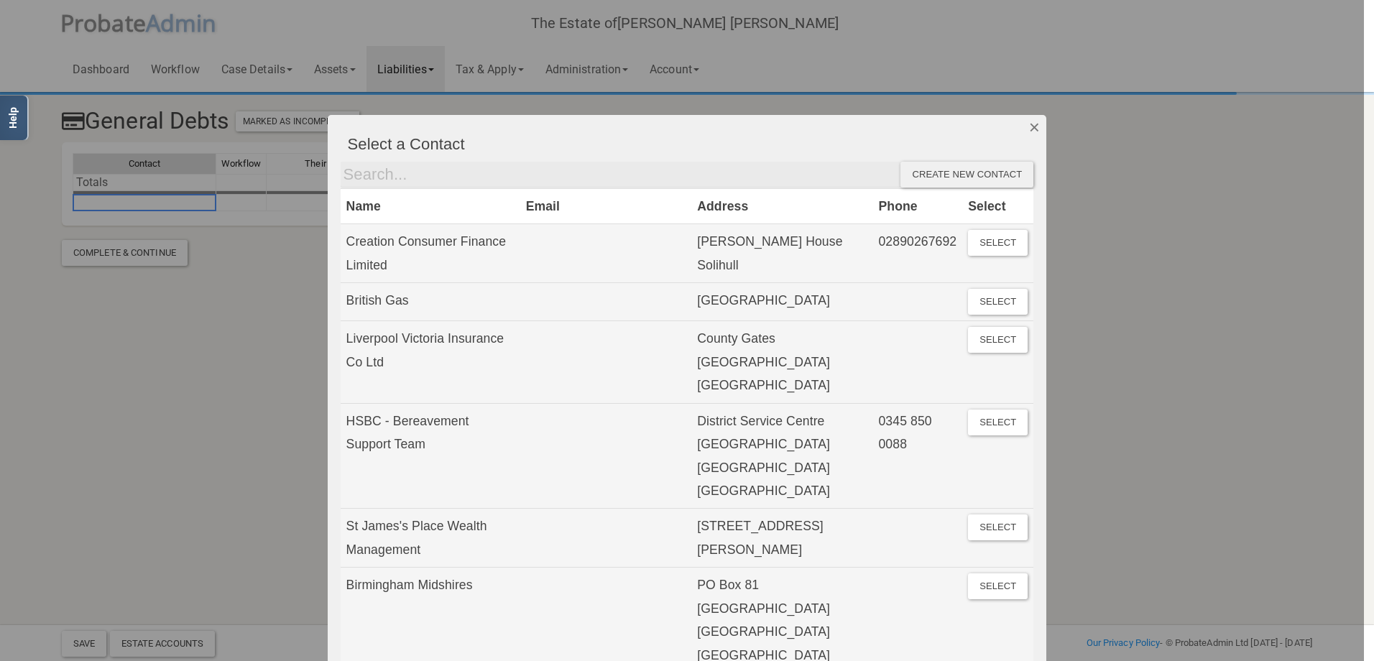
click at [1026, 131] on button "Dismiss" at bounding box center [1034, 127] width 24 height 24
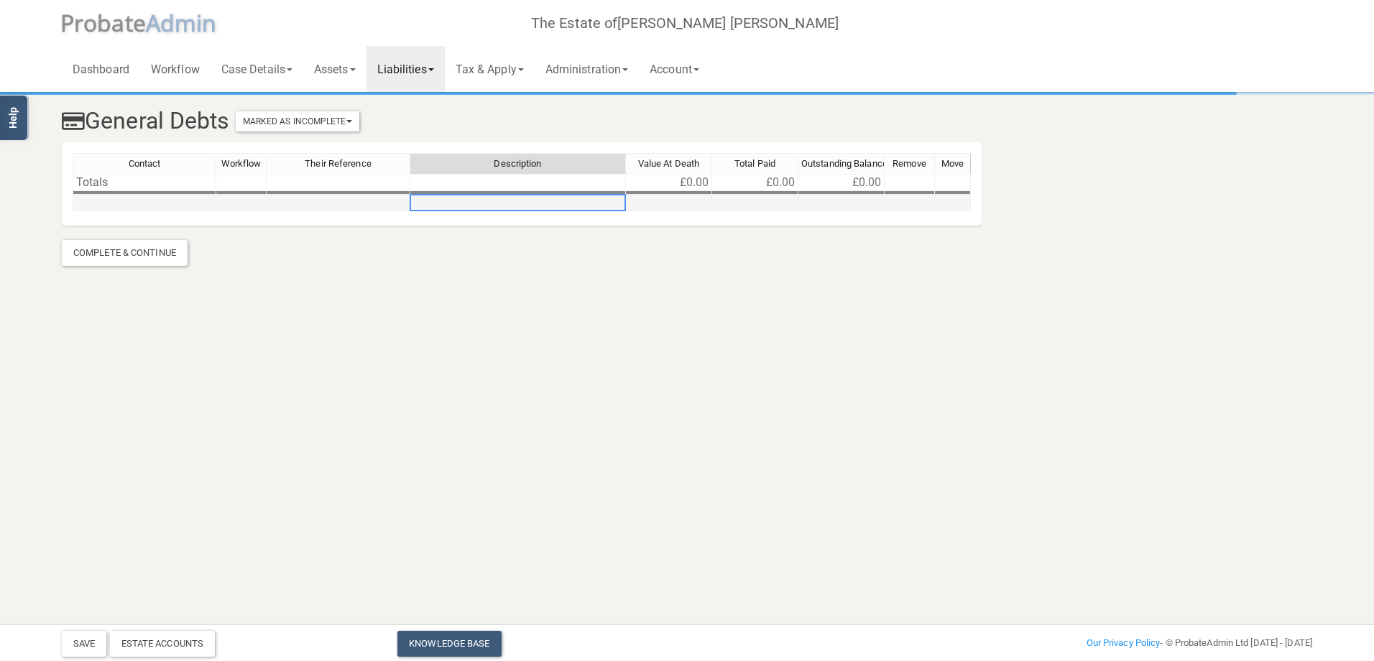
click at [491, 200] on td at bounding box center [518, 203] width 216 height 17
type textarea "EON"
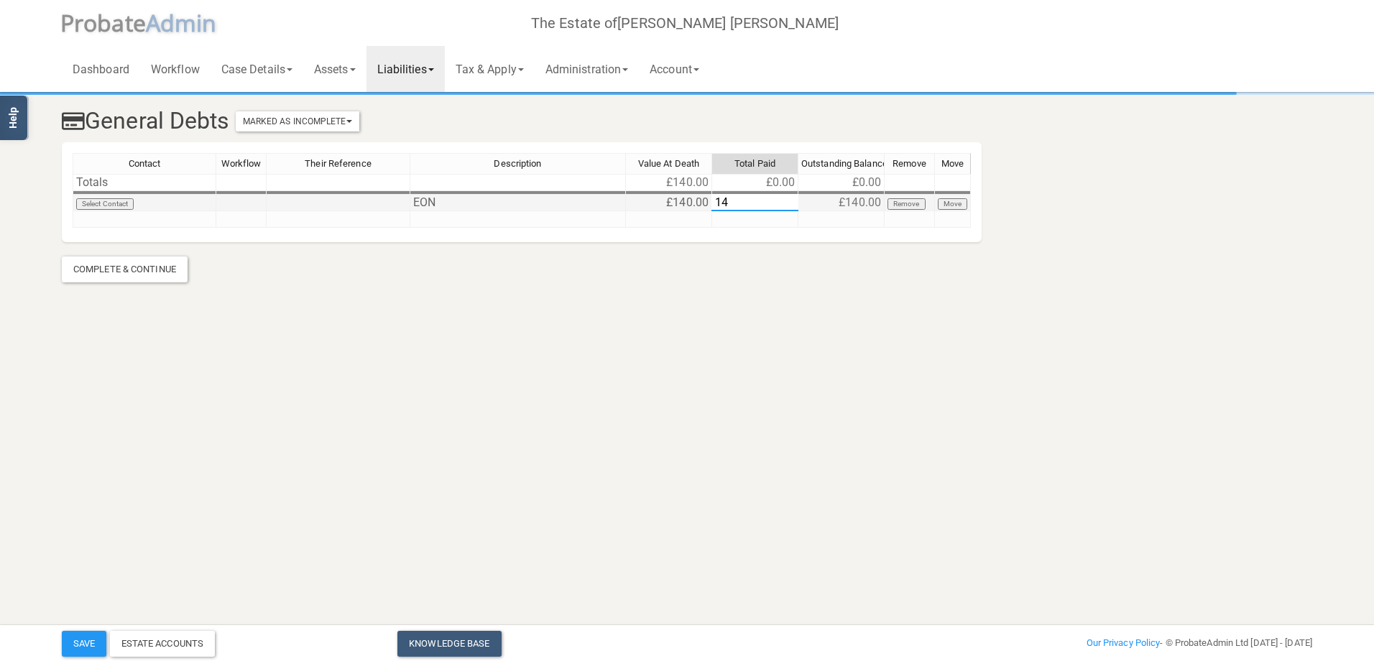
type textarea "140"
click at [681, 201] on td "£140.00" at bounding box center [669, 203] width 86 height 17
click at [95, 634] on button "Save" at bounding box center [84, 644] width 45 height 26
click at [131, 269] on div "Complete & Continue" at bounding box center [125, 269] width 126 height 26
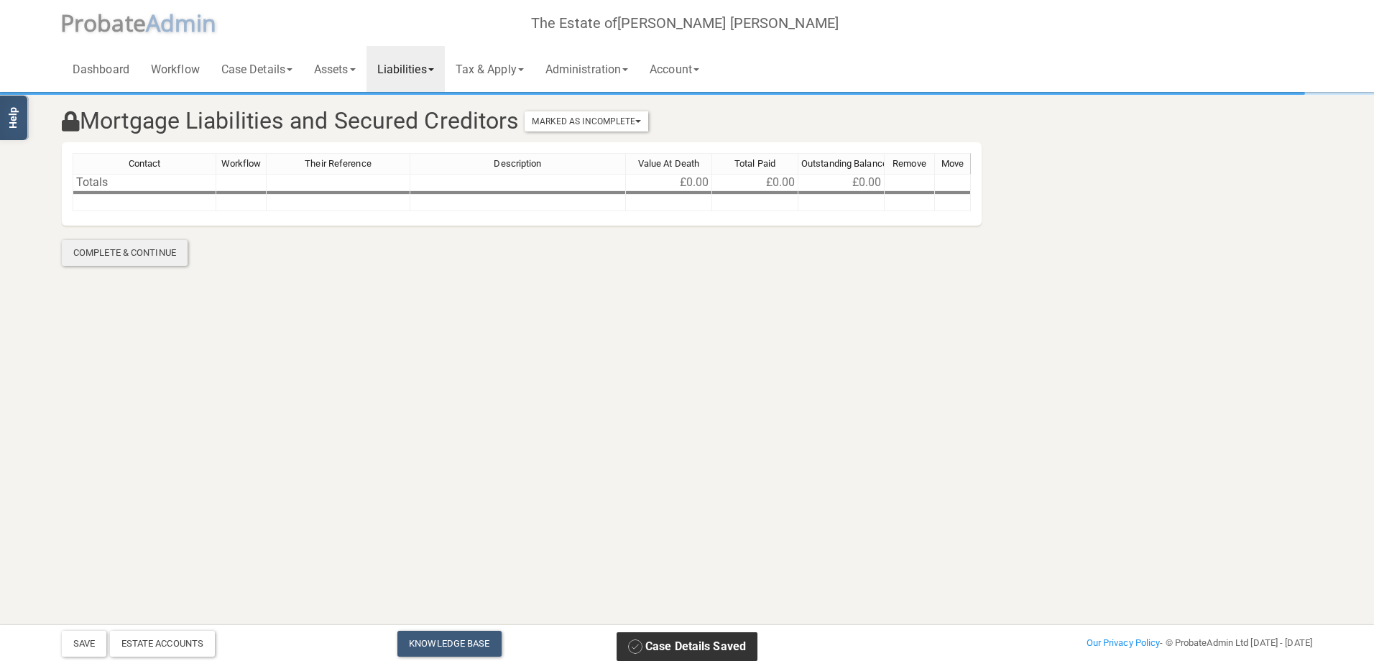
click at [126, 259] on div "Complete & Continue" at bounding box center [125, 253] width 126 height 26
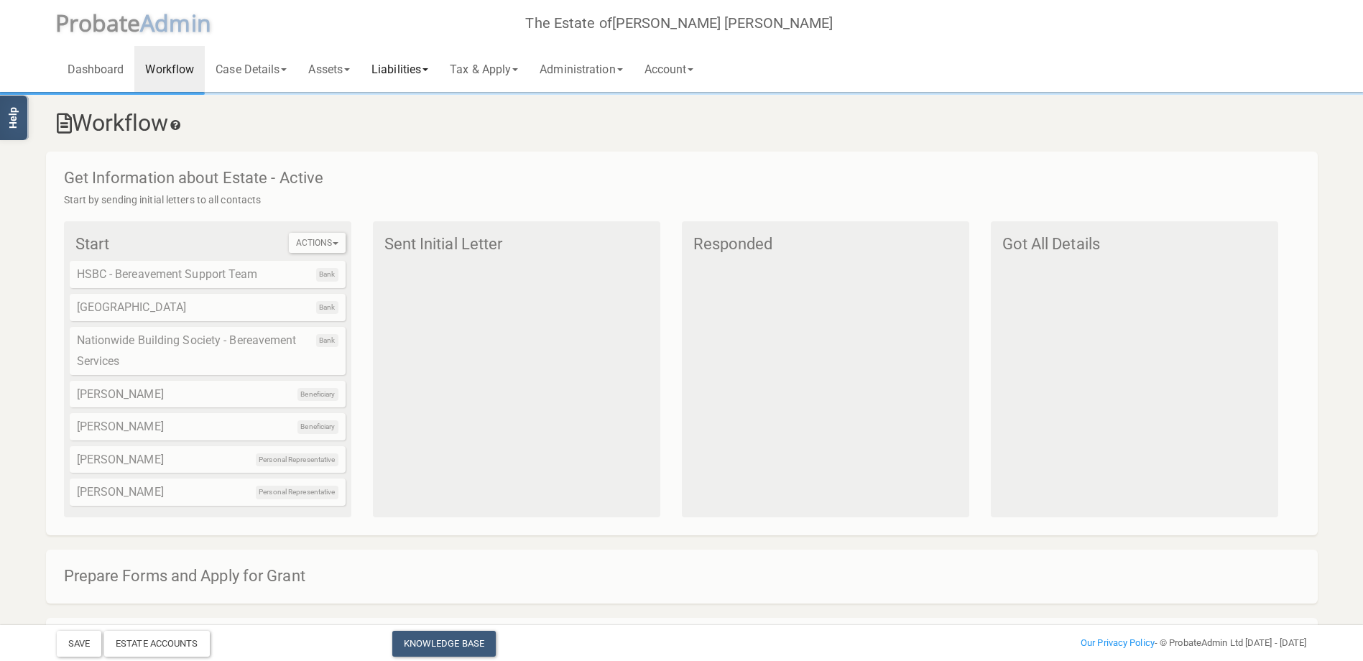
click at [435, 68] on link "Liabilities" at bounding box center [400, 69] width 78 height 46
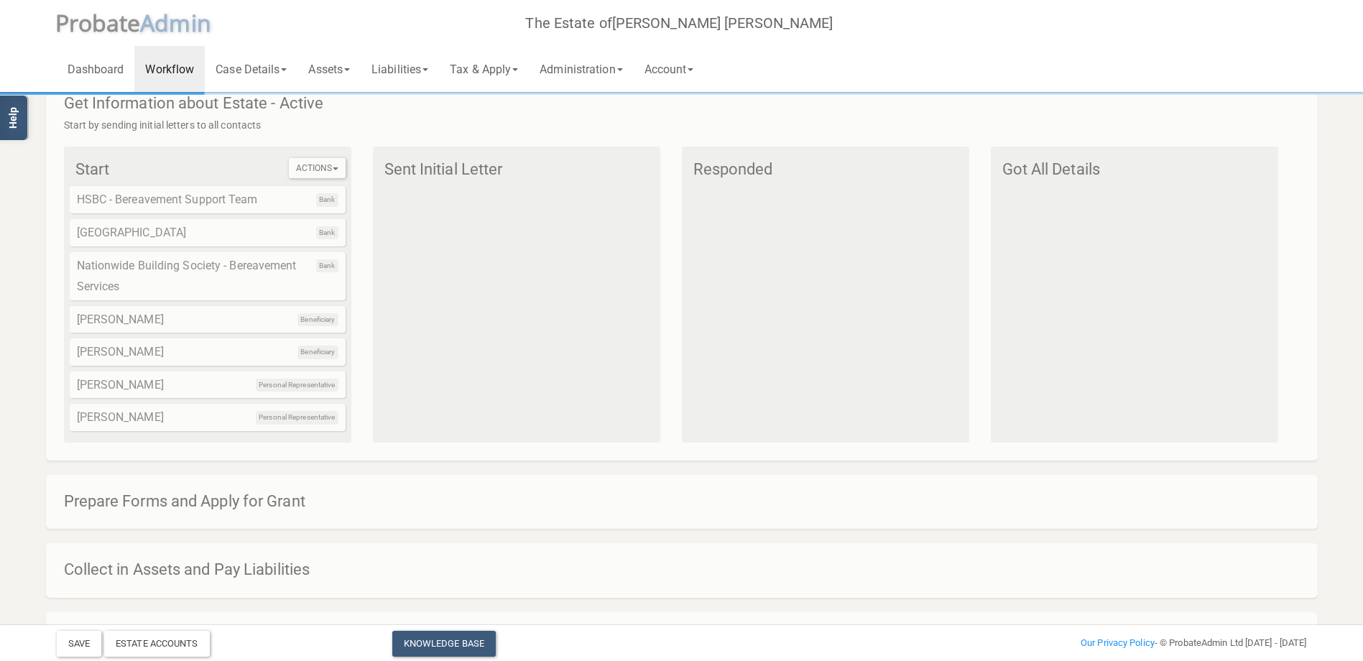
scroll to position [149, 0]
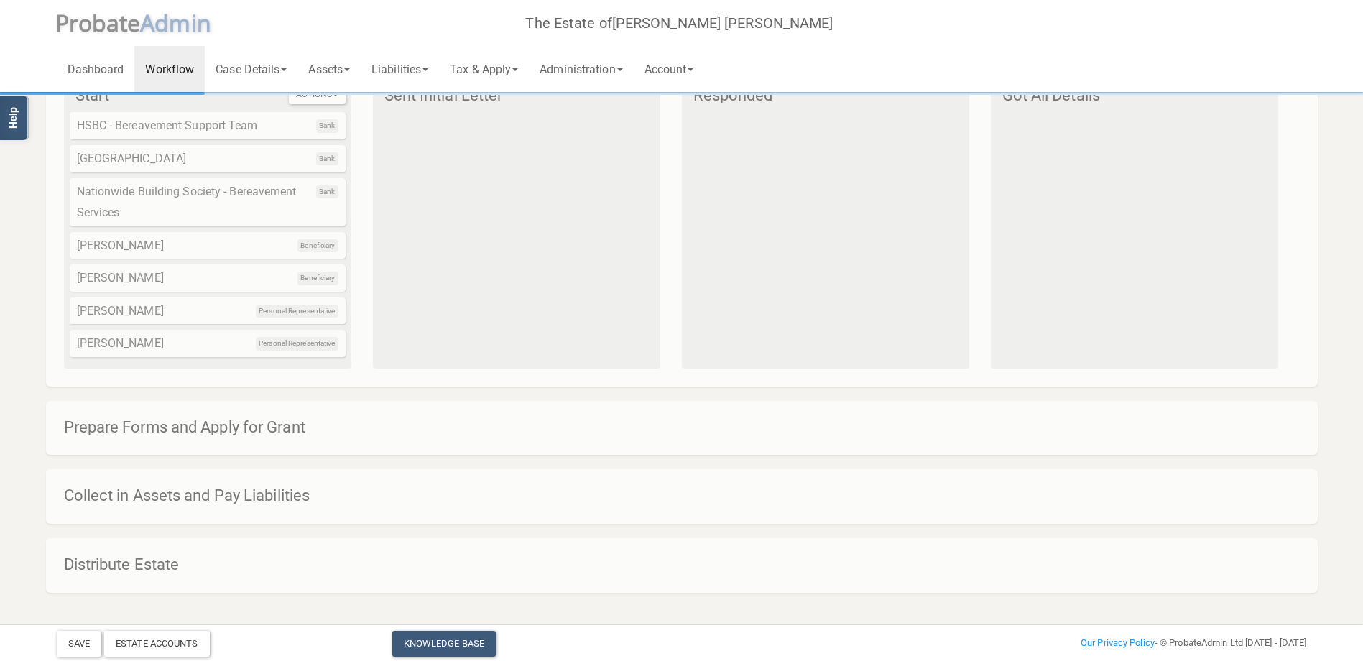
drag, startPoint x: 1371, startPoint y: 336, endPoint x: 1341, endPoint y: 409, distance: 79.0
click at [1341, 409] on section "Workflow Get Information about Estate - Active Start by sending initial letters…" at bounding box center [681, 268] width 1363 height 647
click at [518, 68] on span at bounding box center [515, 69] width 6 height 3
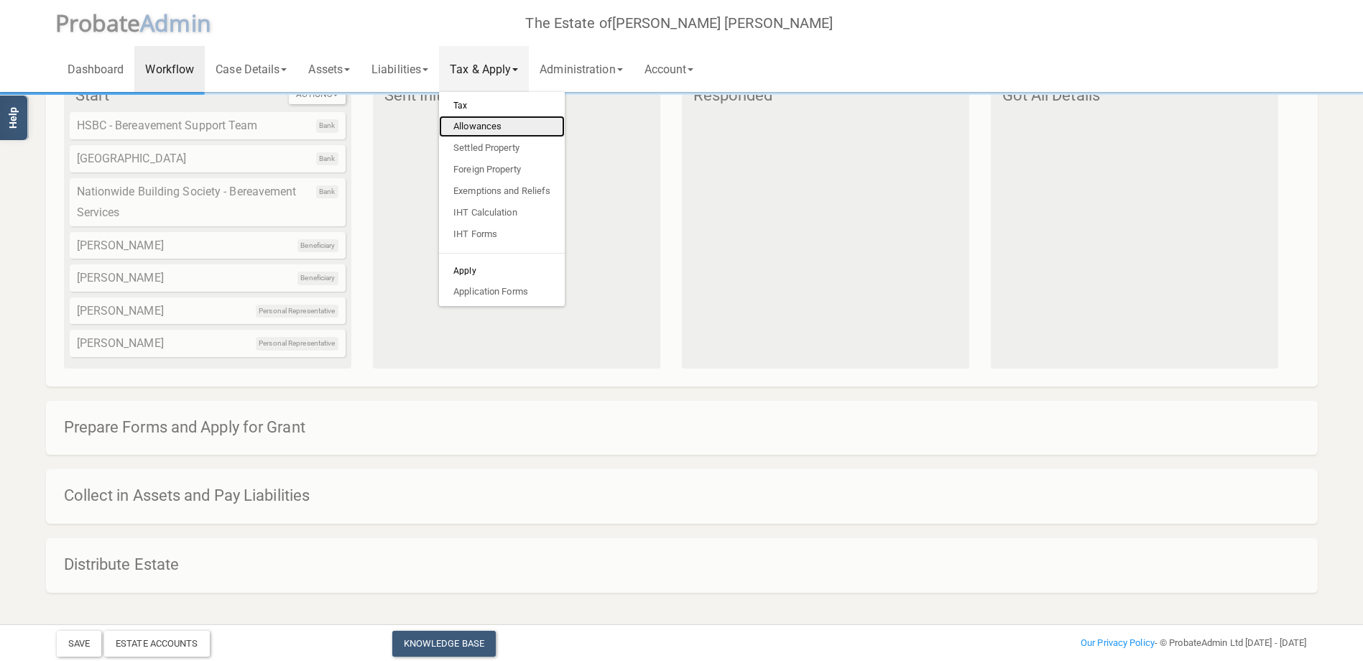
click at [479, 124] on link "Allowances" at bounding box center [502, 127] width 126 height 22
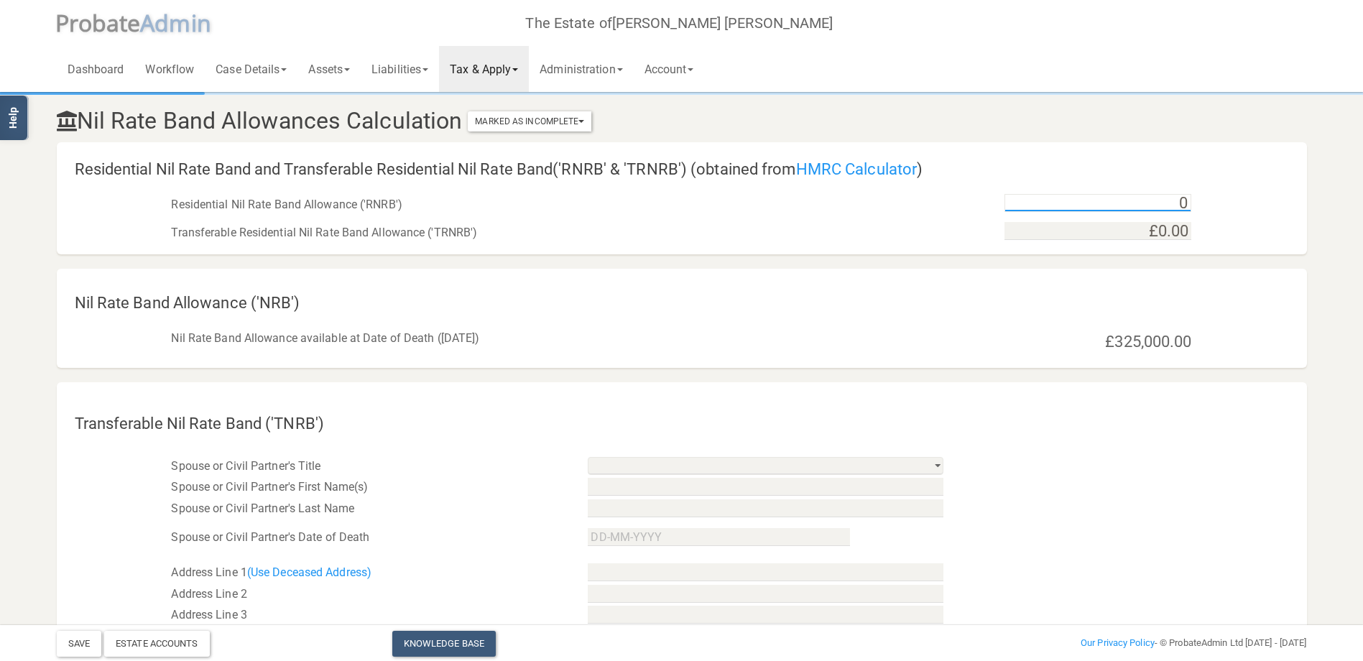
click at [1137, 203] on input "0" at bounding box center [1097, 203] width 187 height 18
type input "£175,000.00"
click at [854, 460] on select "Mr Mrs Miss Ms Dr [PERSON_NAME] [PERSON_NAME]" at bounding box center [766, 466] width 356 height 18
click at [994, 417] on div "Transferable Nil Rate Band ('TNRB')" at bounding box center [682, 413] width 1250 height 55
click at [933, 465] on select "Mr Mrs Miss Ms Dr [PERSON_NAME] [PERSON_NAME]" at bounding box center [766, 466] width 356 height 18
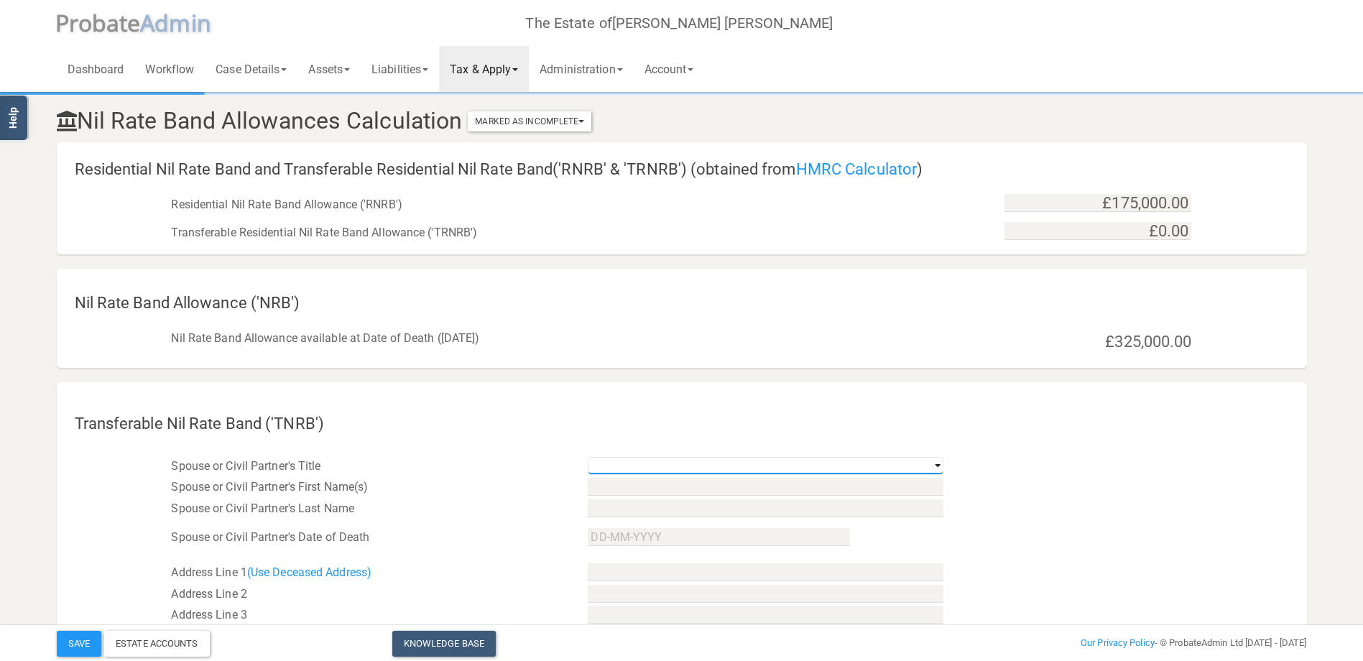
select select "string:Mrs"
click at [588, 457] on select "Mr Mrs Miss Ms Dr [PERSON_NAME] [PERSON_NAME]" at bounding box center [766, 466] width 356 height 18
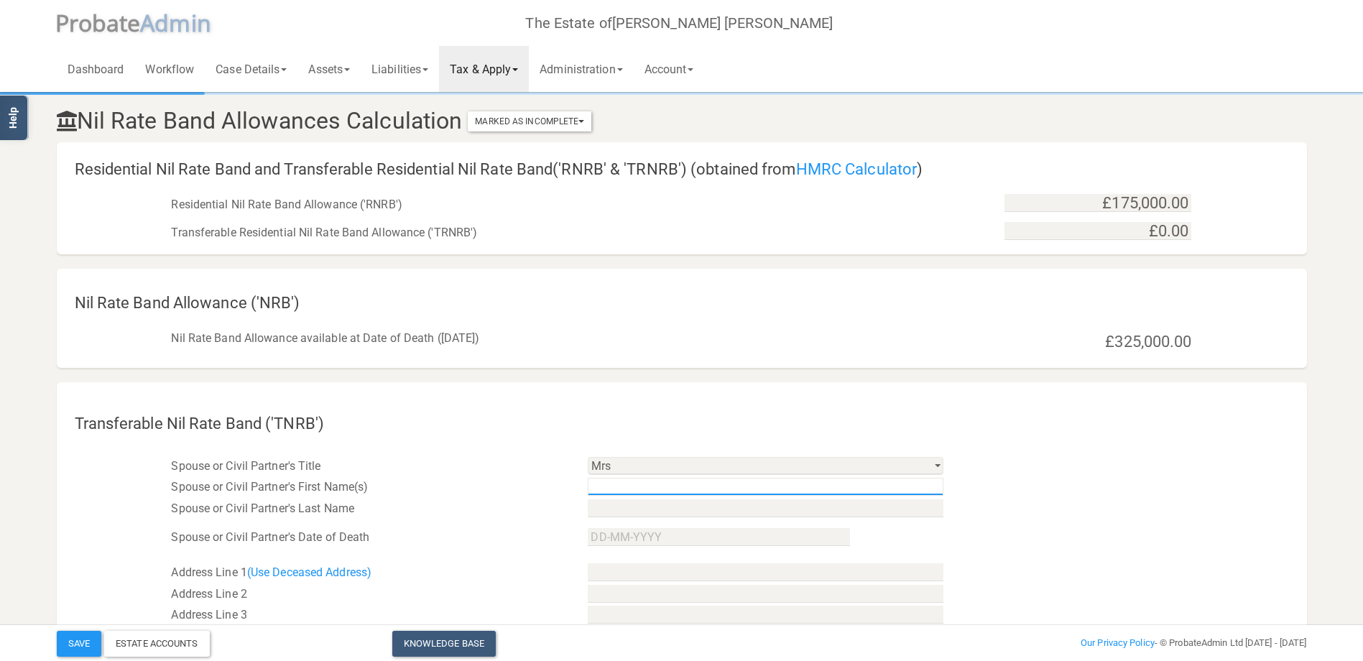
click at [631, 489] on input "text" at bounding box center [766, 487] width 356 height 18
type input "S"
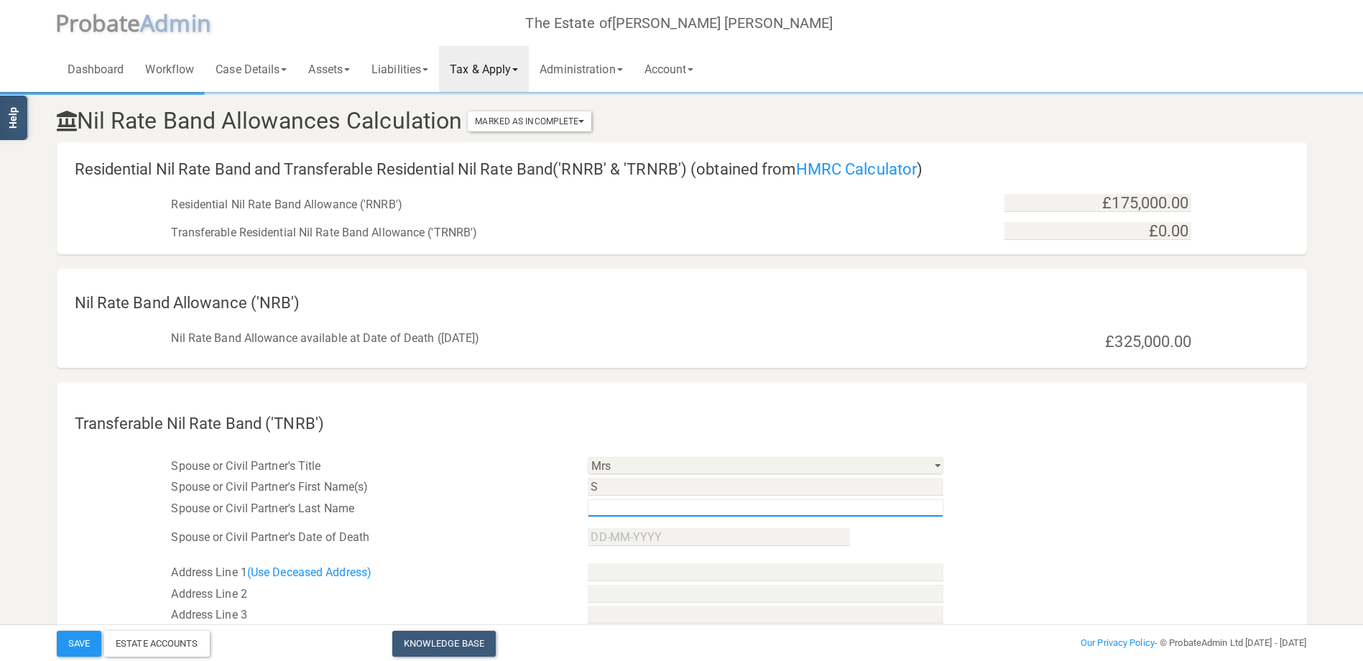
click at [607, 506] on input "text" at bounding box center [766, 508] width 356 height 18
type input "[PERSON_NAME]"
click at [555, 508] on div "Spouse or Civil Partner's Last Name" at bounding box center [368, 509] width 417 height 22
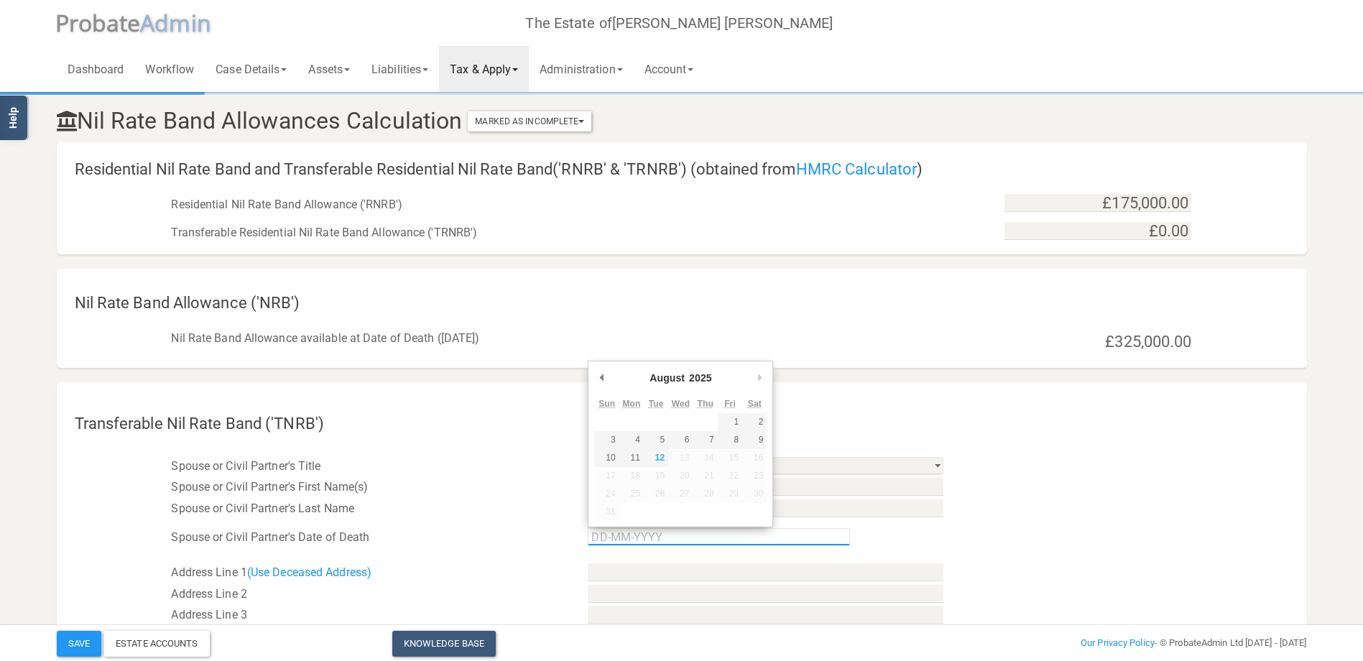
click at [681, 542] on input "Use the arrow keys to pick a date" at bounding box center [719, 537] width 262 height 18
type input "[DATE]"
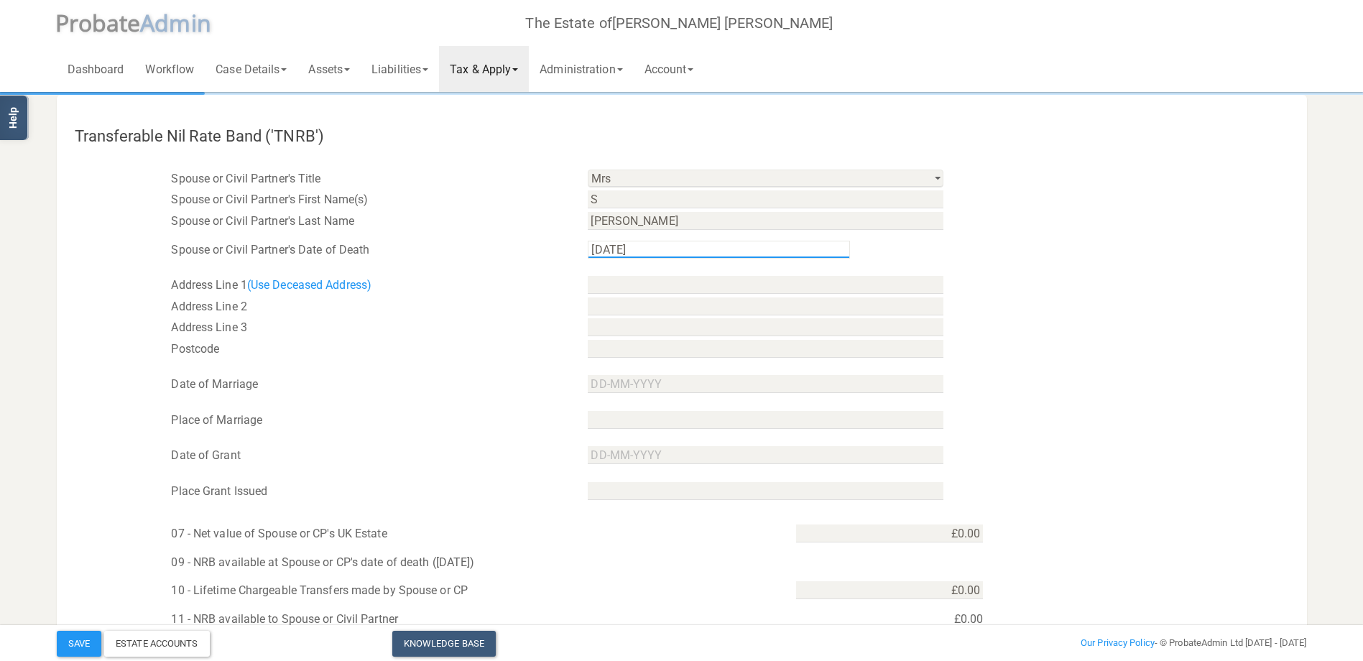
scroll to position [359, 0]
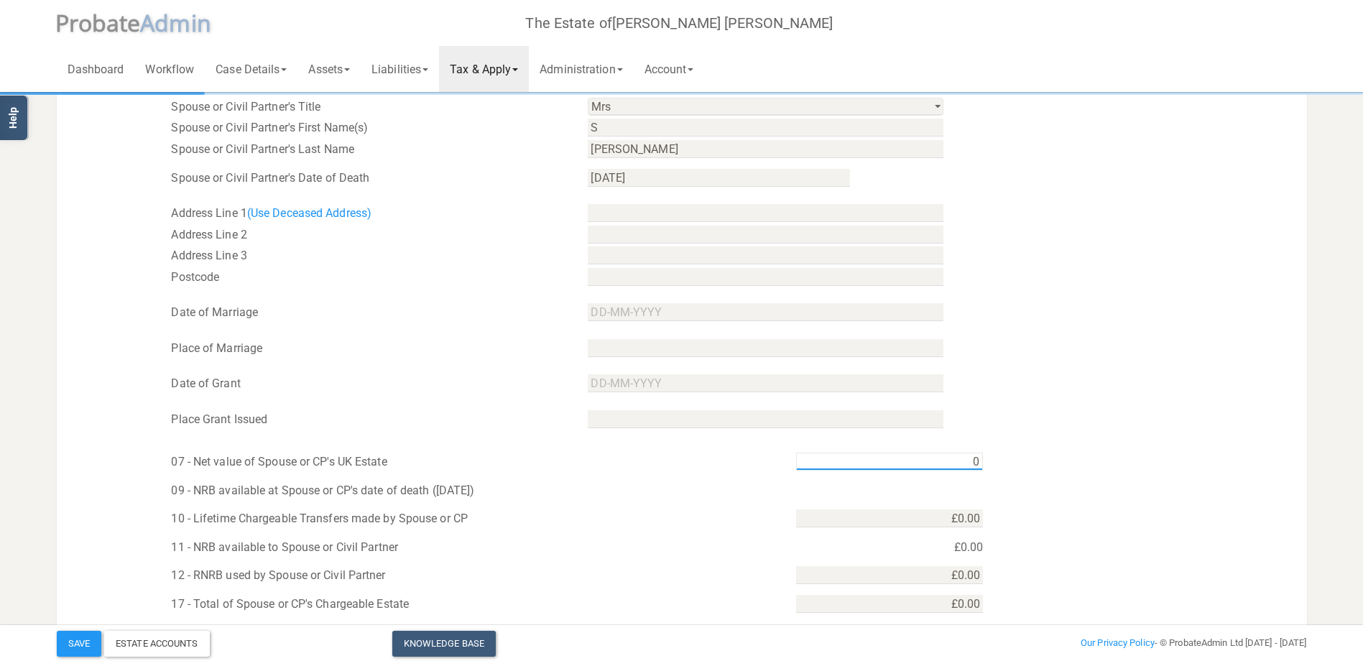
click at [920, 462] on input "0" at bounding box center [889, 462] width 187 height 18
type input "£140,587.00"
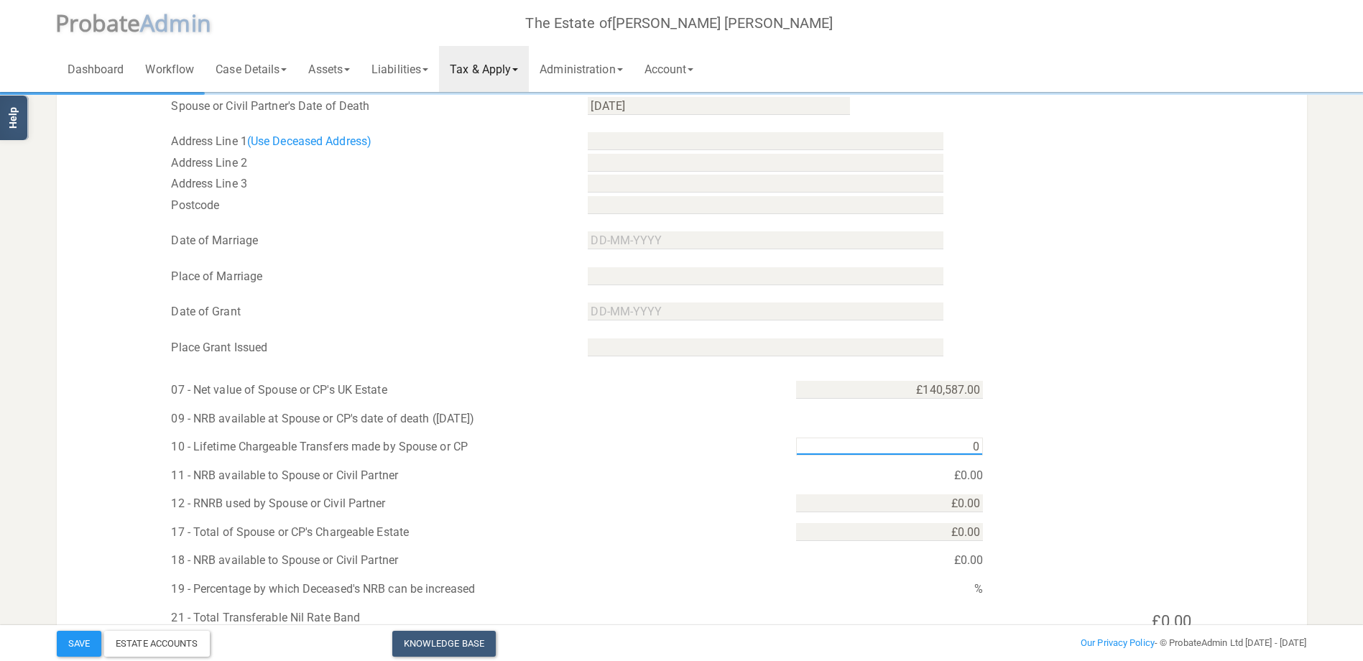
scroll to position [287, 0]
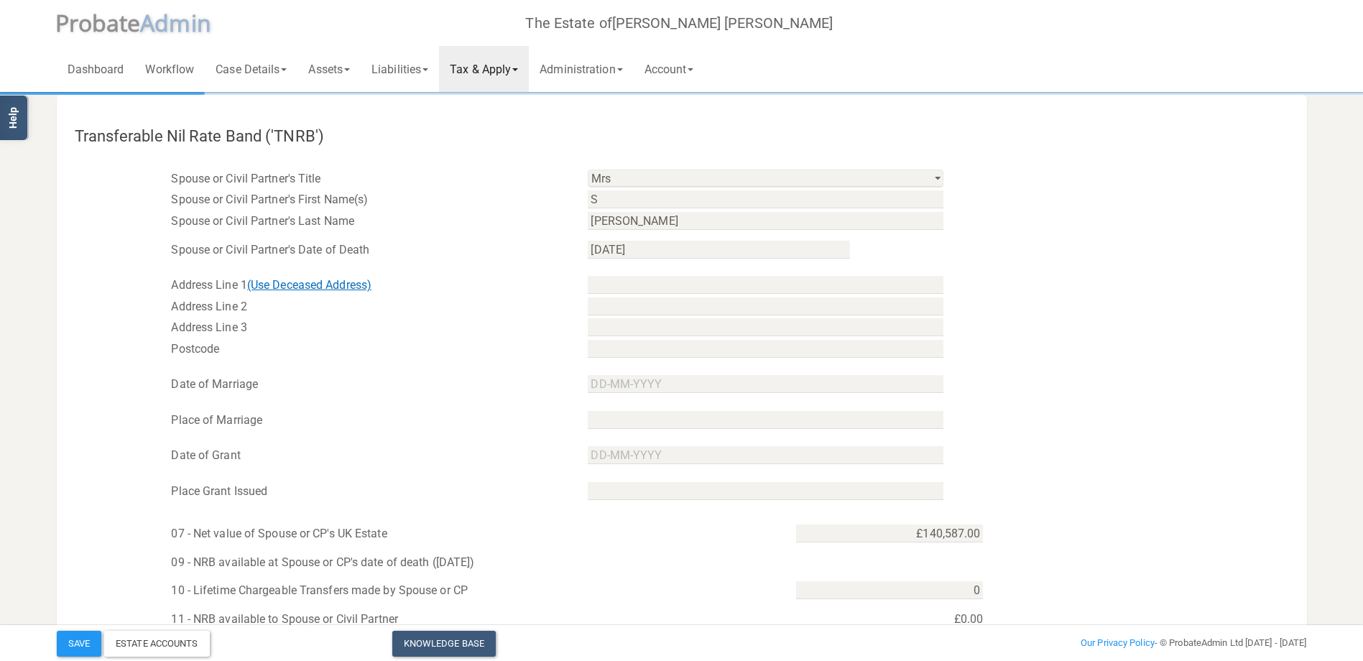
type input "£0.00"
click at [303, 282] on link "(Use Deceased Address)" at bounding box center [309, 285] width 124 height 14
type input "[STREET_ADDRESS][PERSON_NAME]"
type input "[GEOGRAPHIC_DATA]"
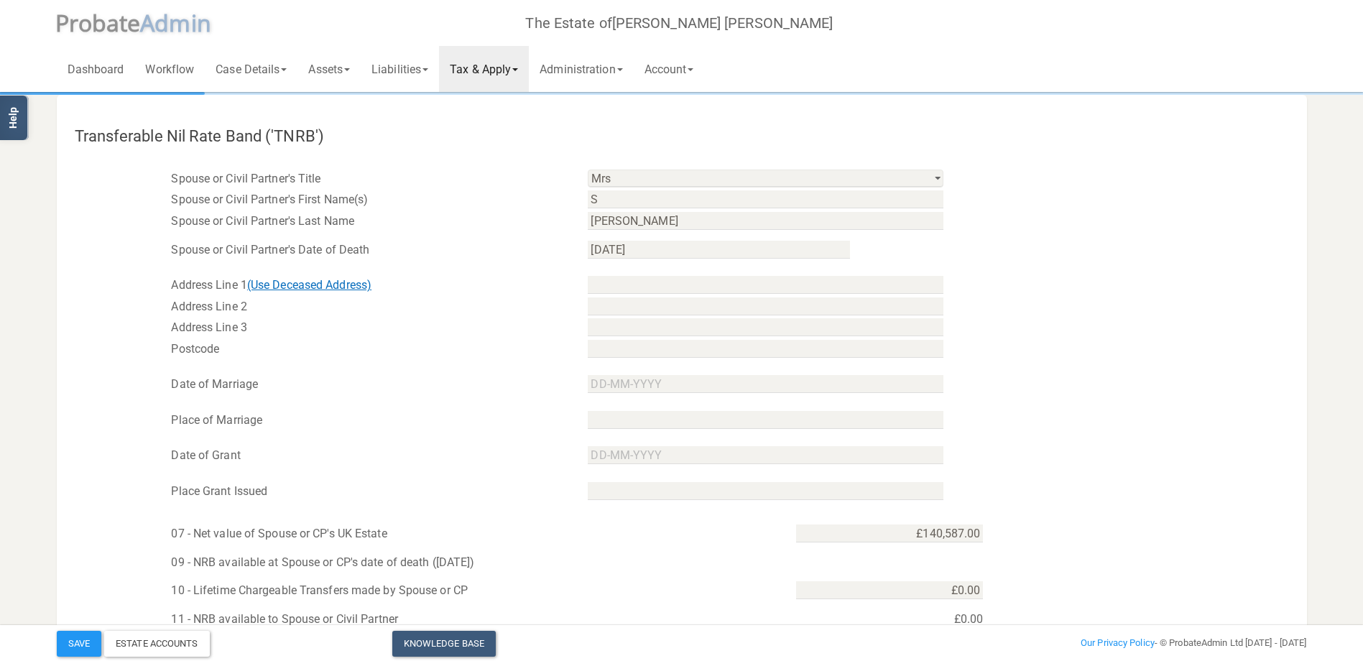
type input "HA9 6BN"
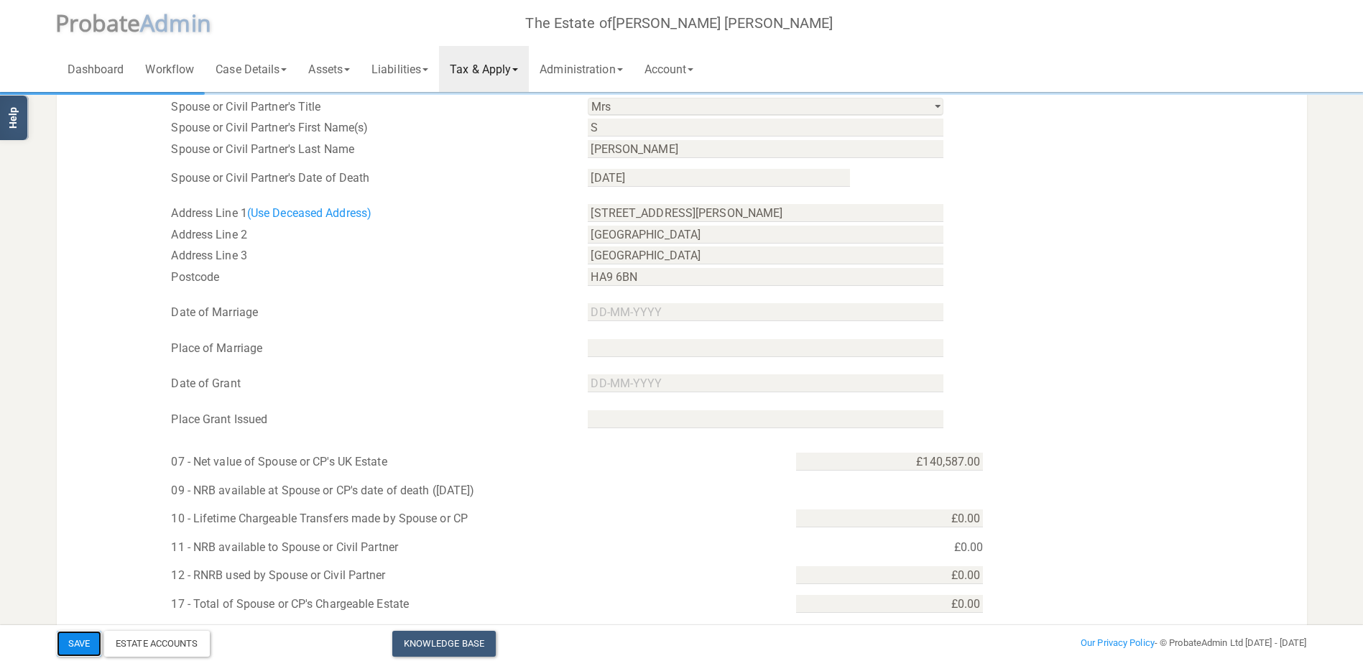
click at [78, 642] on button "Save" at bounding box center [79, 644] width 45 height 26
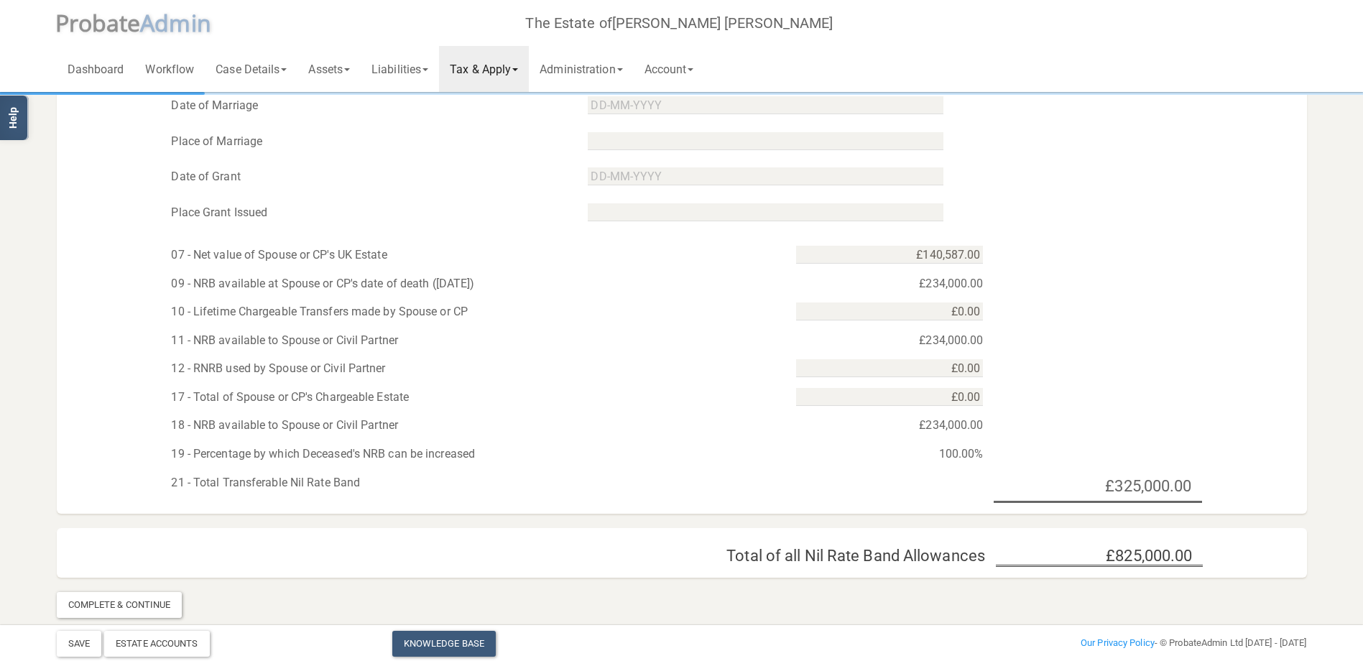
scroll to position [577, 0]
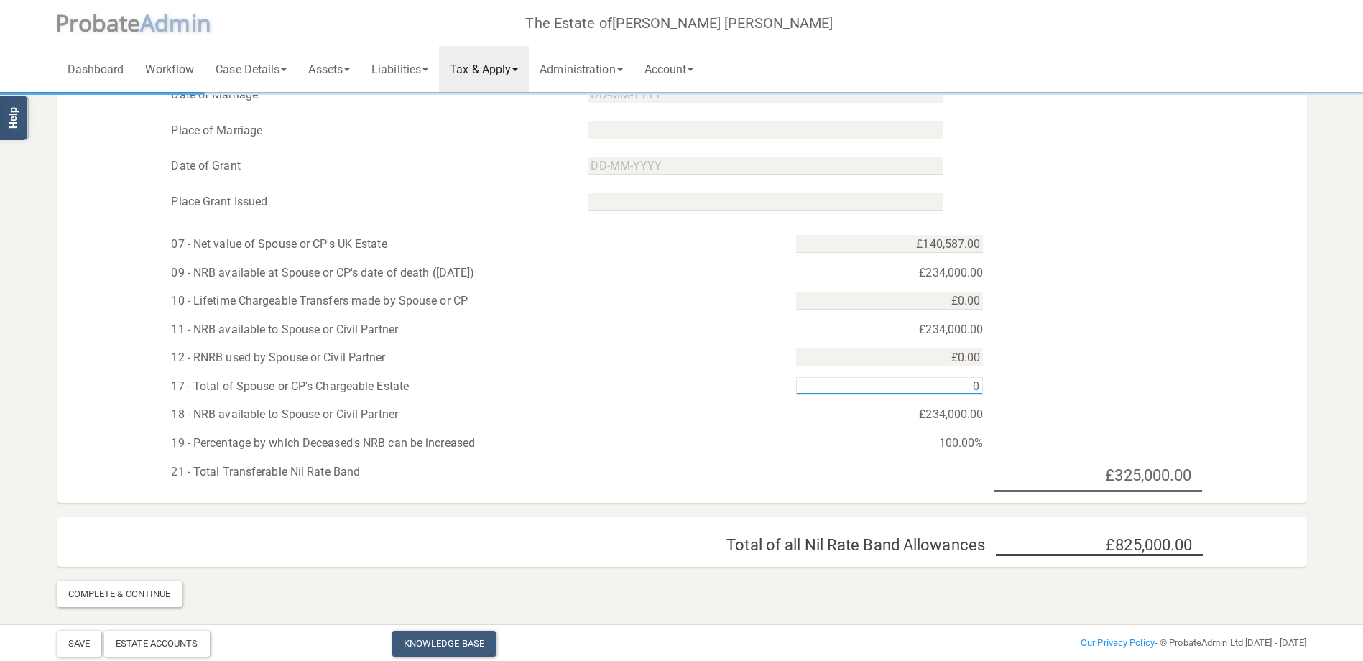
click at [921, 388] on input "0" at bounding box center [889, 386] width 187 height 18
type input "£1,405,870.00"
click at [936, 386] on input "1405870" at bounding box center [889, 386] width 187 height 18
click at [976, 383] on input "1405870" at bounding box center [889, 386] width 187 height 18
type input "£140,587.00"
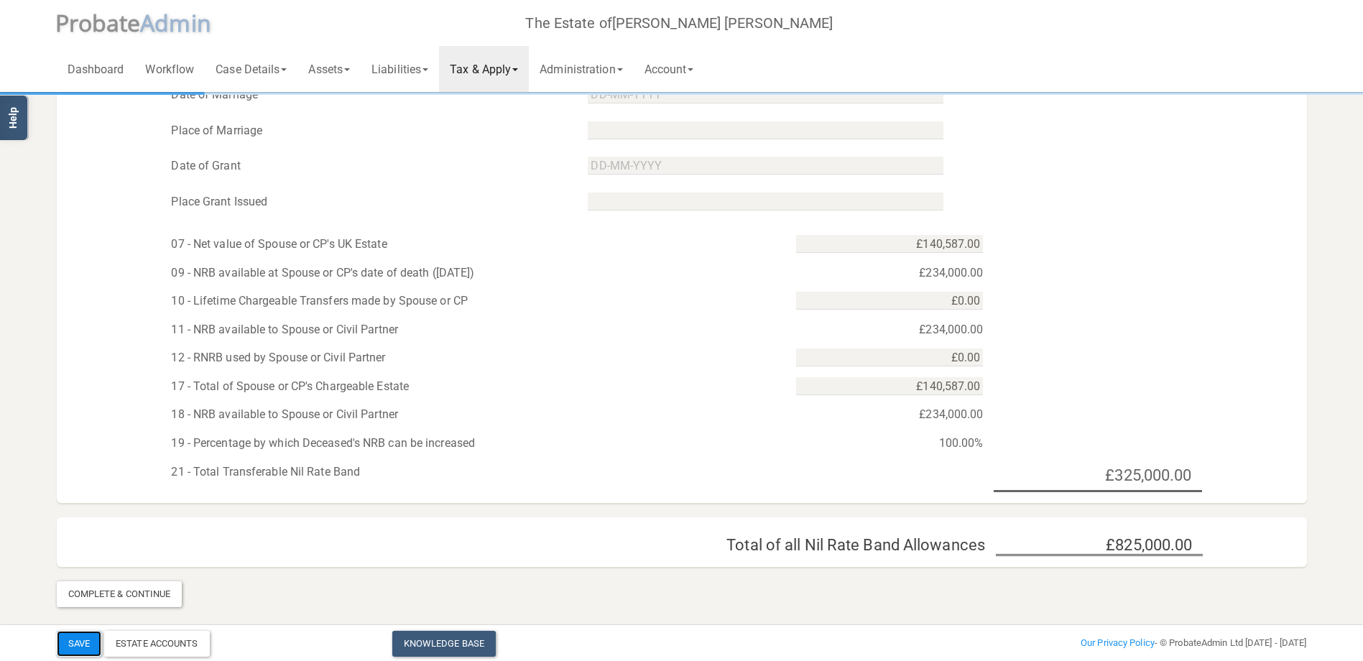
click at [73, 641] on button "Save" at bounding box center [79, 644] width 45 height 26
click at [119, 596] on div "Complete & Continue" at bounding box center [120, 594] width 126 height 26
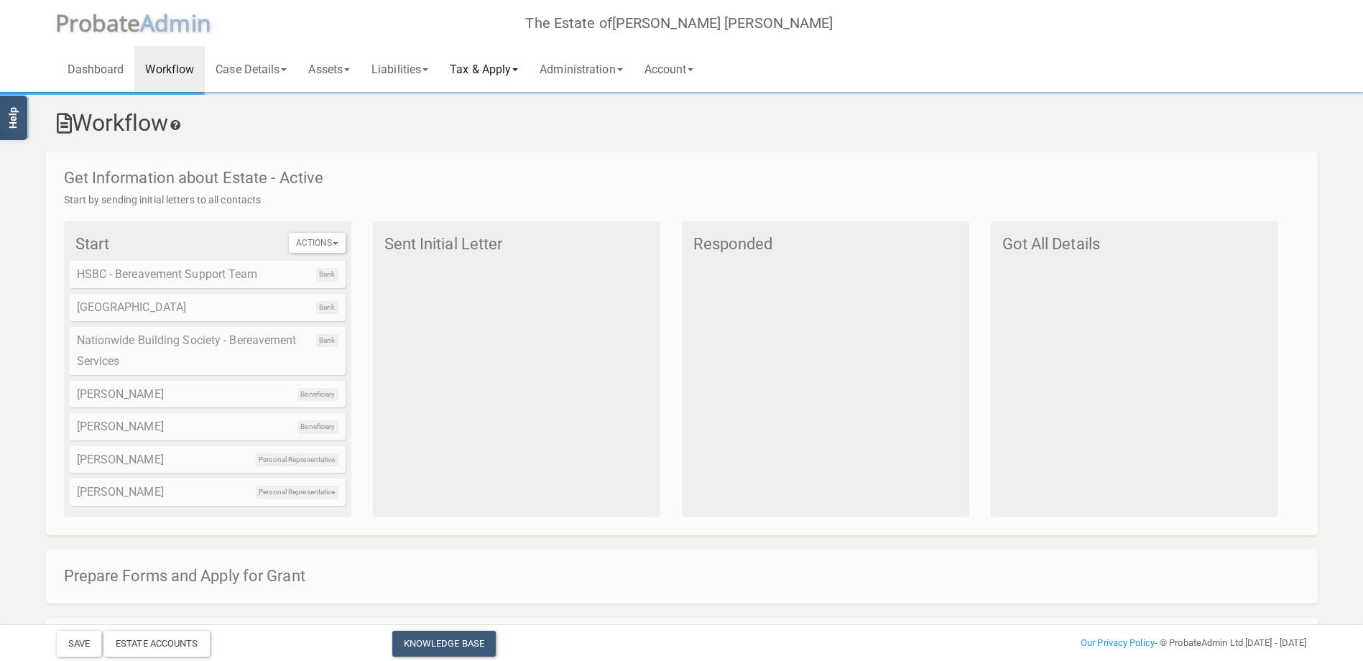
click at [527, 73] on link "Tax & Apply" at bounding box center [484, 69] width 90 height 46
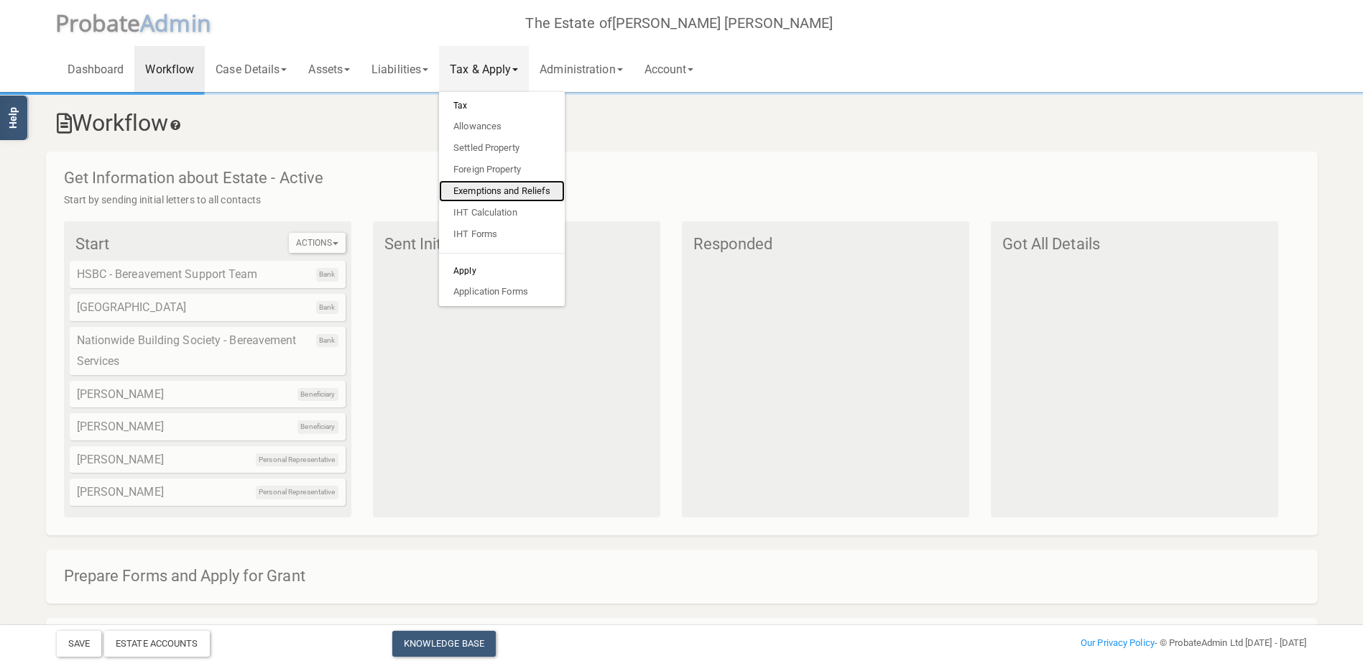
click at [488, 193] on link "Exemptions and Reliefs" at bounding box center [502, 191] width 126 height 22
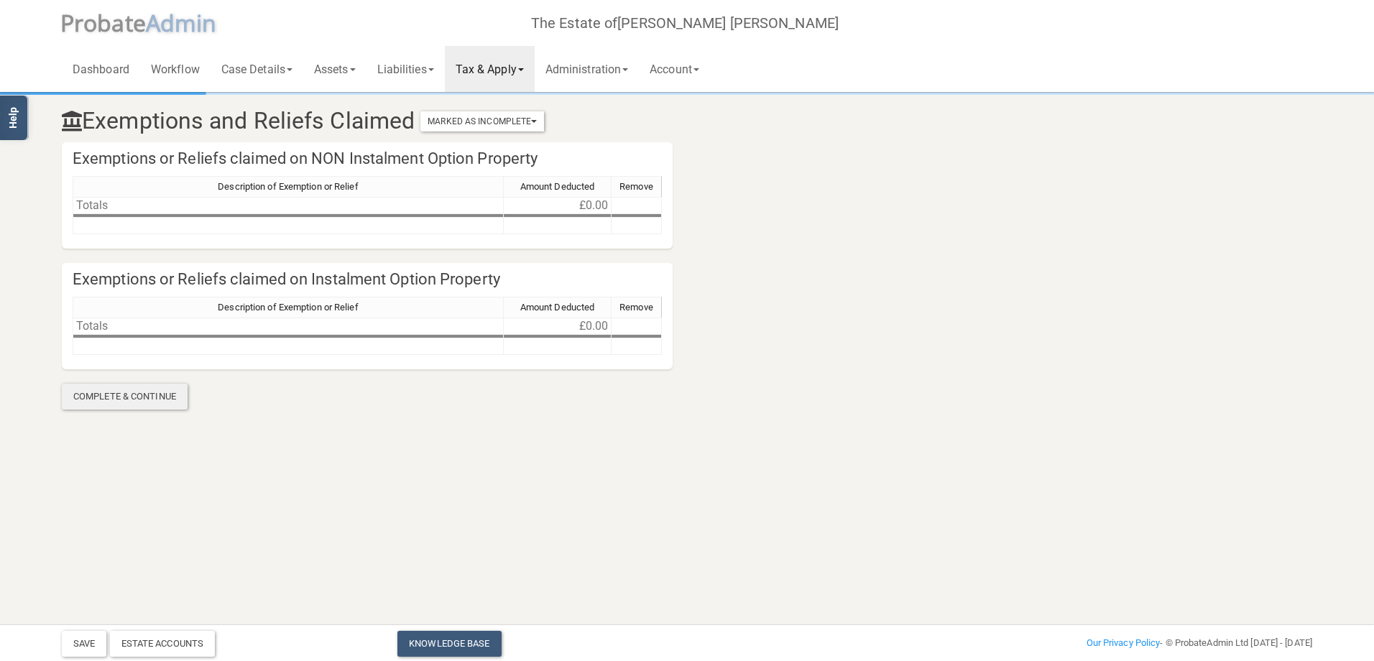
click at [136, 399] on div "Complete & Continue" at bounding box center [125, 397] width 126 height 26
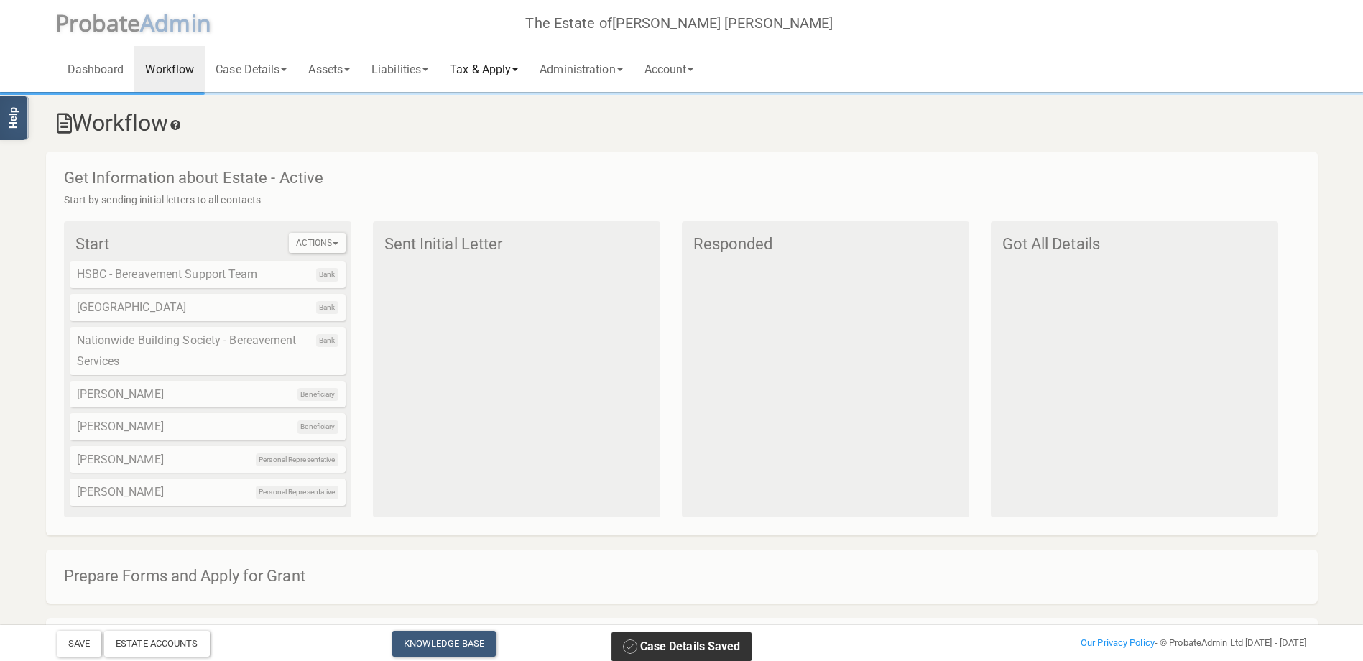
click at [528, 67] on link "Tax & Apply" at bounding box center [484, 69] width 90 height 46
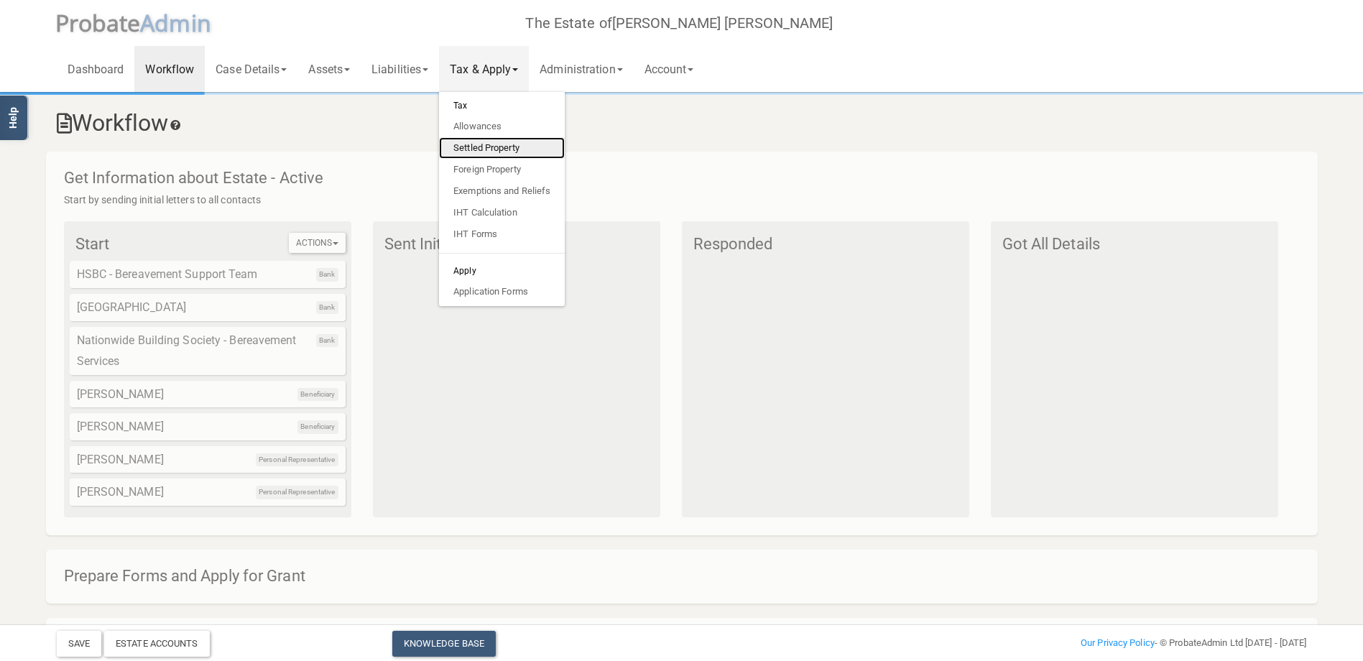
click at [489, 154] on link "Settled Property" at bounding box center [502, 148] width 126 height 22
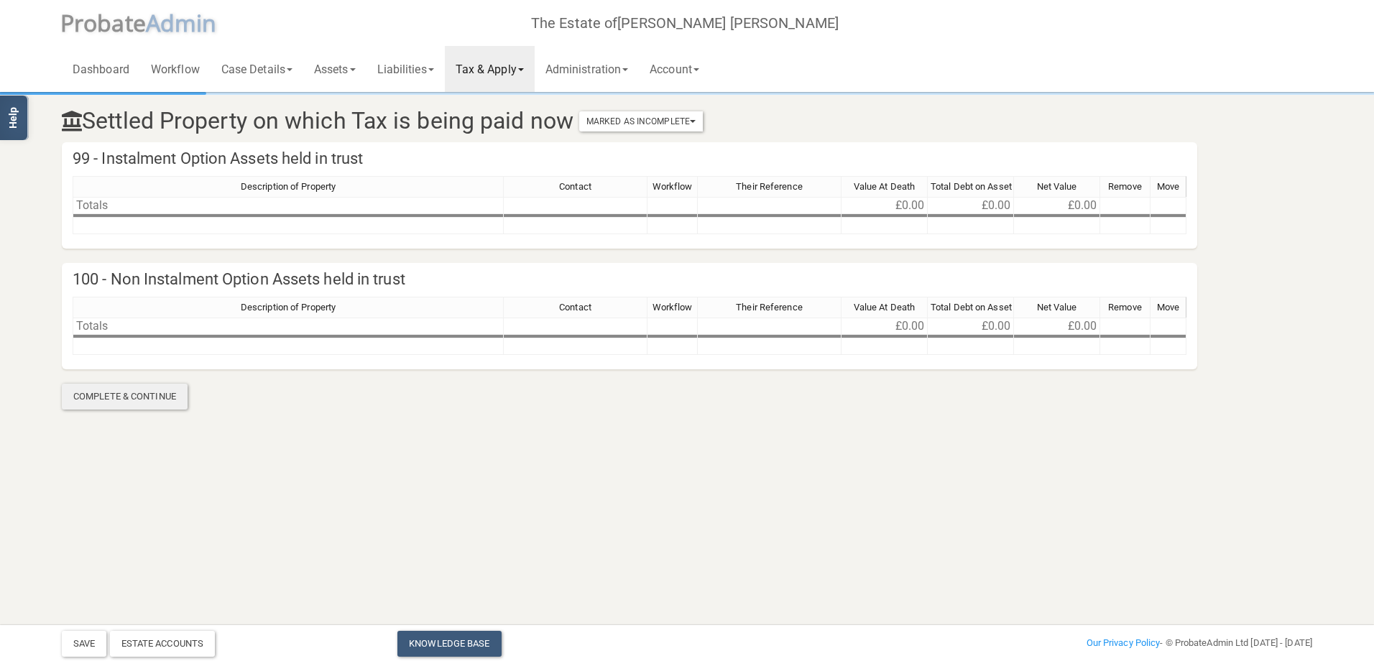
click at [123, 394] on div "Complete & Continue" at bounding box center [125, 397] width 126 height 26
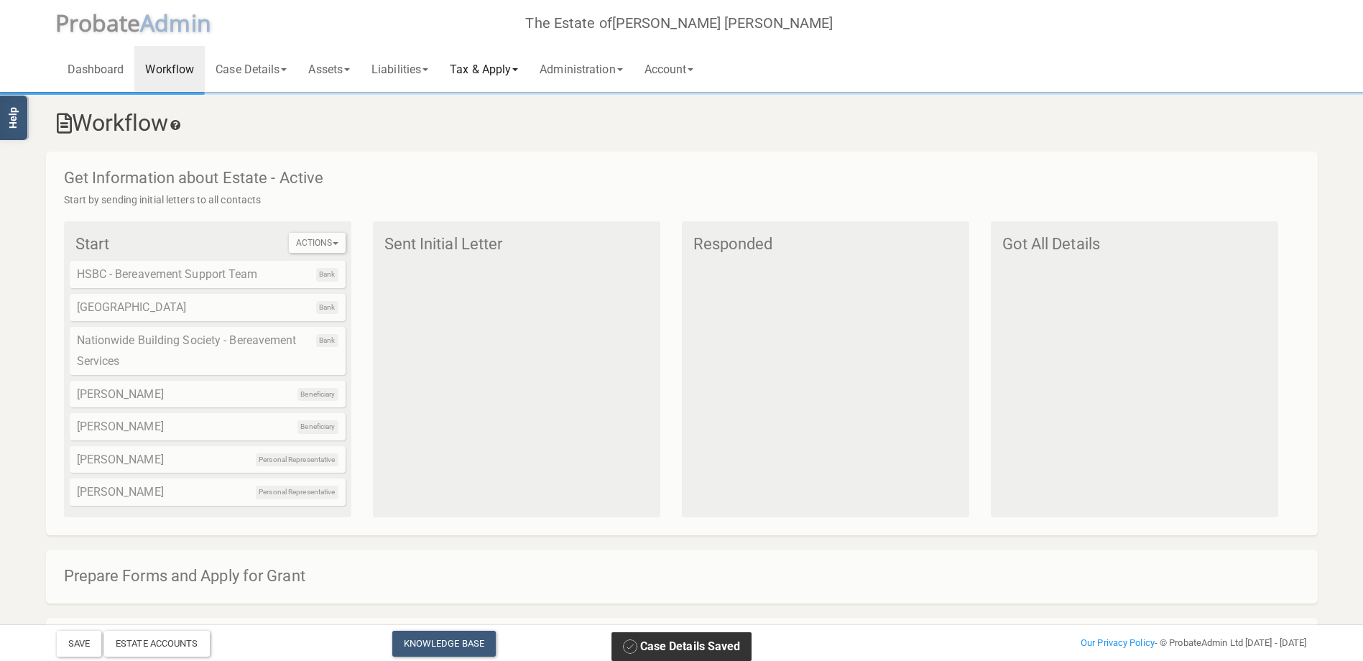
click at [525, 67] on link "Tax & Apply" at bounding box center [484, 69] width 90 height 46
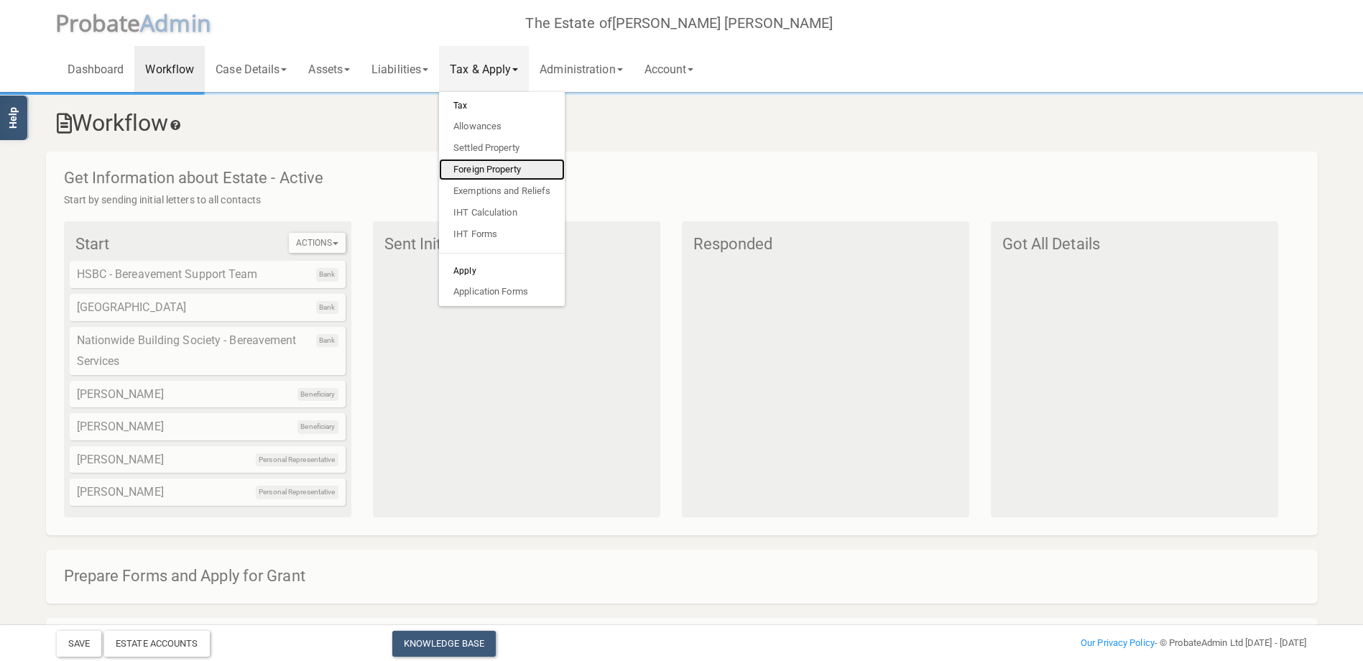
click at [476, 167] on link "Foreign Property" at bounding box center [502, 170] width 126 height 22
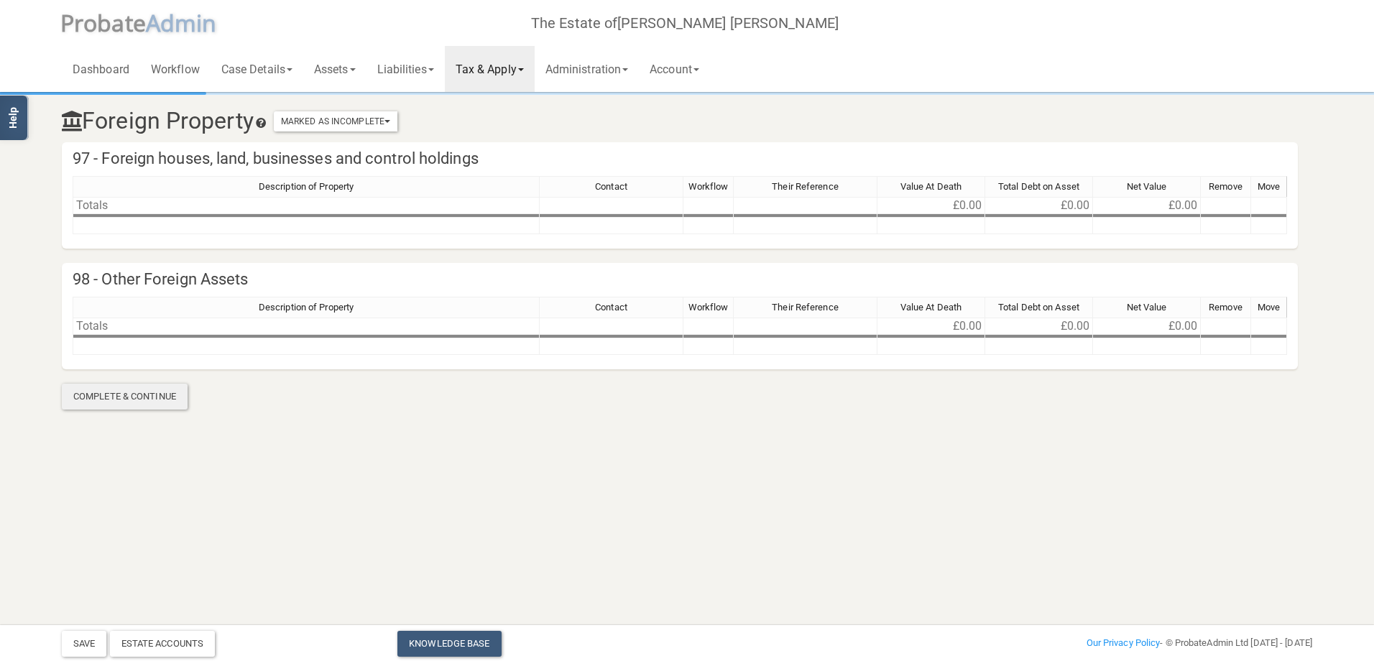
click at [131, 392] on div "Complete & Continue" at bounding box center [125, 397] width 126 height 26
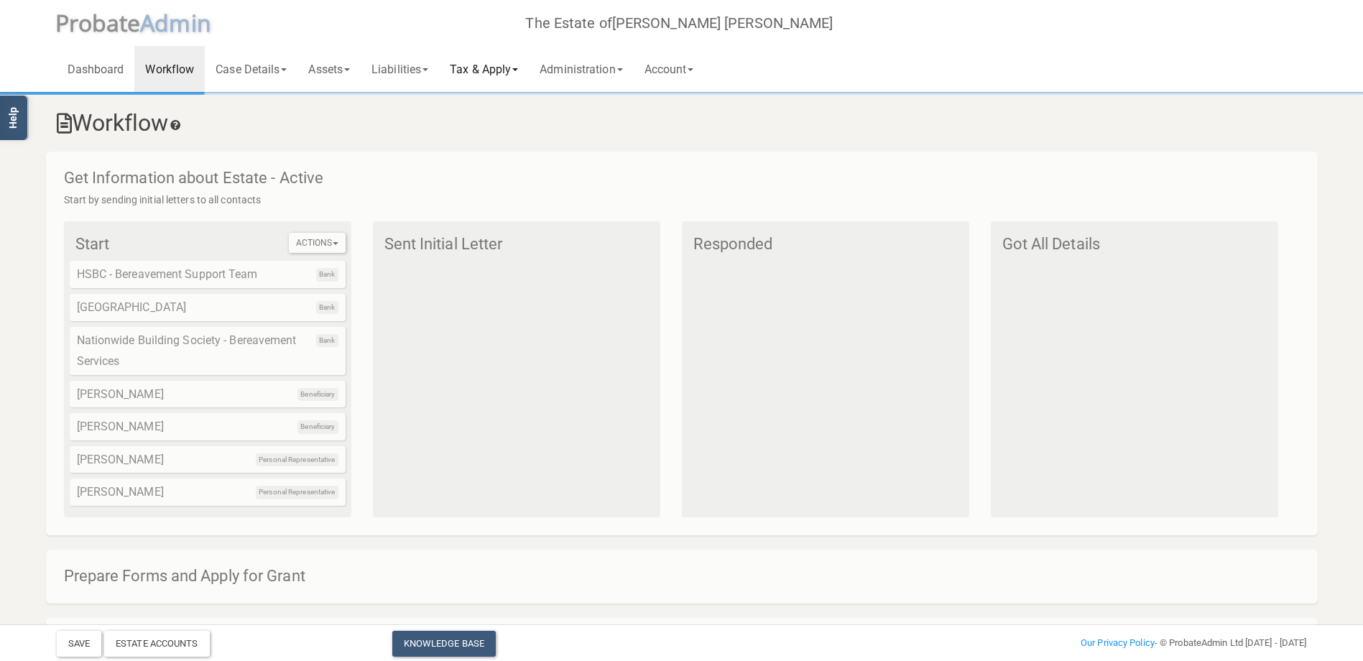
click at [524, 68] on link "Tax & Apply" at bounding box center [484, 69] width 90 height 46
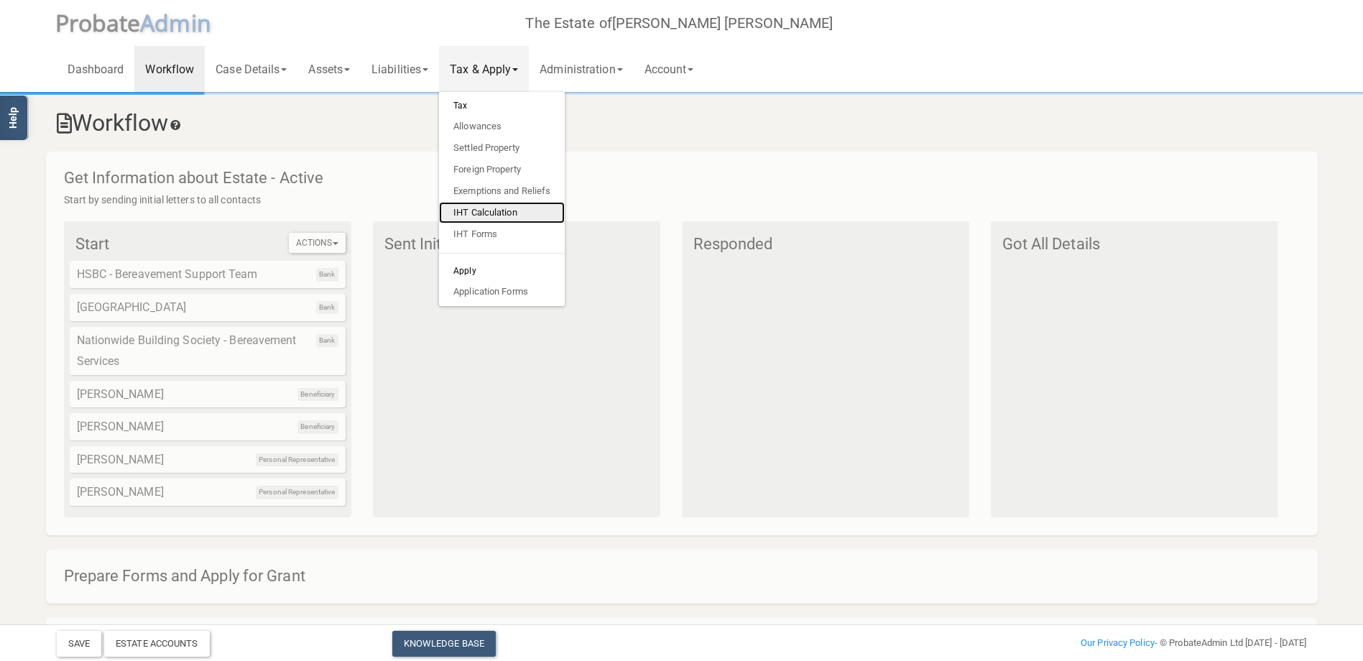
click at [486, 213] on link "IHT Calculation" at bounding box center [502, 213] width 126 height 22
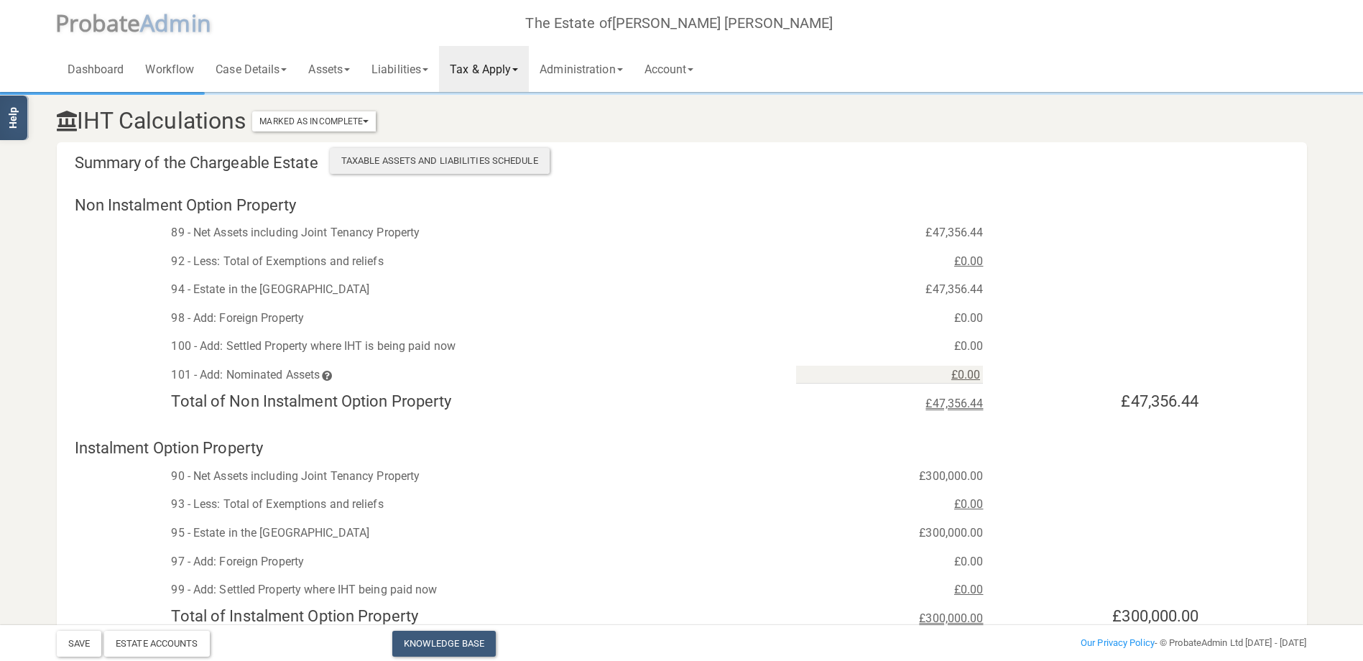
click at [420, 157] on div "Taxable Assets and Liabilities Schedule" at bounding box center [440, 161] width 220 height 26
click at [343, 73] on link "Assets" at bounding box center [328, 69] width 63 height 46
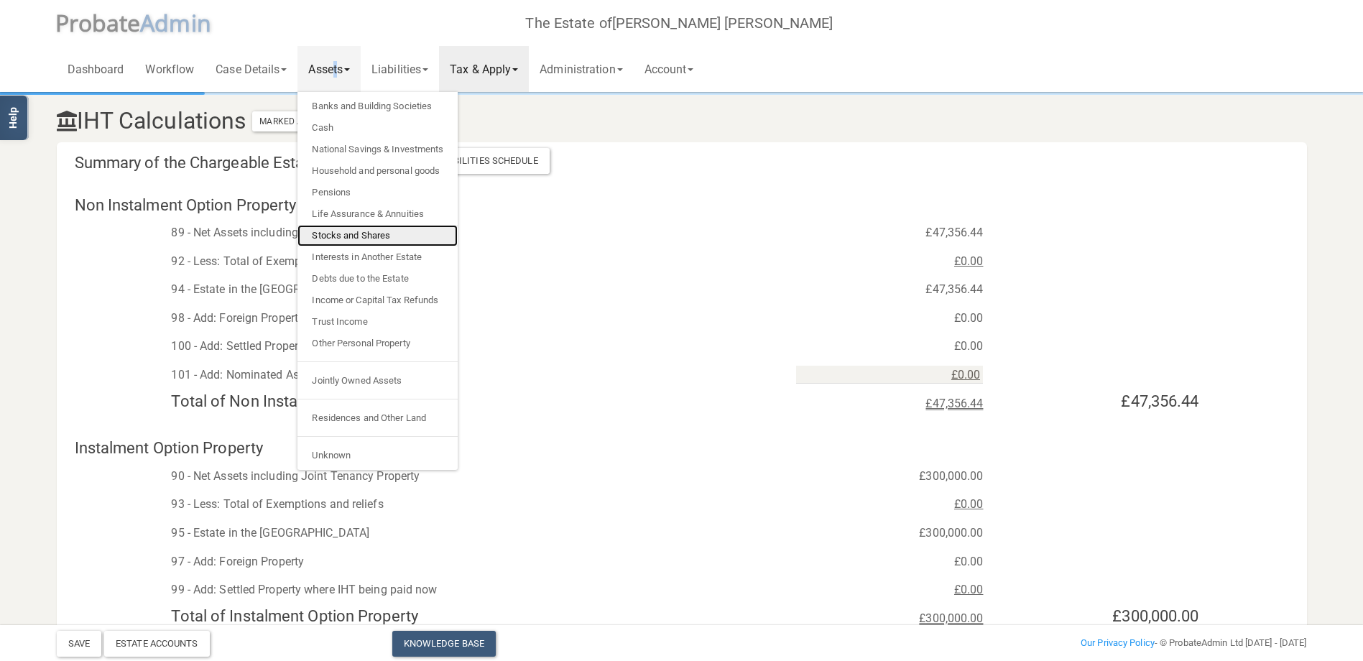
click at [338, 236] on link "Stocks and Shares" at bounding box center [377, 236] width 160 height 22
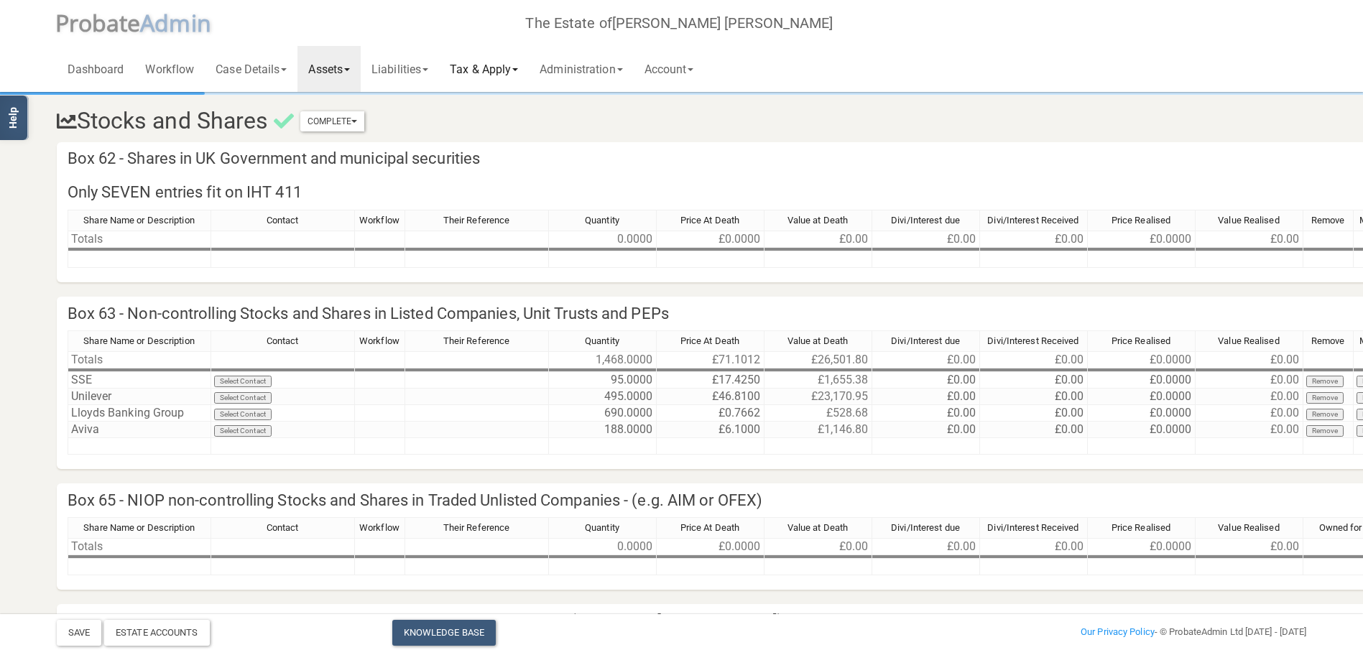
click at [524, 68] on link "Tax & Apply" at bounding box center [484, 69] width 90 height 46
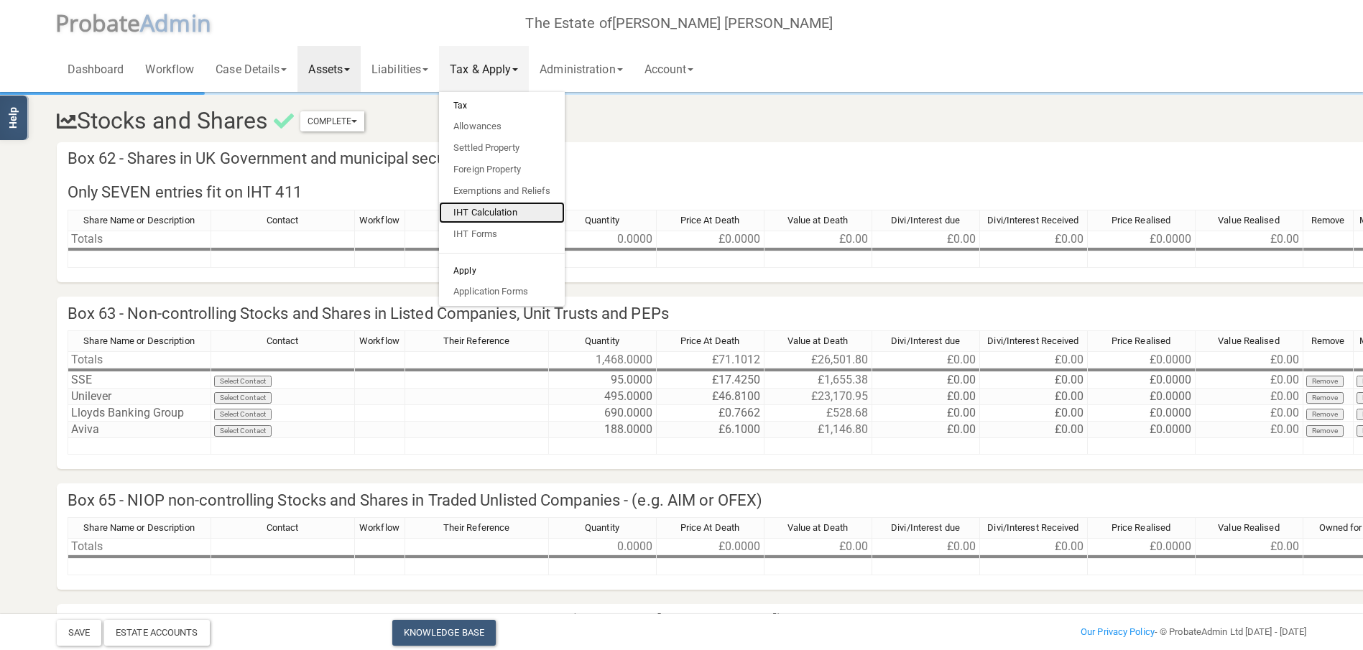
click at [491, 216] on link "IHT Calculation" at bounding box center [502, 213] width 126 height 22
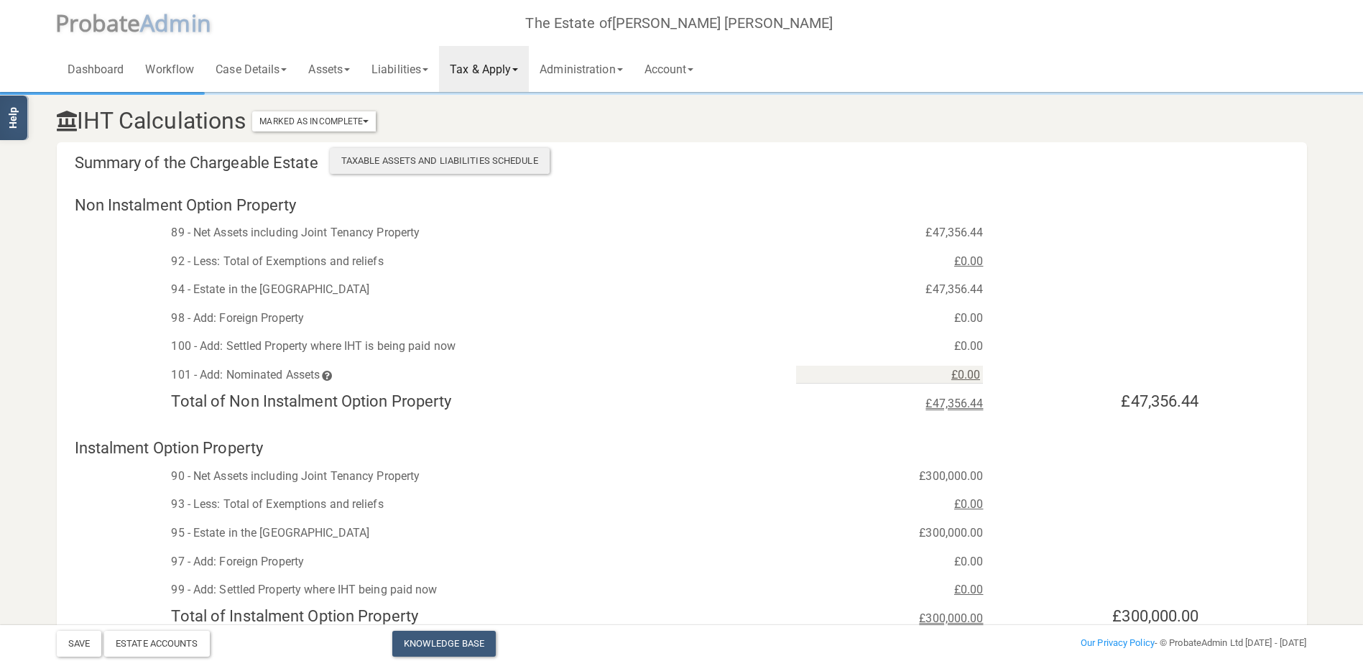
click at [415, 158] on div "Taxable Assets and Liabilities Schedule" at bounding box center [440, 161] width 220 height 26
click at [85, 642] on button "Save" at bounding box center [79, 644] width 45 height 26
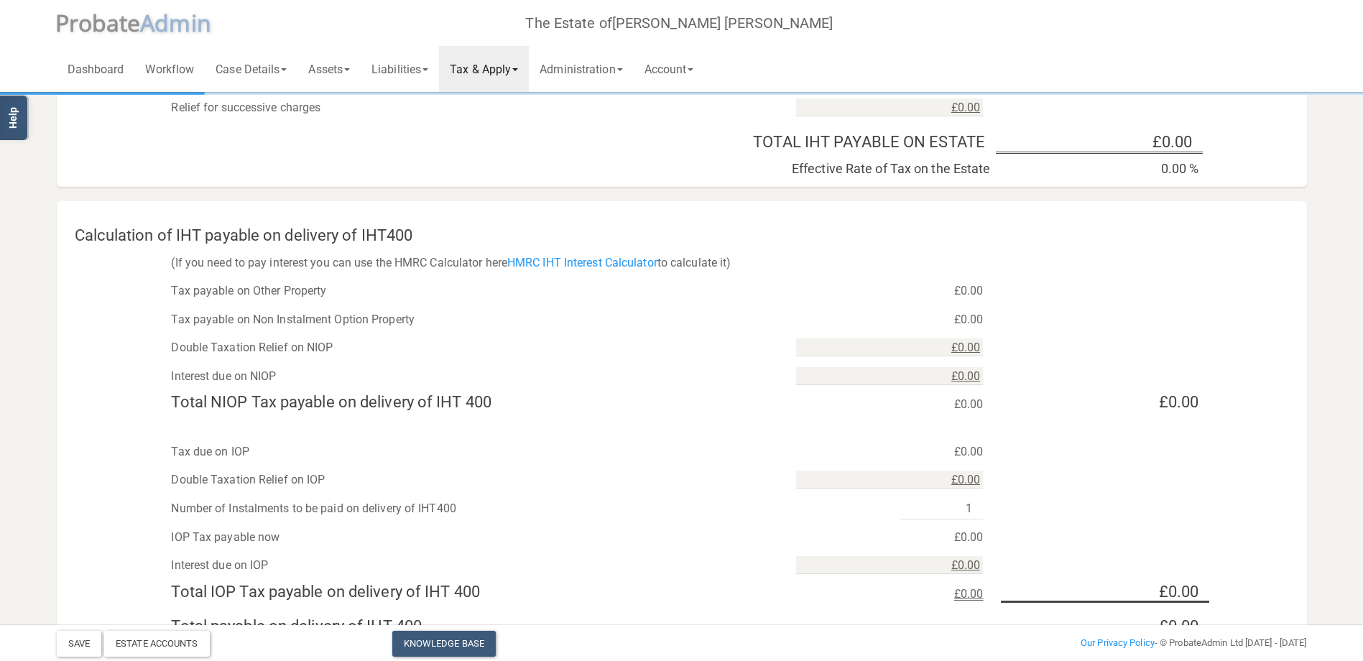
scroll to position [1160, 0]
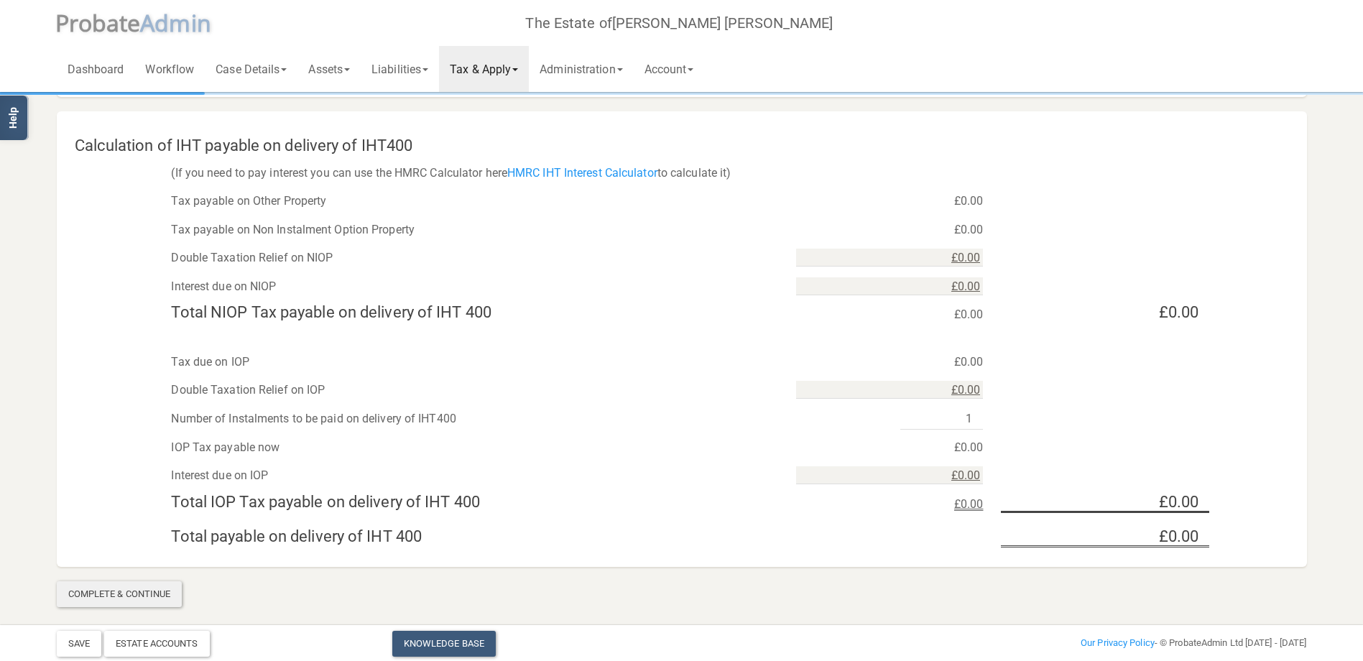
click at [99, 596] on div "Complete & Continue" at bounding box center [120, 594] width 126 height 26
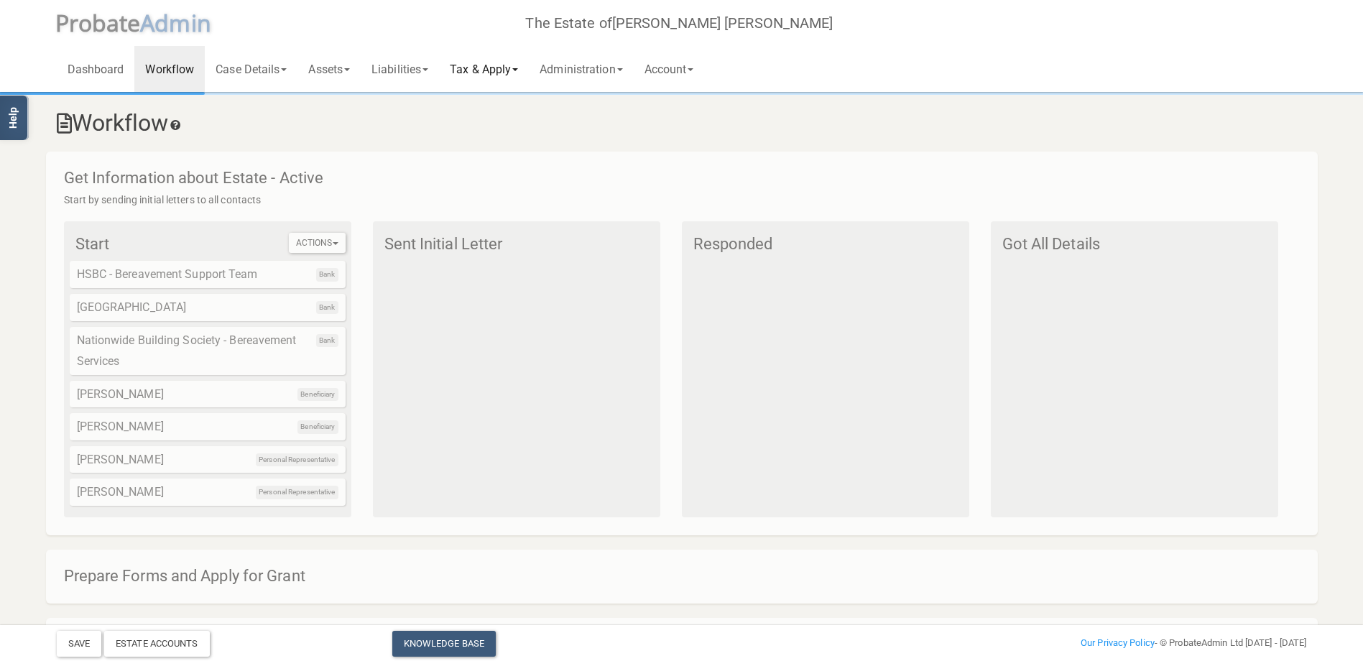
click at [518, 69] on span at bounding box center [515, 69] width 6 height 3
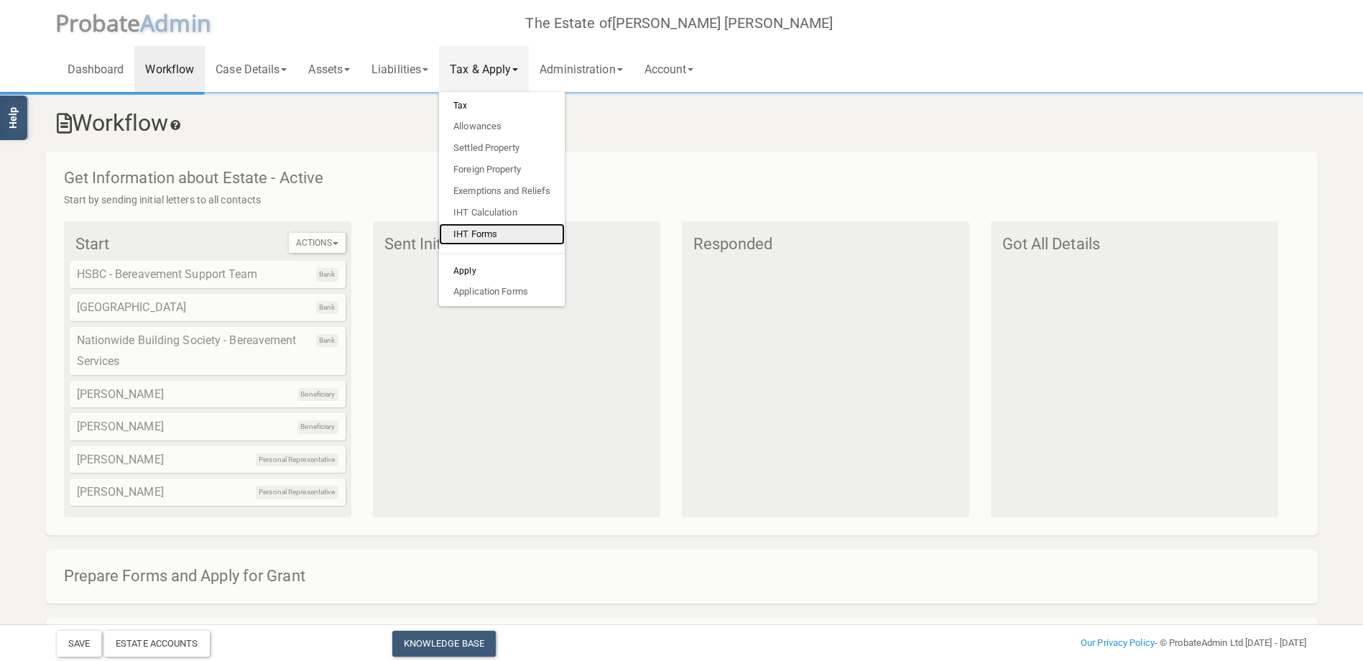
click at [491, 232] on link "IHT Forms" at bounding box center [502, 234] width 126 height 22
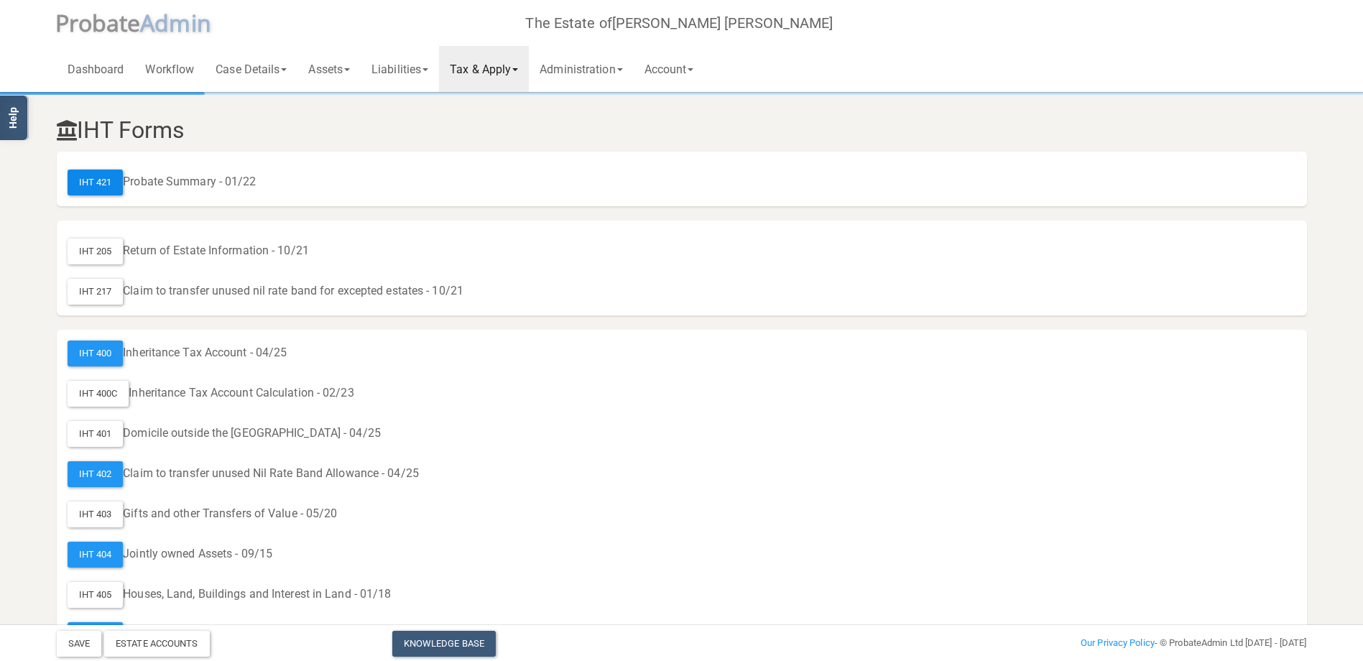
click at [96, 180] on div "IHT 421" at bounding box center [96, 183] width 56 height 26
click at [417, 65] on link "Liabilities" at bounding box center [400, 69] width 78 height 46
click at [418, 106] on link "Funeral Expenses" at bounding box center [418, 107] width 115 height 22
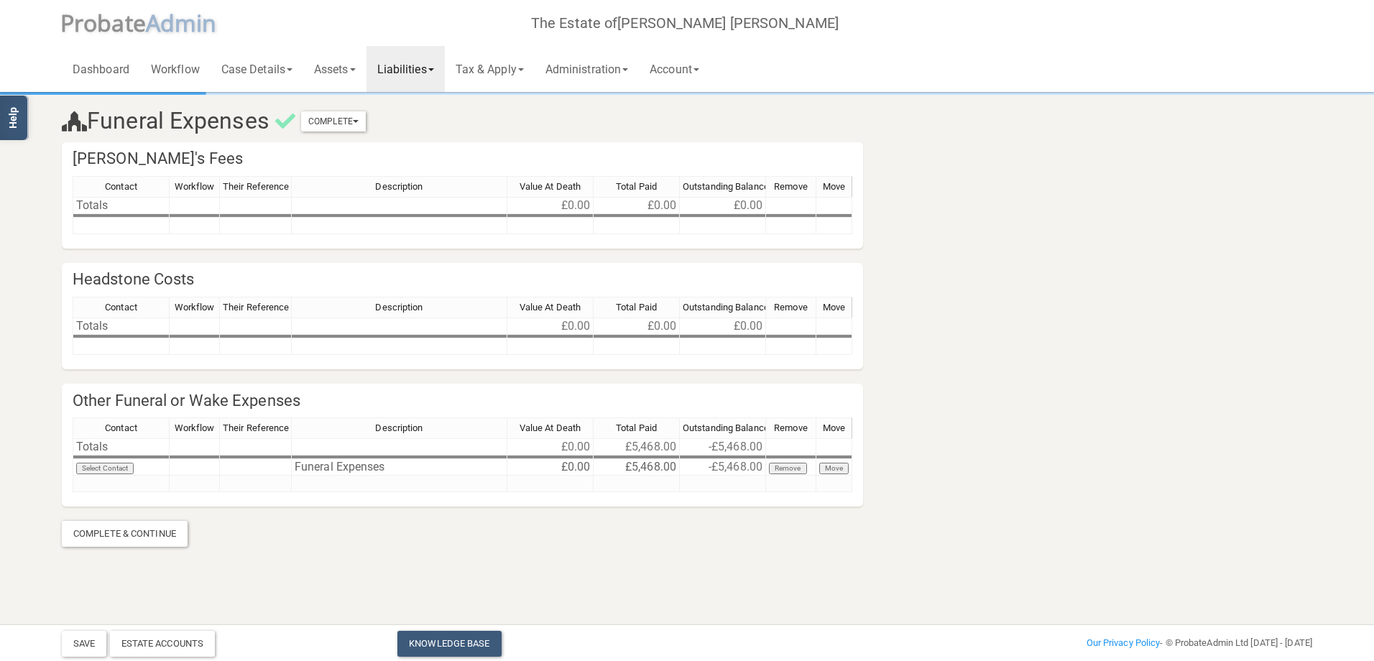
click at [434, 70] on span at bounding box center [431, 69] width 6 height 3
click at [429, 185] on link "All Liabilities" at bounding box center [423, 187] width 115 height 22
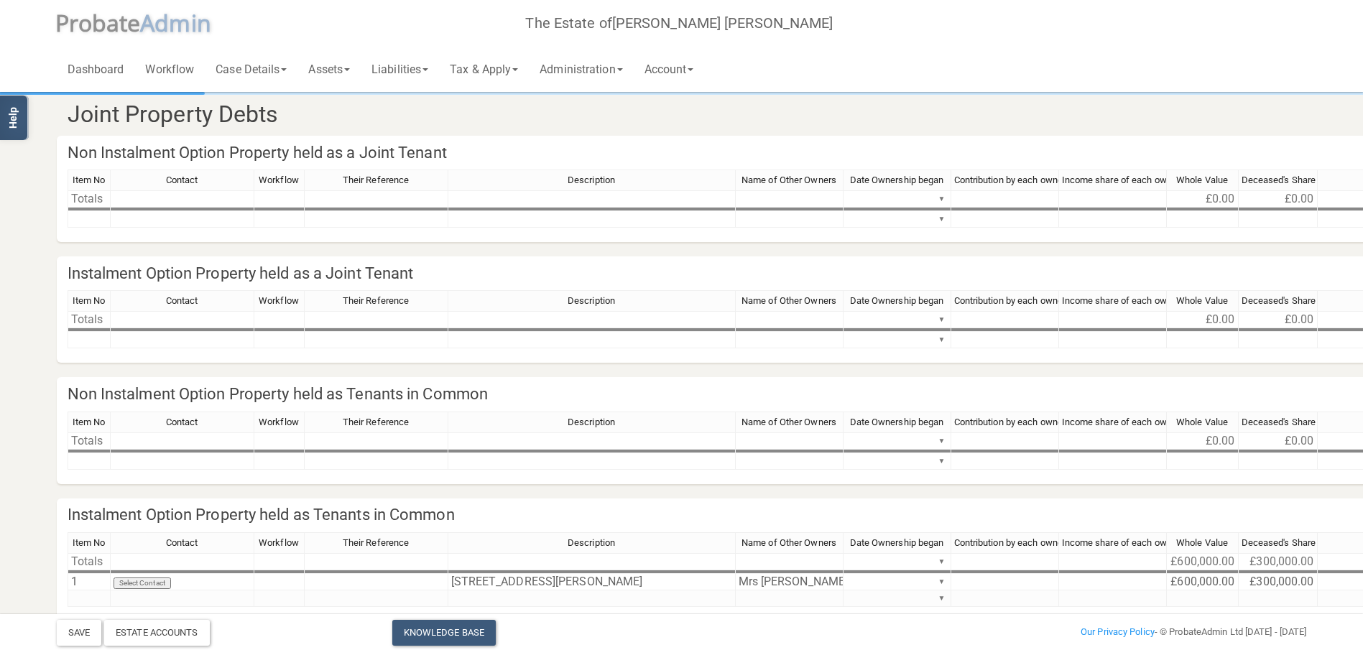
scroll to position [783, 0]
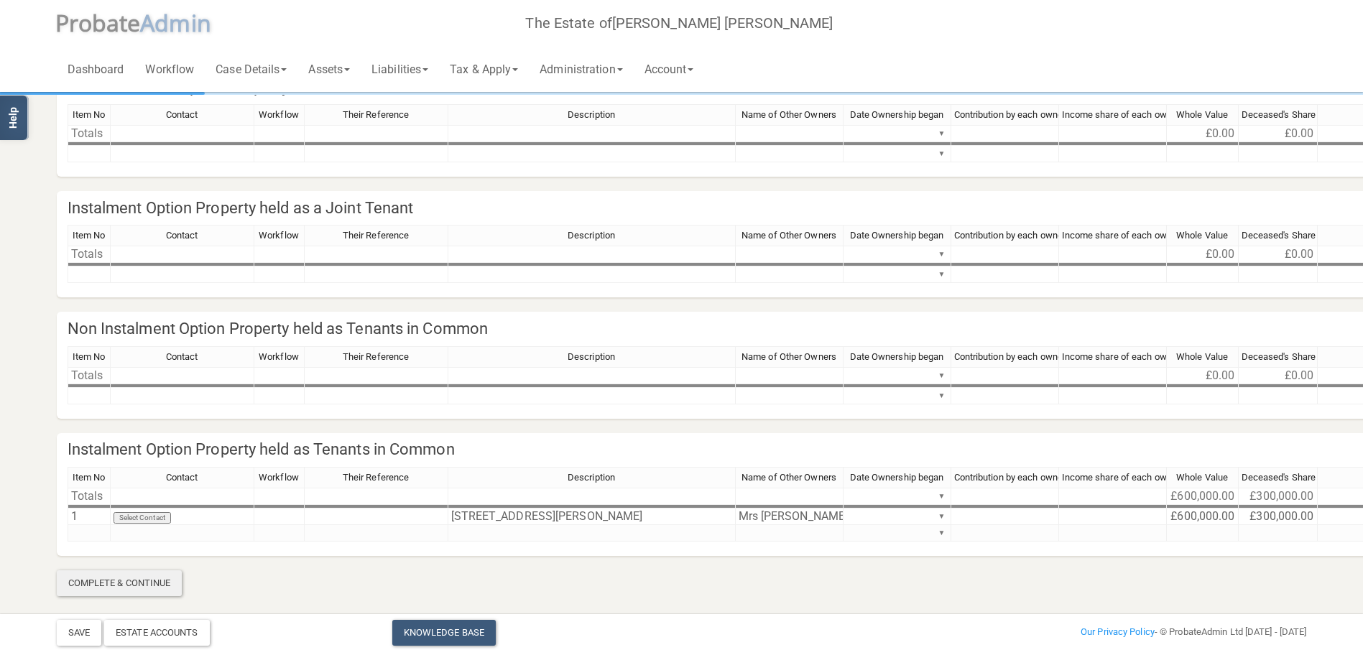
click at [129, 576] on div "Complete & Continue" at bounding box center [120, 583] width 126 height 26
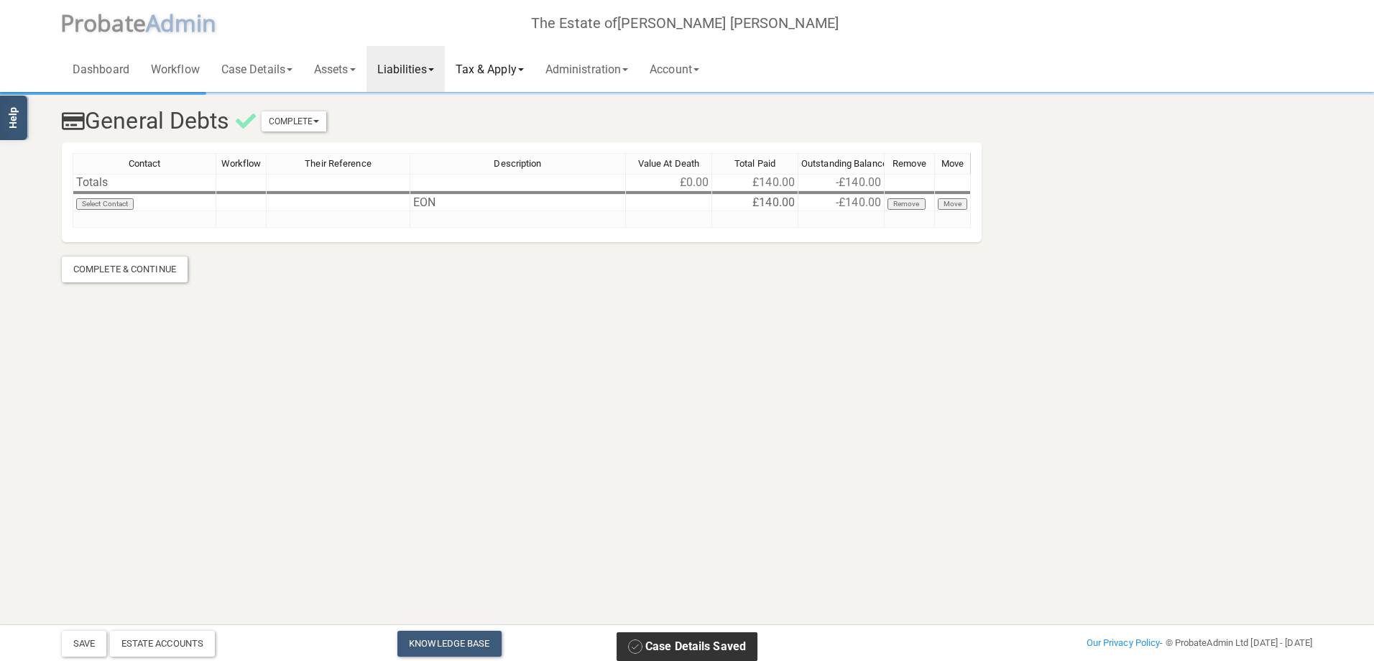
click at [530, 67] on link "Tax & Apply" at bounding box center [490, 69] width 90 height 46
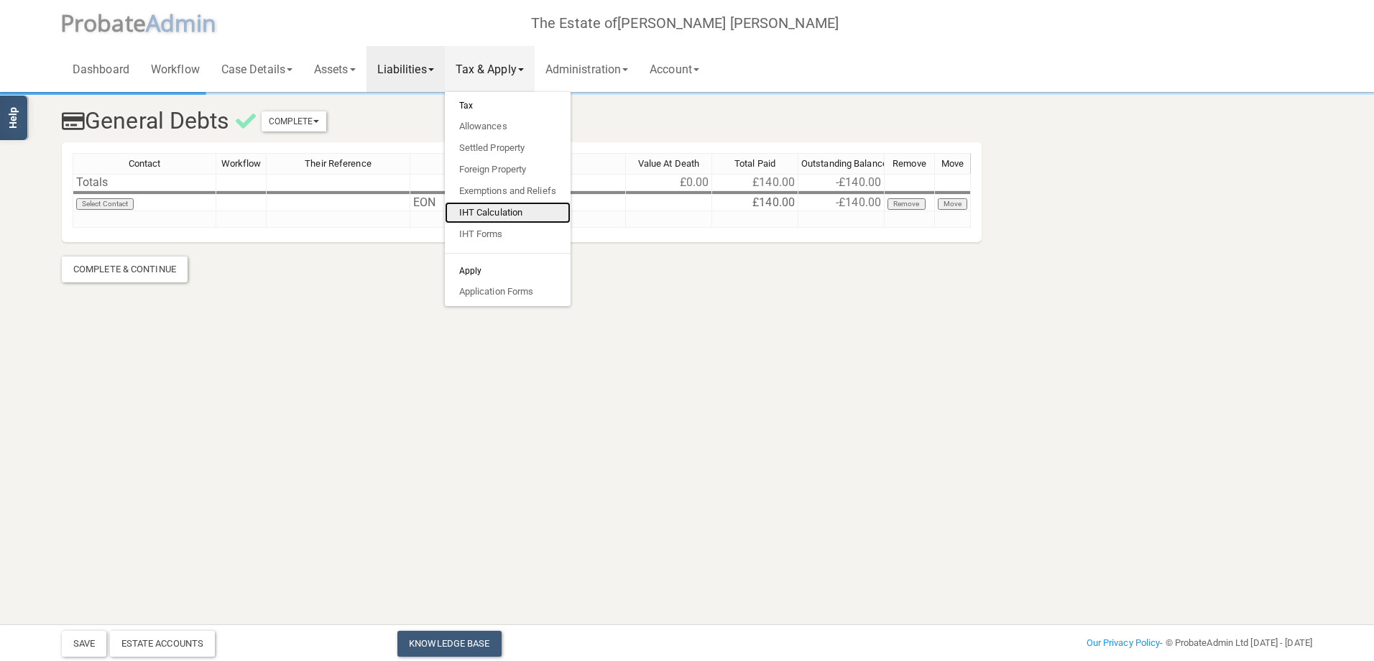
click at [486, 206] on link "IHT Calculation" at bounding box center [508, 213] width 126 height 22
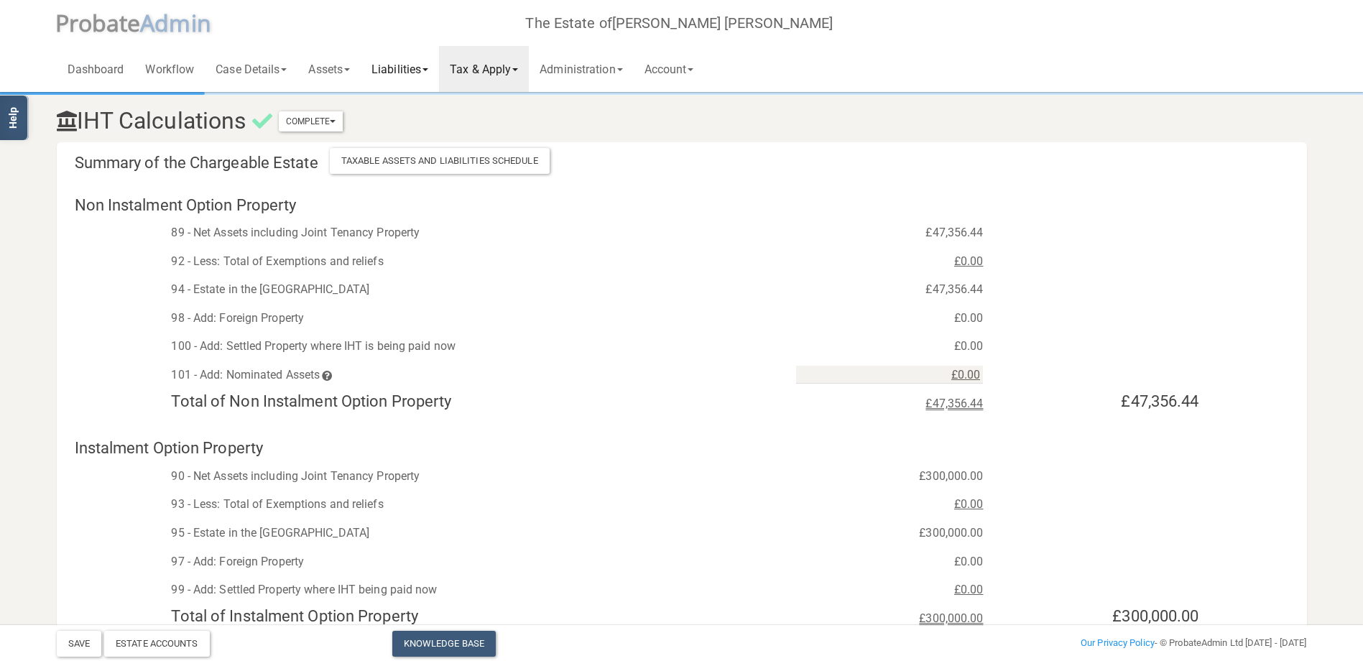
click at [430, 73] on link "Liabilities" at bounding box center [400, 69] width 78 height 46
click at [432, 109] on link "Funeral Expenses" at bounding box center [418, 107] width 115 height 22
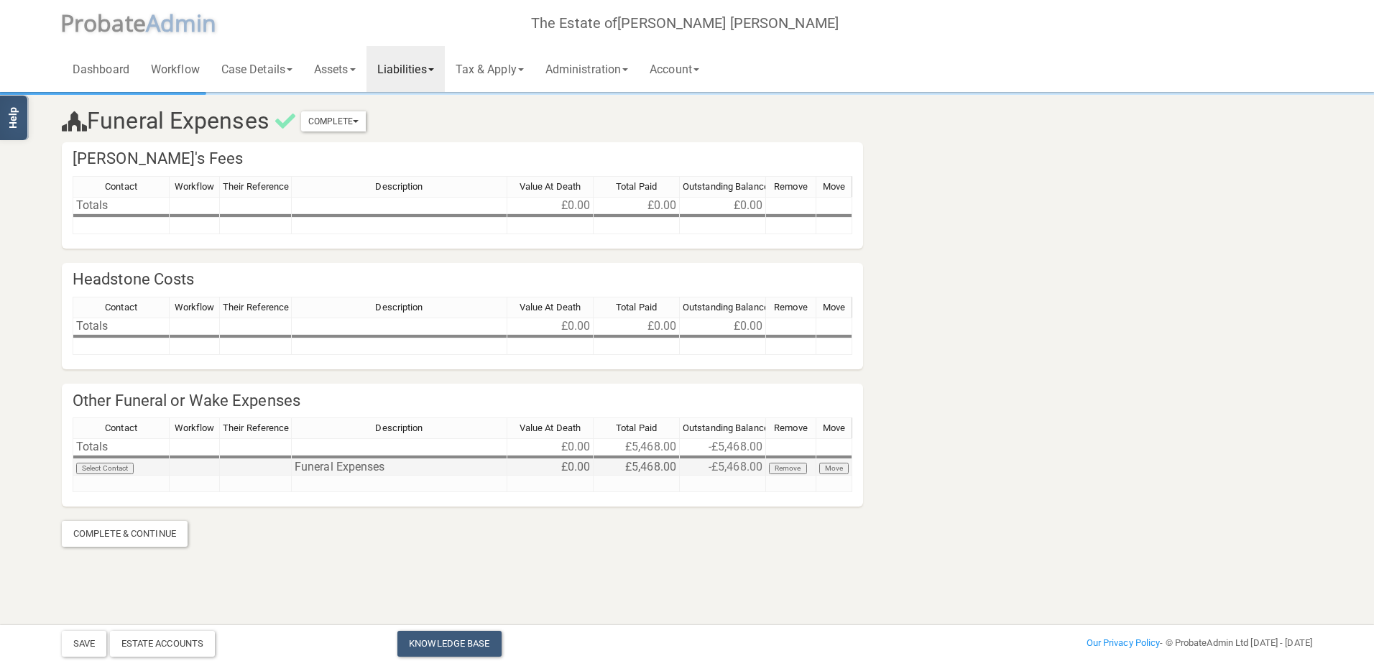
click at [73, 474] on div "Contact Workflow Their Reference Description Value At Death Total Paid Outstand…" at bounding box center [73, 454] width 0 height 75
click at [78, 644] on button "Save" at bounding box center [84, 644] width 45 height 26
click at [652, 470] on td at bounding box center [636, 467] width 86 height 17
type textarea "5468"
click at [721, 468] on td "£0.00" at bounding box center [723, 467] width 86 height 17
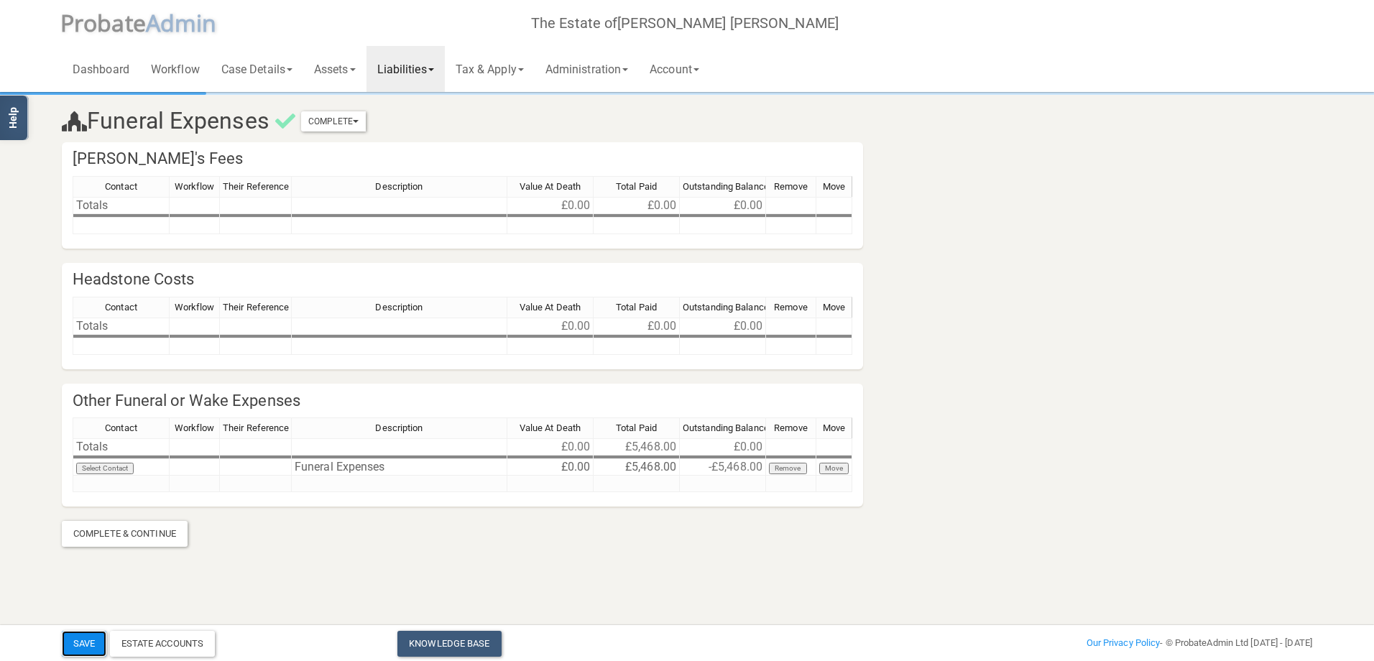
click at [88, 633] on button "Save" at bounding box center [84, 644] width 45 height 26
click at [440, 74] on link "Liabilities" at bounding box center [405, 69] width 78 height 46
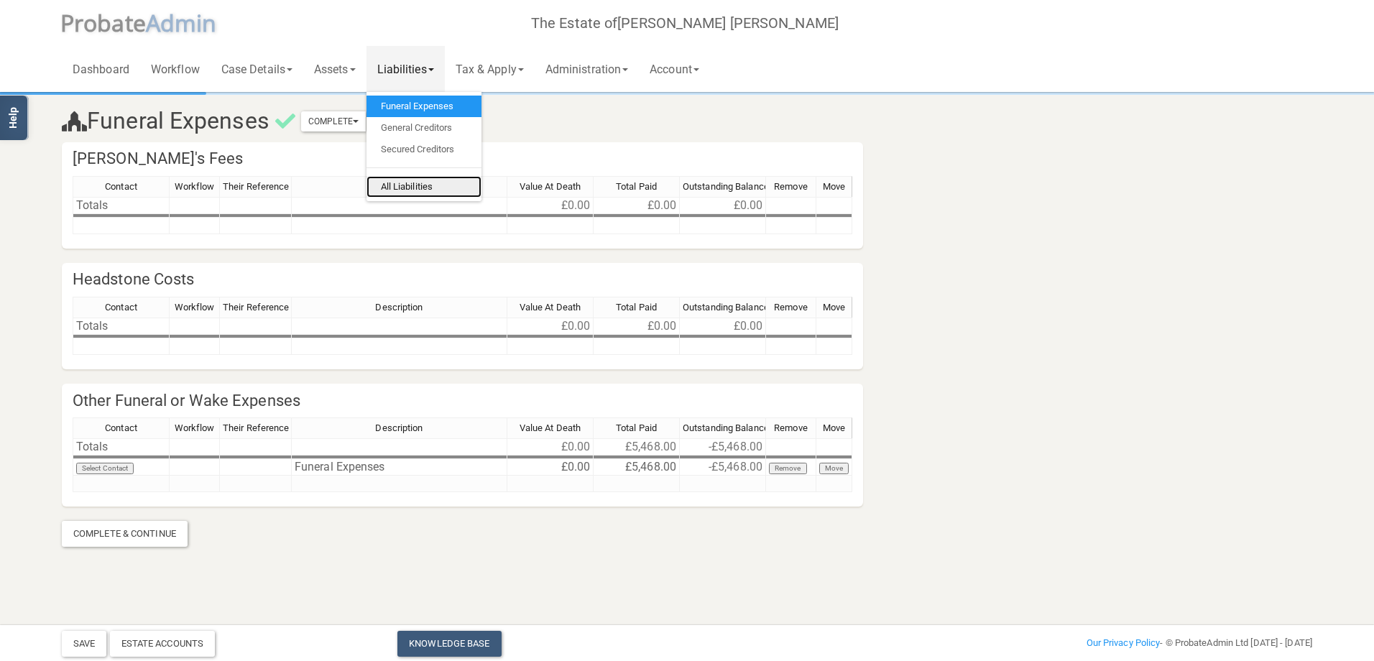
click at [409, 183] on link "All Liabilities" at bounding box center [423, 187] width 115 height 22
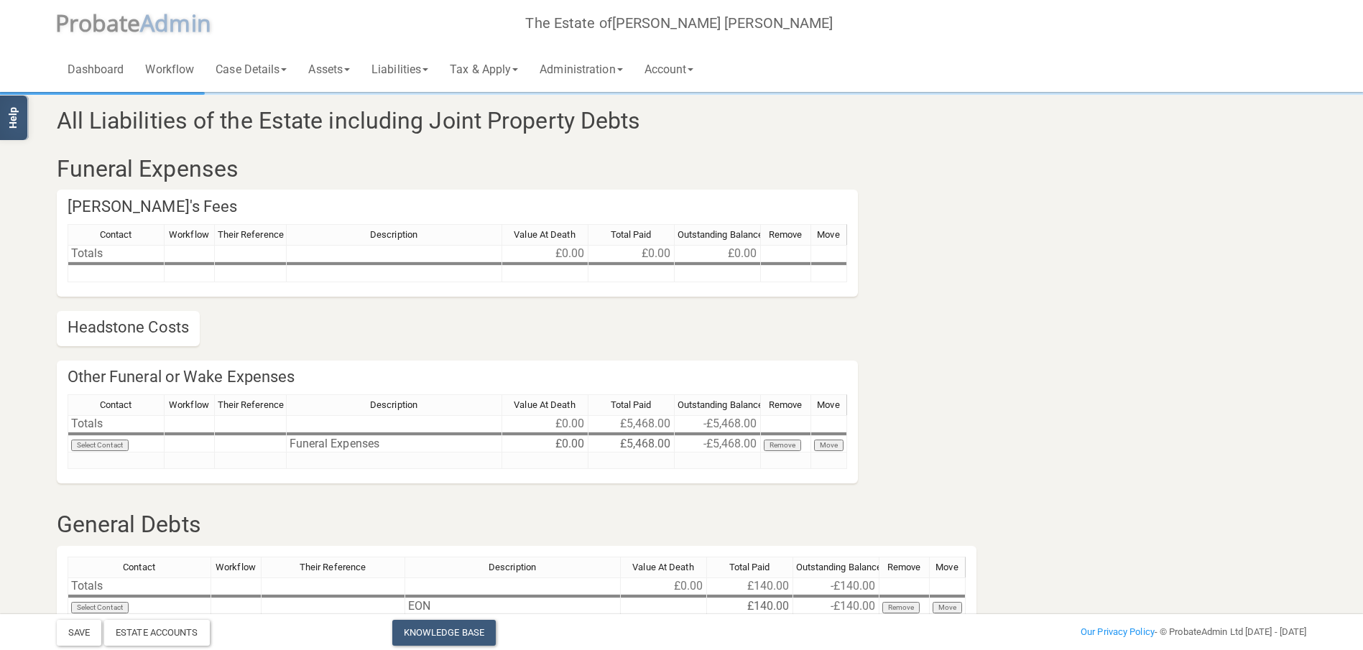
scroll to position [144, 0]
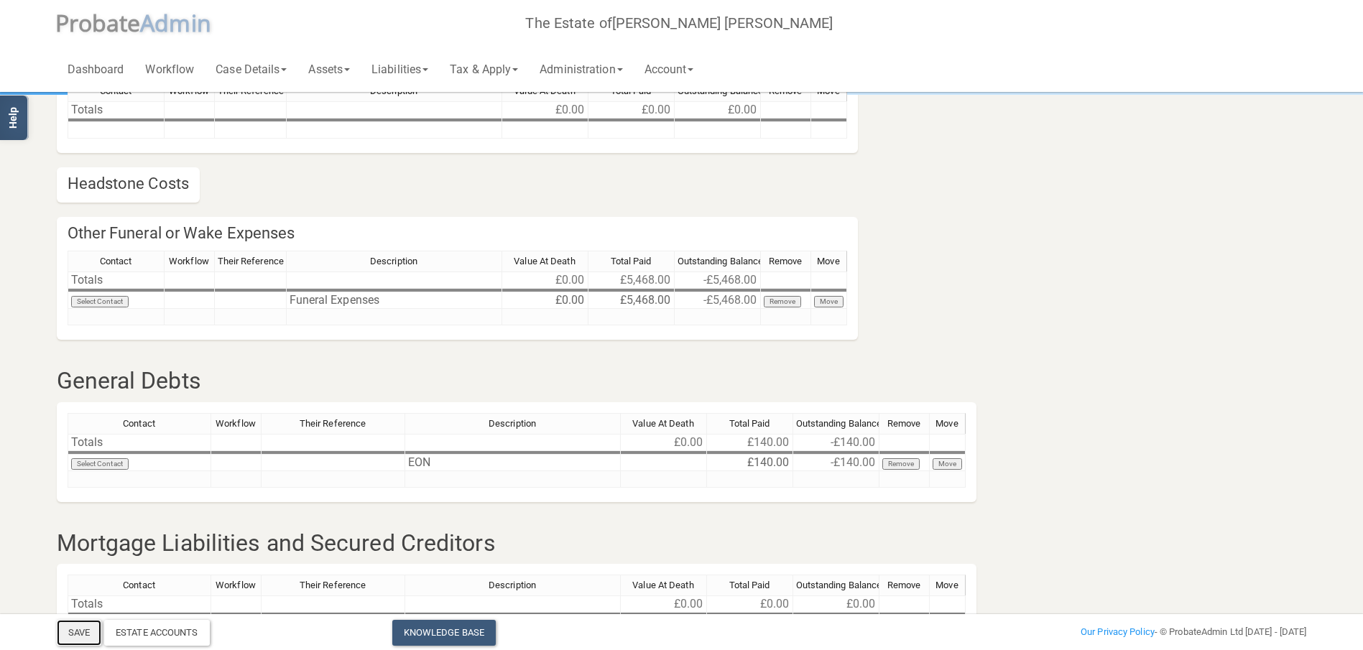
click at [86, 637] on button "Save" at bounding box center [79, 633] width 45 height 26
click at [175, 637] on div "Estate Accounts" at bounding box center [157, 633] width 106 height 26
click at [427, 68] on link "Liabilities" at bounding box center [400, 69] width 78 height 46
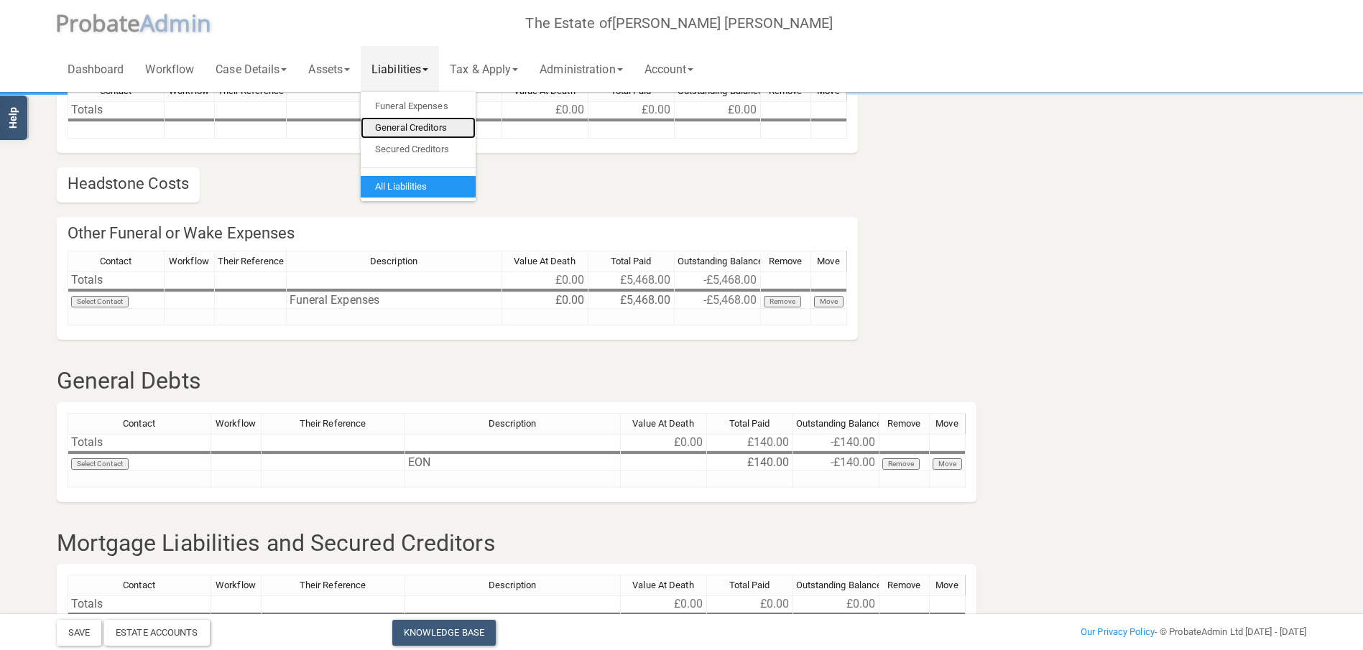
click at [419, 123] on link "General Creditors" at bounding box center [418, 128] width 115 height 22
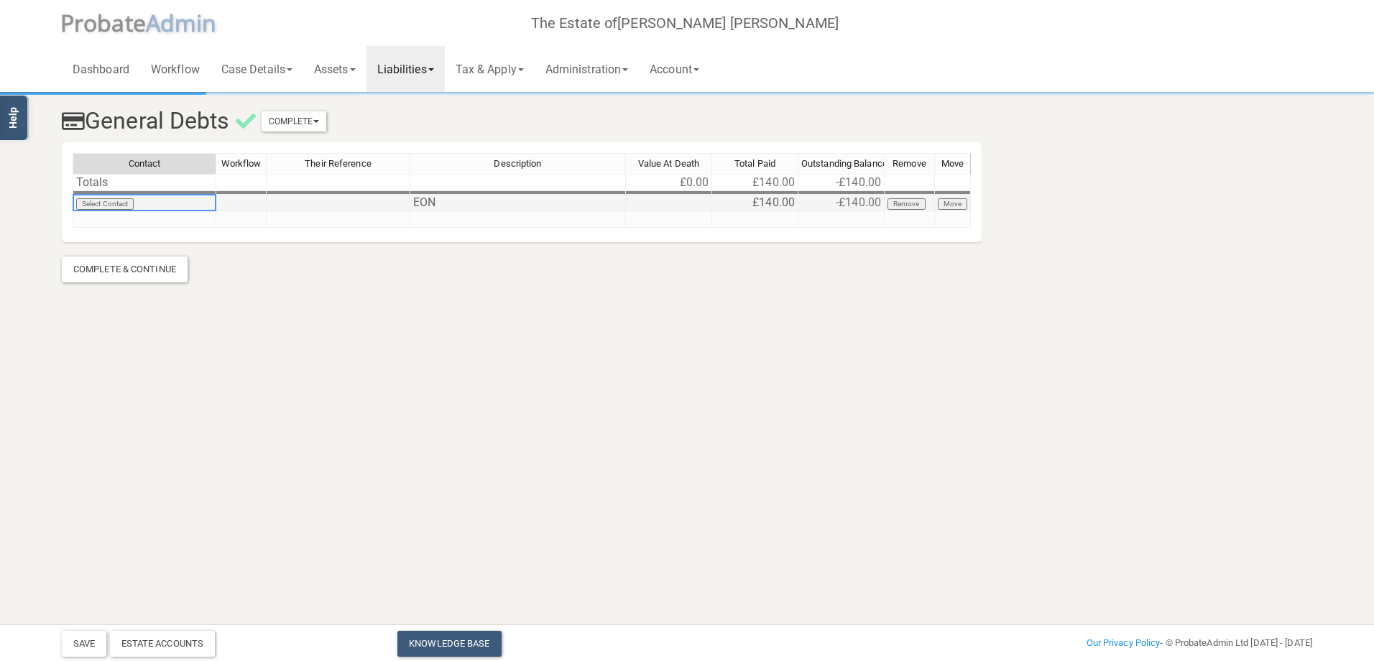
click at [73, 210] on div "Contact Workflow Their Reference Description Value At Death Total Paid Outstand…" at bounding box center [73, 190] width 0 height 75
click at [159, 203] on td "Select Contact" at bounding box center [145, 203] width 144 height 17
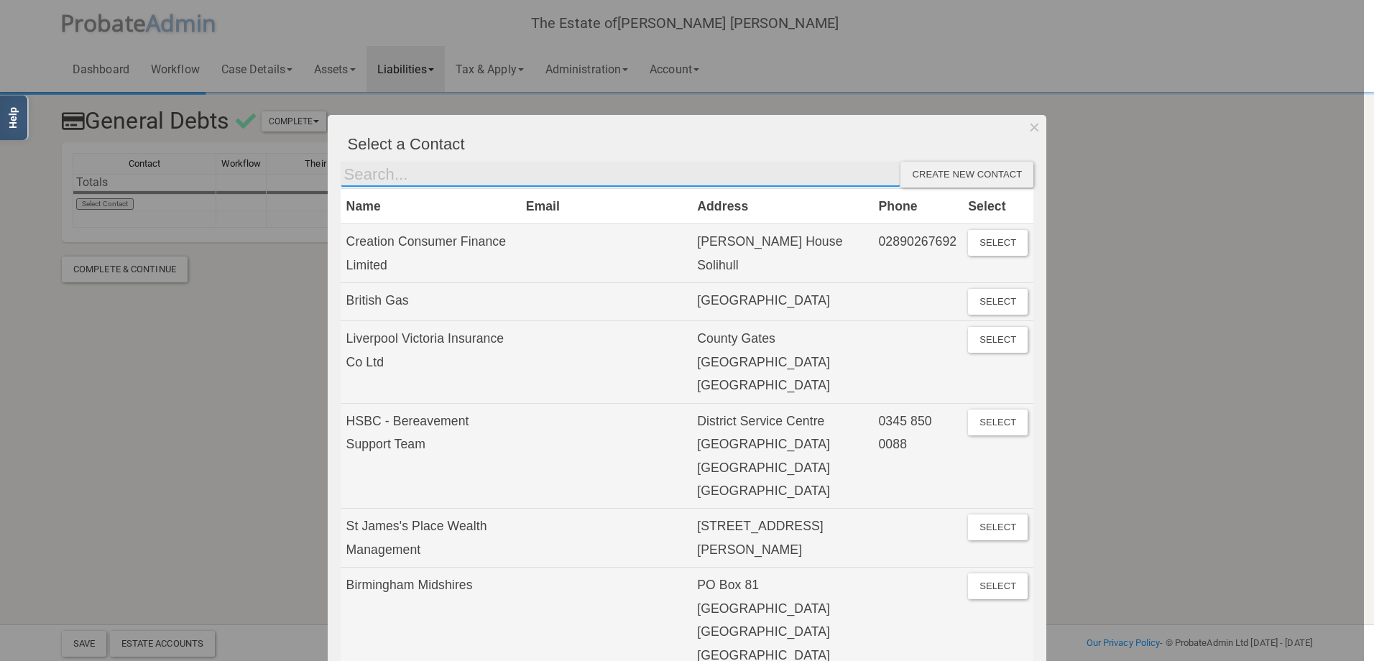
click at [371, 175] on input "text" at bounding box center [621, 175] width 560 height 26
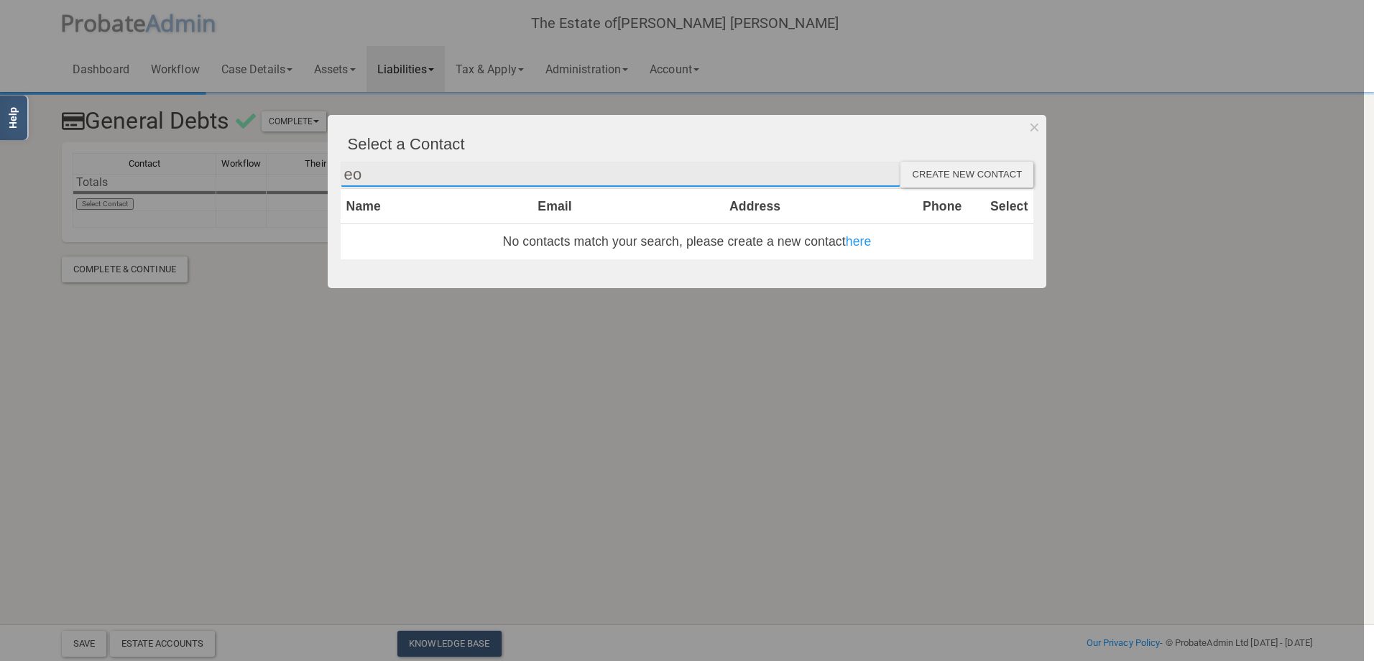
type input "e"
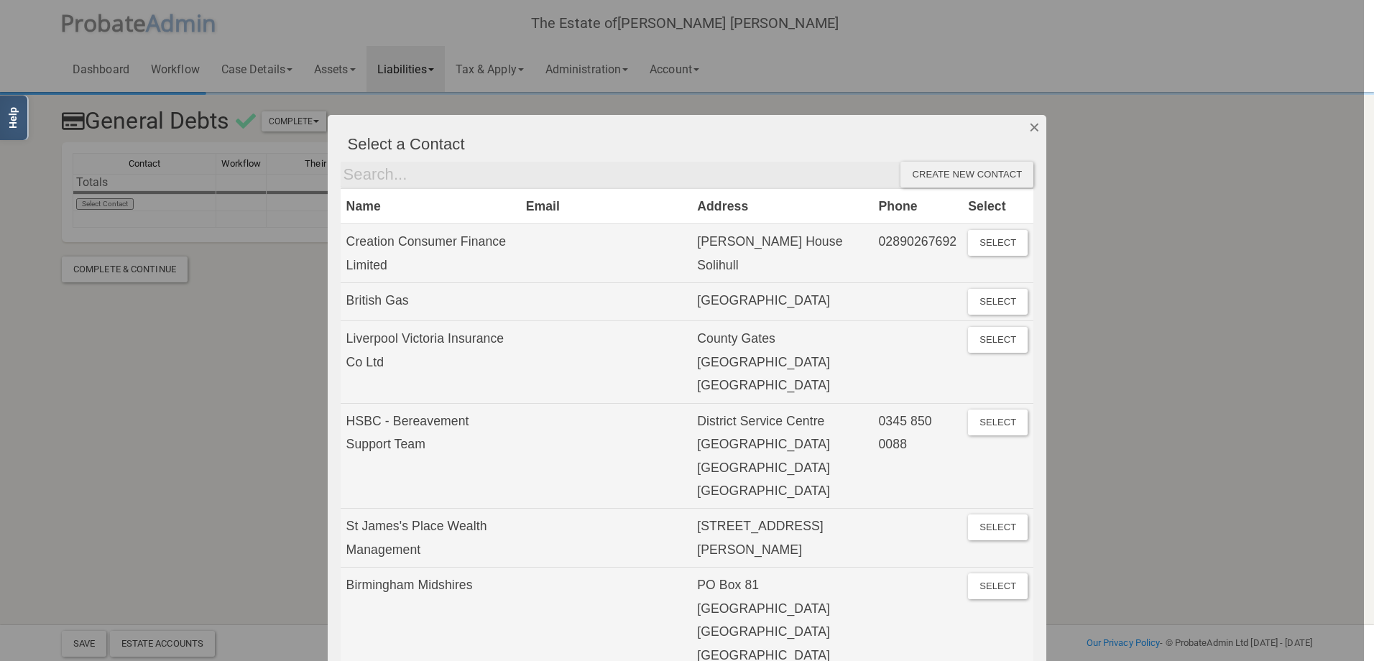
click at [1033, 126] on button "Dismiss" at bounding box center [1034, 127] width 24 height 24
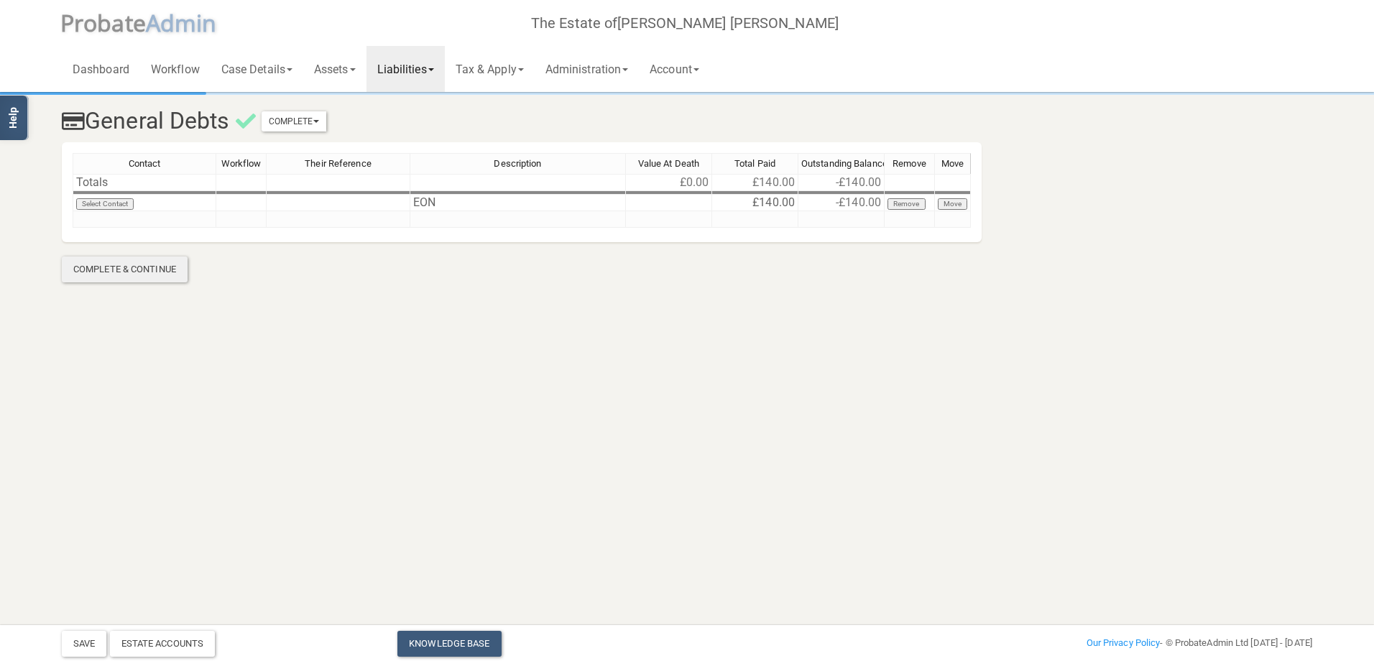
click at [123, 269] on div "Complete & Continue" at bounding box center [125, 269] width 126 height 26
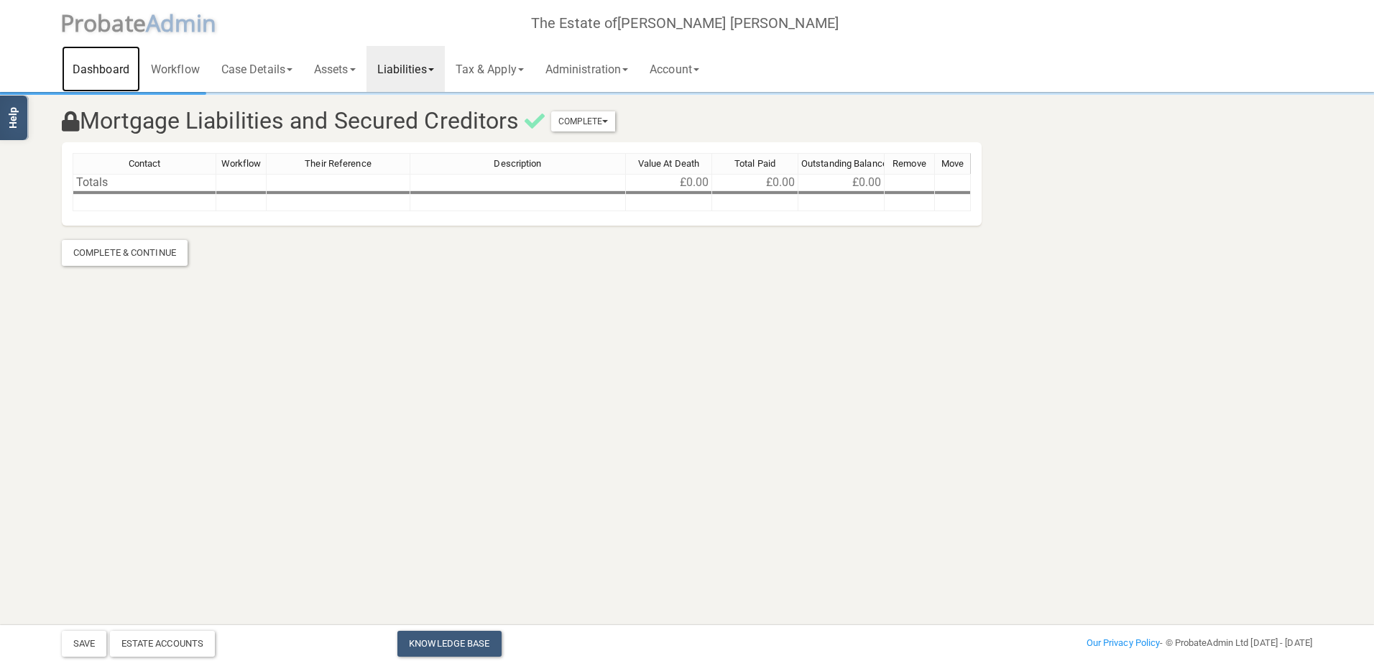
click at [85, 65] on link "Dashboard" at bounding box center [101, 69] width 78 height 46
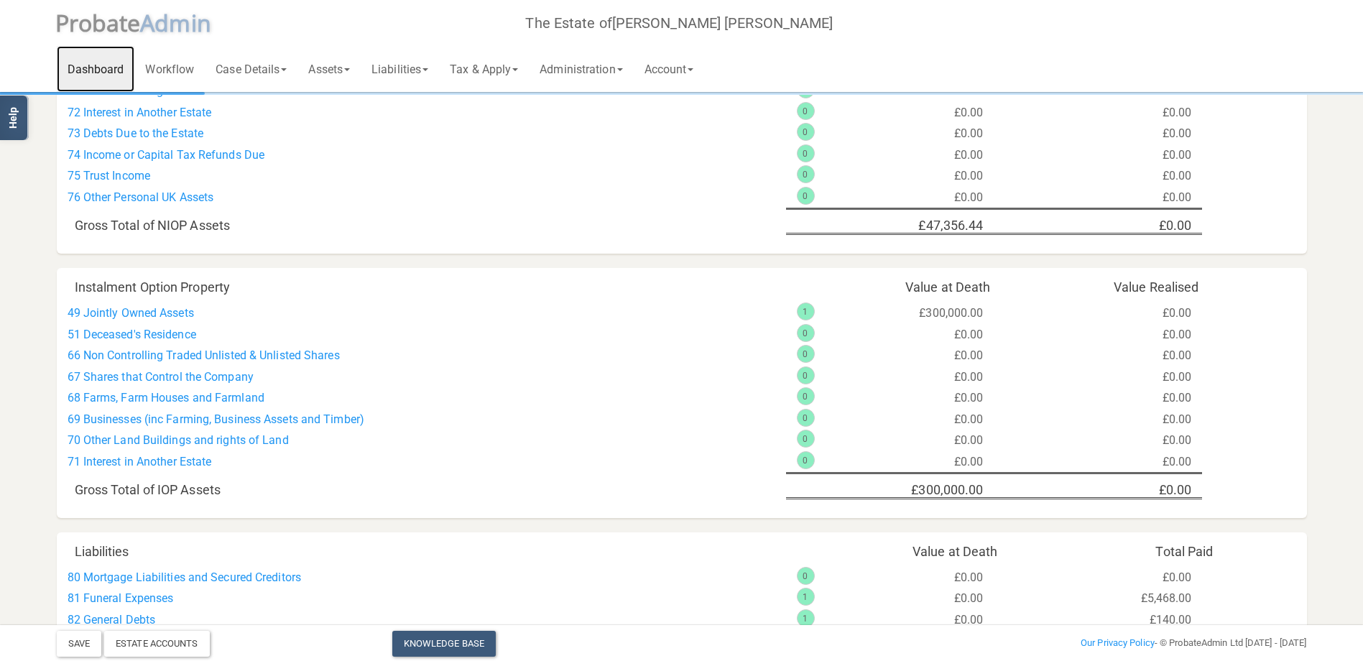
scroll to position [934, 0]
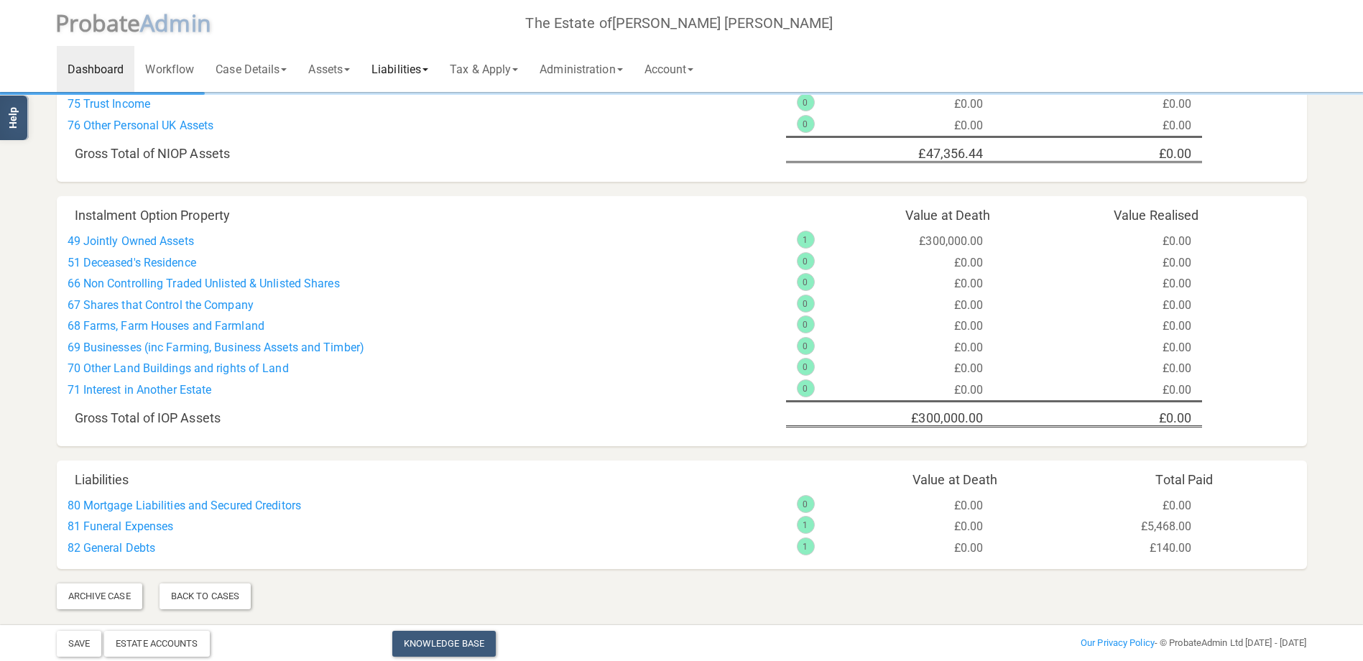
click at [412, 73] on link "Liabilities" at bounding box center [400, 69] width 78 height 46
click at [414, 101] on link "Funeral Expenses" at bounding box center [418, 107] width 115 height 22
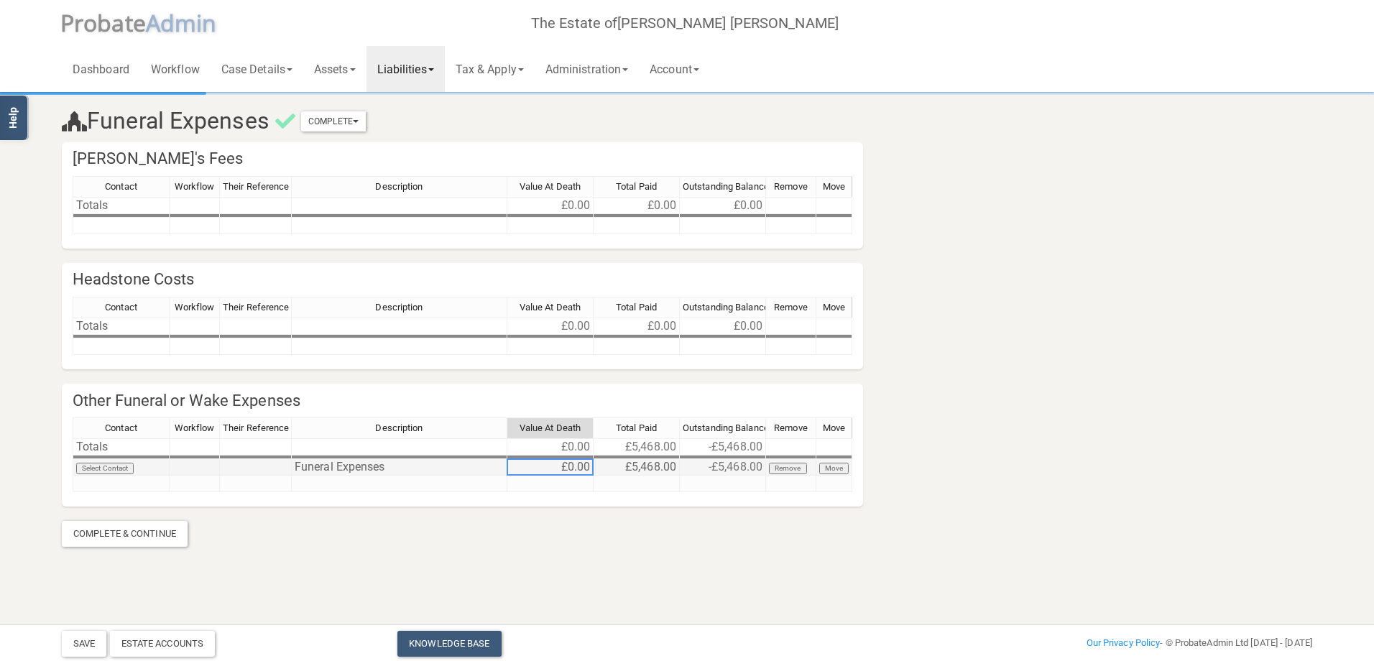
click at [583, 461] on td "£0.00" at bounding box center [550, 467] width 86 height 17
type textarea "5468"
click at [73, 640] on button "Save" at bounding box center [84, 644] width 45 height 26
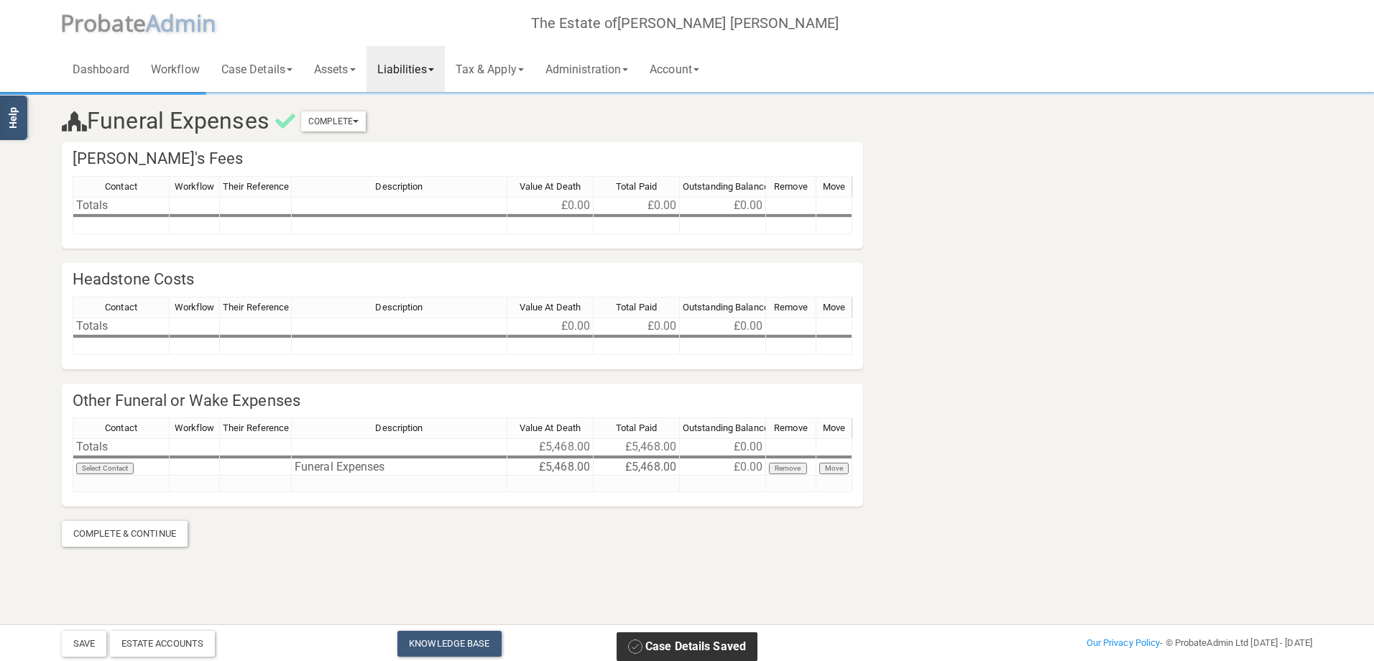
click at [417, 70] on link "Liabilities" at bounding box center [405, 69] width 78 height 46
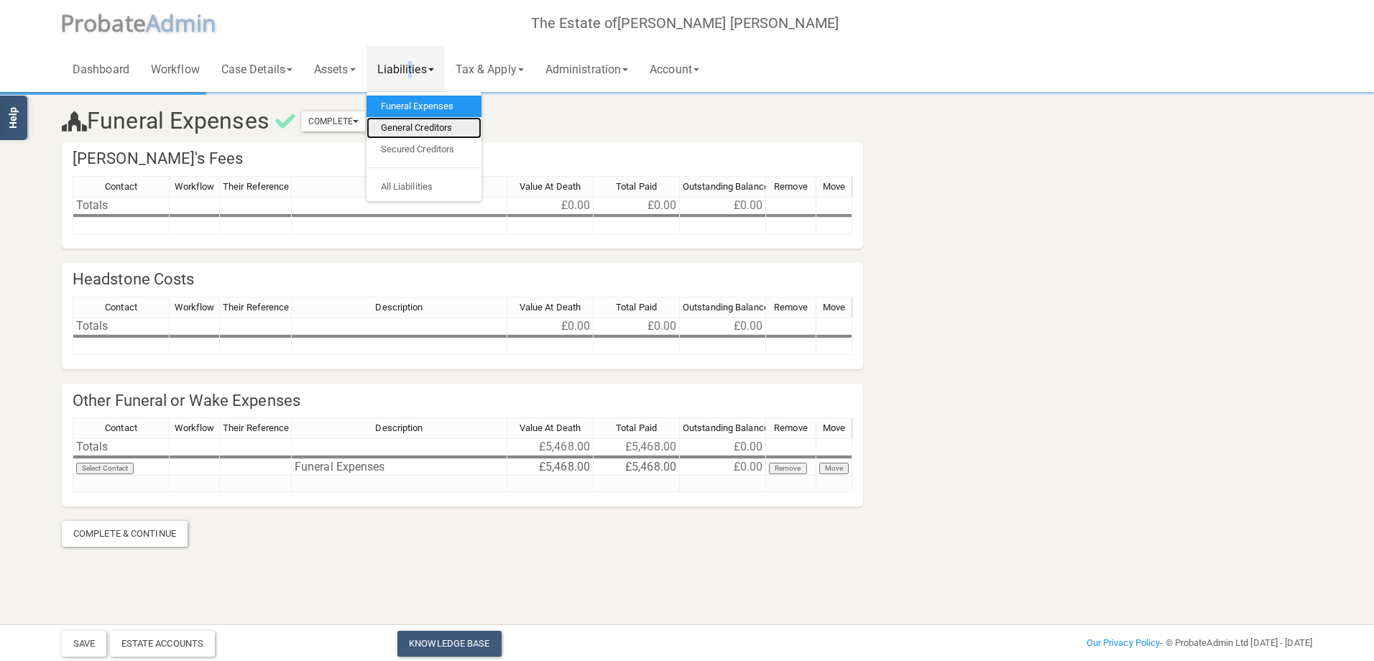
drag, startPoint x: 417, startPoint y: 70, endPoint x: 420, endPoint y: 132, distance: 62.5
click at [420, 132] on link "General Creditors" at bounding box center [423, 128] width 115 height 22
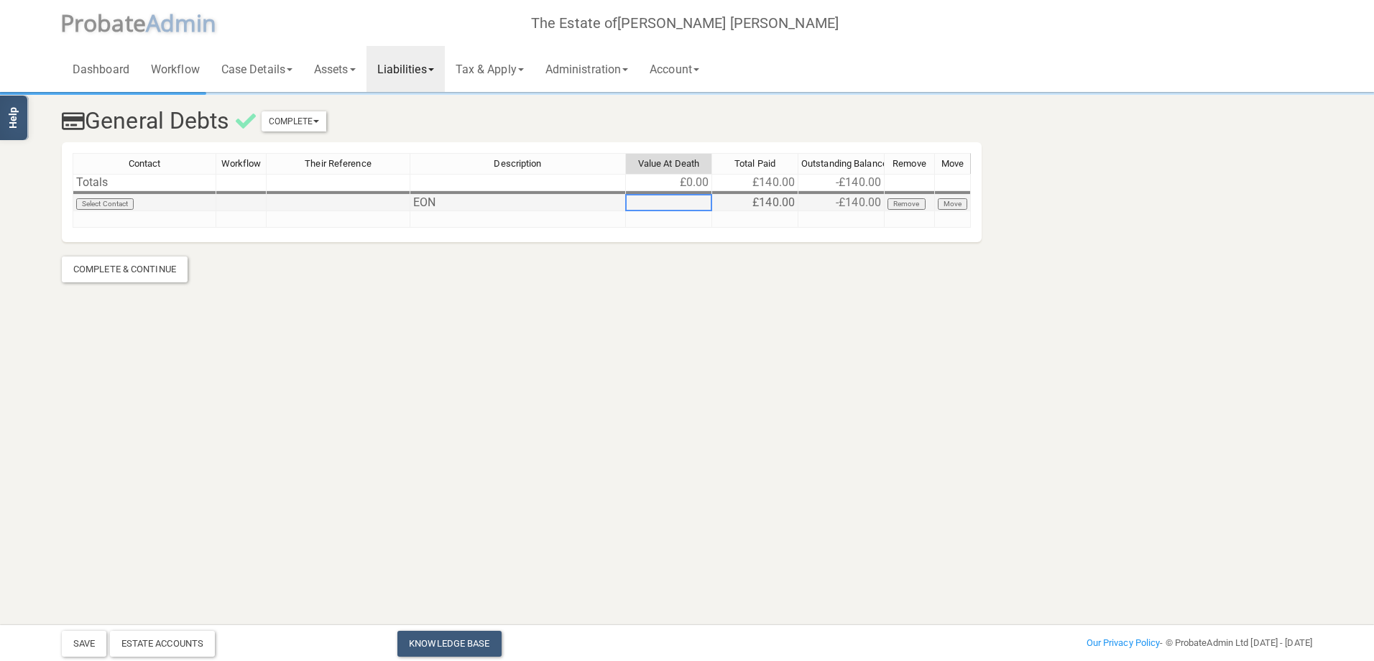
click at [679, 200] on td at bounding box center [669, 203] width 86 height 17
type textarea "1"
click at [85, 644] on button "Save" at bounding box center [84, 644] width 45 height 26
click at [124, 261] on div "Complete & Continue" at bounding box center [125, 269] width 126 height 26
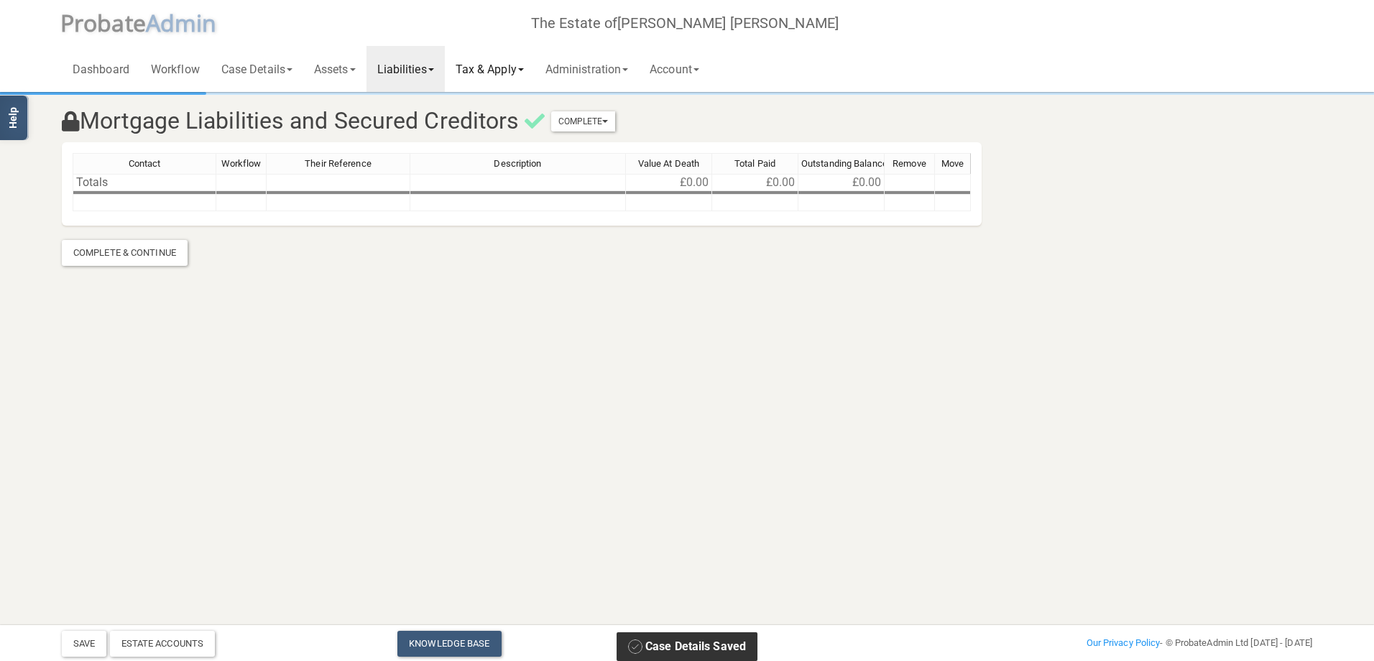
click at [501, 71] on link "Tax & Apply" at bounding box center [490, 69] width 90 height 46
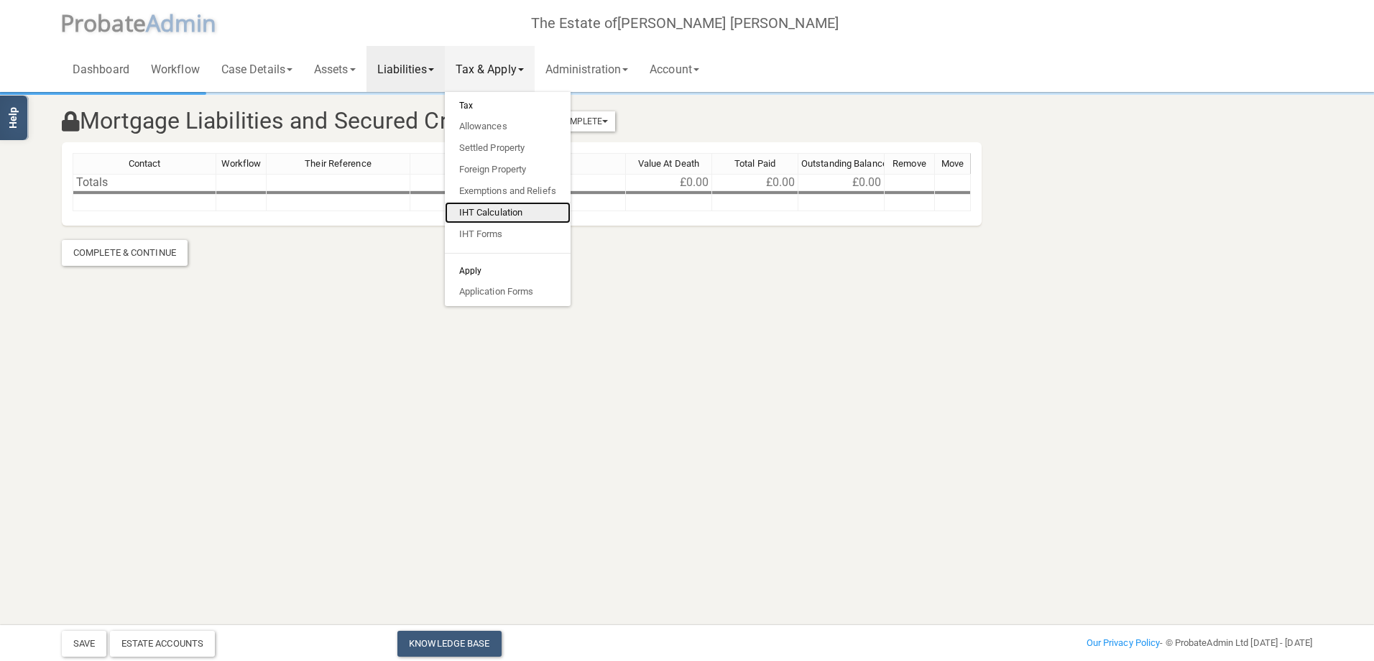
click at [491, 204] on link "IHT Calculation" at bounding box center [508, 213] width 126 height 22
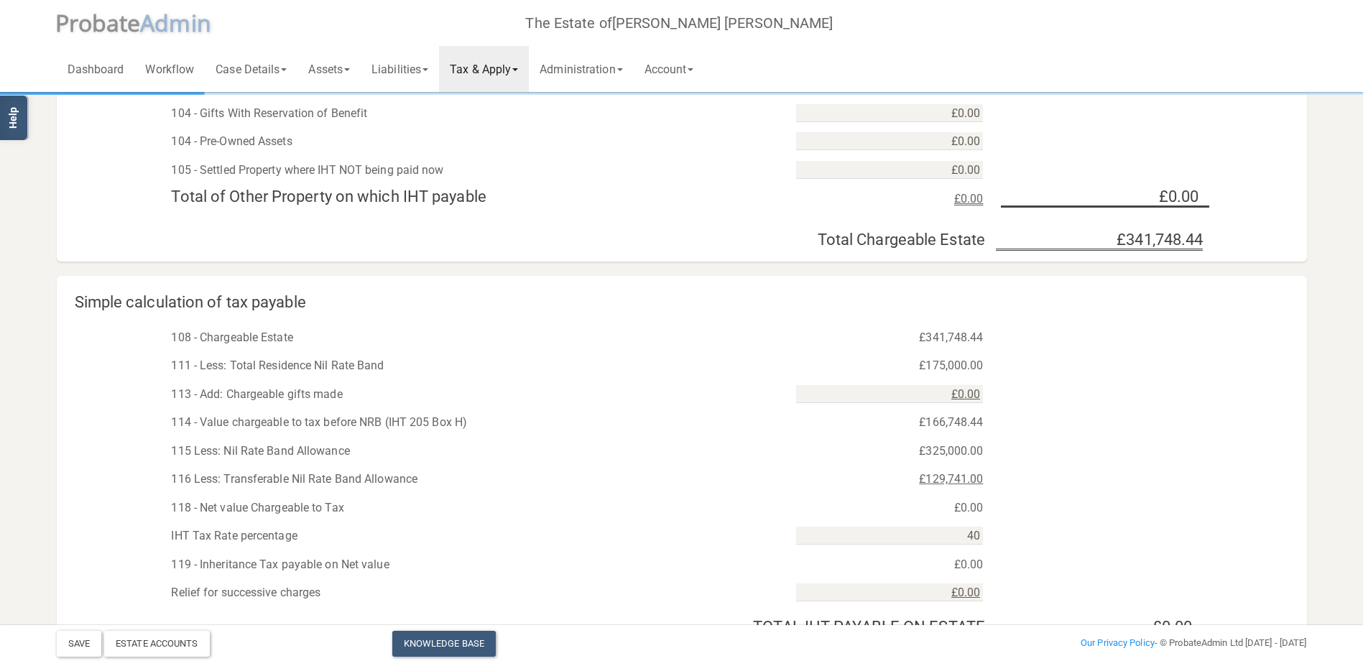
scroll to position [728, 0]
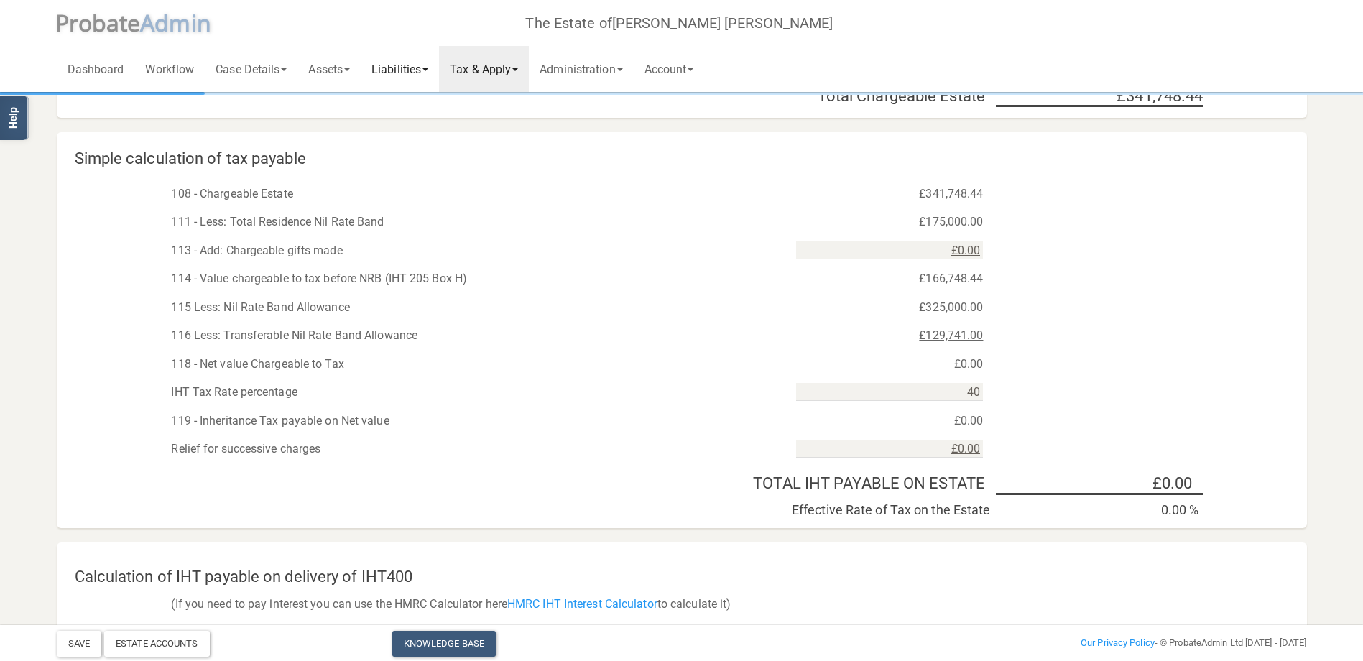
click at [427, 71] on link "Liabilities" at bounding box center [400, 69] width 78 height 46
click at [422, 100] on link "Funeral Expenses" at bounding box center [418, 107] width 115 height 22
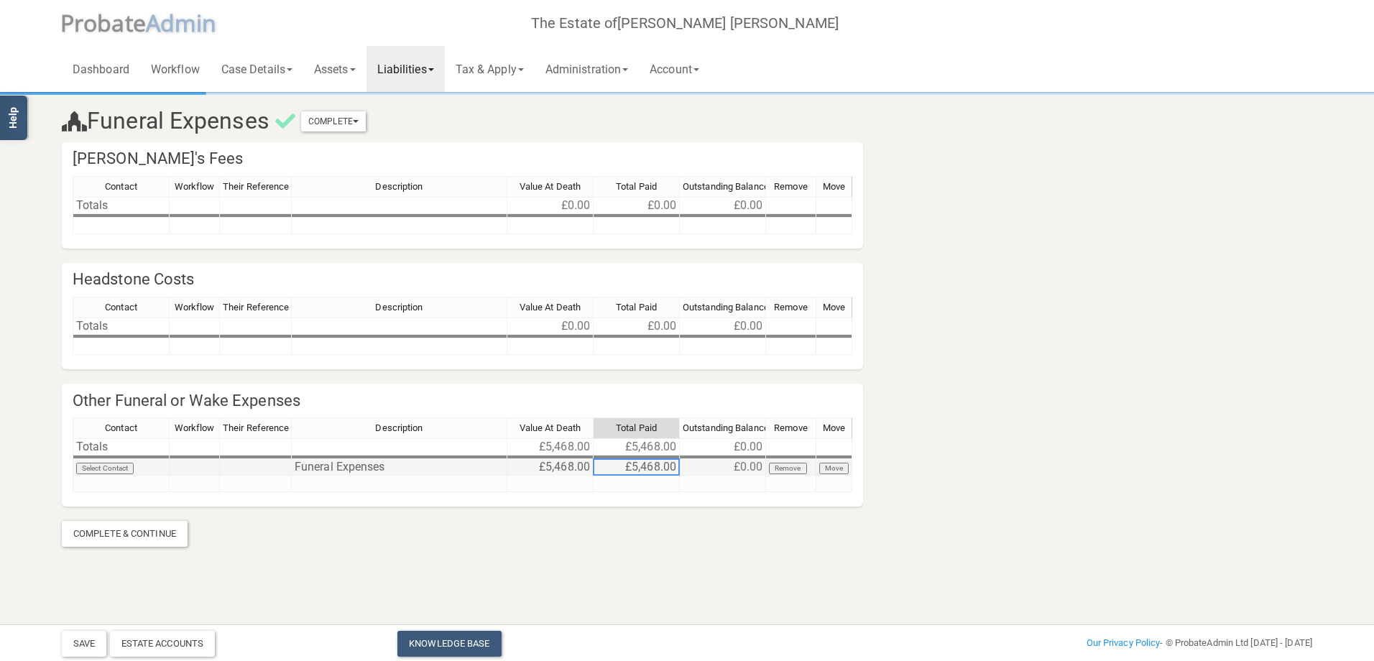
click at [652, 471] on td "£5,468.00" at bounding box center [636, 467] width 86 height 17
click at [85, 649] on button "Save" at bounding box center [84, 644] width 45 height 26
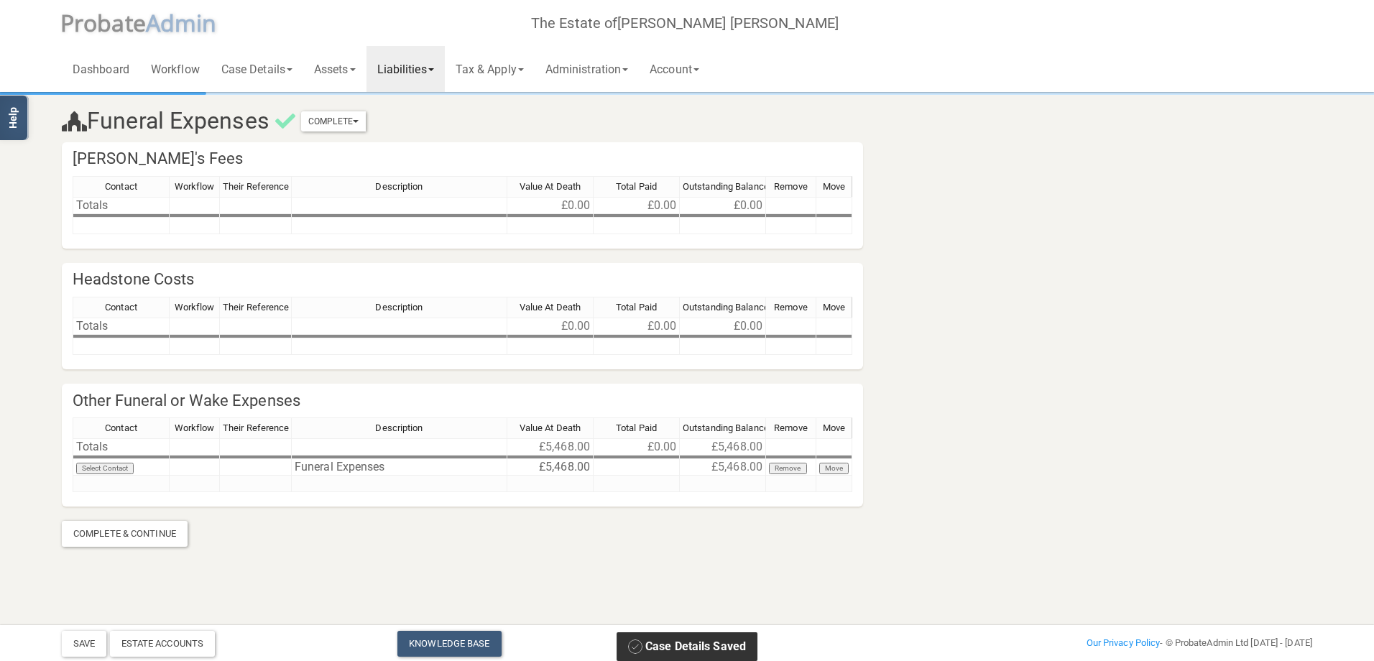
click at [443, 74] on link "Liabilities" at bounding box center [405, 69] width 78 height 46
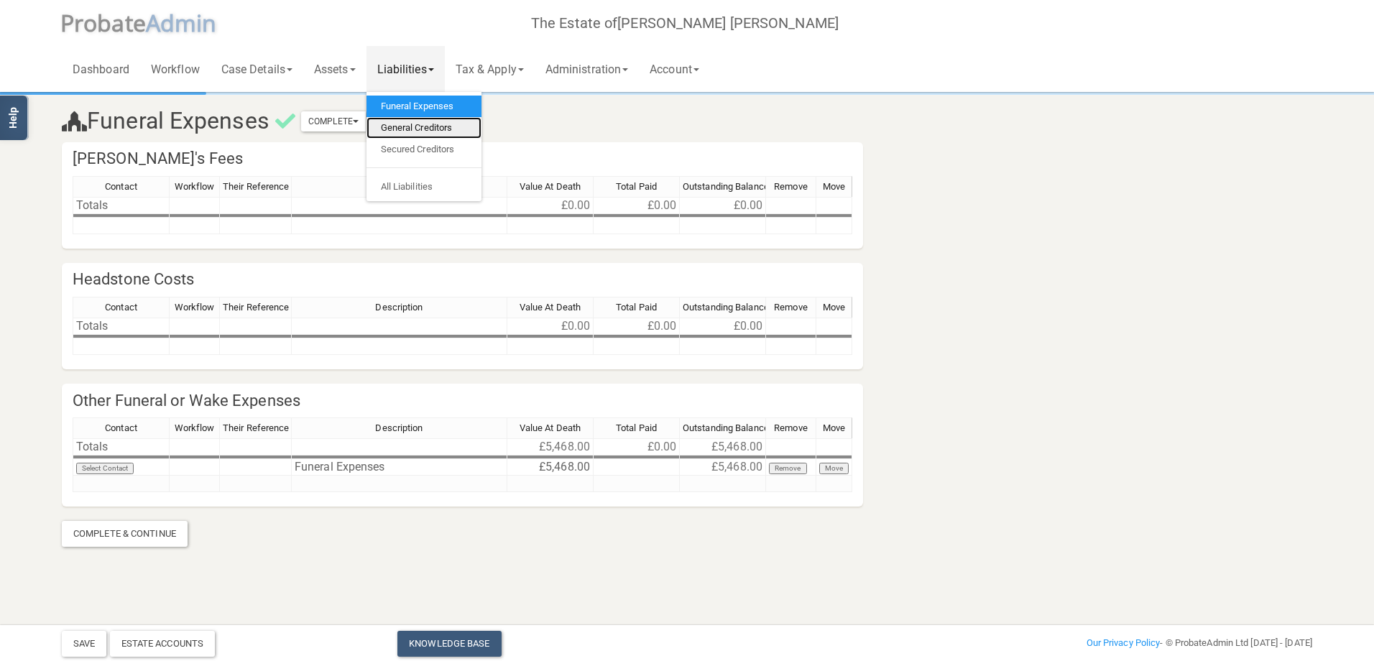
click at [427, 122] on link "General Creditors" at bounding box center [423, 128] width 115 height 22
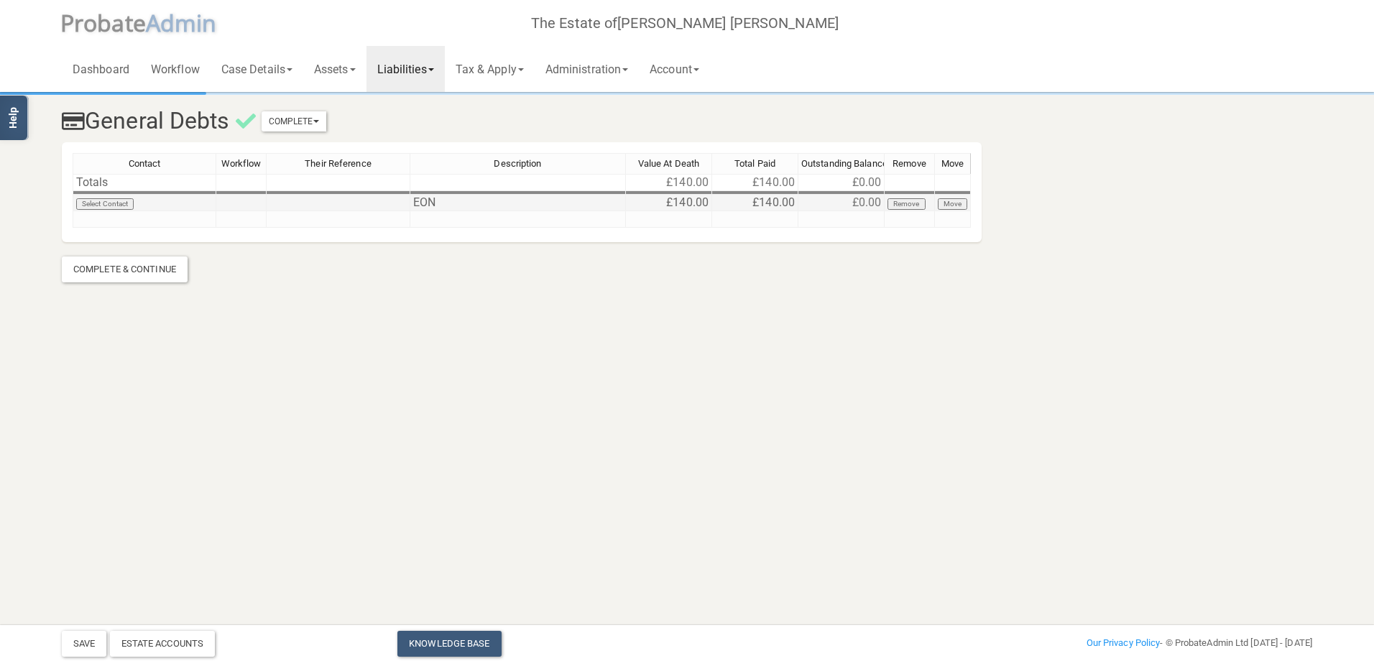
click at [780, 208] on td "£140.00" at bounding box center [755, 203] width 86 height 17
click at [74, 648] on button "Save" at bounding box center [84, 644] width 45 height 26
click at [114, 268] on div "Complete & Continue" at bounding box center [125, 269] width 126 height 26
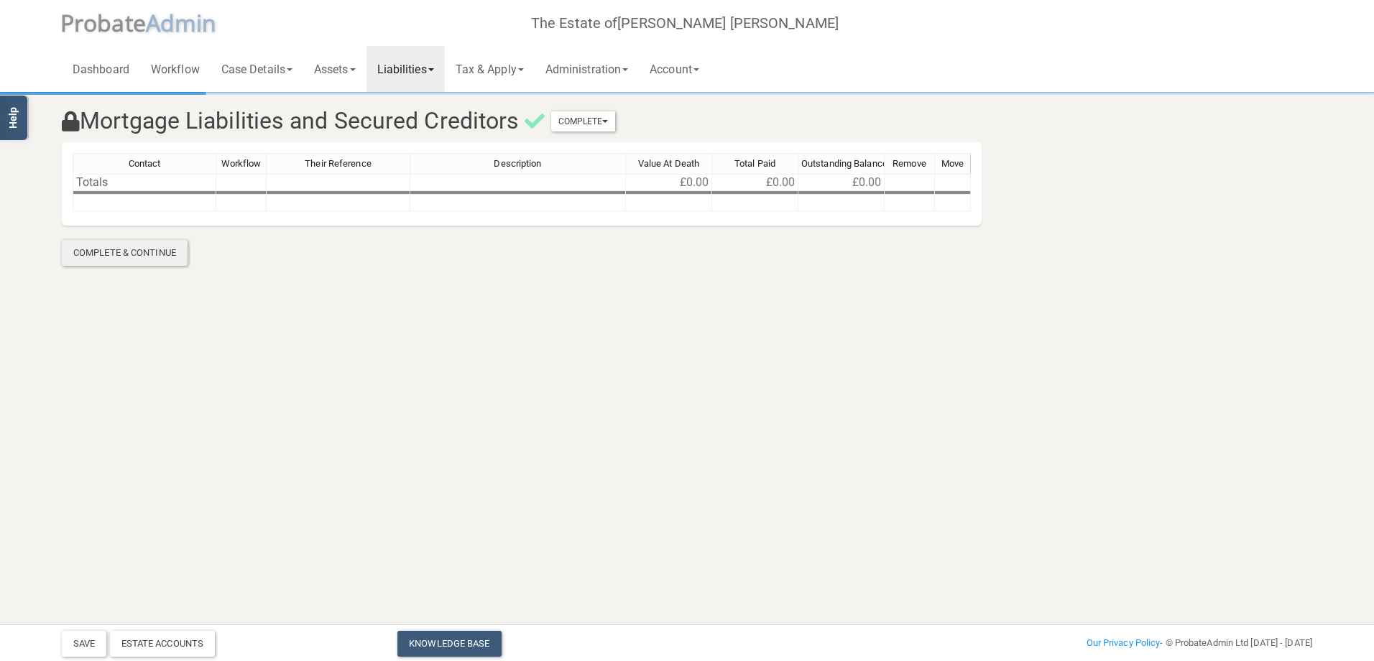
click at [124, 253] on div "Complete & Continue" at bounding box center [125, 253] width 126 height 26
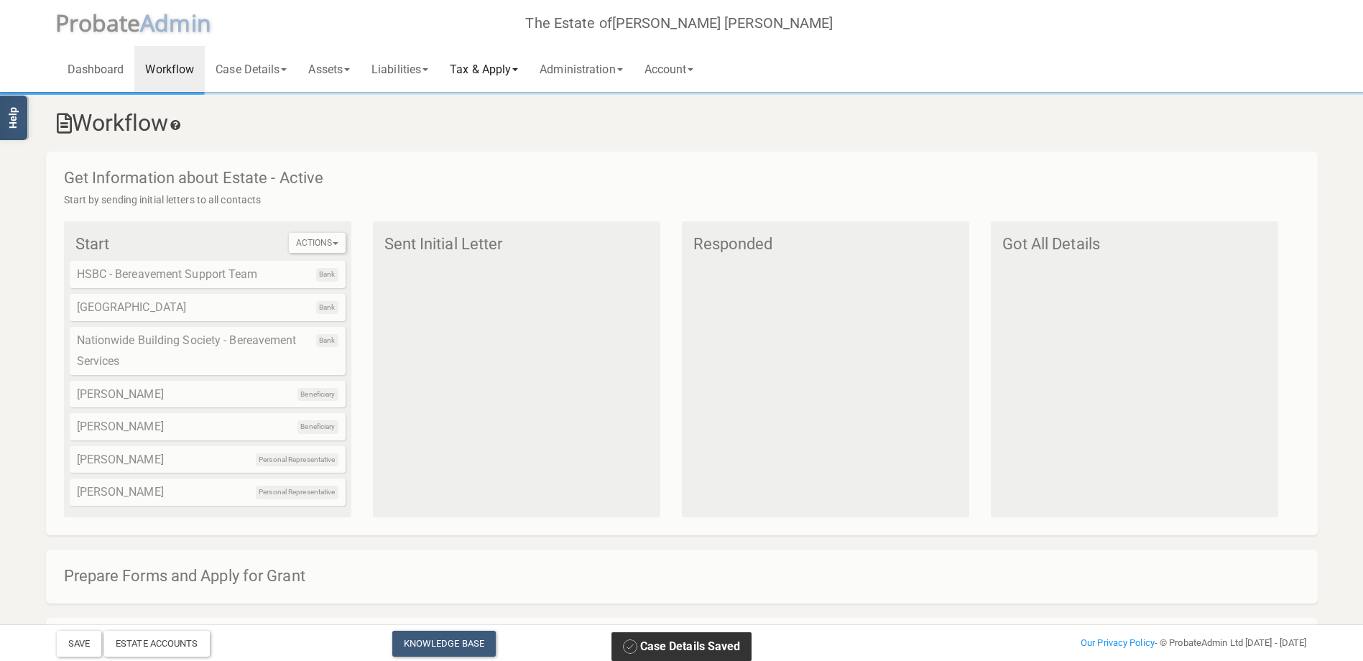
click at [519, 65] on link "Tax & Apply" at bounding box center [484, 69] width 90 height 46
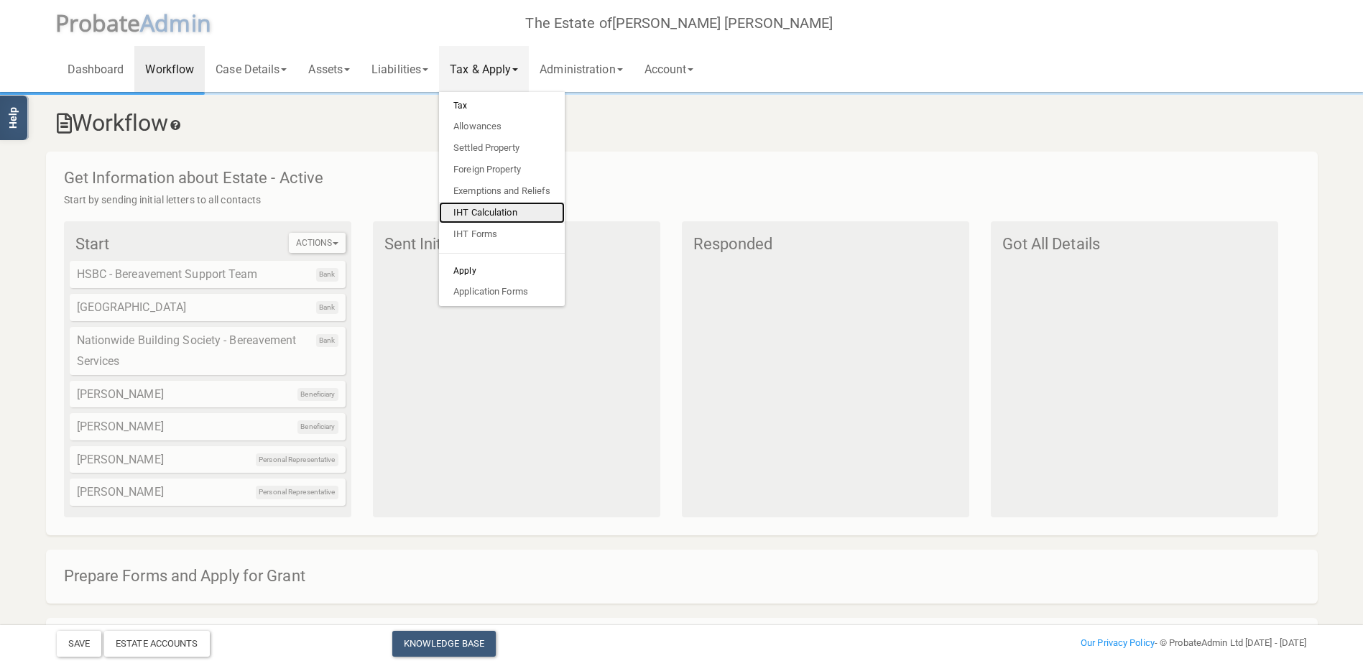
click at [495, 210] on link "IHT Calculation" at bounding box center [502, 213] width 126 height 22
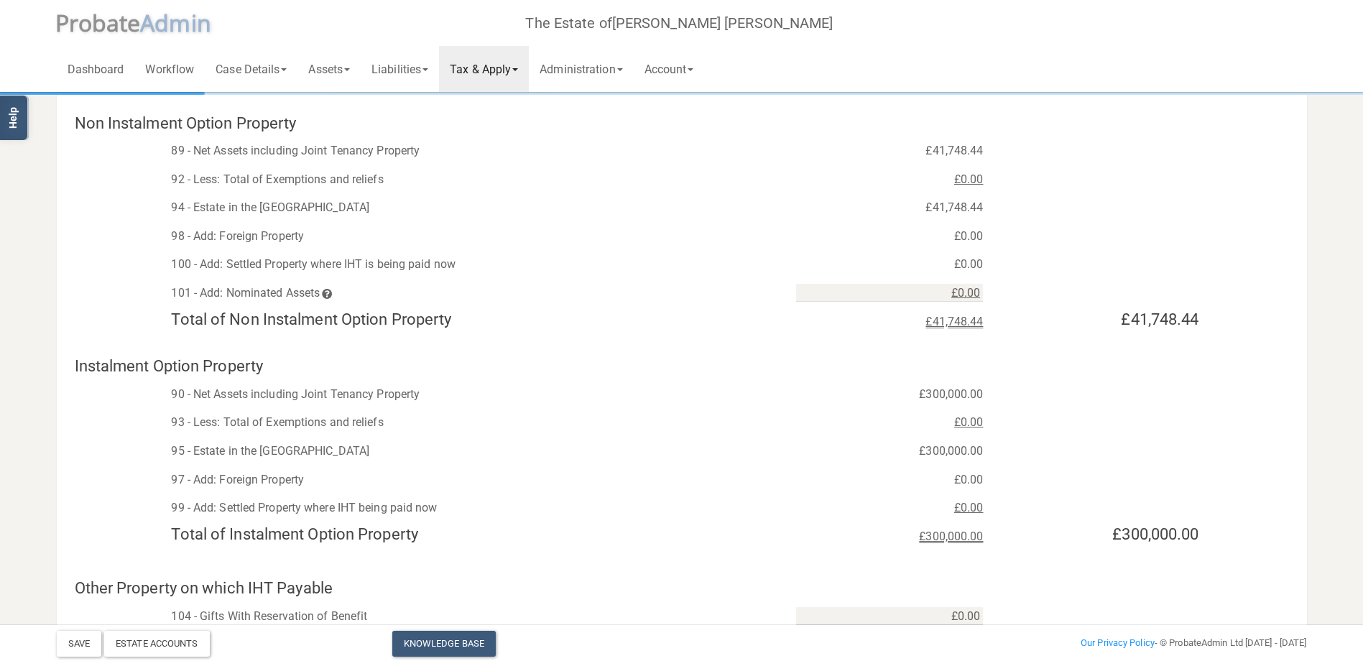
scroll to position [10, 0]
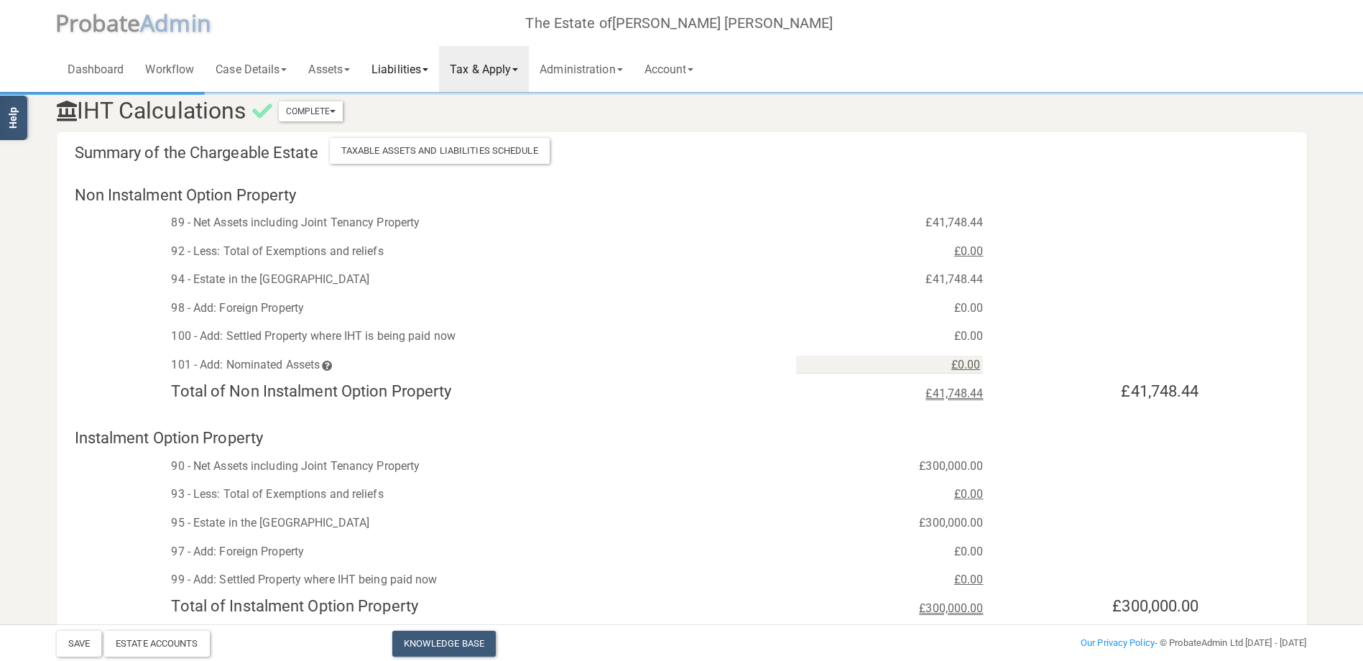
click at [432, 69] on link "Liabilities" at bounding box center [400, 69] width 78 height 46
click at [407, 185] on link "All Liabilities" at bounding box center [418, 187] width 115 height 22
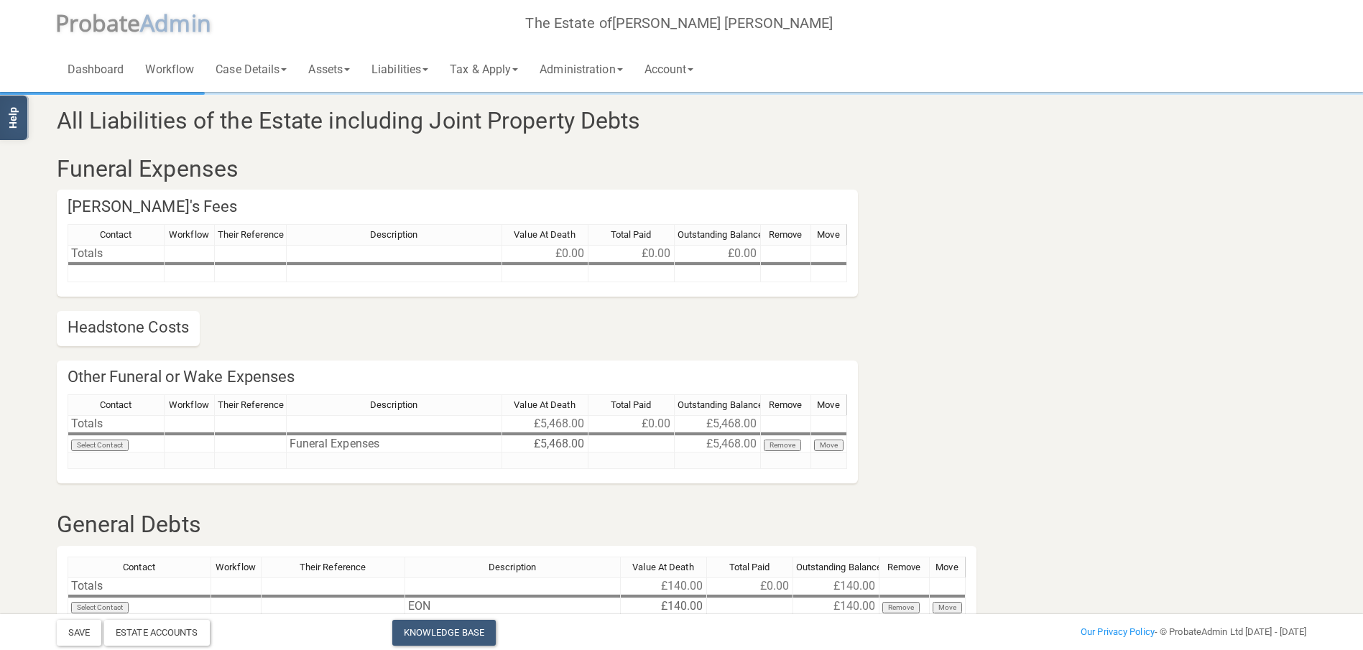
scroll to position [144, 0]
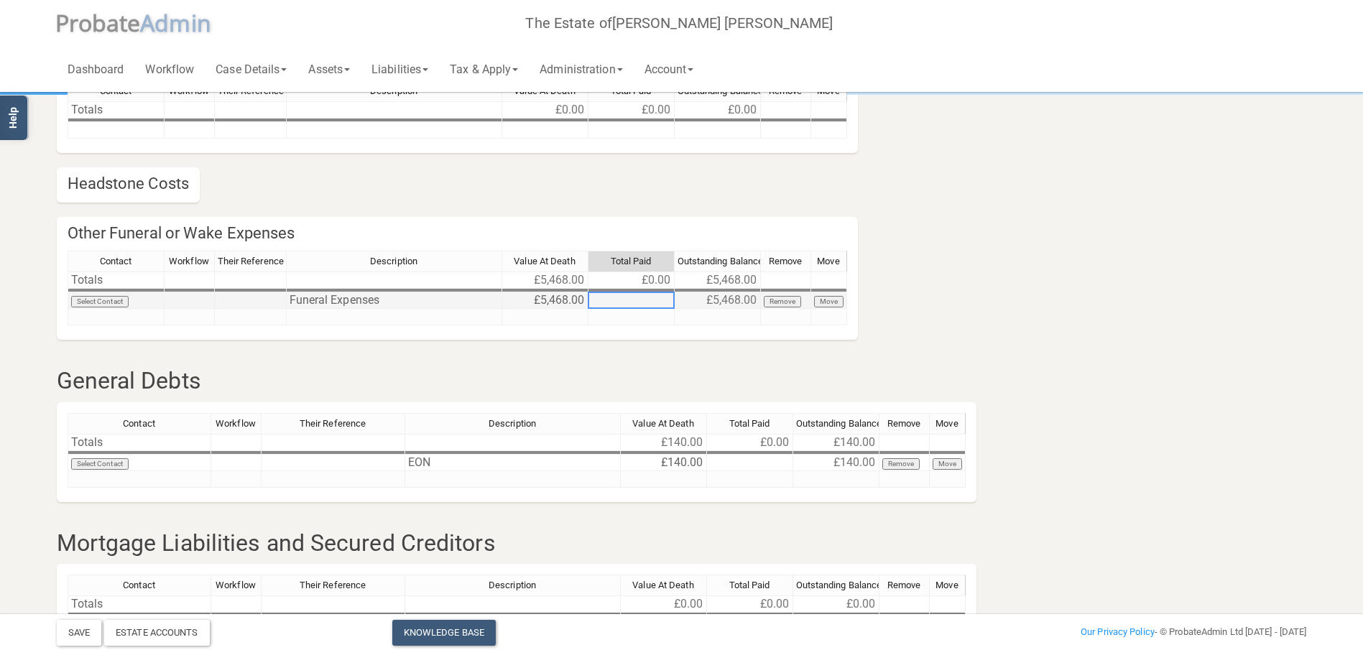
click at [630, 297] on td at bounding box center [631, 300] width 86 height 17
type textarea "5468"
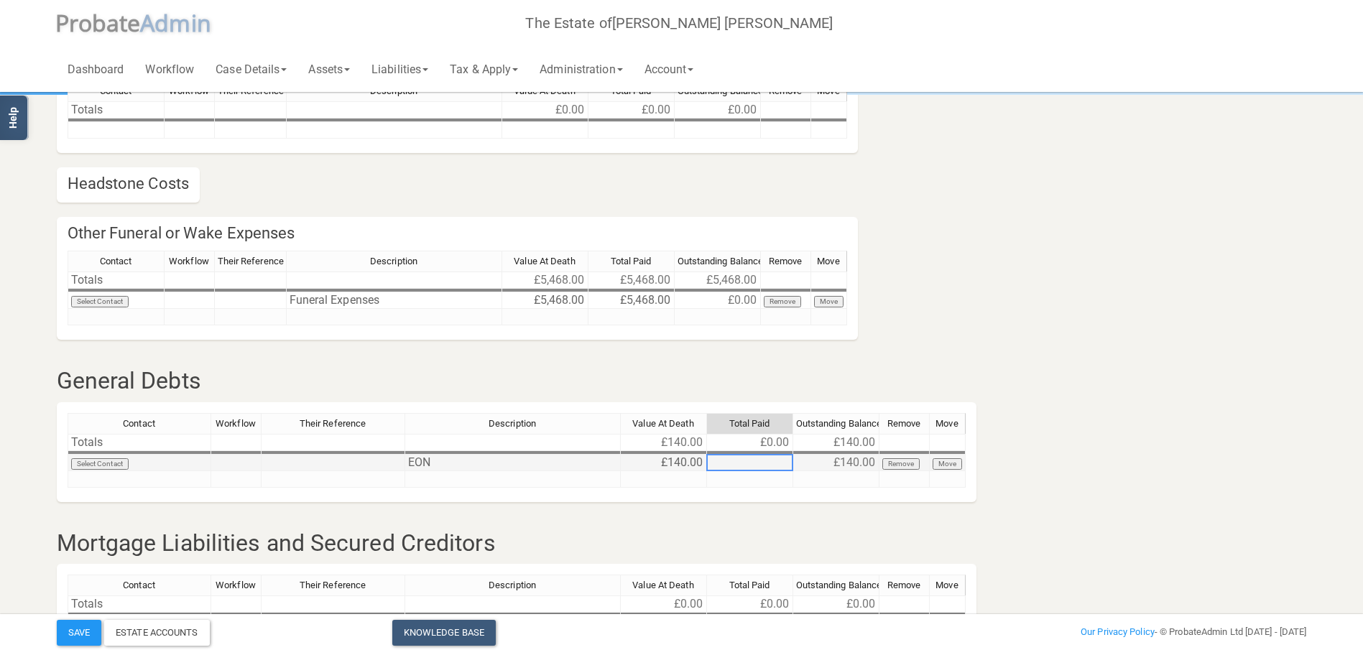
click at [748, 466] on td at bounding box center [750, 463] width 86 height 17
type textarea "140"
click at [70, 635] on button "Save" at bounding box center [79, 633] width 45 height 26
click at [428, 69] on span at bounding box center [425, 69] width 6 height 3
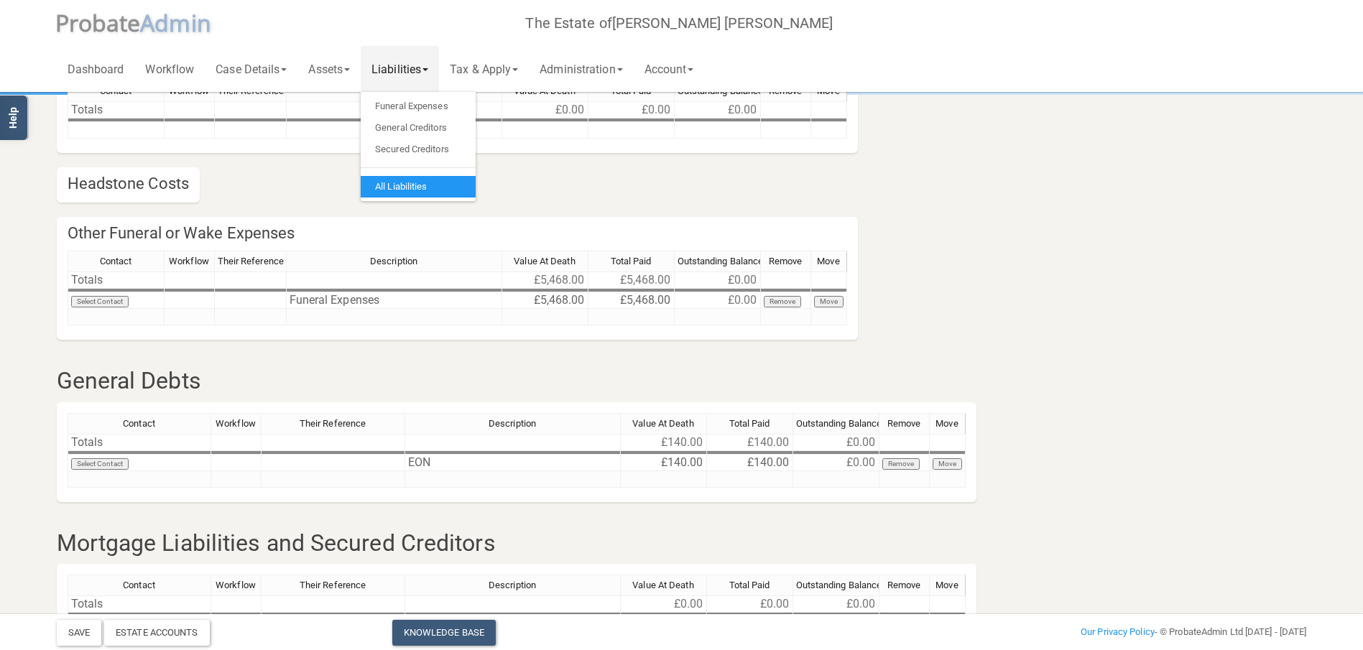
click at [428, 69] on span at bounding box center [425, 69] width 6 height 3
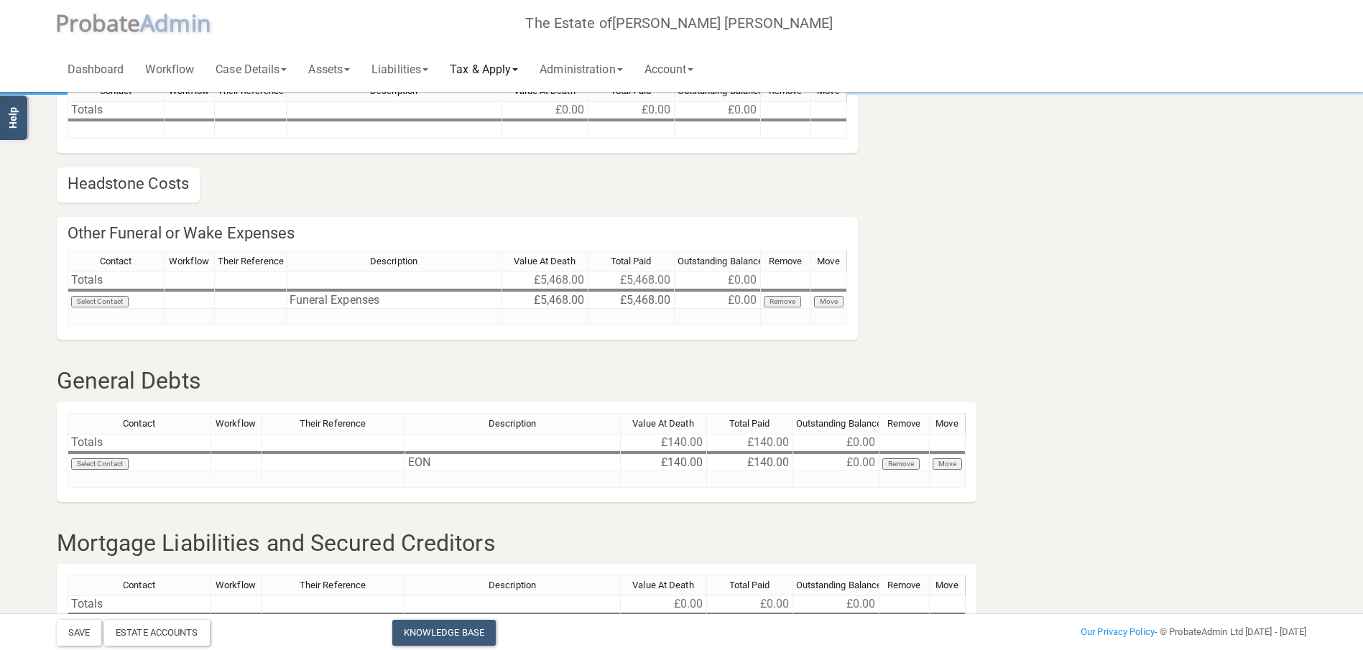
click at [527, 68] on link "Tax & Apply" at bounding box center [484, 69] width 90 height 46
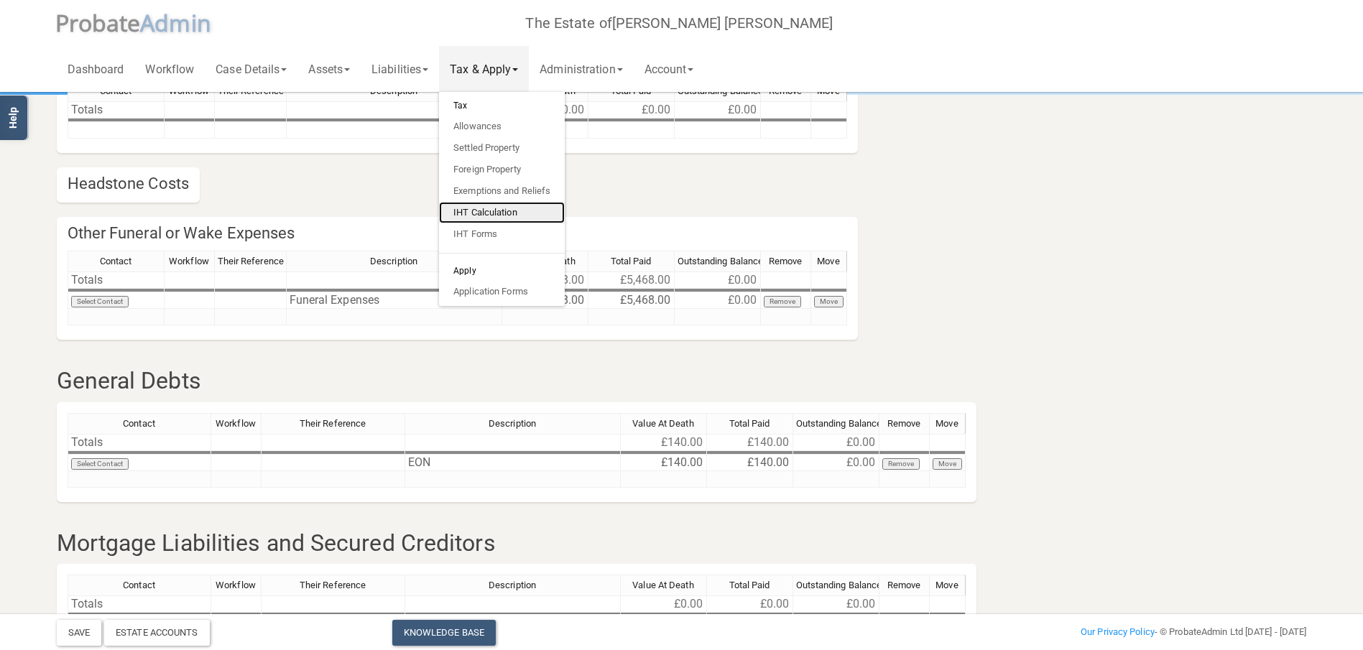
click at [493, 211] on link "IHT Calculation" at bounding box center [502, 213] width 126 height 22
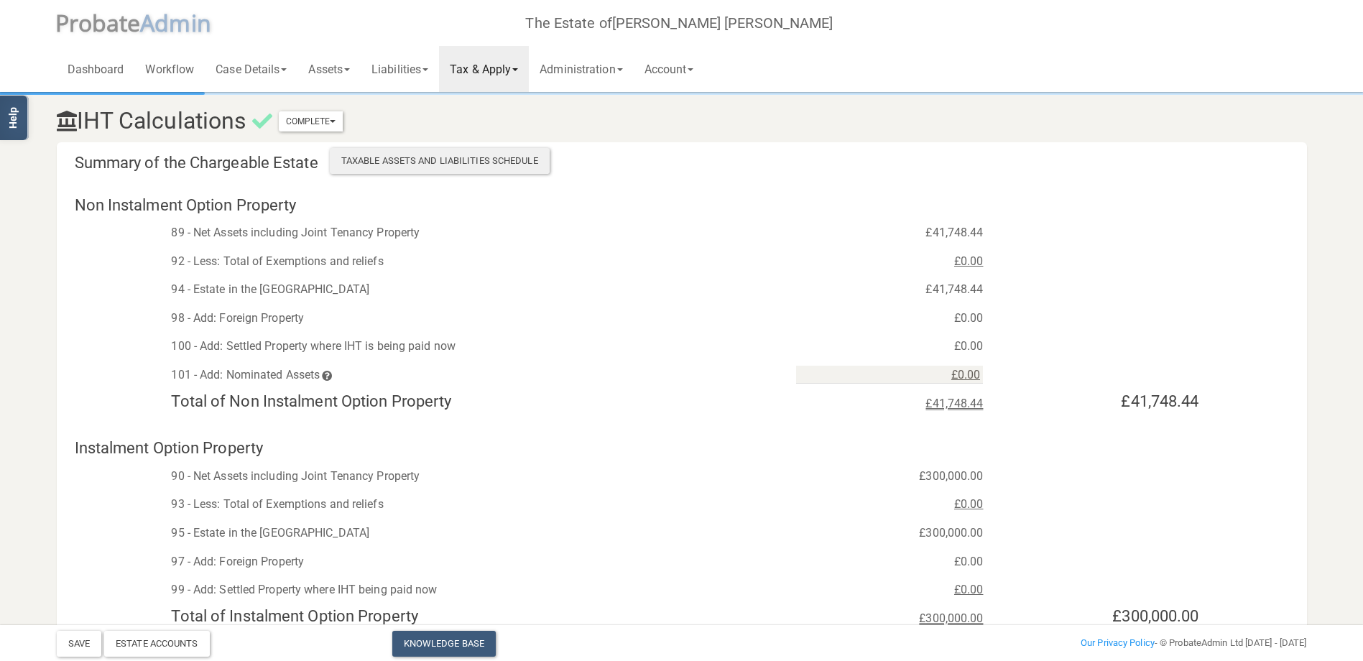
click at [417, 154] on div "Taxable Assets and Liabilities Schedule" at bounding box center [440, 161] width 220 height 26
click at [529, 72] on link "Tax & Apply" at bounding box center [484, 69] width 90 height 46
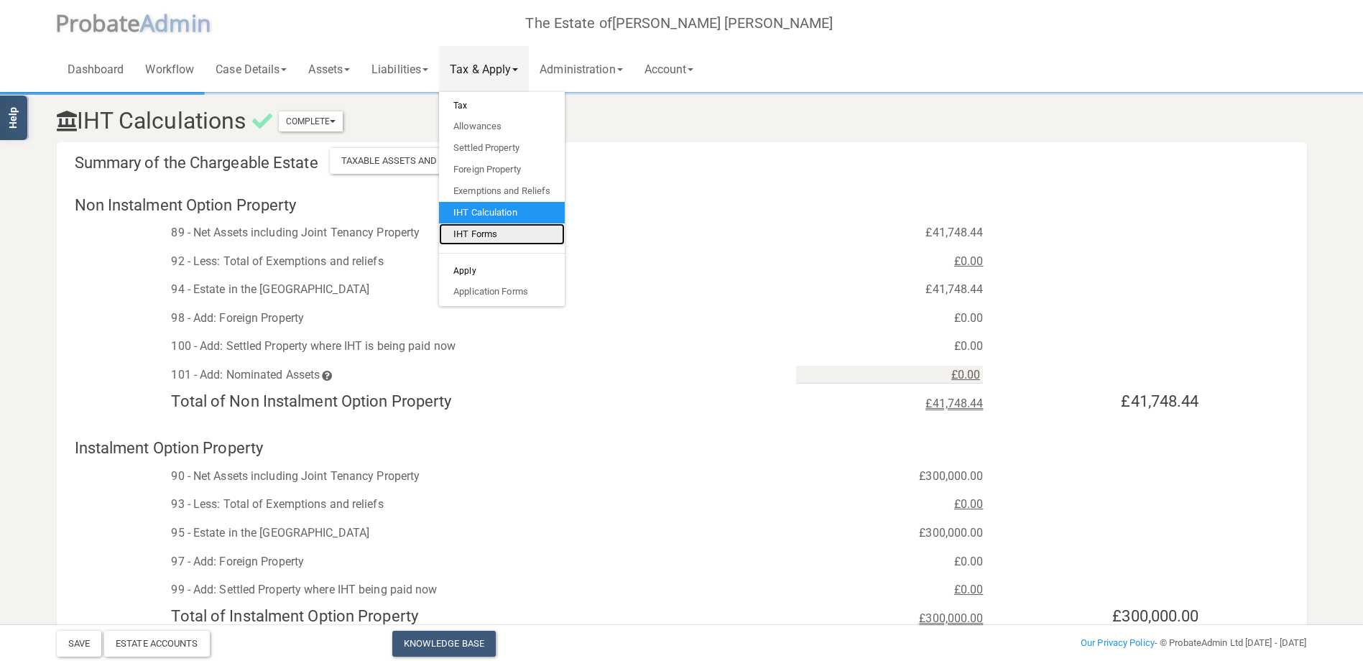
click at [482, 236] on link "IHT Forms" at bounding box center [502, 234] width 126 height 22
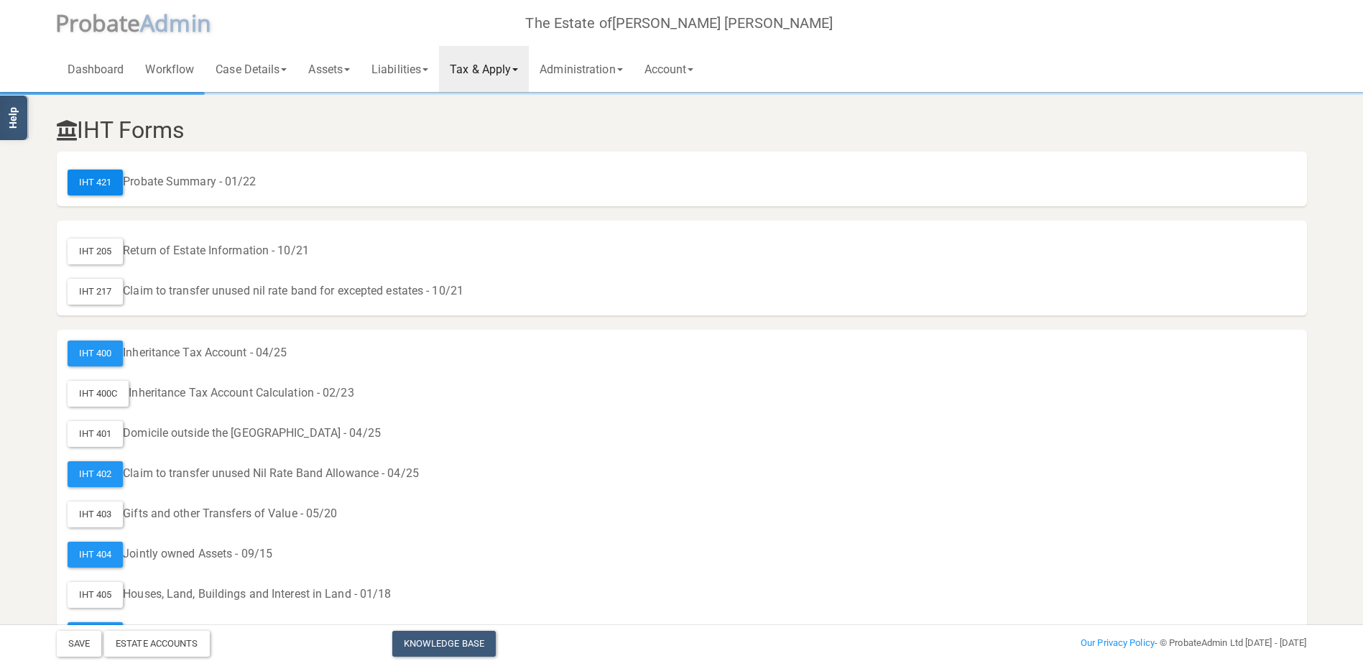
click at [99, 176] on div "IHT 421" at bounding box center [96, 183] width 56 height 26
click at [529, 73] on link "Tax & Apply" at bounding box center [484, 69] width 90 height 46
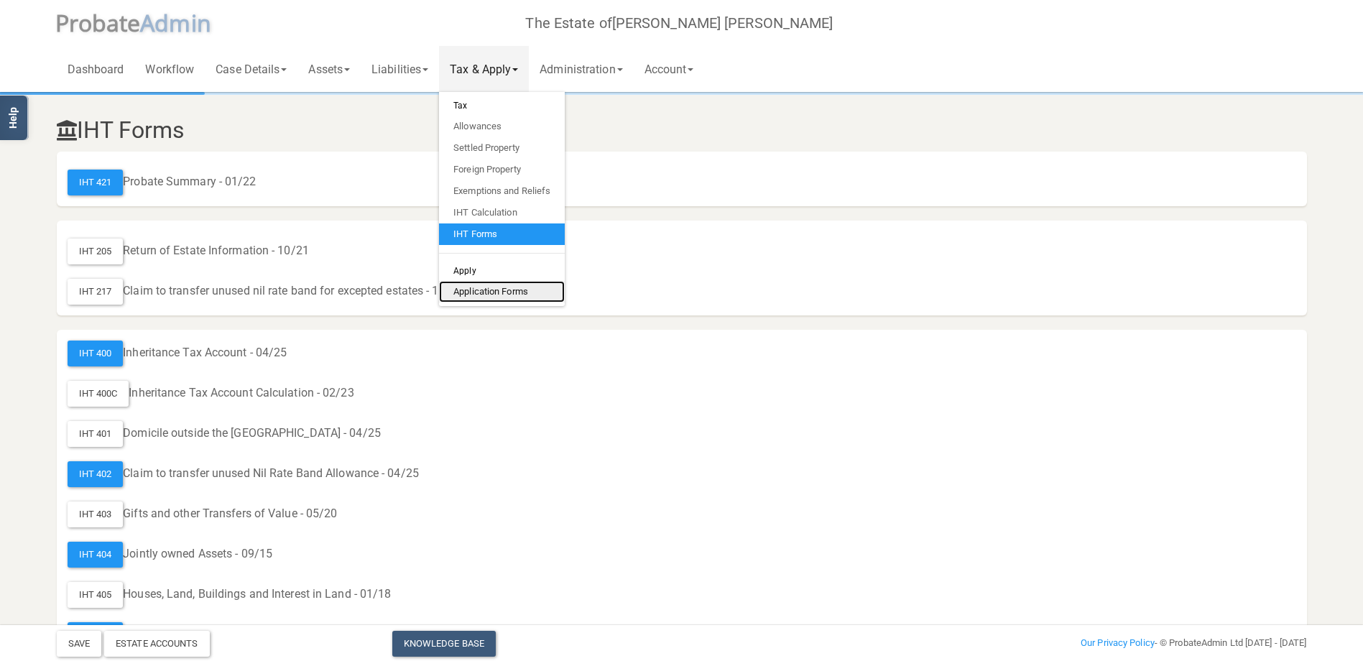
click at [491, 291] on link "Application Forms" at bounding box center [502, 292] width 126 height 22
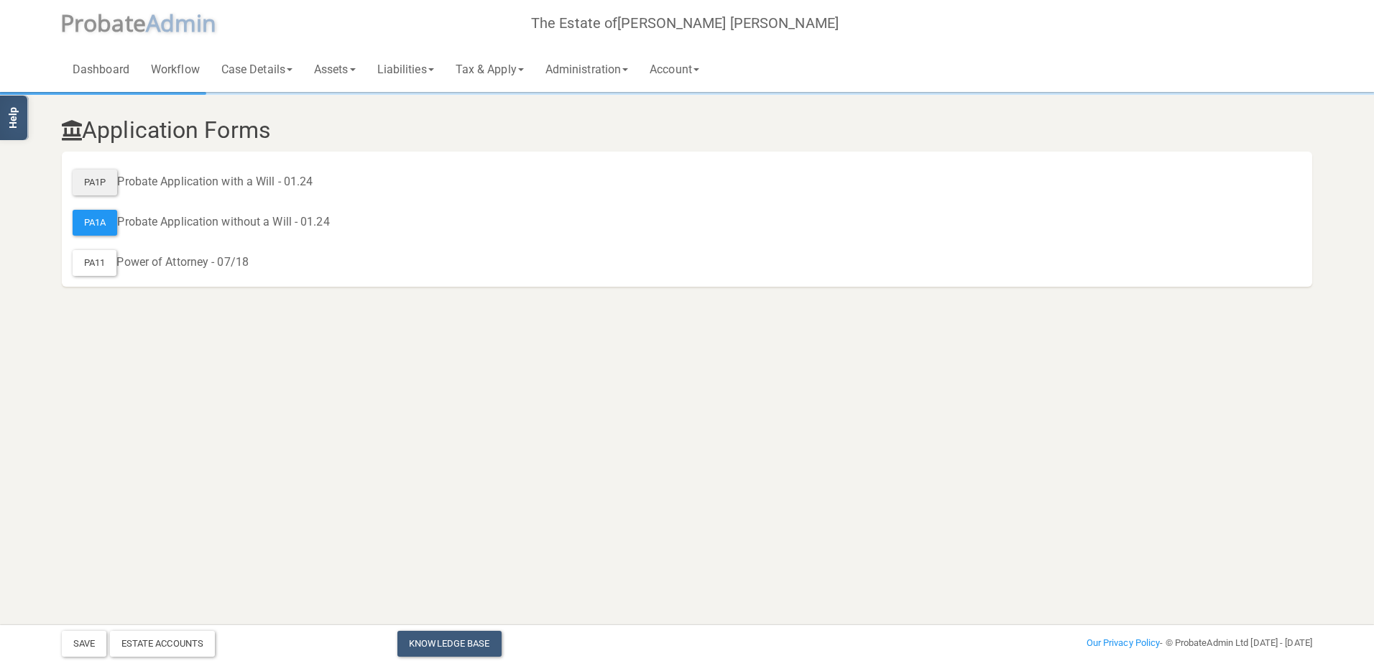
click at [97, 176] on div "PA1P" at bounding box center [95, 183] width 45 height 26
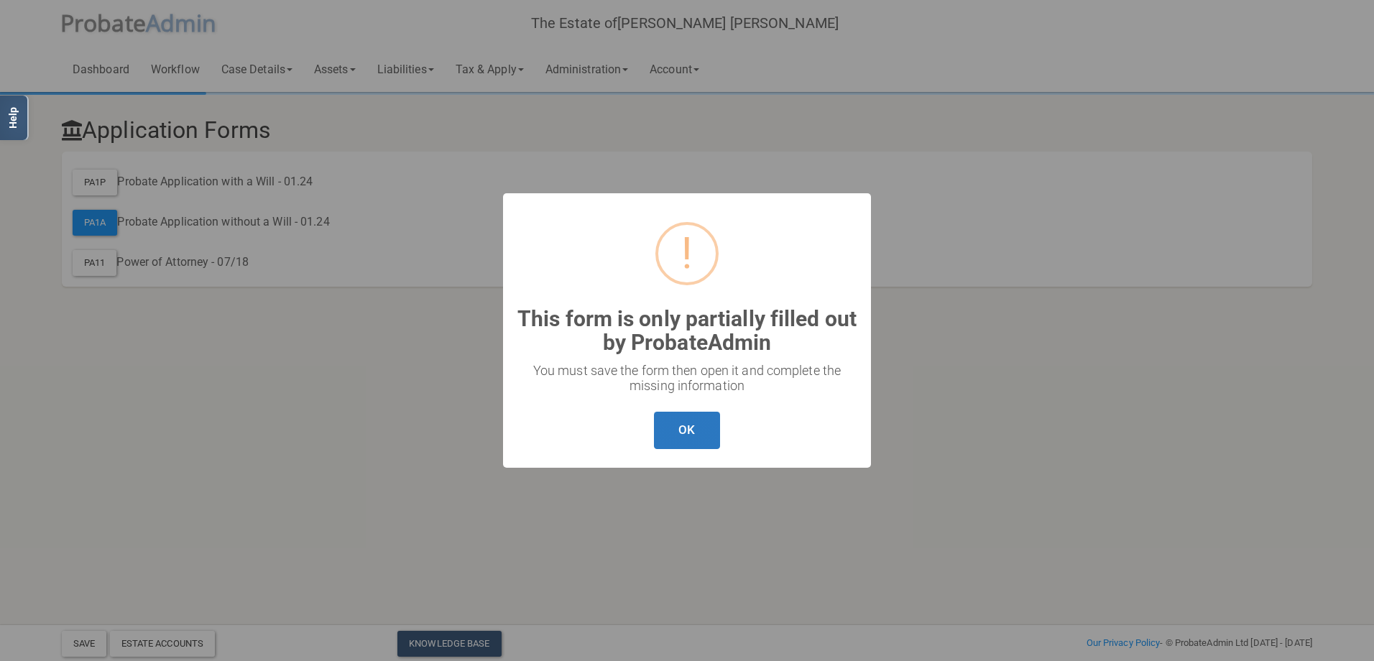
click at [697, 426] on button "OK" at bounding box center [686, 431] width 65 height 38
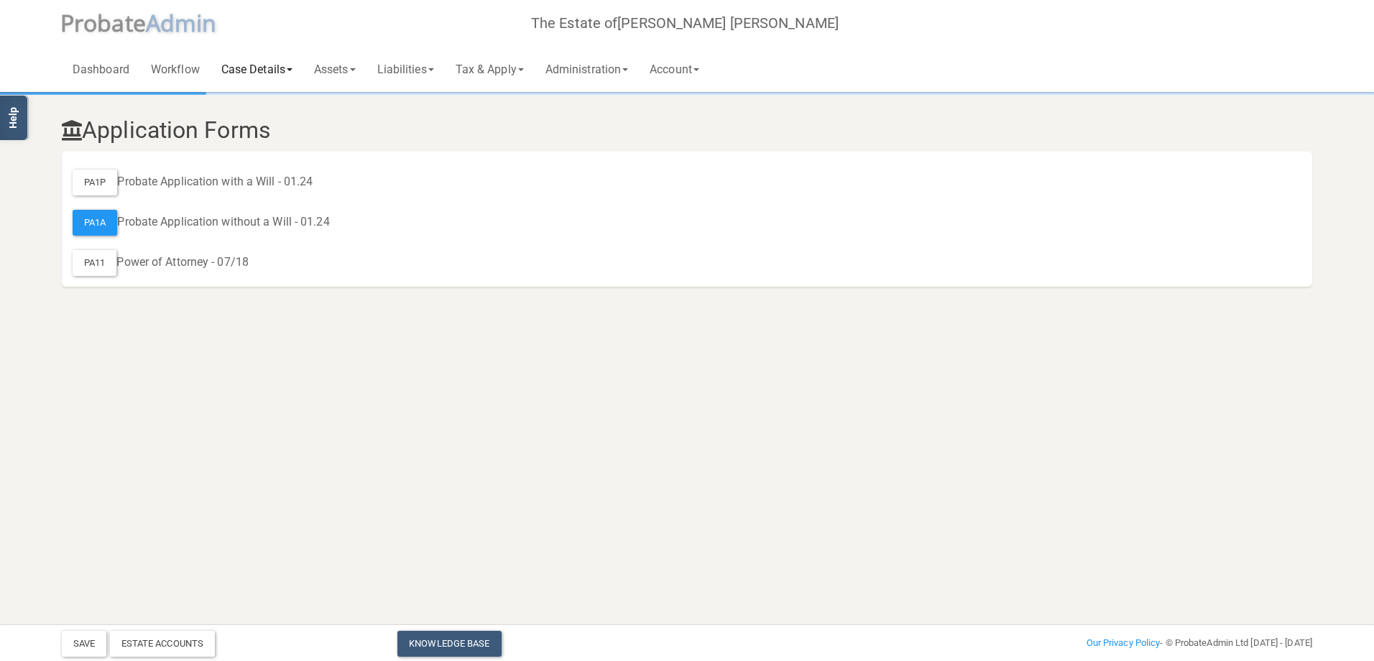
click at [292, 68] on span at bounding box center [290, 69] width 6 height 3
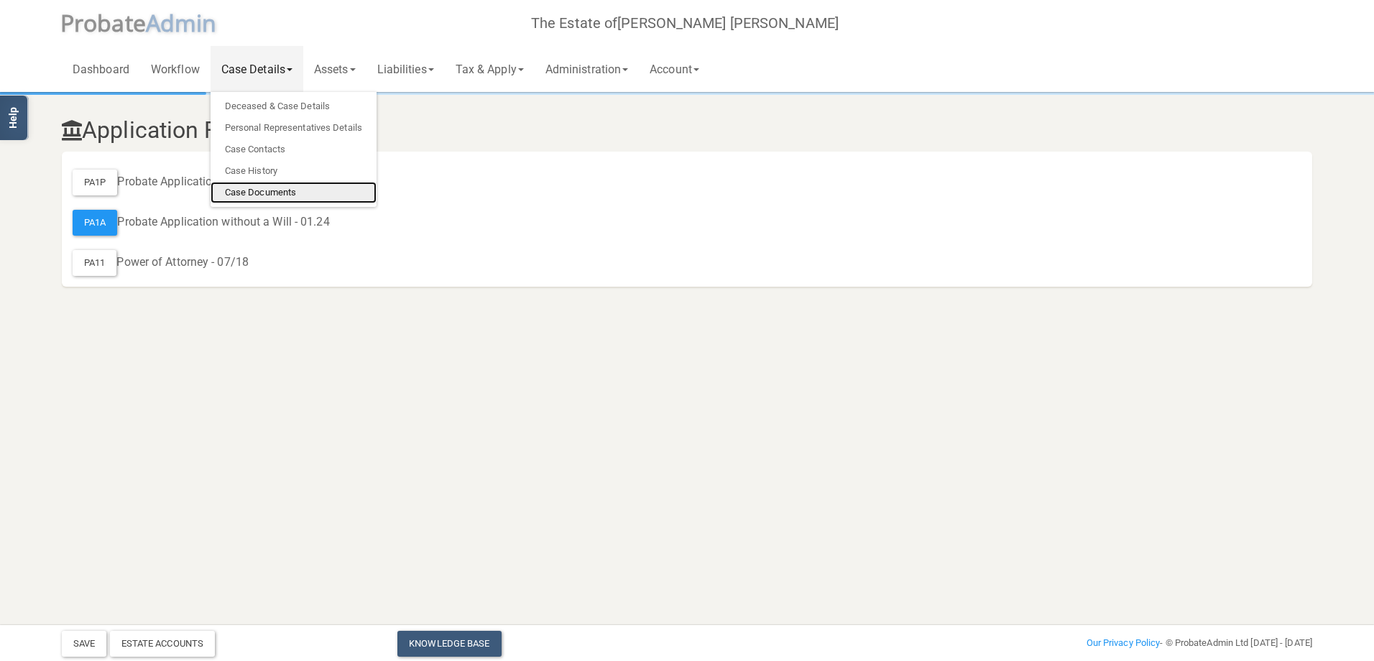
click at [269, 191] on link "Case Documents" at bounding box center [293, 193] width 166 height 22
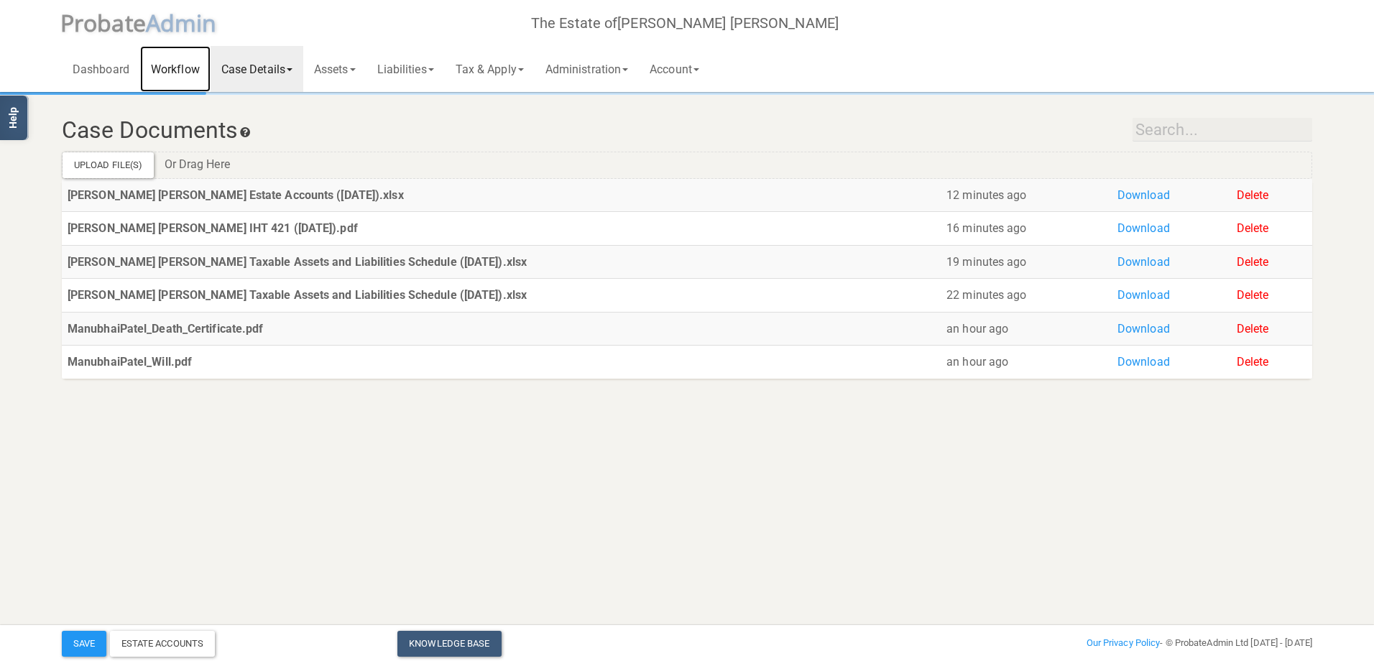
click at [189, 67] on link "Workflow" at bounding box center [175, 69] width 70 height 46
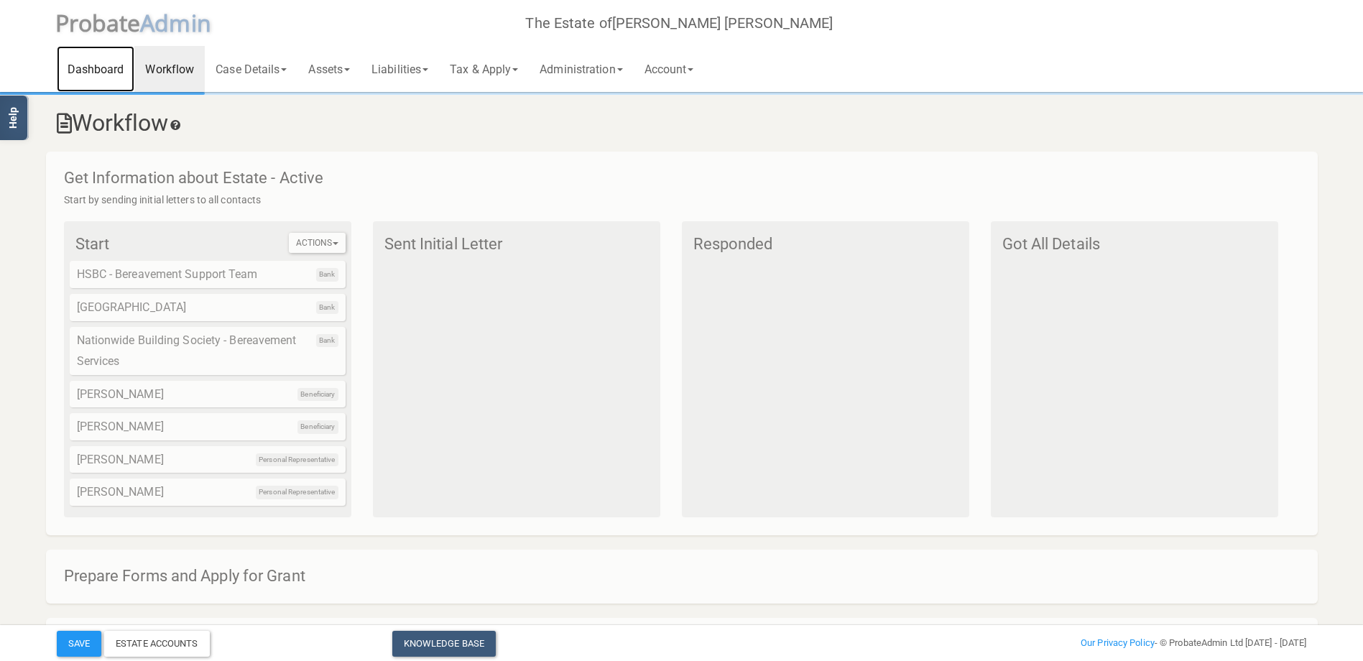
click at [105, 66] on link "Dashboard" at bounding box center [96, 69] width 78 height 46
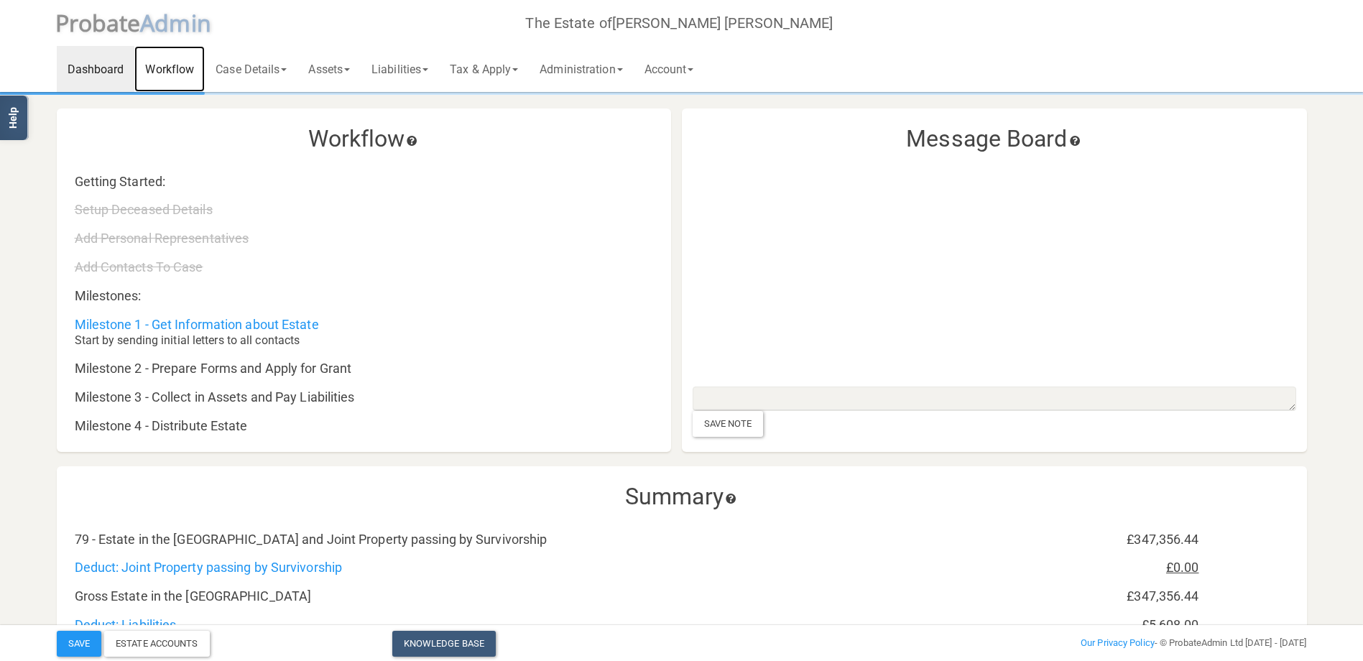
click at [180, 63] on link "Workflow" at bounding box center [169, 69] width 70 height 46
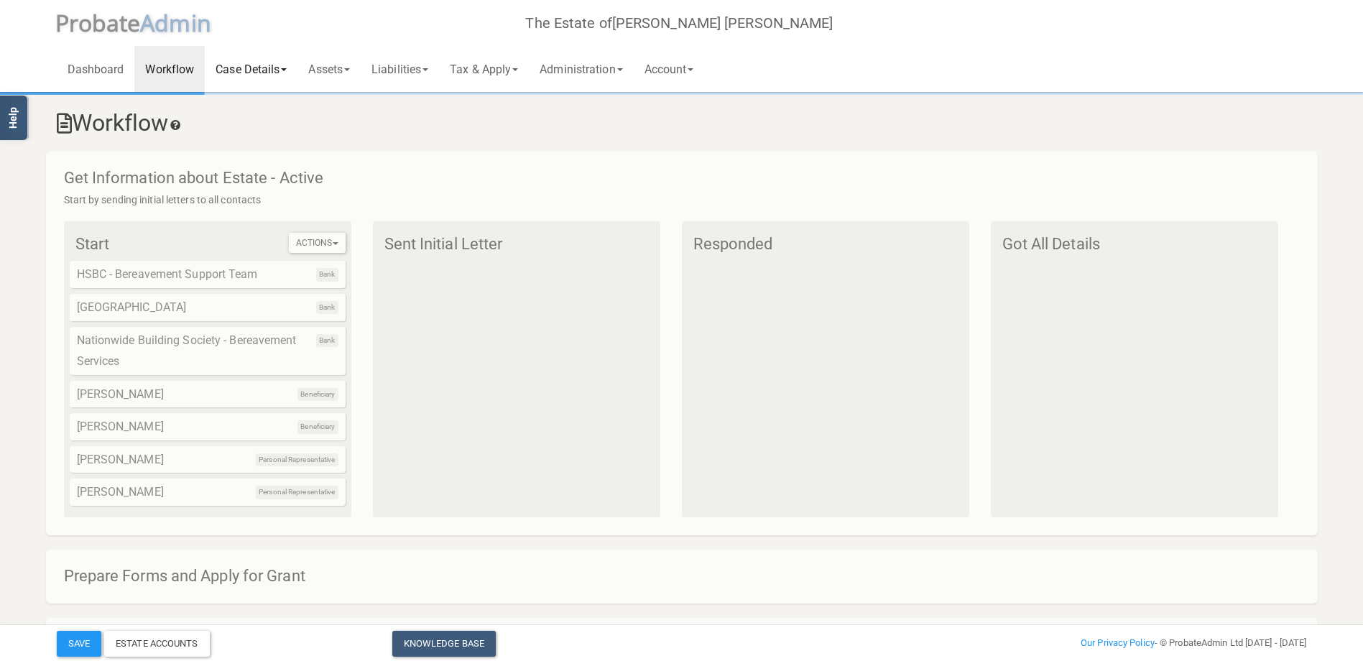
click at [246, 69] on link "Case Details" at bounding box center [251, 69] width 93 height 46
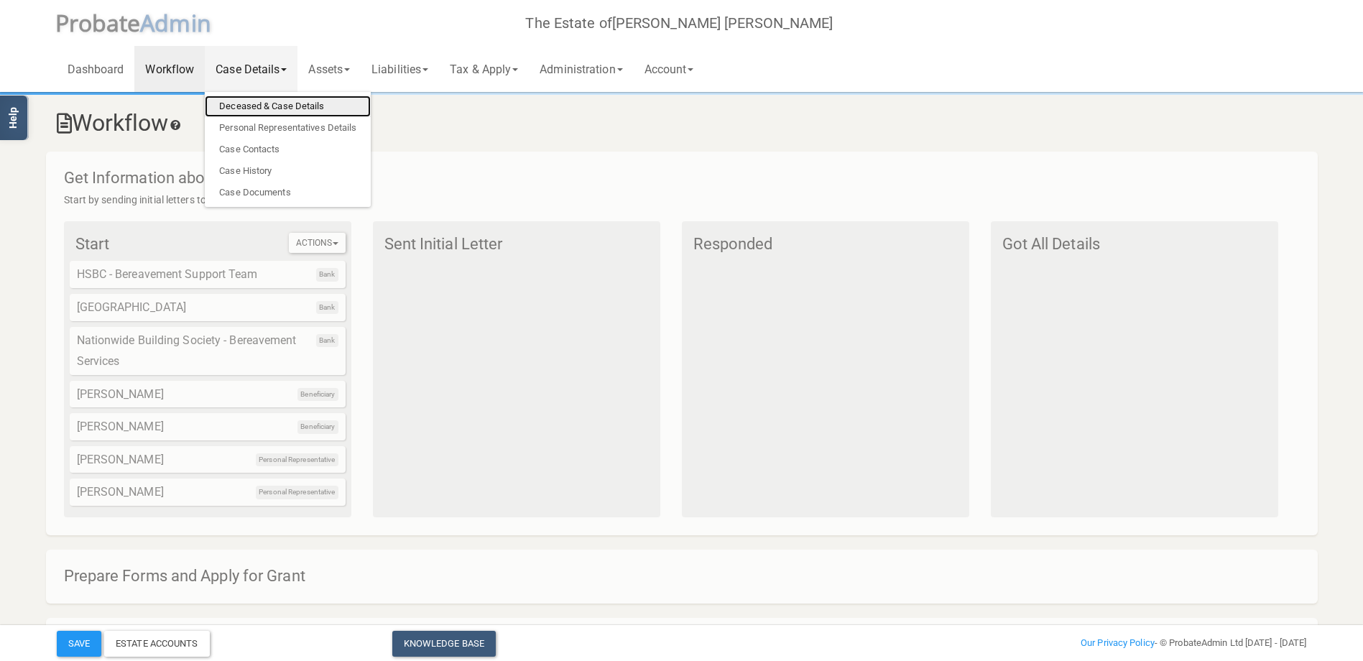
click at [287, 104] on link "Deceased & Case Details" at bounding box center [288, 107] width 166 height 22
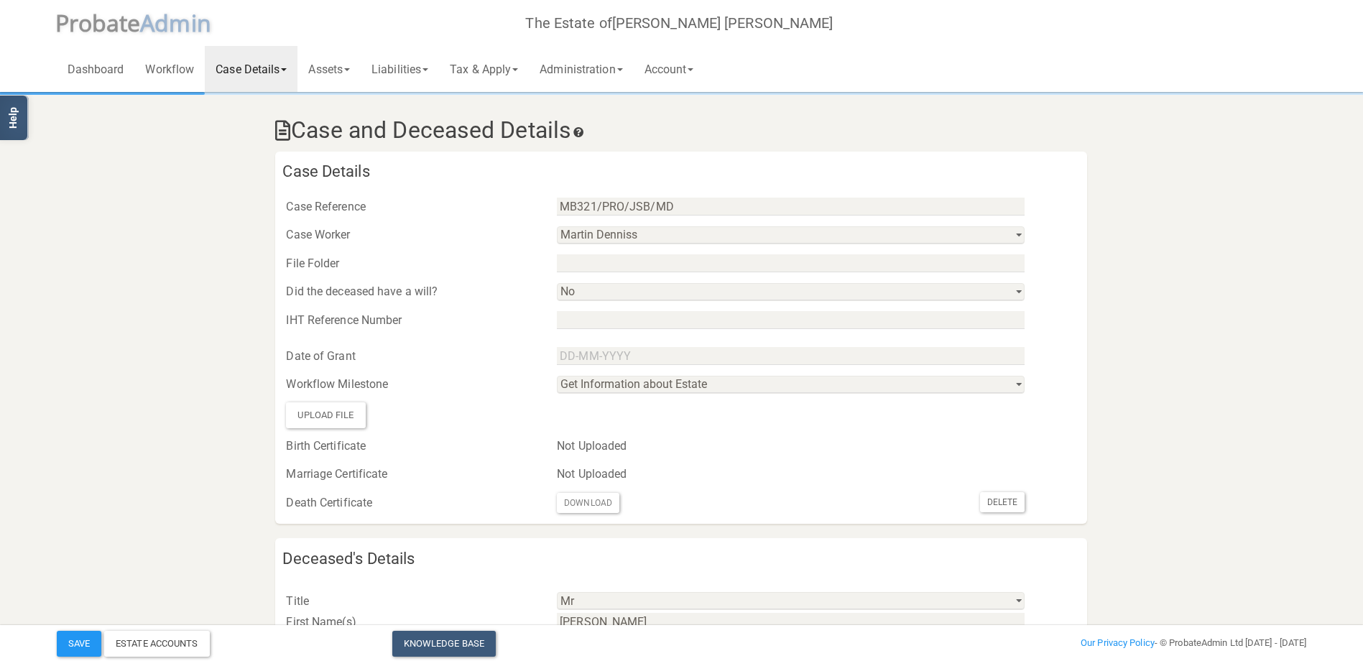
scroll to position [72, 0]
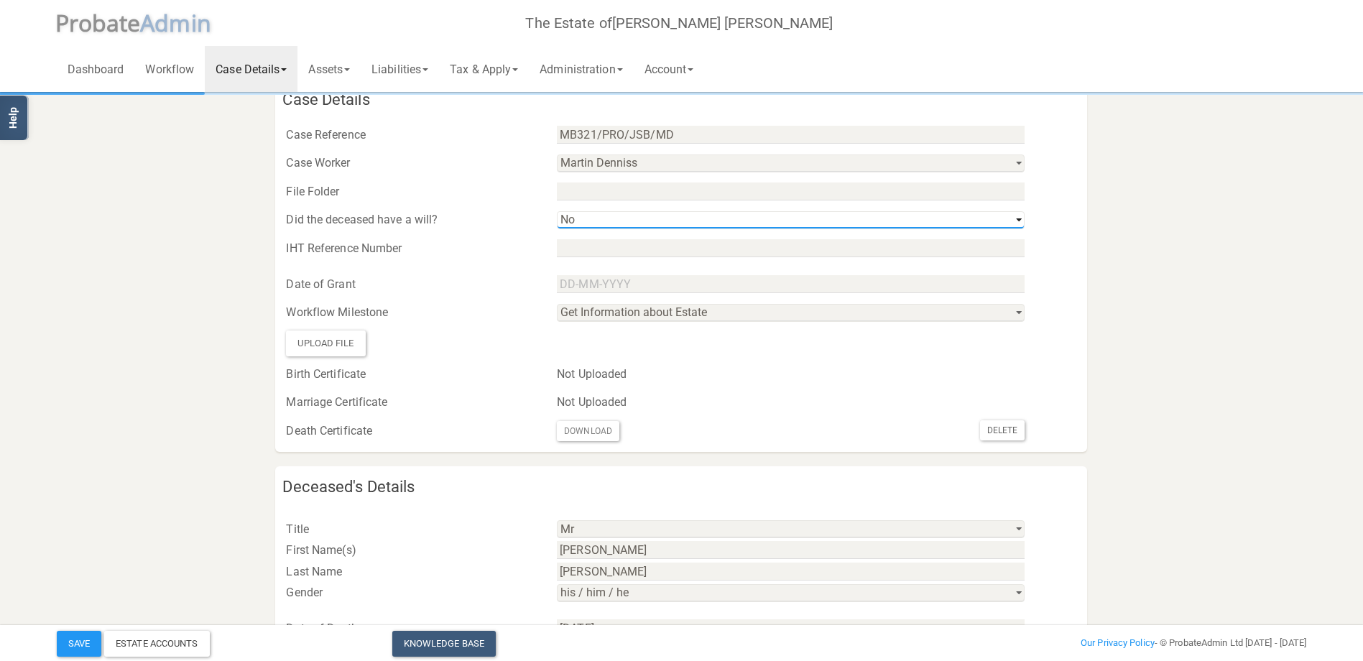
click at [1019, 223] on select "Yes No" at bounding box center [791, 220] width 468 height 18
select select "string:Yes"
click at [557, 211] on select "Yes No" at bounding box center [791, 220] width 468 height 18
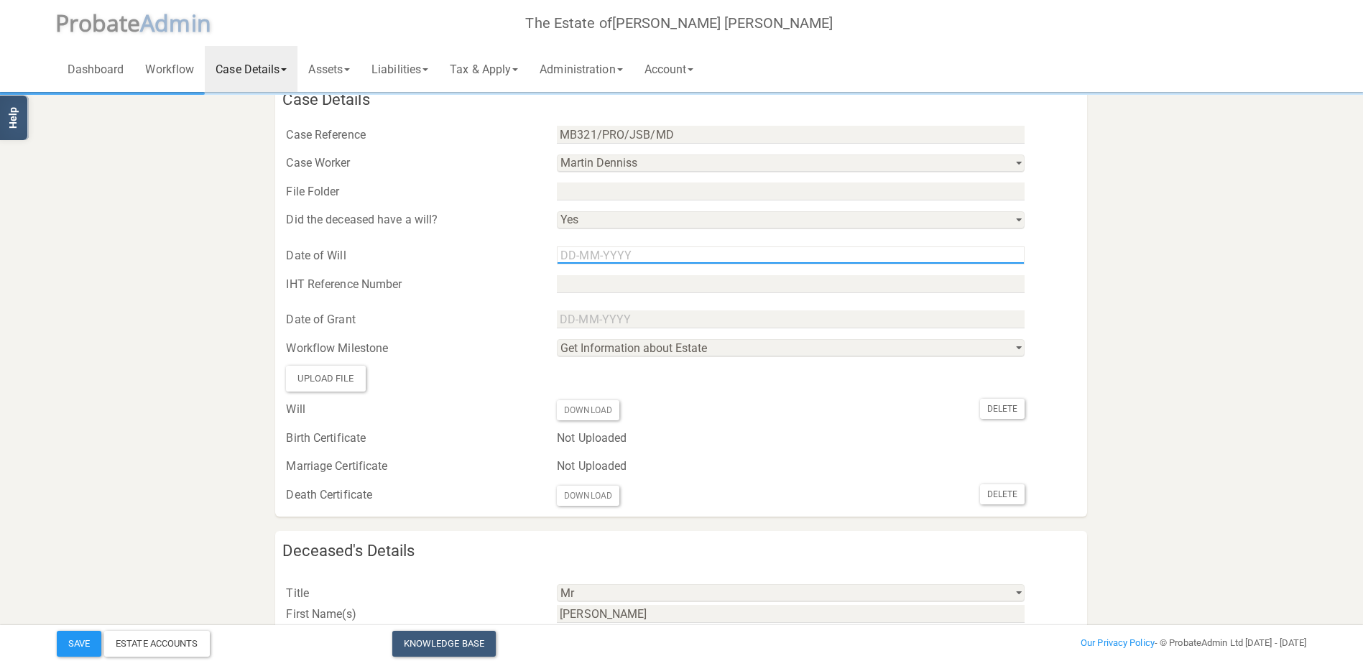
click at [579, 260] on input "text" at bounding box center [791, 255] width 468 height 18
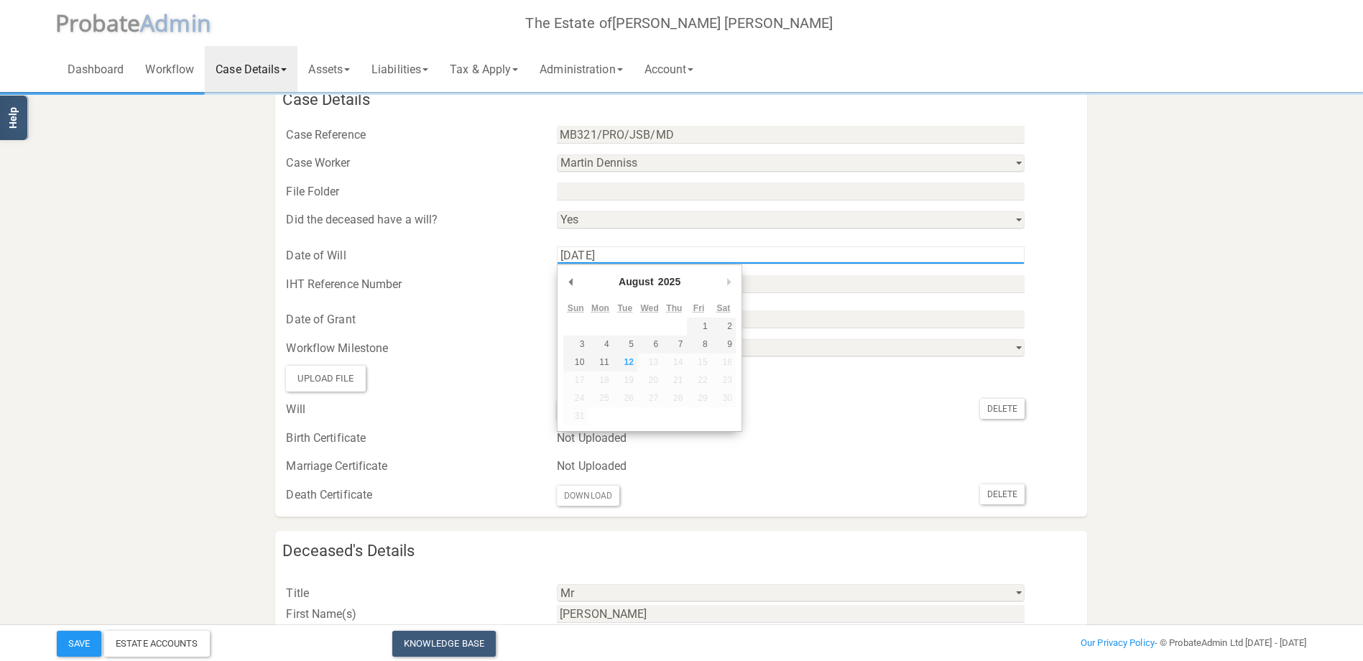
type input "[DATE]"
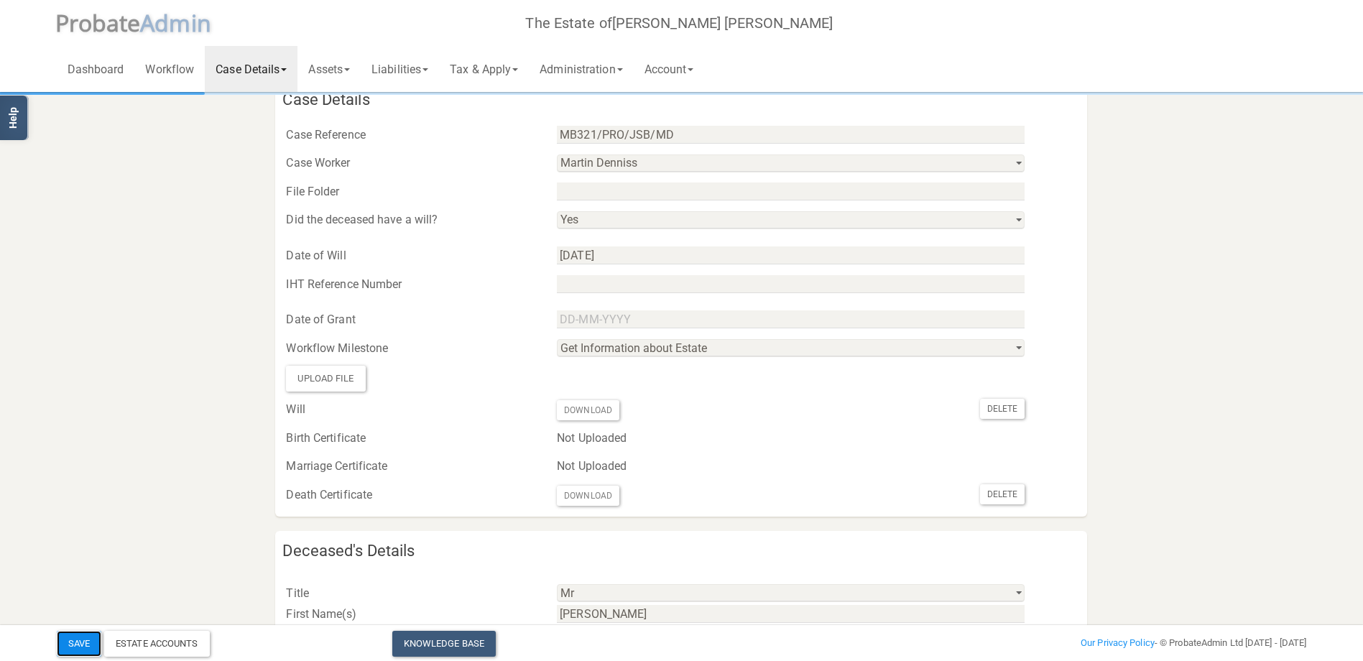
click at [87, 639] on button "Save" at bounding box center [79, 644] width 45 height 26
click at [524, 72] on link "Tax & Apply" at bounding box center [484, 69] width 90 height 46
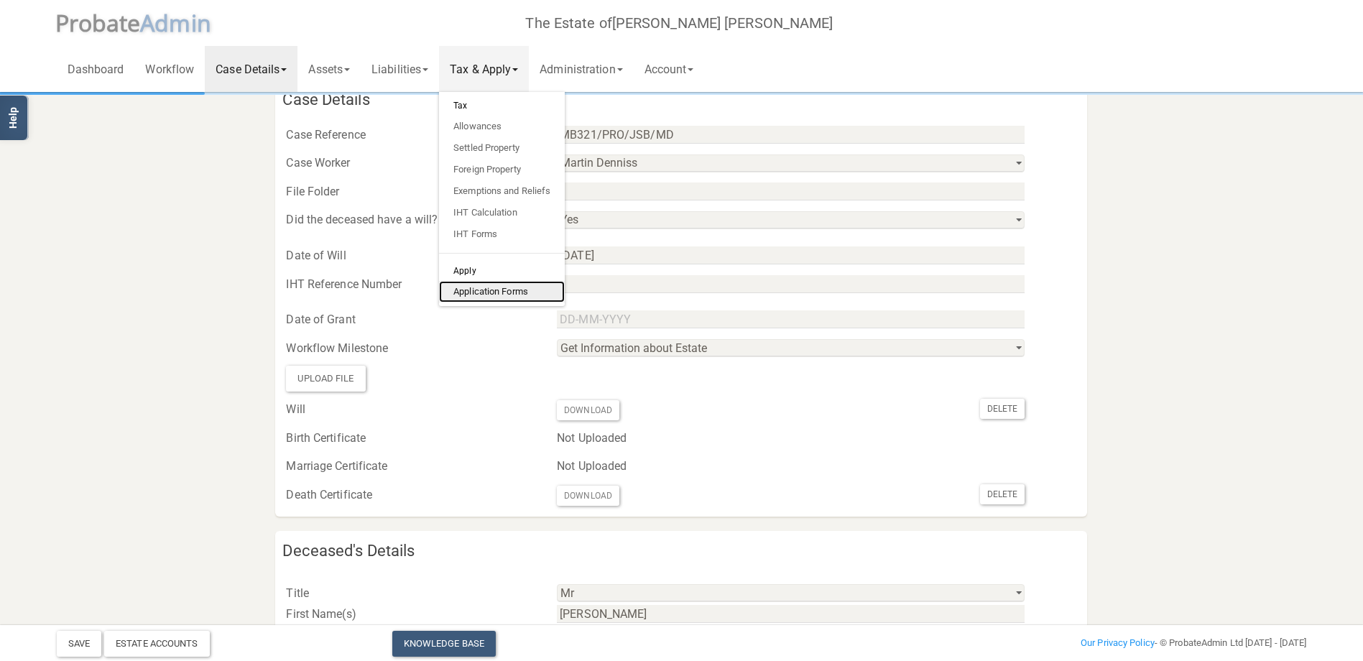
click at [486, 294] on link "Application Forms" at bounding box center [502, 292] width 126 height 22
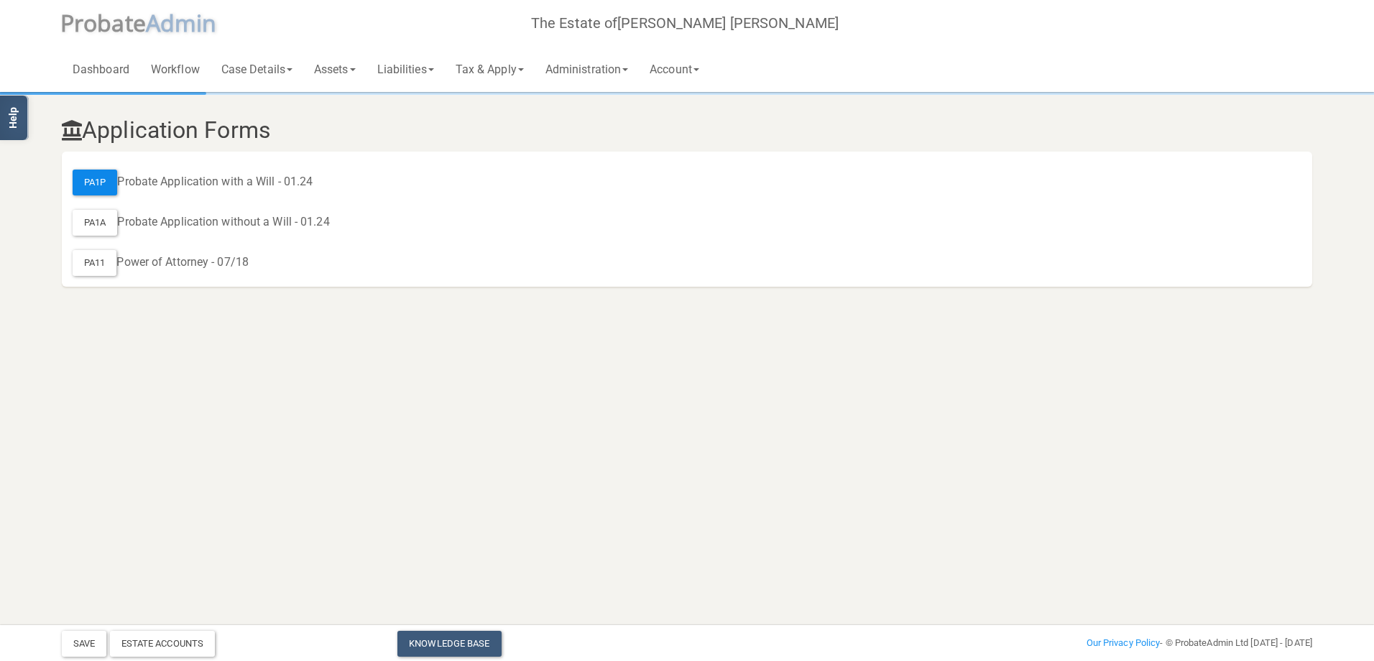
click at [98, 180] on div "PA1P" at bounding box center [95, 183] width 45 height 26
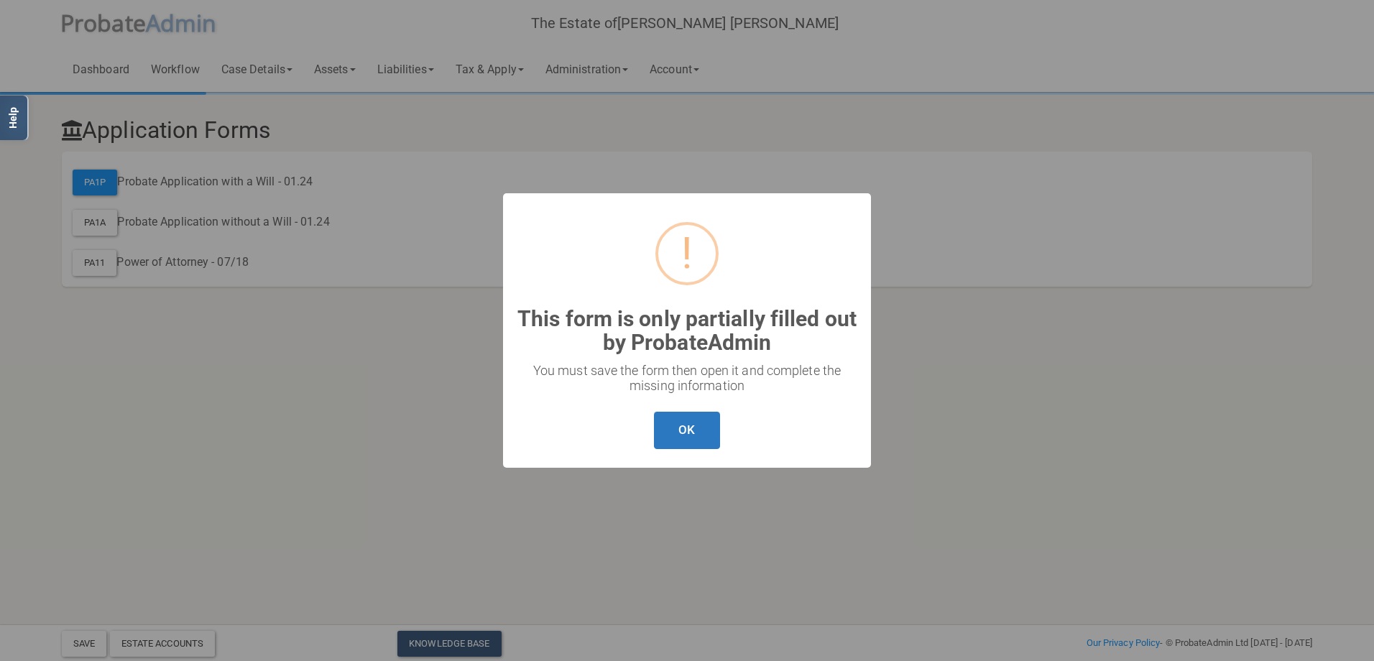
click at [681, 430] on button "OK" at bounding box center [686, 431] width 65 height 38
